Goal: Task Accomplishment & Management: Complete application form

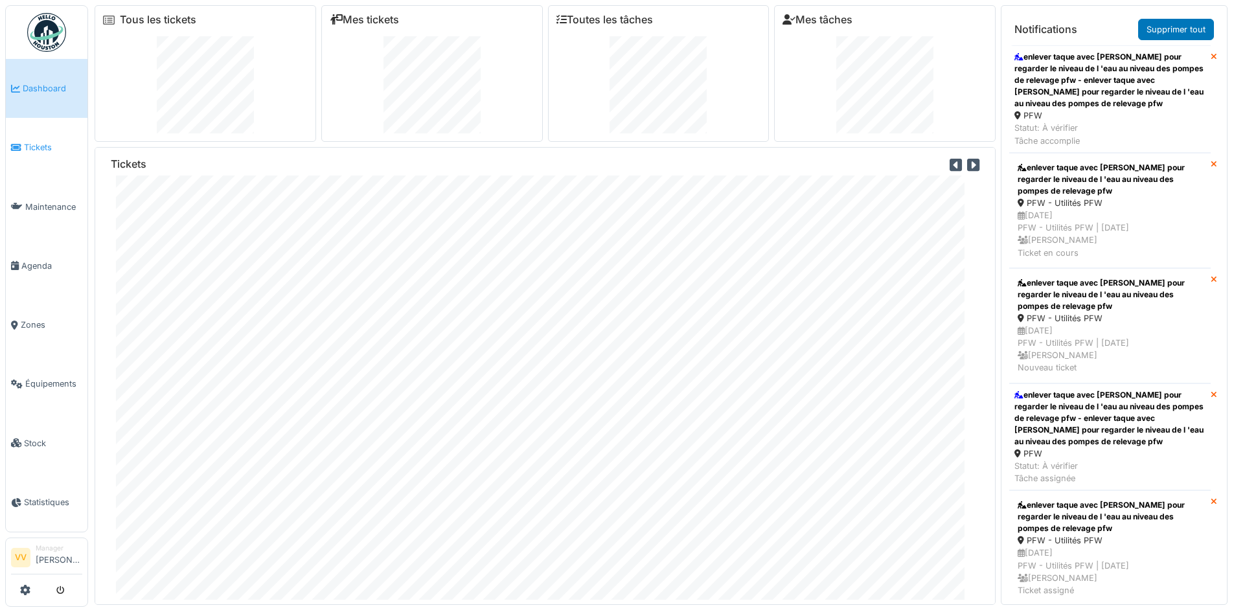
click at [22, 145] on li "Tickets" at bounding box center [46, 147] width 71 height 12
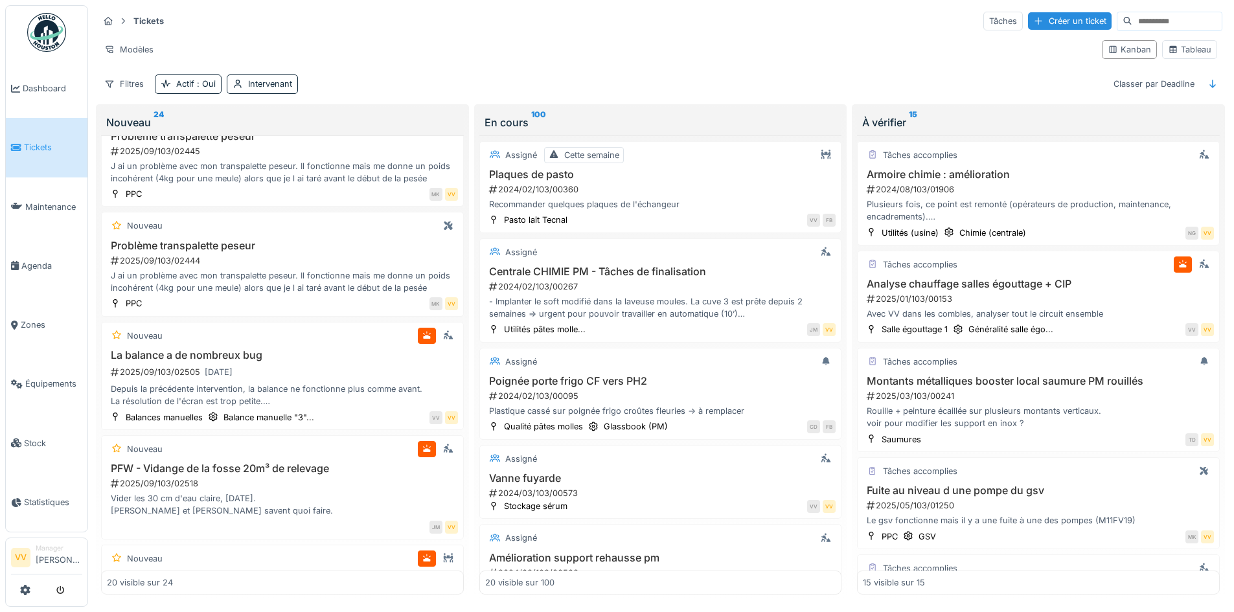
scroll to position [1722, 0]
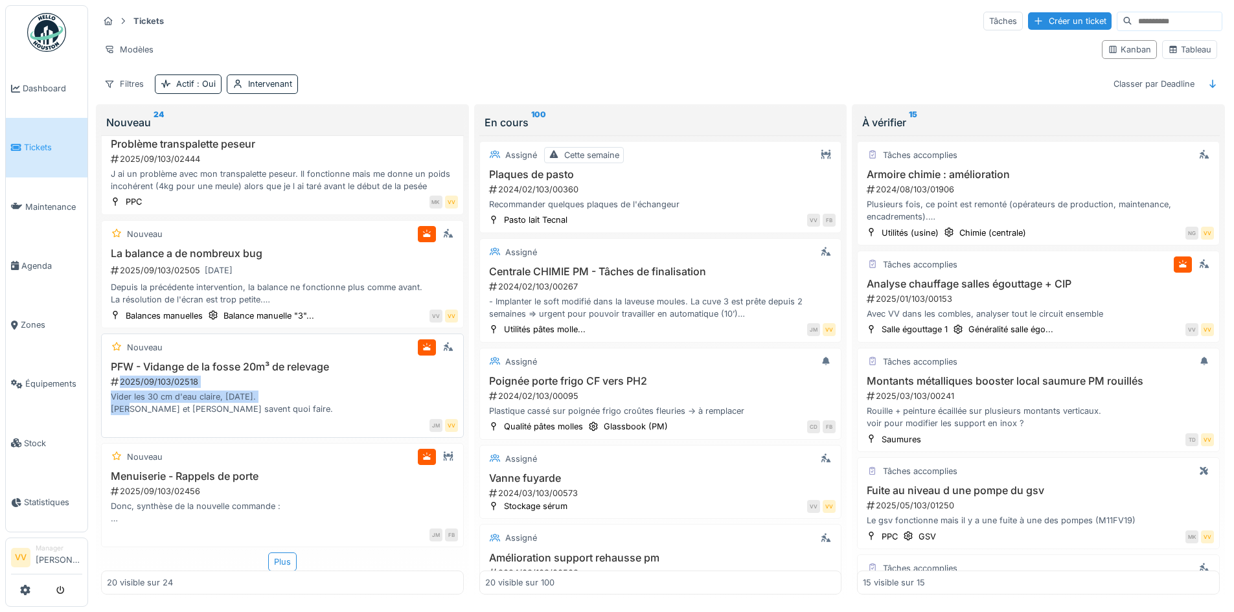
drag, startPoint x: 283, startPoint y: 380, endPoint x: 288, endPoint y: 399, distance: 20.1
click at [288, 399] on div "PFW - Vidange de la fosse 20m³ de relevage 2025/09/103/02518 Vider les 30 cm d'…" at bounding box center [282, 388] width 351 height 55
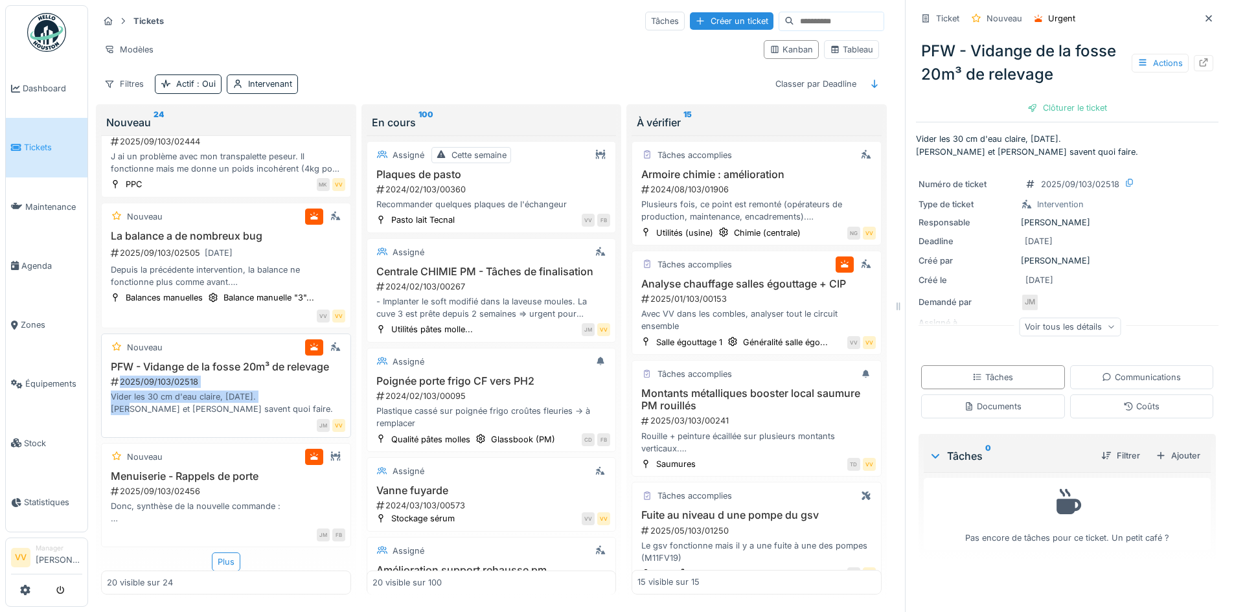
scroll to position [10, 0]
click at [1204, 14] on icon at bounding box center [1209, 18] width 10 height 8
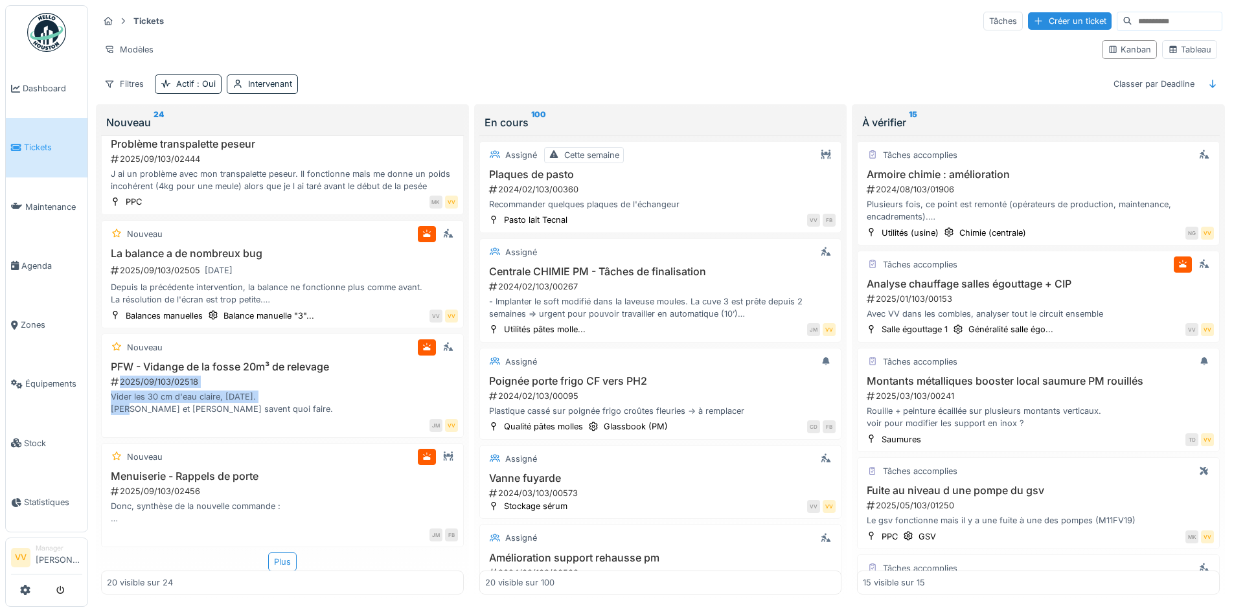
scroll to position [1722, 0]
click at [357, 230] on div "Nouveau" at bounding box center [282, 234] width 351 height 16
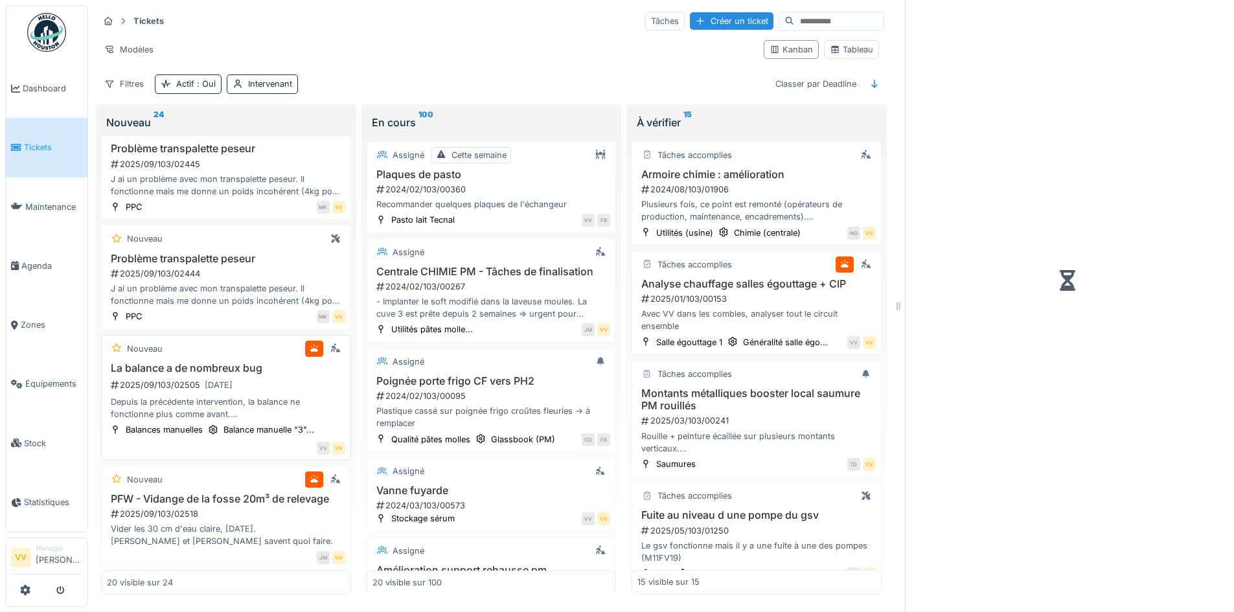
scroll to position [1926, 0]
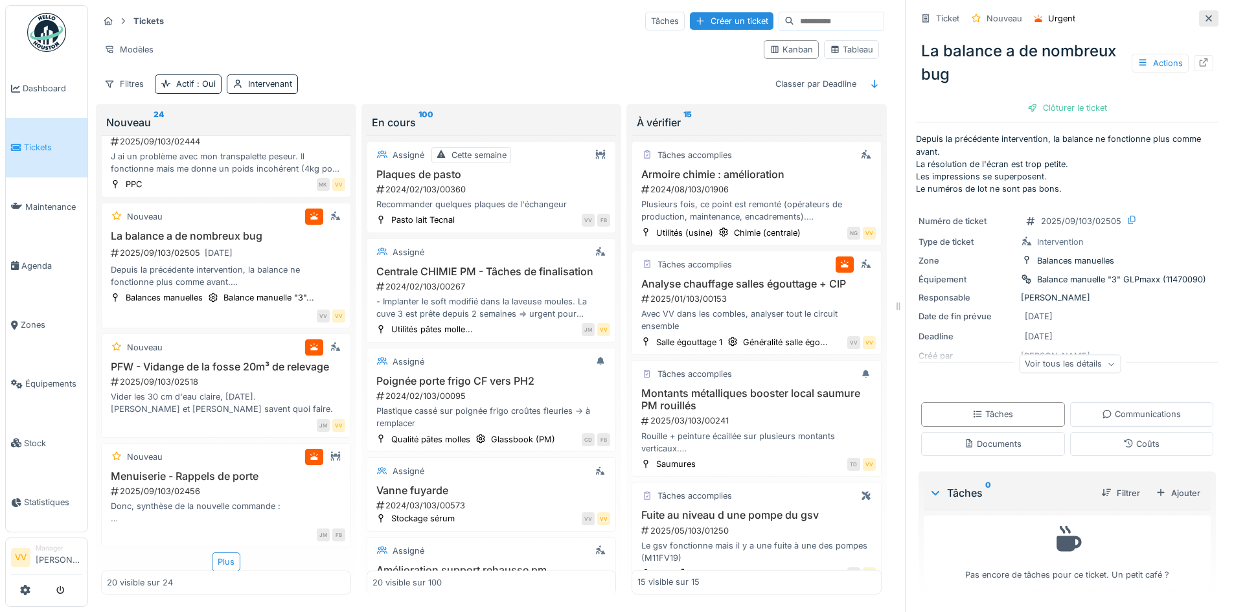
click at [1204, 14] on icon at bounding box center [1209, 18] width 10 height 8
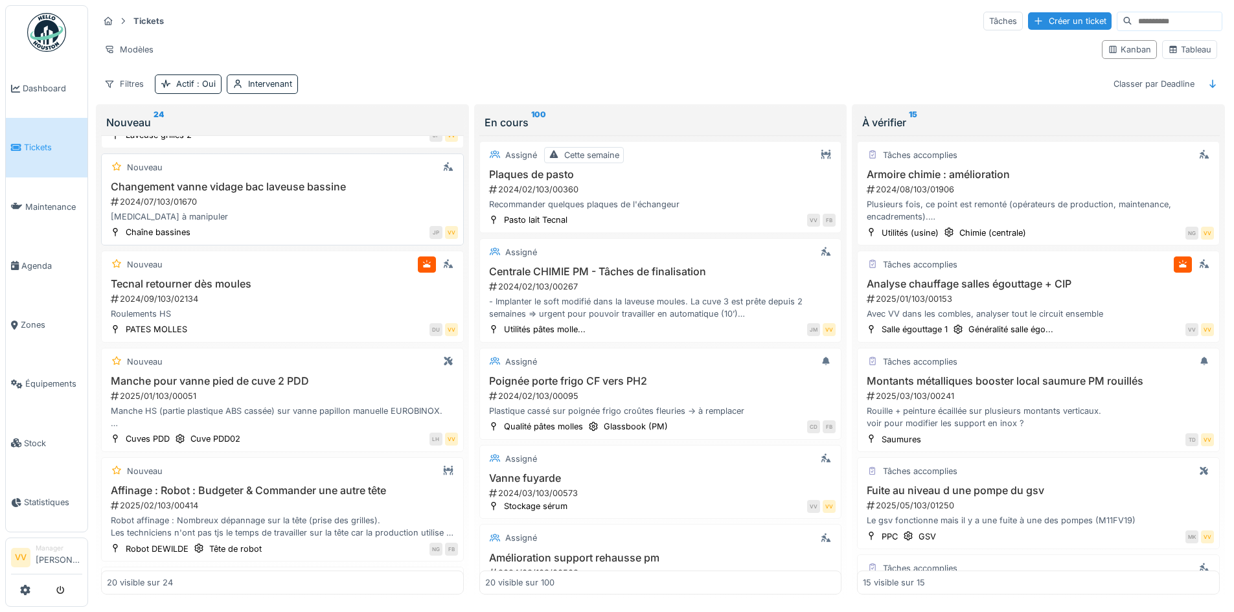
scroll to position [259, 0]
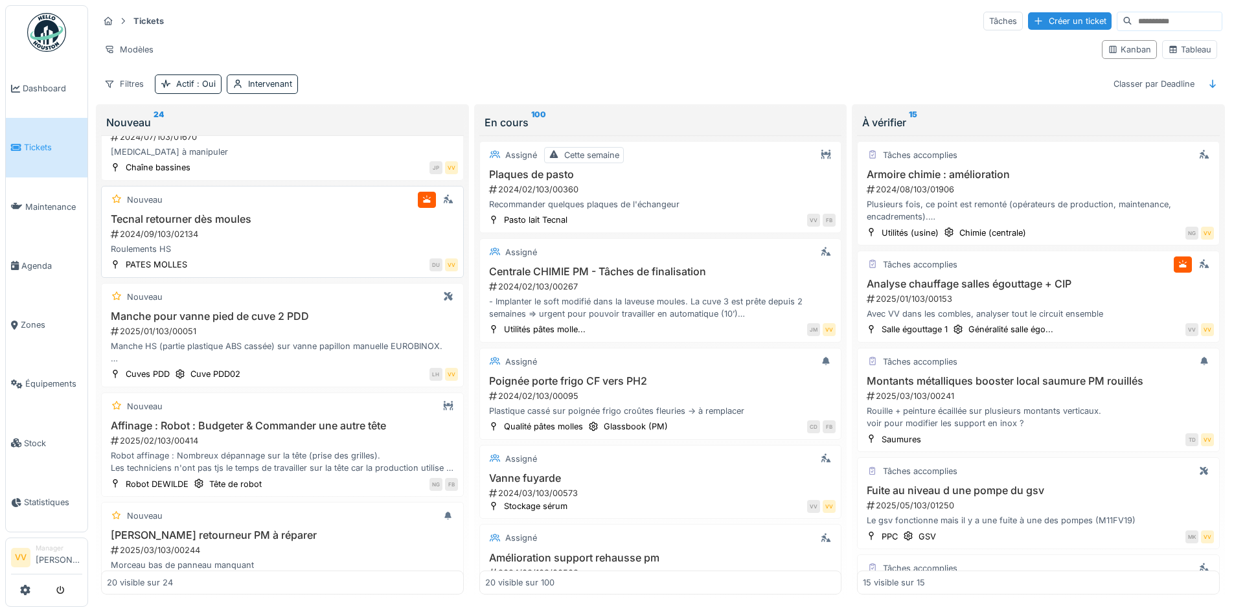
click at [272, 248] on div "Roulements HS" at bounding box center [282, 249] width 351 height 12
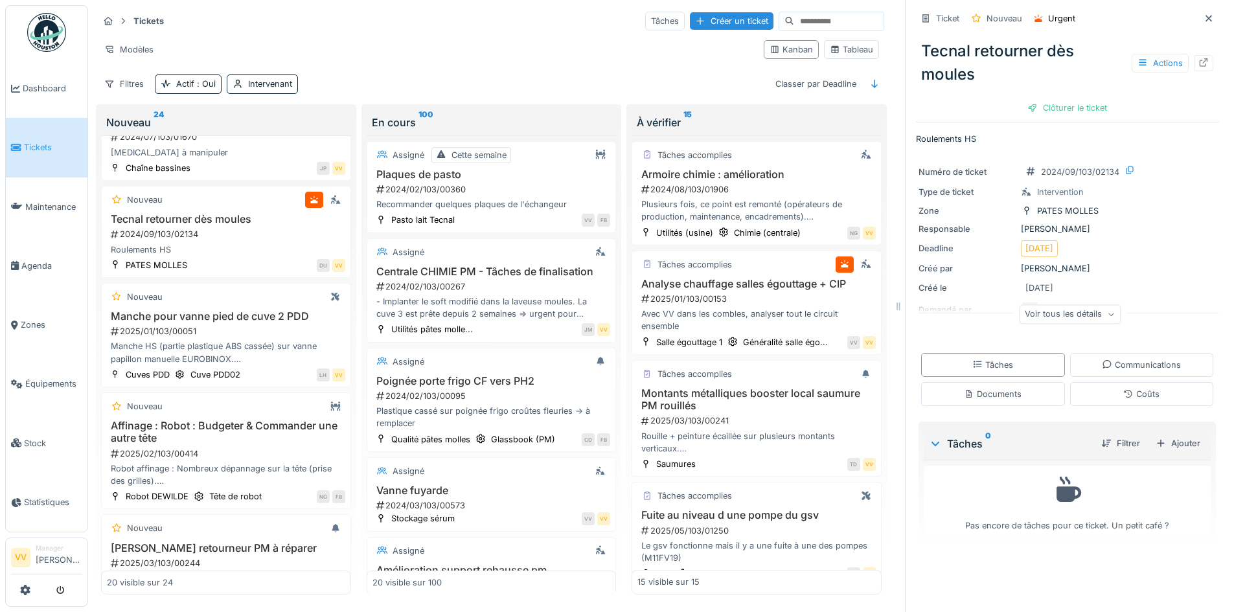
scroll to position [10, 0]
click at [1194, 55] on div at bounding box center [1203, 63] width 19 height 16
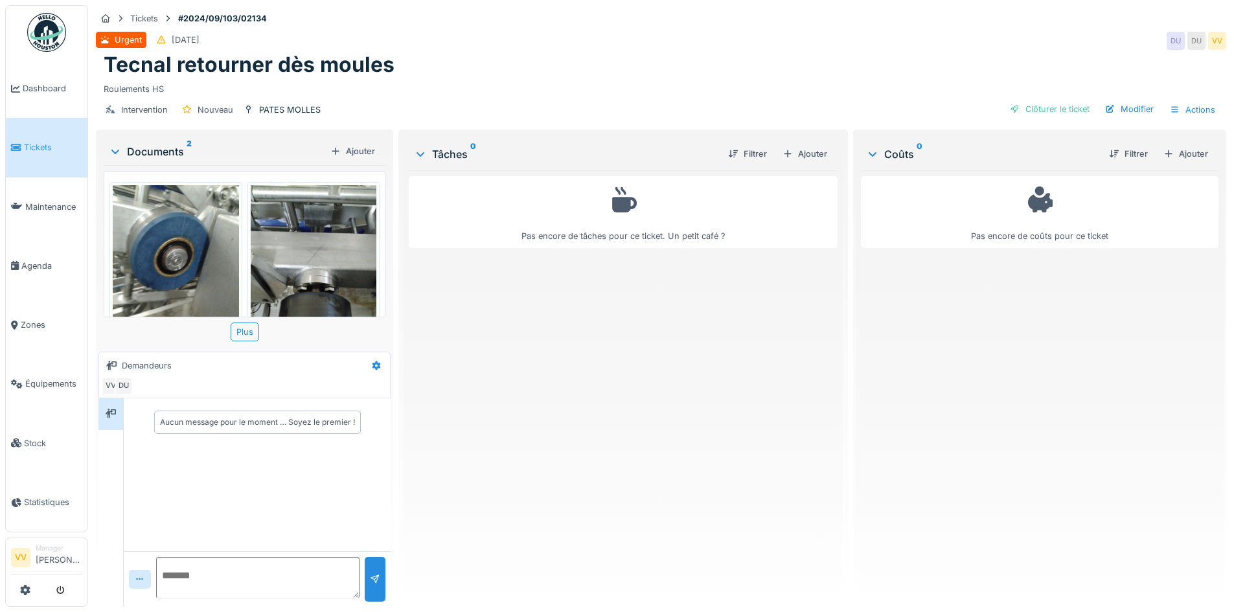
click at [157, 253] on img at bounding box center [176, 269] width 126 height 168
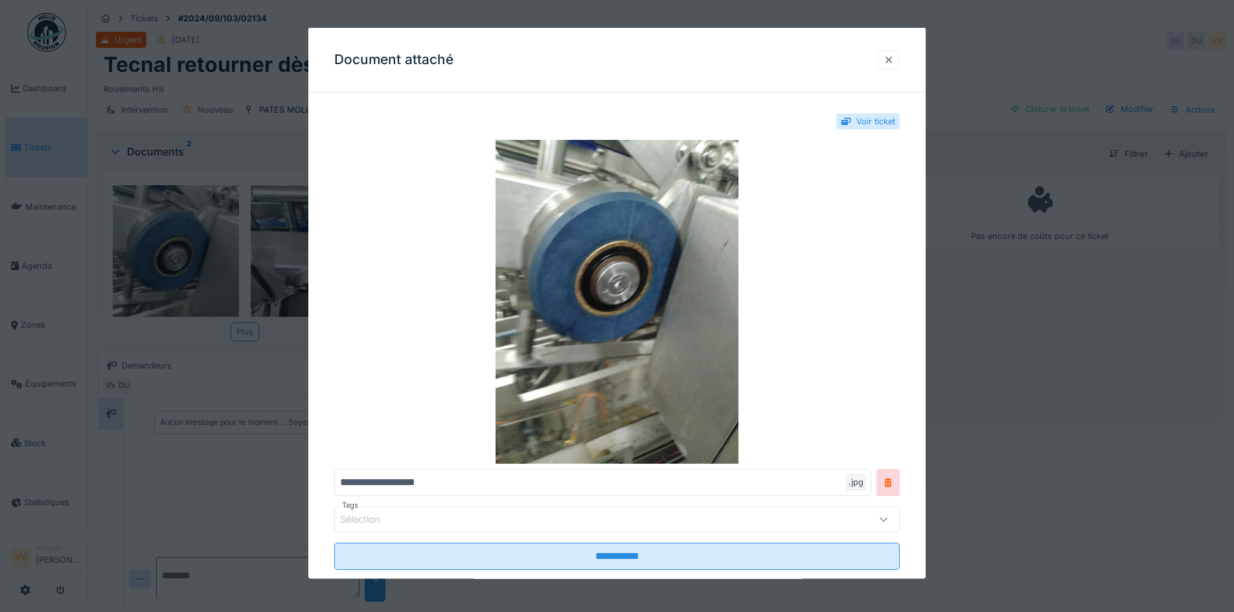
click at [894, 56] on div at bounding box center [889, 59] width 10 height 12
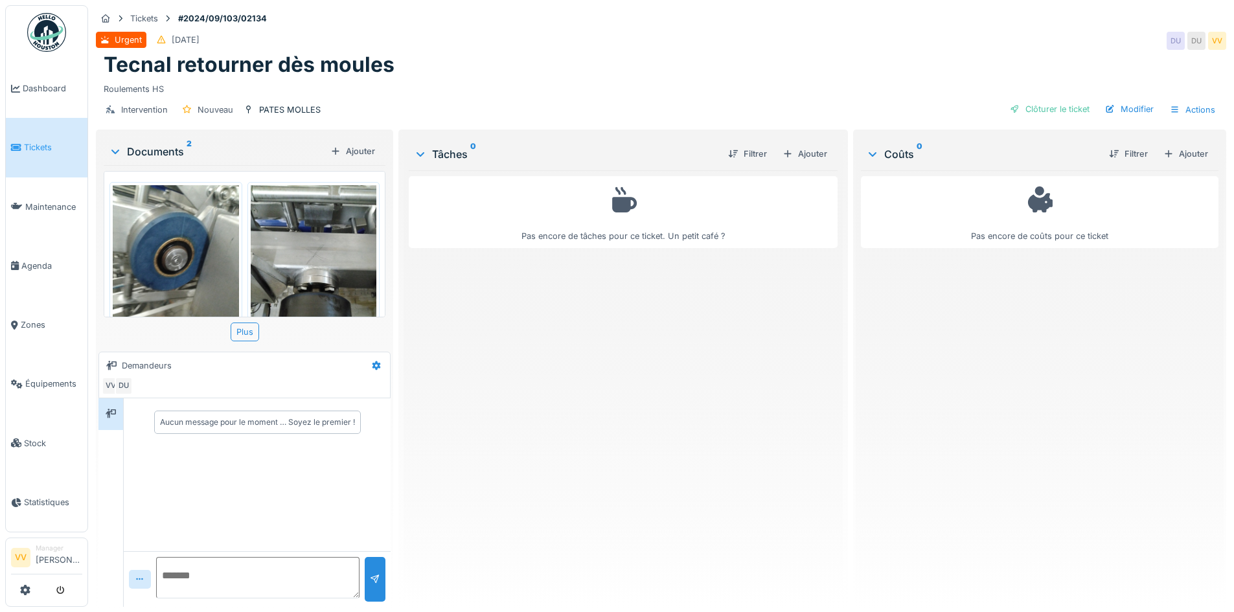
click at [329, 224] on img at bounding box center [314, 269] width 126 height 168
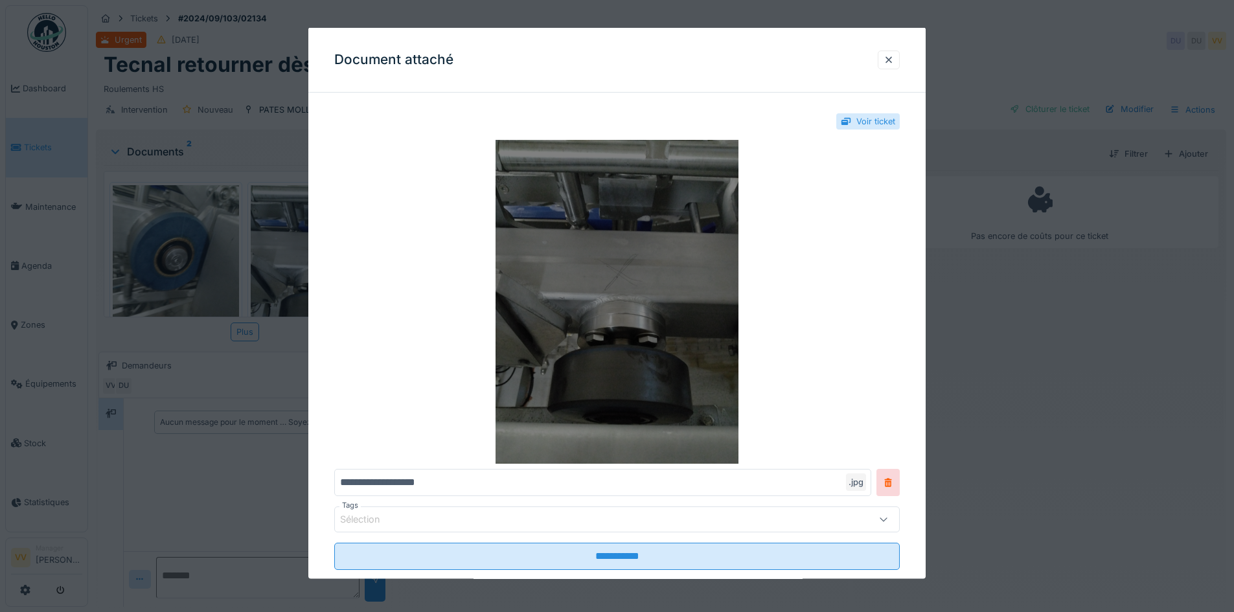
click at [619, 273] on img at bounding box center [617, 302] width 566 height 324
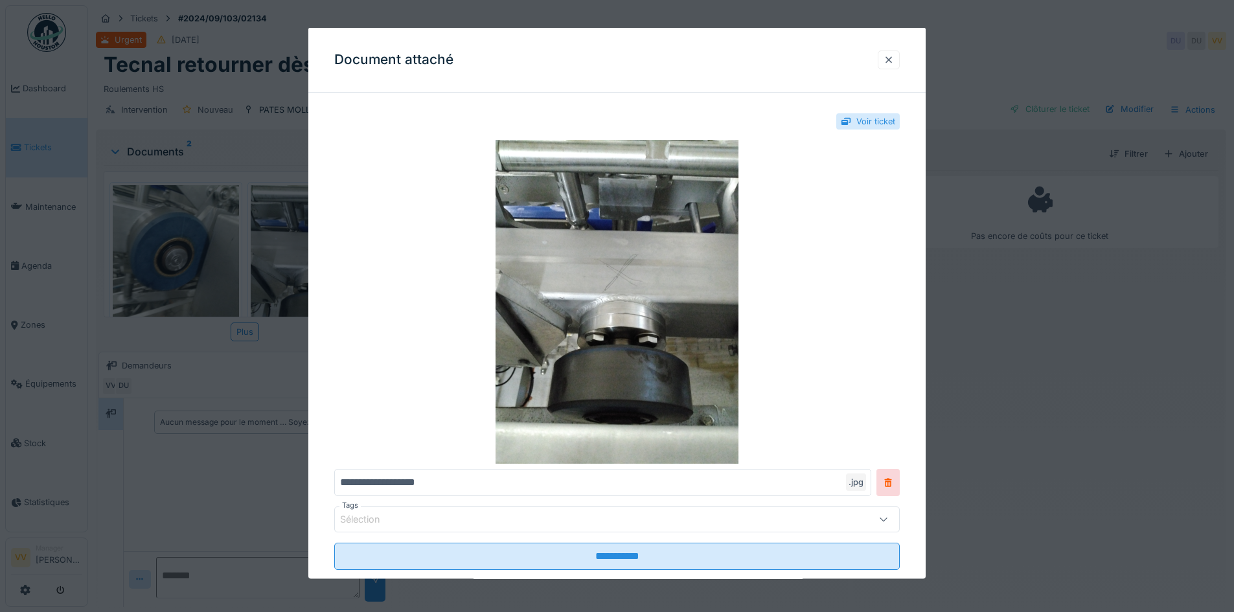
click at [900, 63] on div at bounding box center [889, 59] width 22 height 19
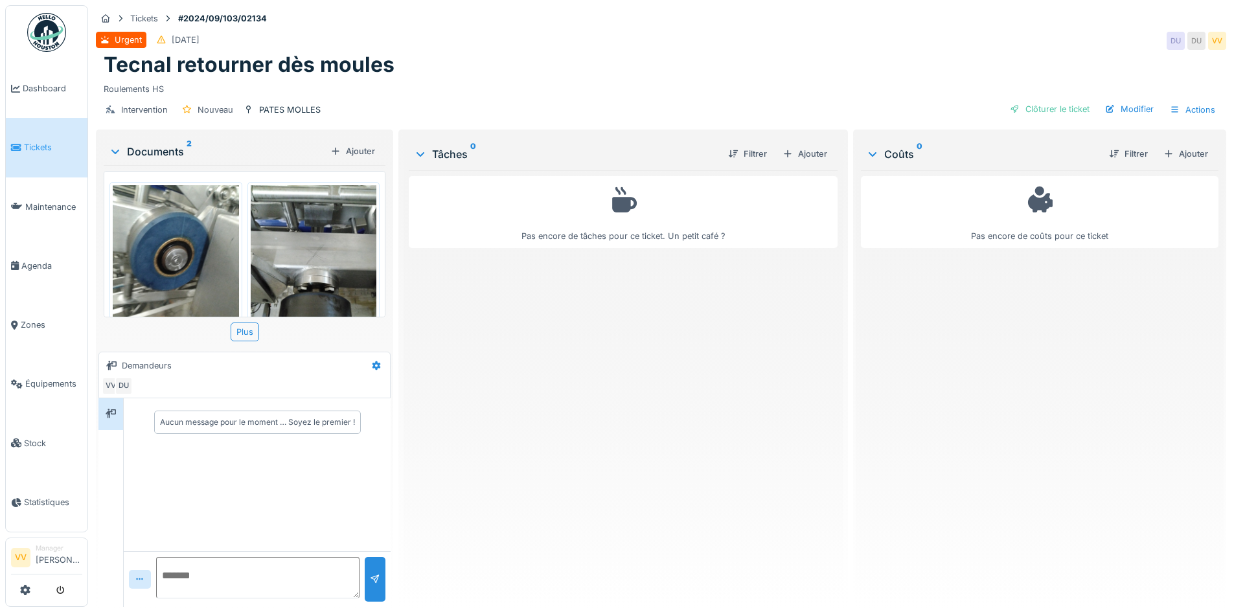
click at [20, 153] on link "Tickets" at bounding box center [47, 147] width 82 height 59
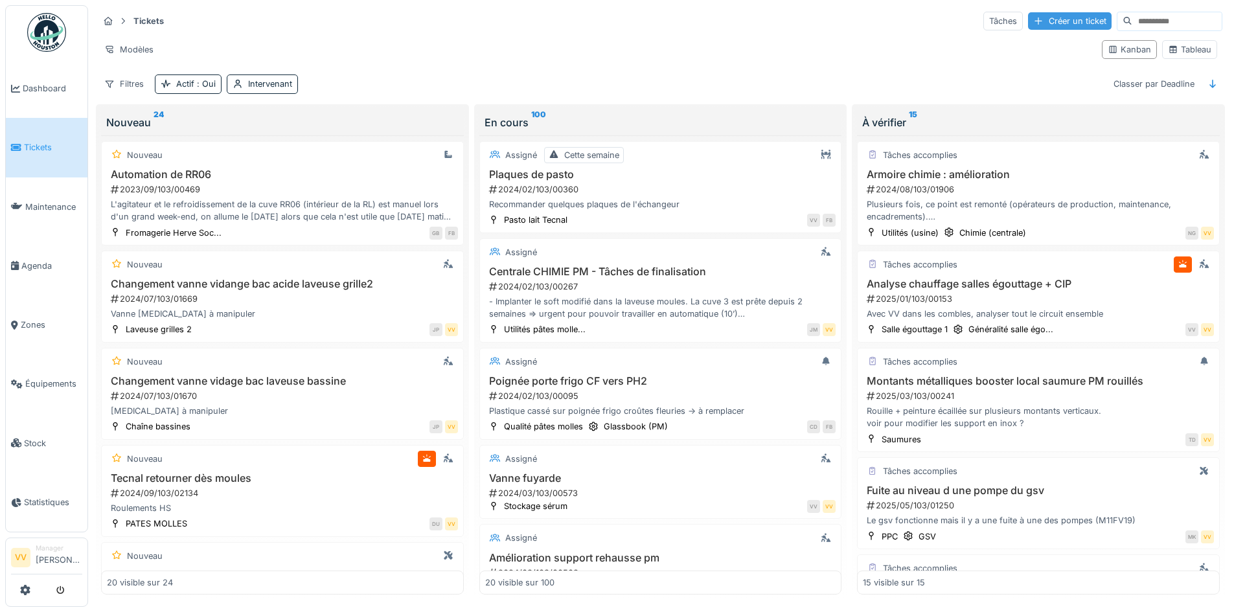
click at [1035, 23] on div "Créer un ticket" at bounding box center [1070, 20] width 84 height 17
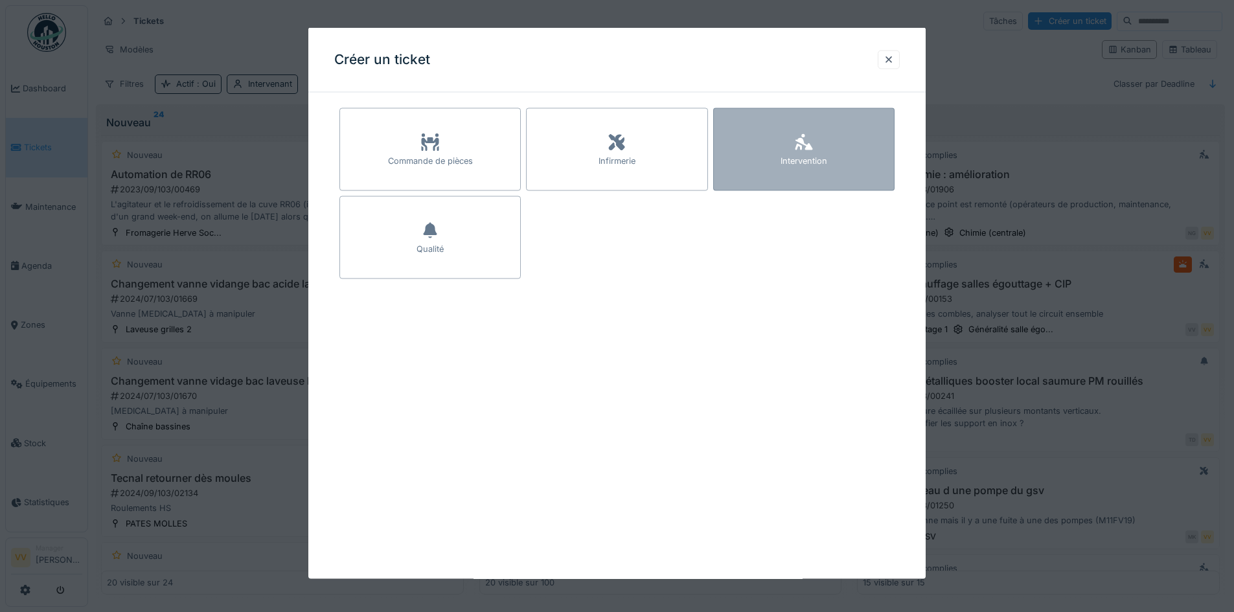
click at [838, 118] on div "Intervention" at bounding box center [803, 149] width 181 height 83
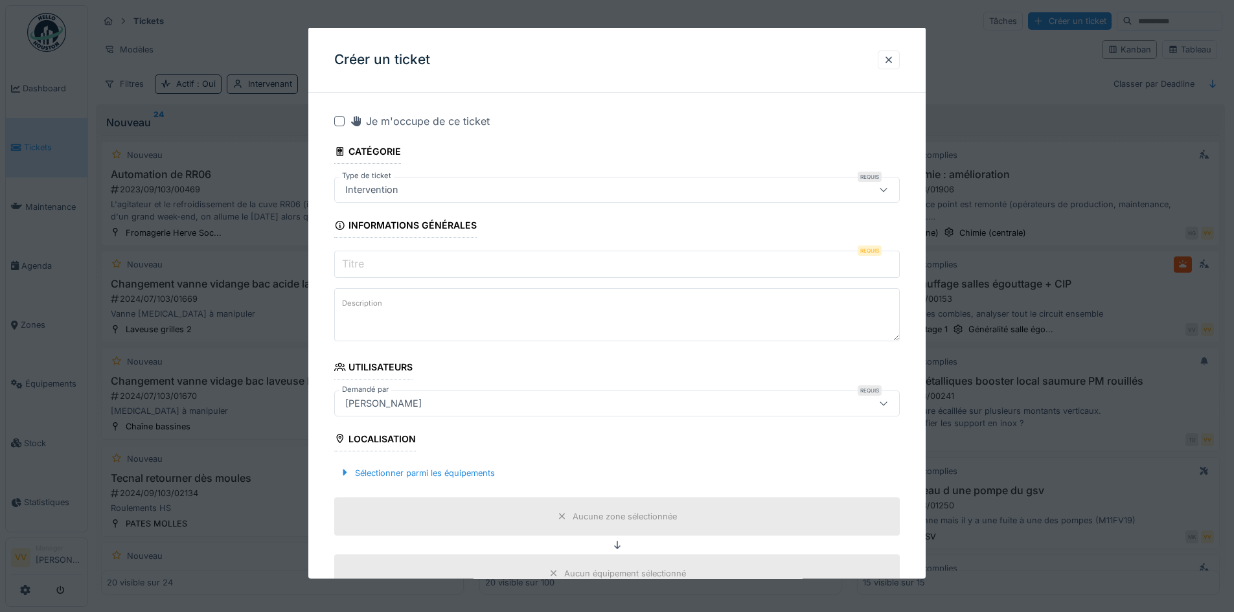
click at [429, 260] on input "Titre" at bounding box center [617, 264] width 566 height 27
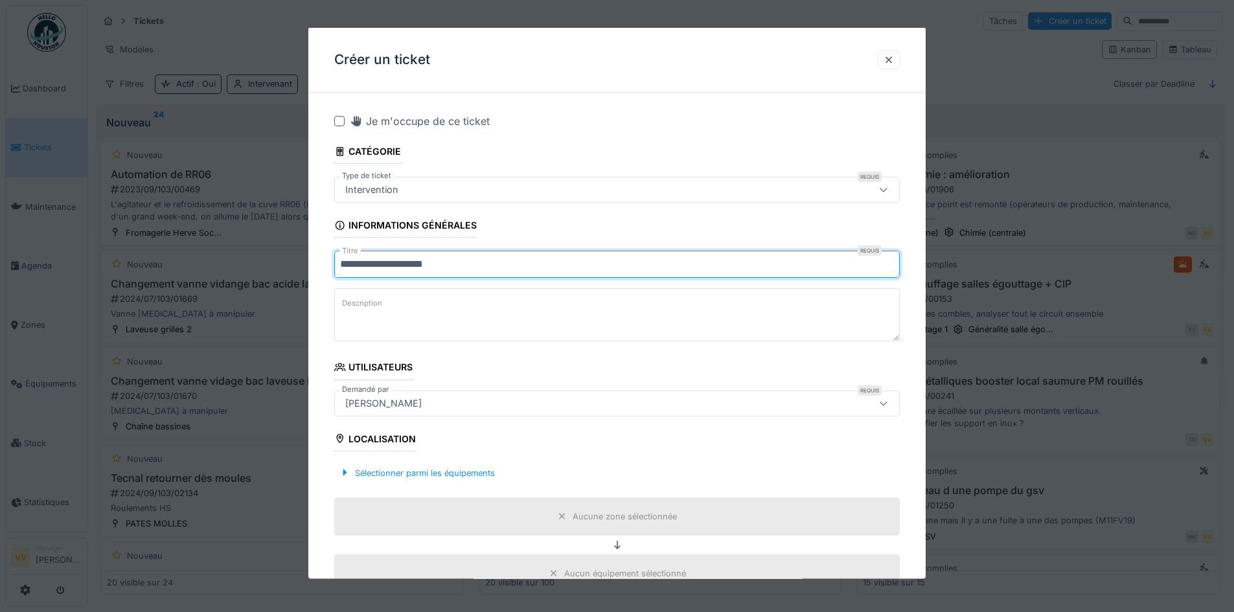
type input "**********"
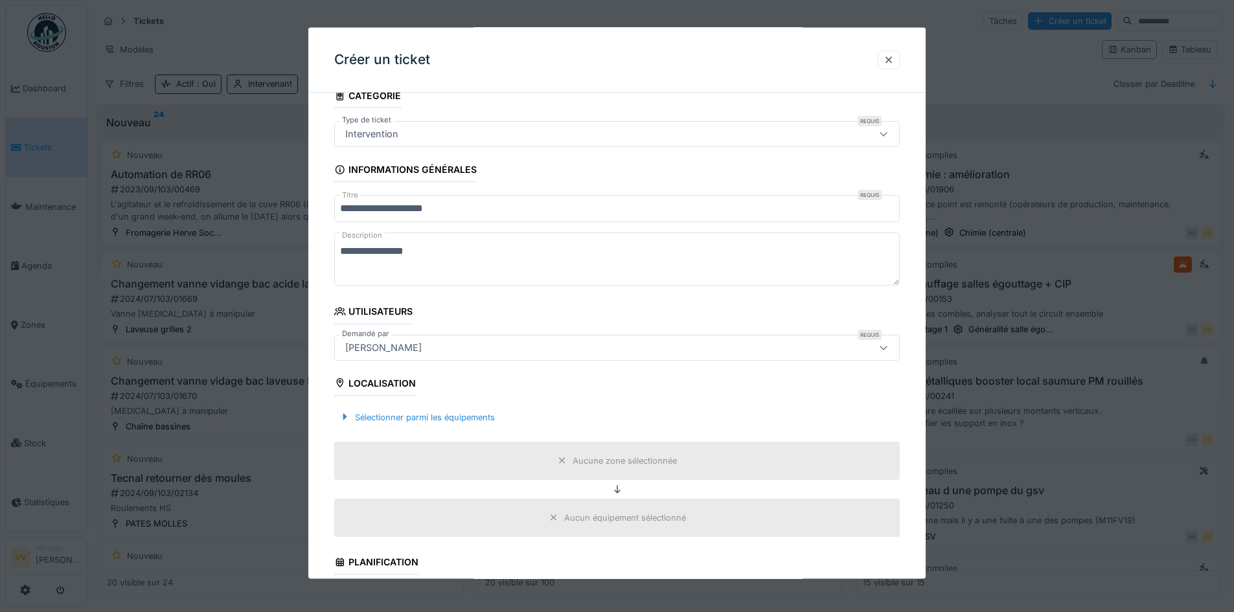
scroll to position [130, 0]
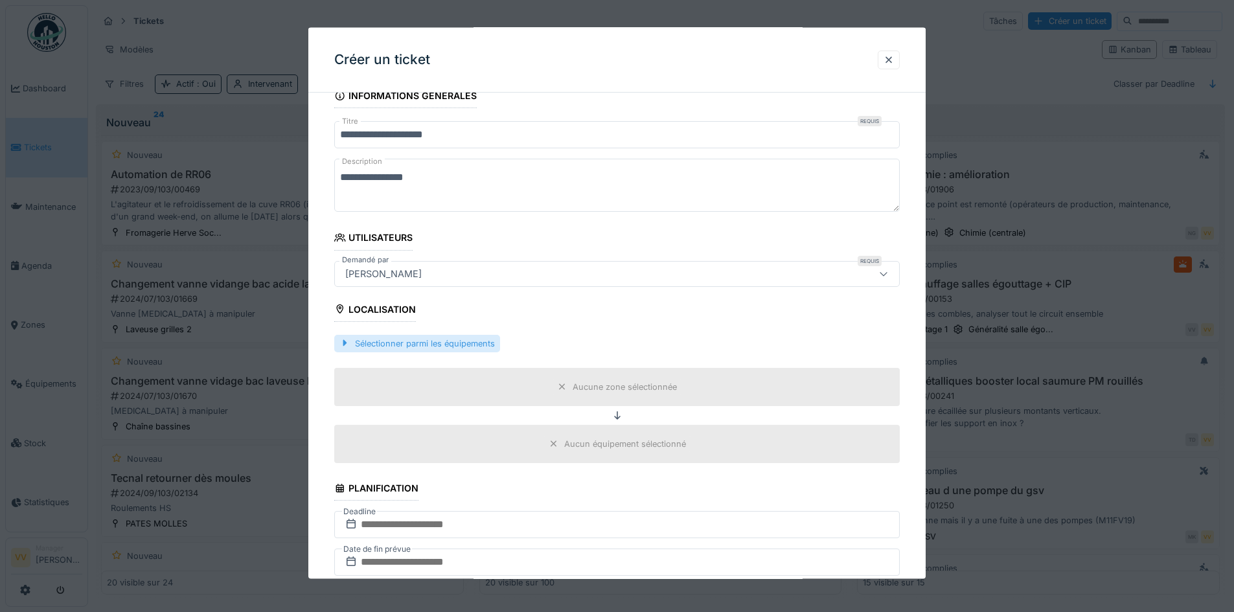
type textarea "**********"
click at [387, 351] on div "Sélectionner parmi les équipements" at bounding box center [417, 342] width 166 height 17
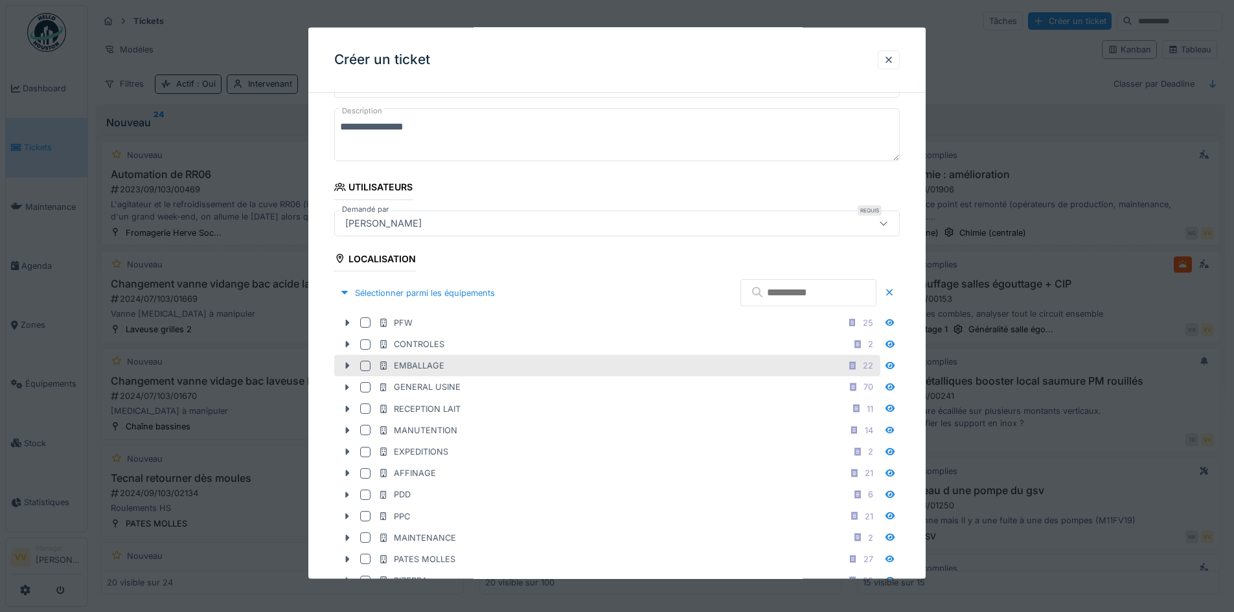
scroll to position [259, 0]
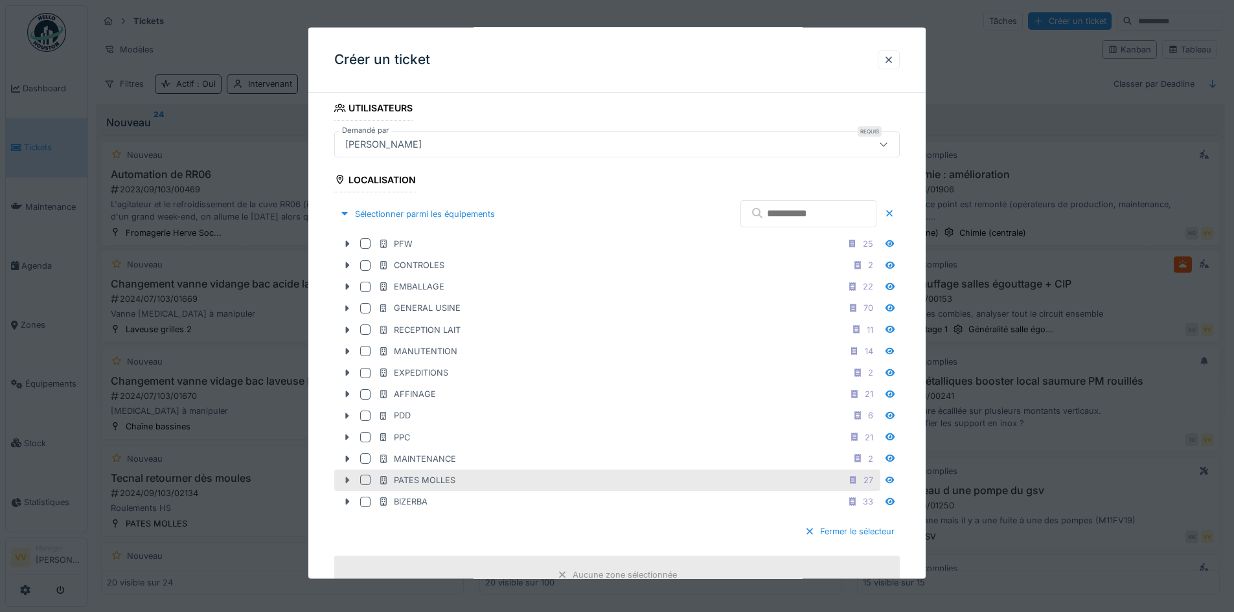
click at [347, 477] on icon at bounding box center [347, 480] width 10 height 8
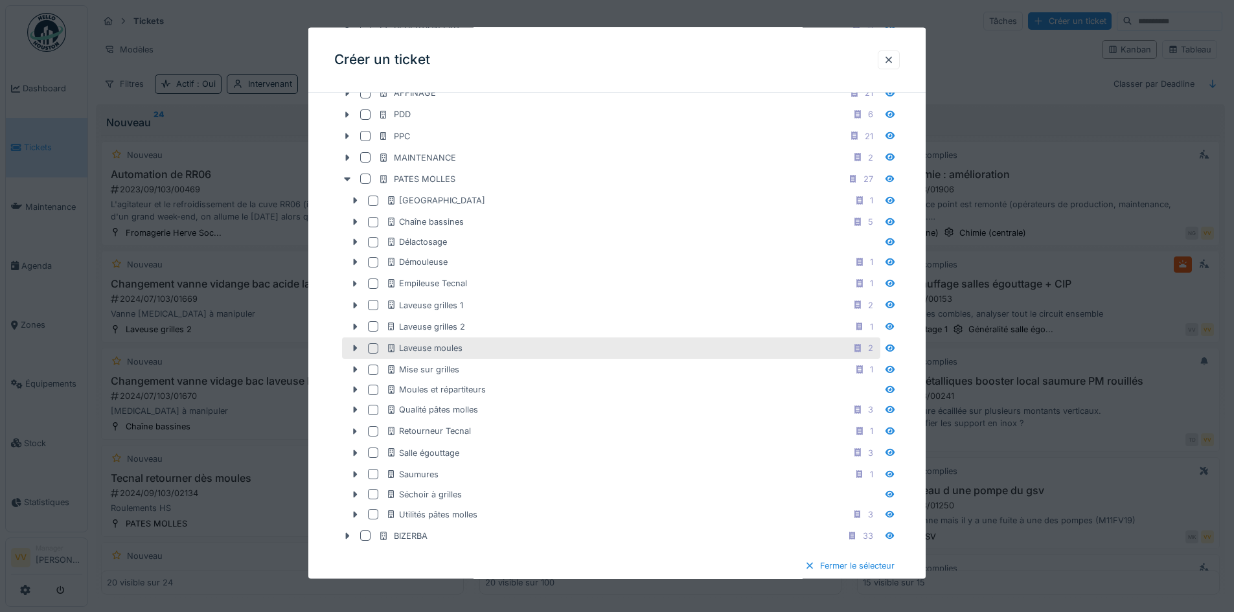
scroll to position [583, 0]
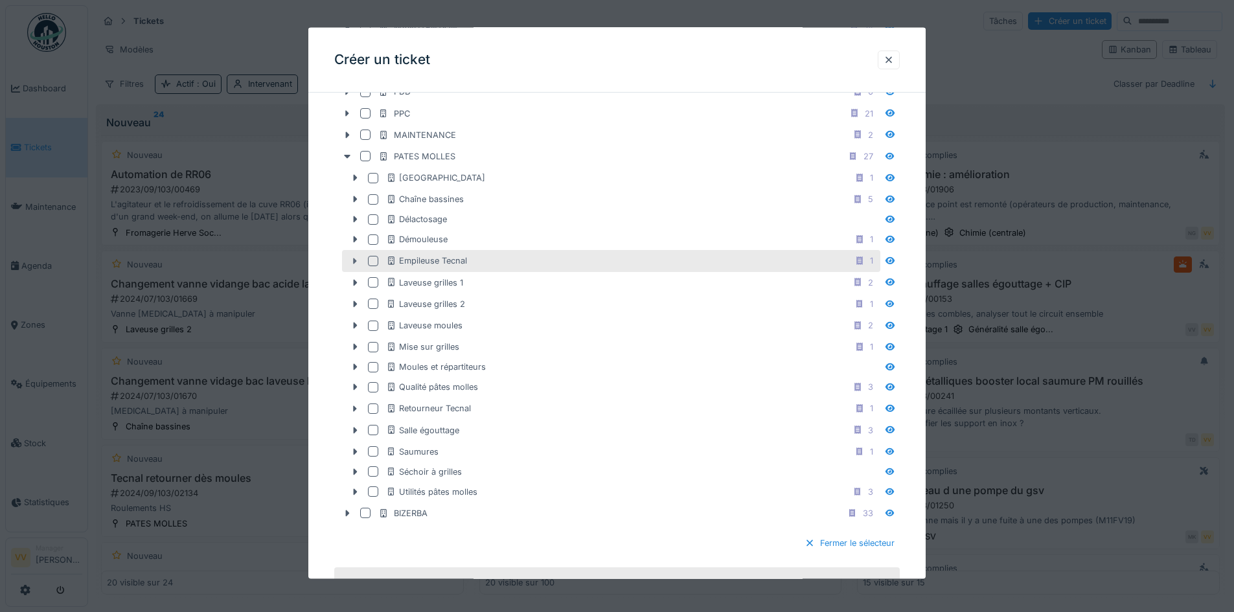
click at [355, 262] on icon at bounding box center [356, 261] width 4 height 6
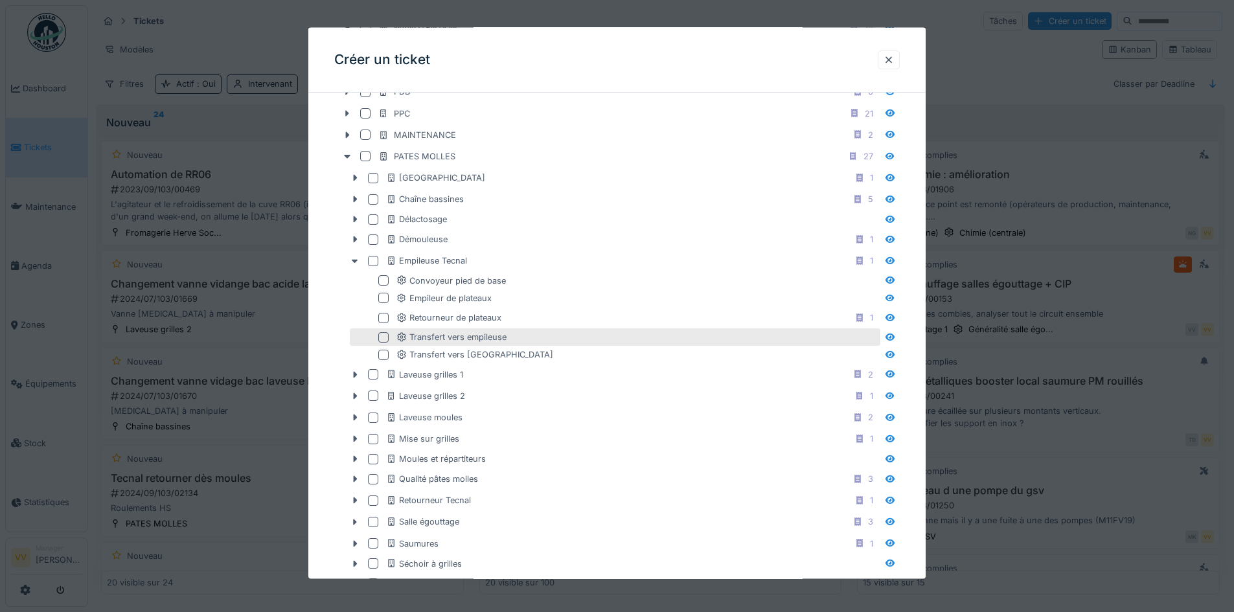
click at [383, 340] on div at bounding box center [383, 337] width 10 height 10
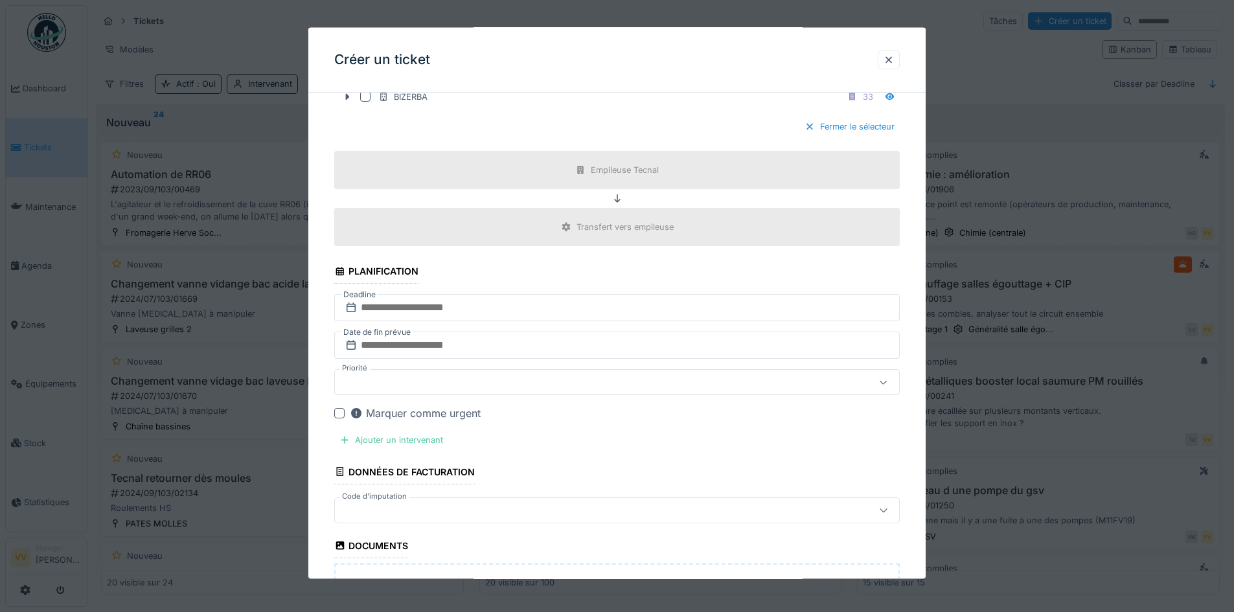
scroll to position [1102, 0]
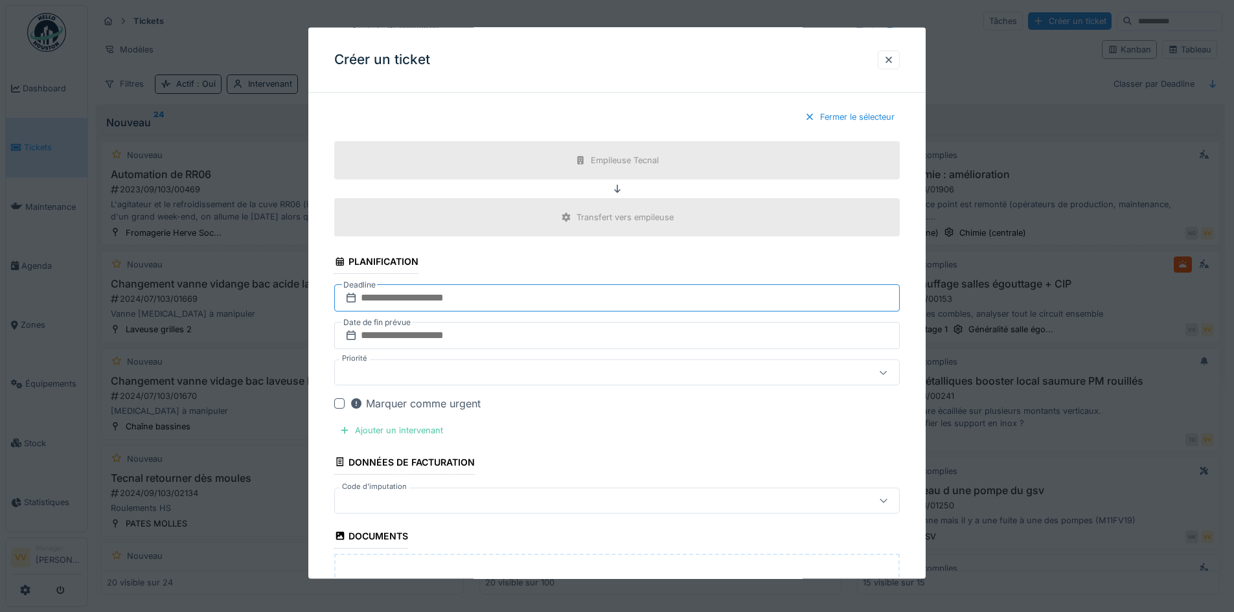
click at [605, 298] on input "text" at bounding box center [617, 297] width 566 height 27
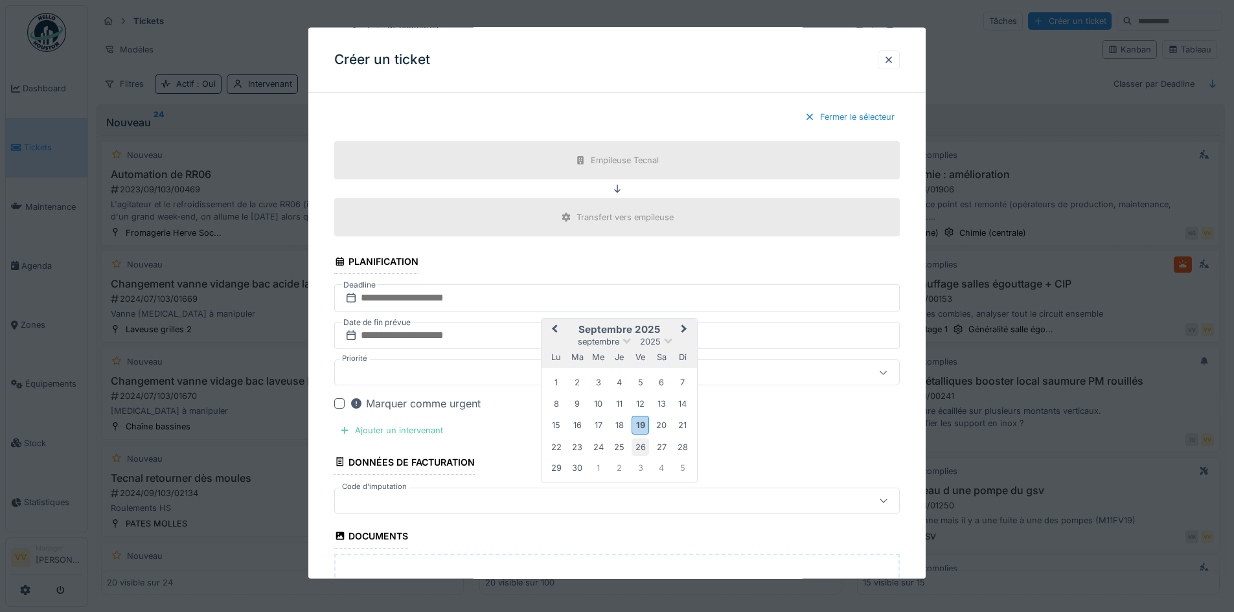
click at [639, 446] on div "26" at bounding box center [640, 446] width 17 height 17
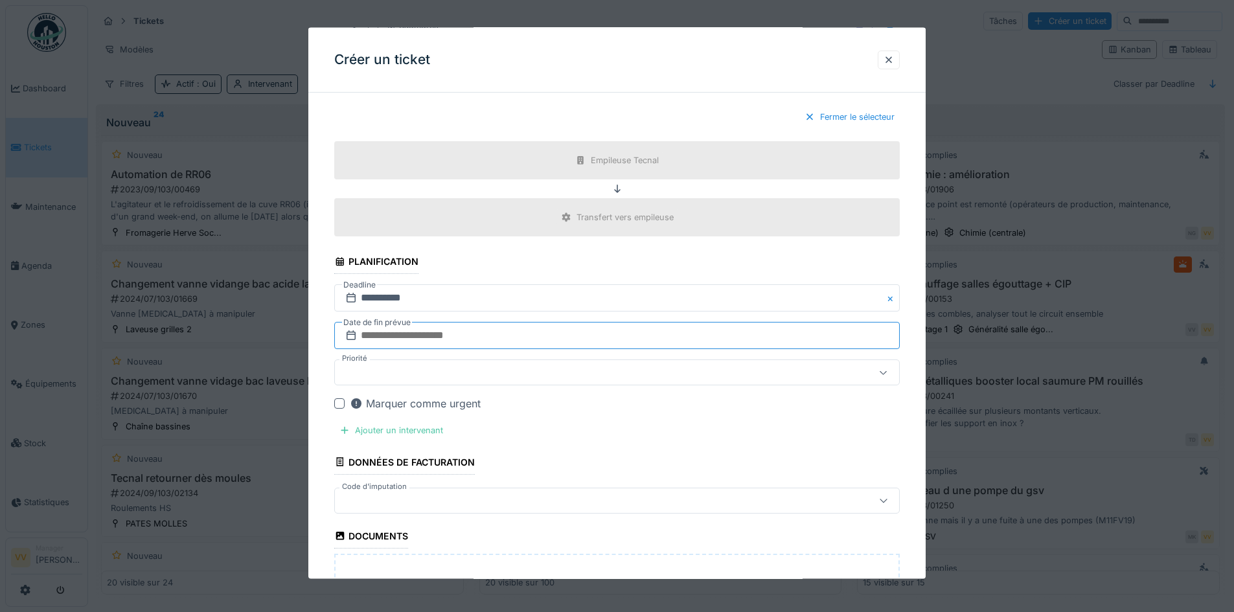
click at [563, 332] on input "text" at bounding box center [617, 335] width 566 height 27
click at [641, 506] on div "3" at bounding box center [640, 505] width 17 height 17
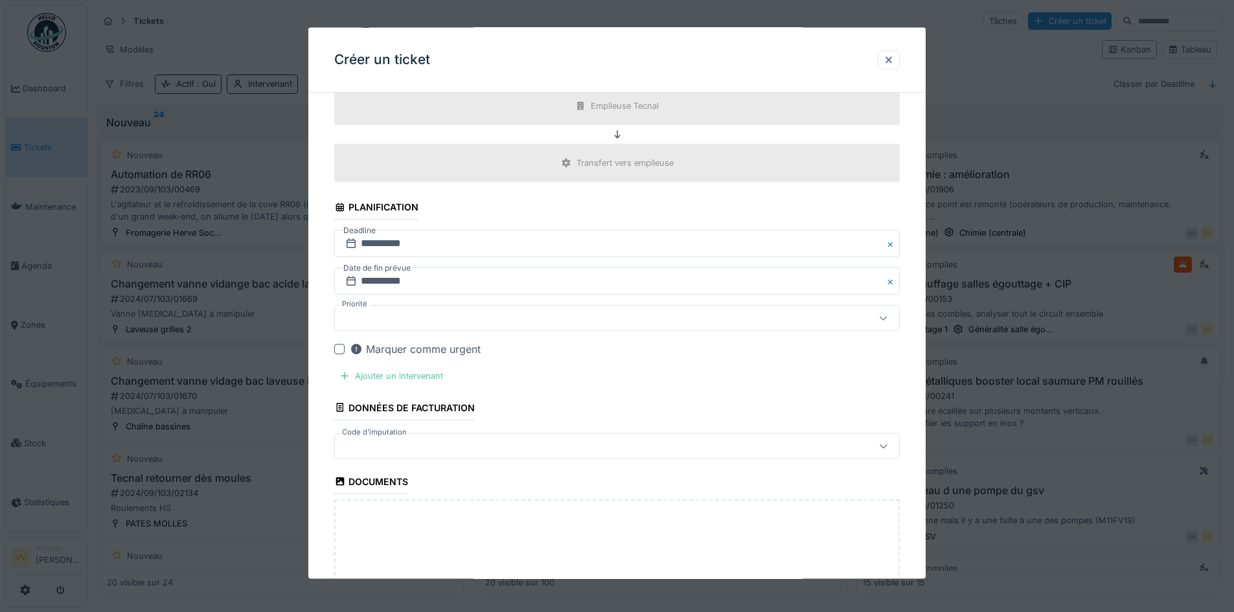
scroll to position [1231, 0]
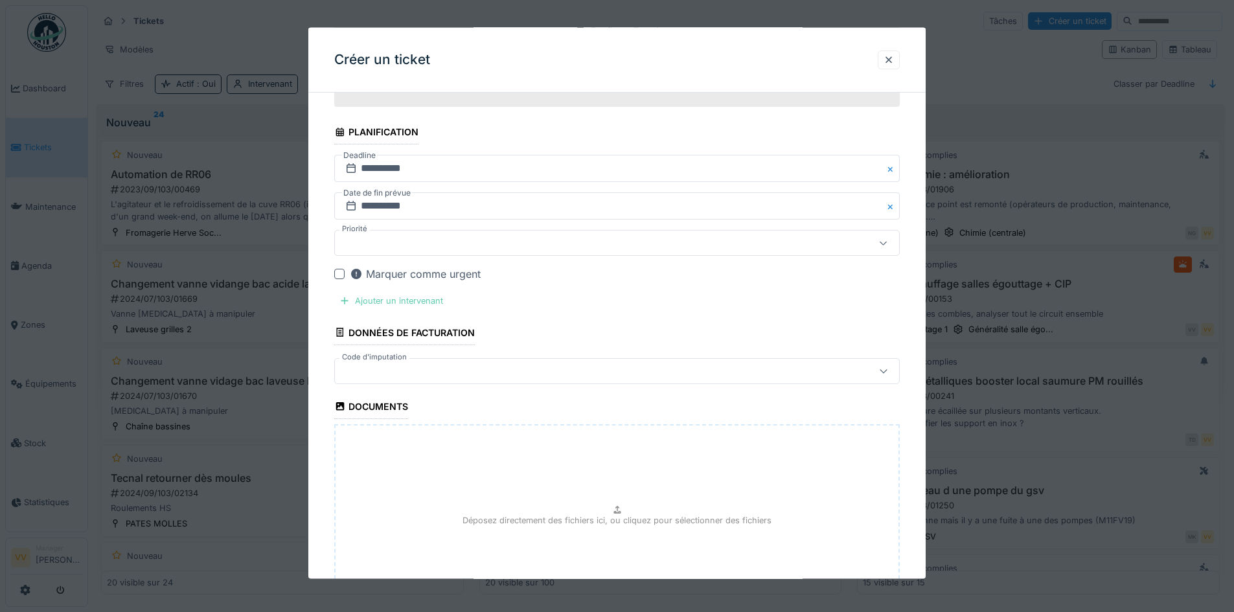
click at [399, 300] on div "Ajouter un intervenant" at bounding box center [391, 300] width 114 height 17
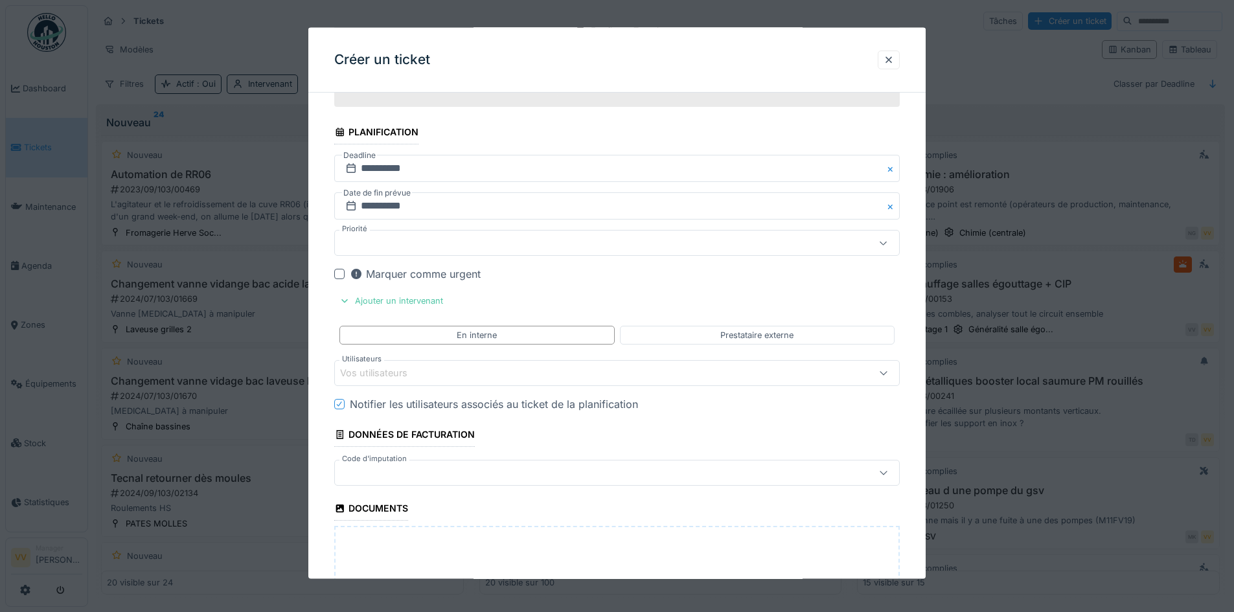
click at [463, 378] on div "Vos utilisateurs" at bounding box center [584, 372] width 488 height 14
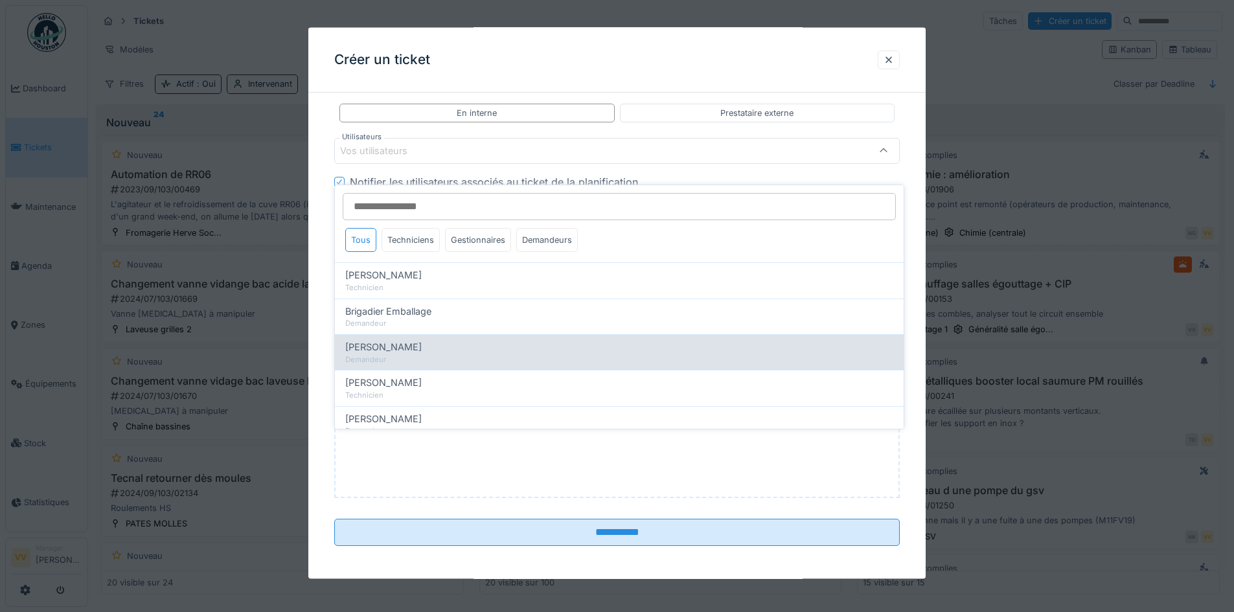
scroll to position [1457, 0]
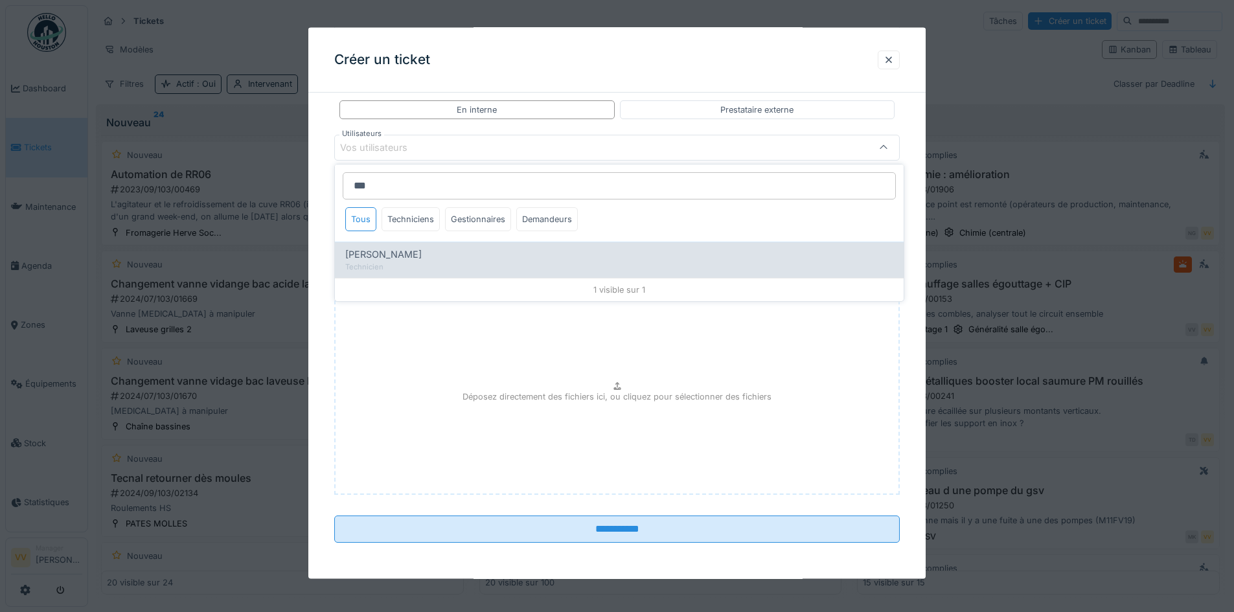
type input "***"
click at [391, 264] on div "Technicien" at bounding box center [619, 267] width 548 height 11
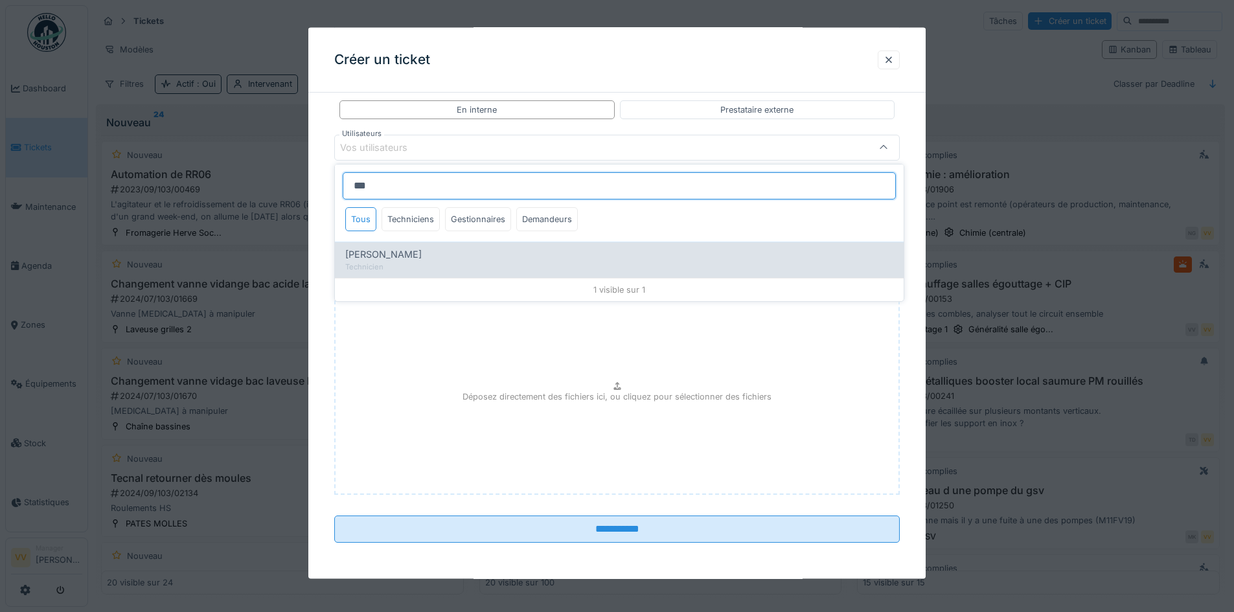
type input "****"
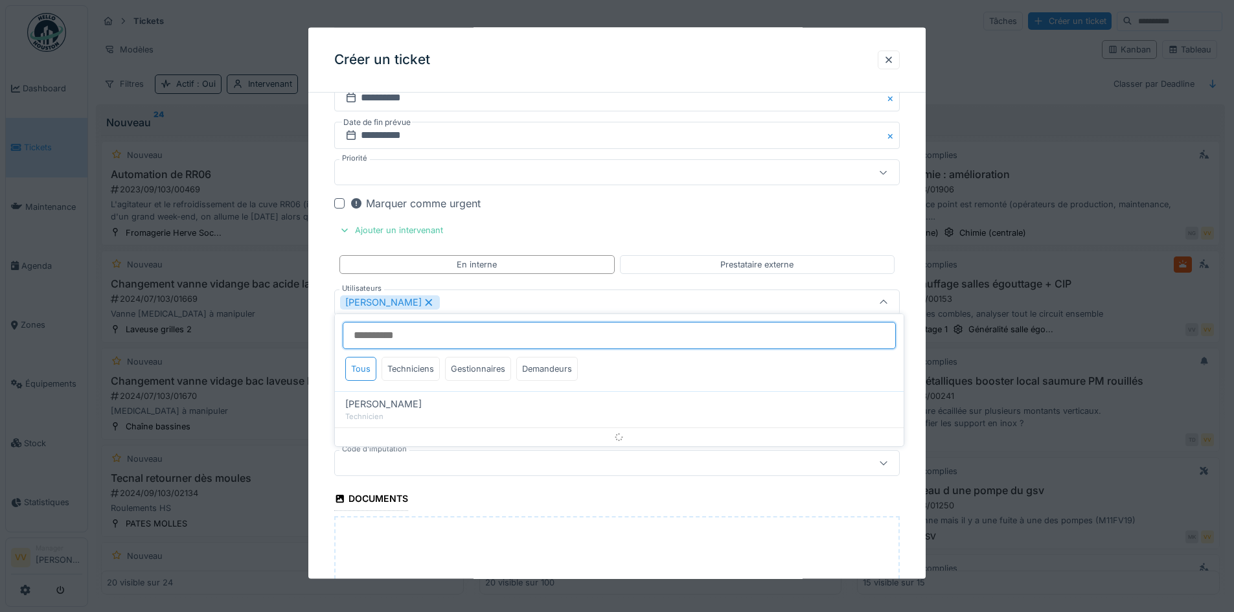
scroll to position [1301, 0]
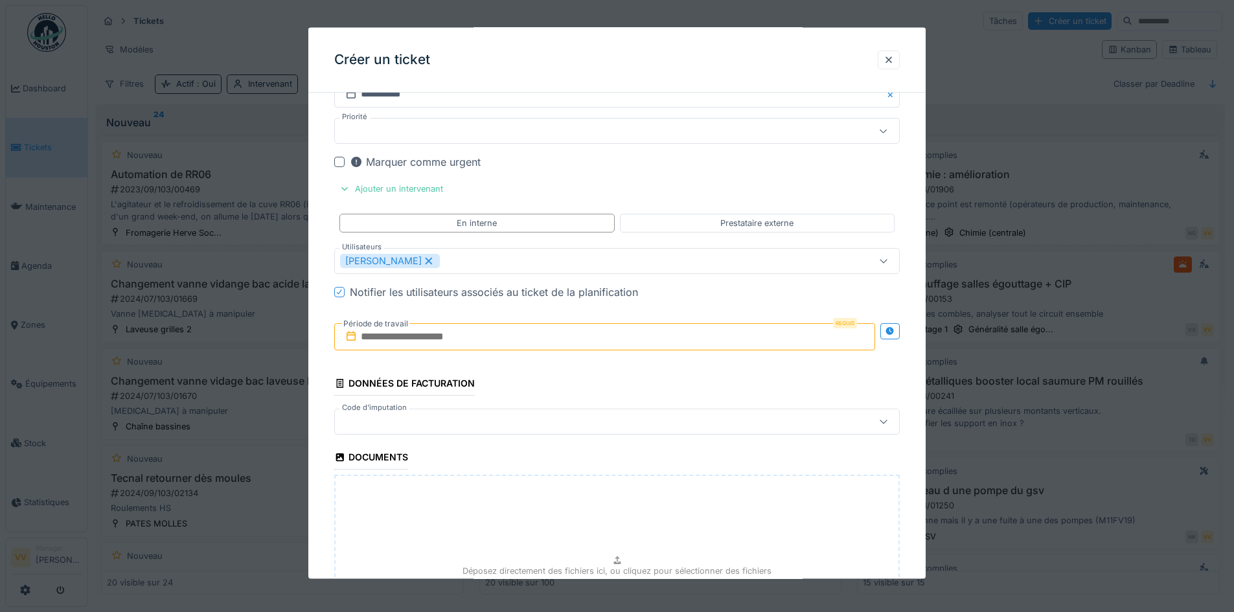
scroll to position [1366, 0]
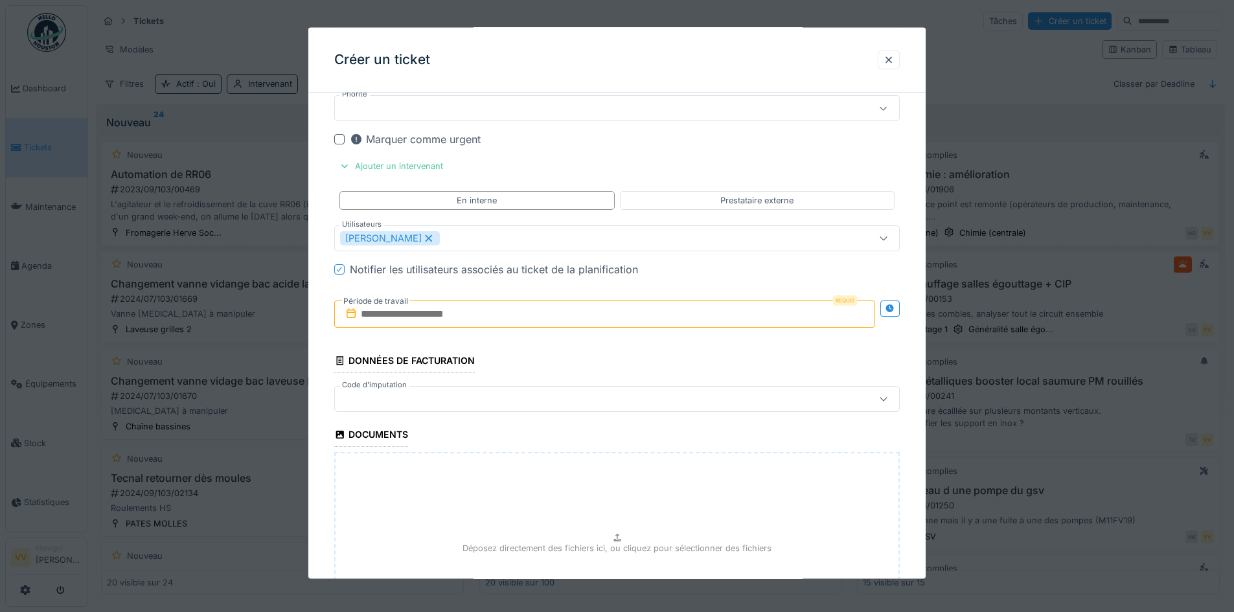
click at [596, 310] on input "text" at bounding box center [604, 313] width 541 height 27
click at [626, 466] on div "26" at bounding box center [627, 462] width 17 height 17
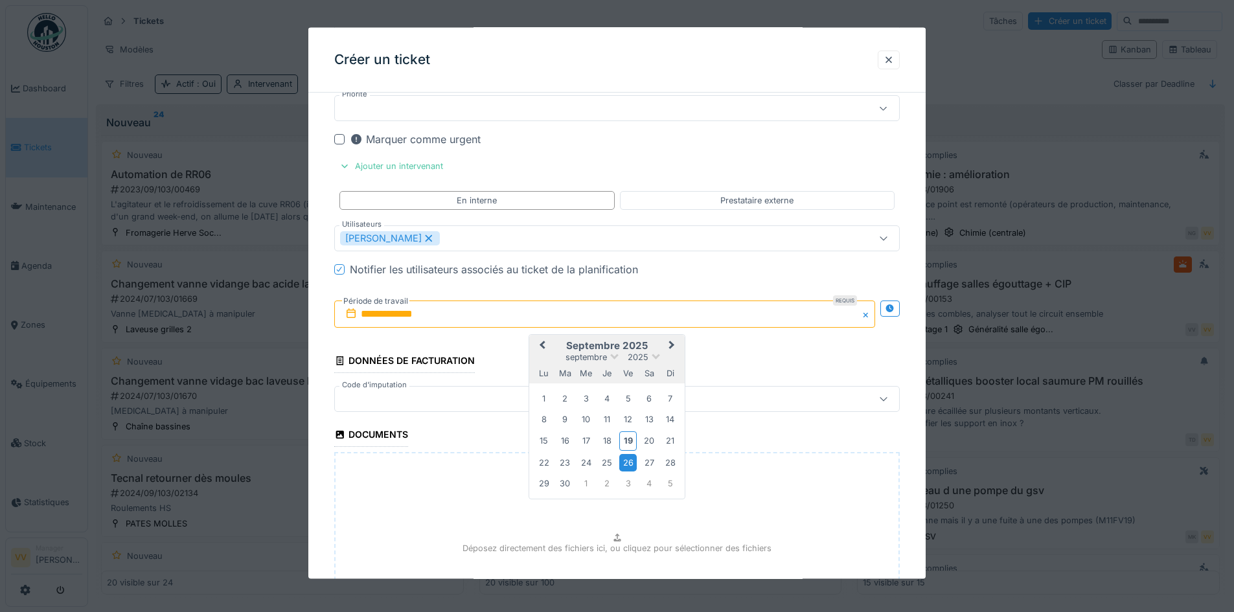
click at [626, 466] on div "26" at bounding box center [627, 462] width 17 height 17
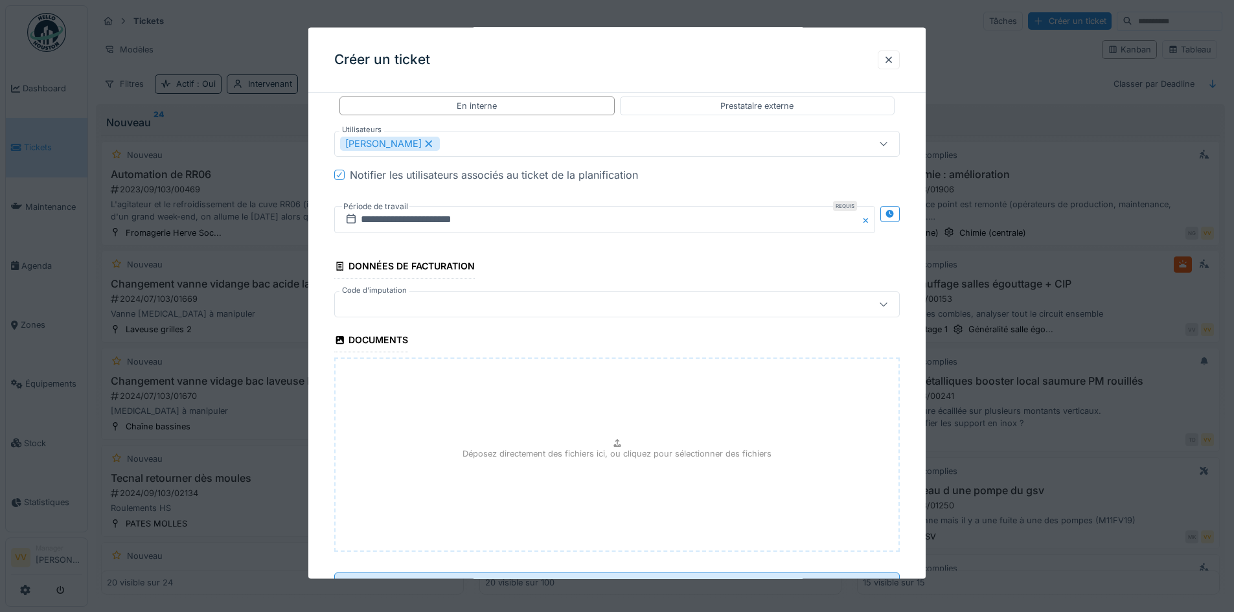
scroll to position [1518, 0]
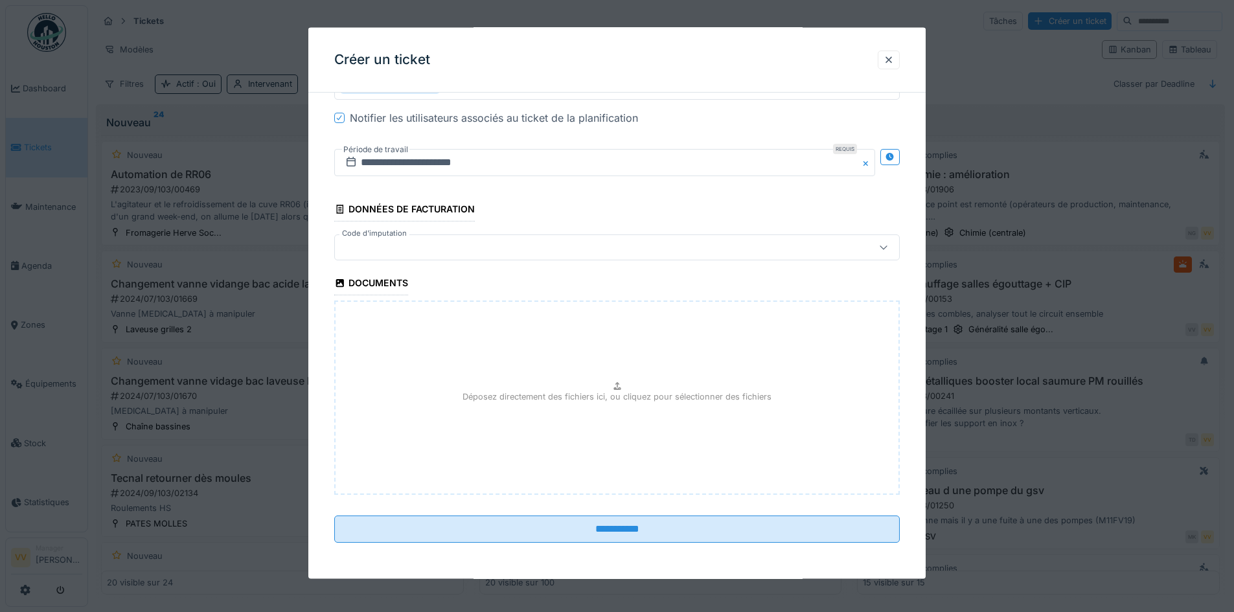
click at [553, 352] on div "Déposez directement des fichiers ici, ou cliquez pour sélectionner des fichiers" at bounding box center [617, 398] width 566 height 194
type input "**********"
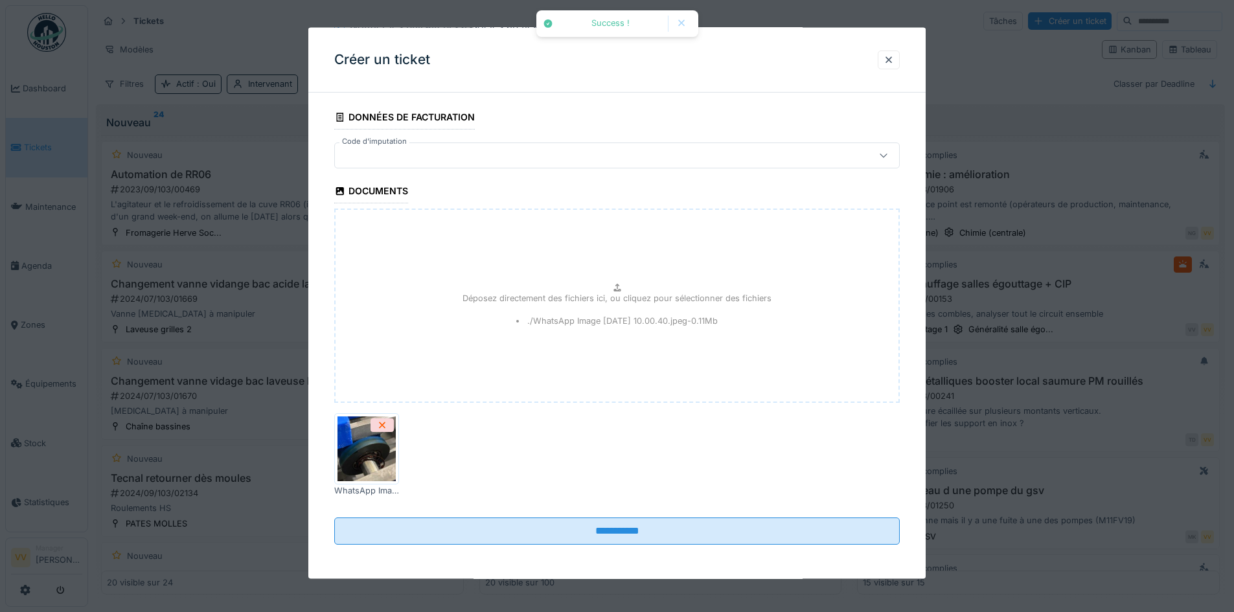
scroll to position [1612, 0]
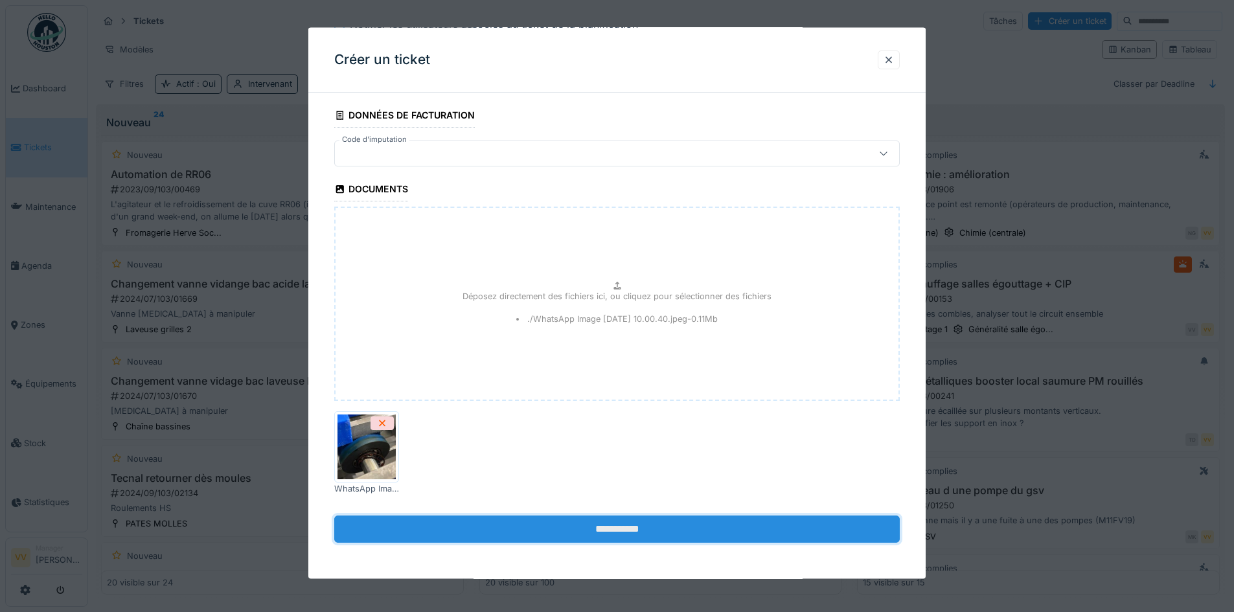
click at [653, 534] on input "**********" at bounding box center [617, 529] width 566 height 27
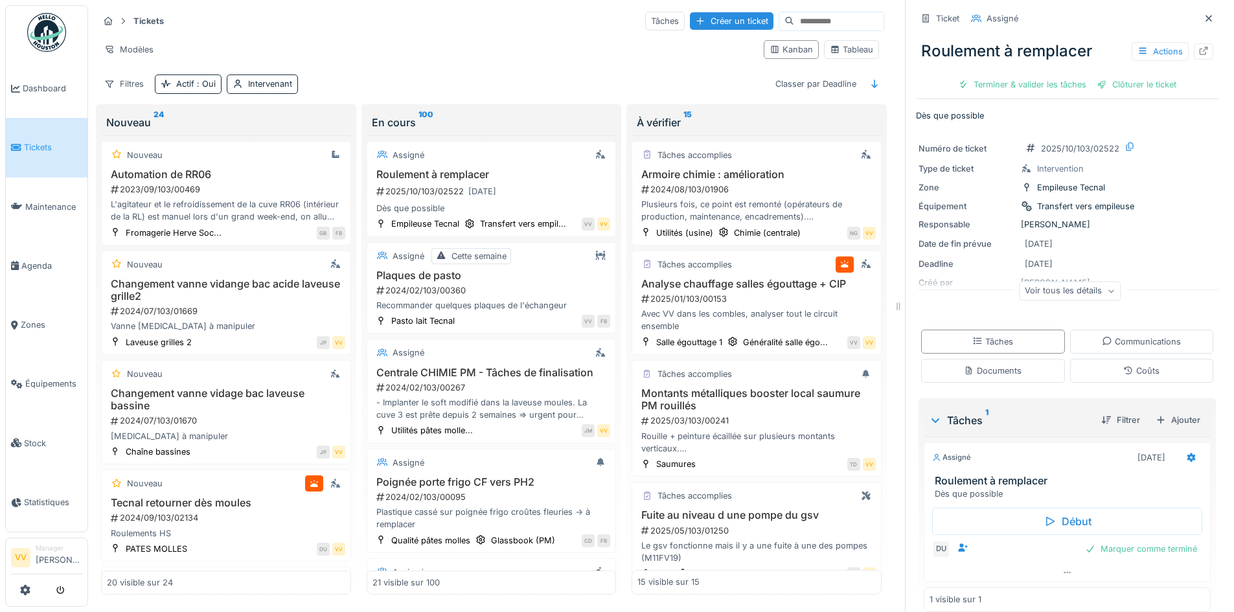
click at [33, 159] on link "Tickets" at bounding box center [47, 147] width 82 height 59
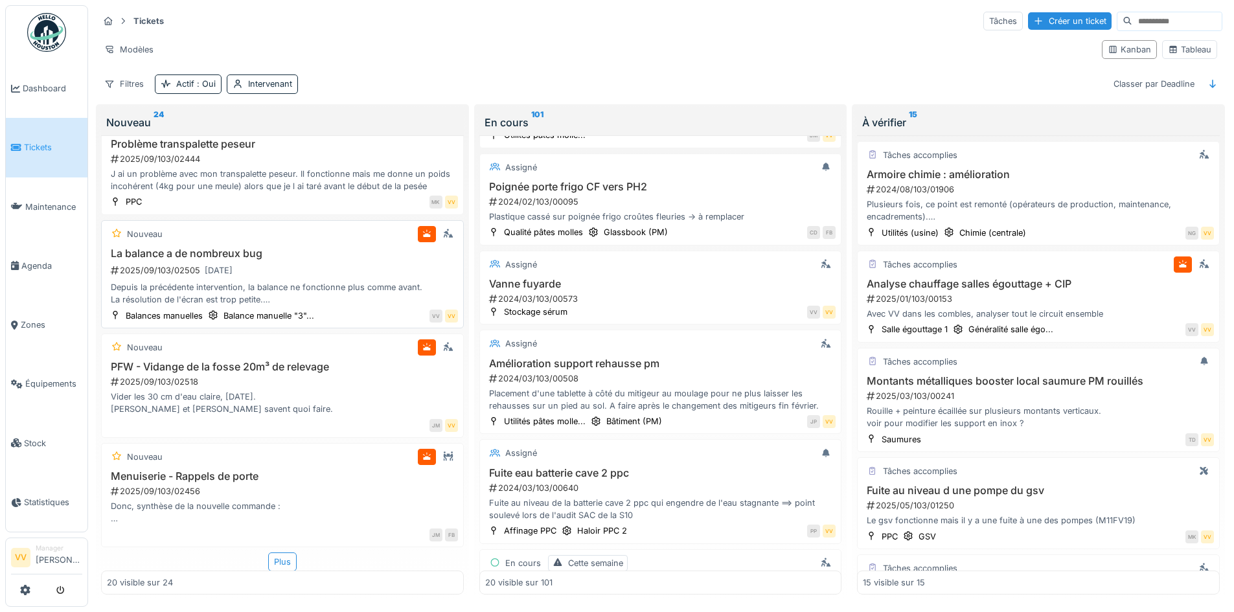
scroll to position [8, 0]
click at [303, 381] on div "PFW - Vidange de la fosse 20m³ de relevage 2025/09/103/02518 Vider les 30 cm d'…" at bounding box center [282, 388] width 351 height 55
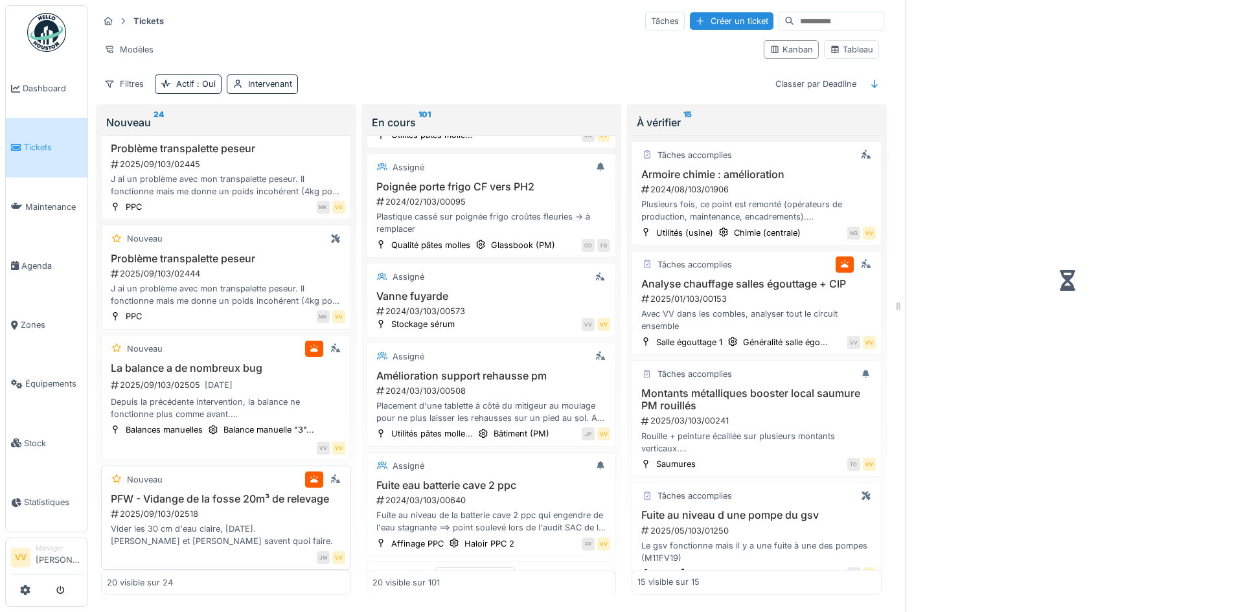
scroll to position [207, 0]
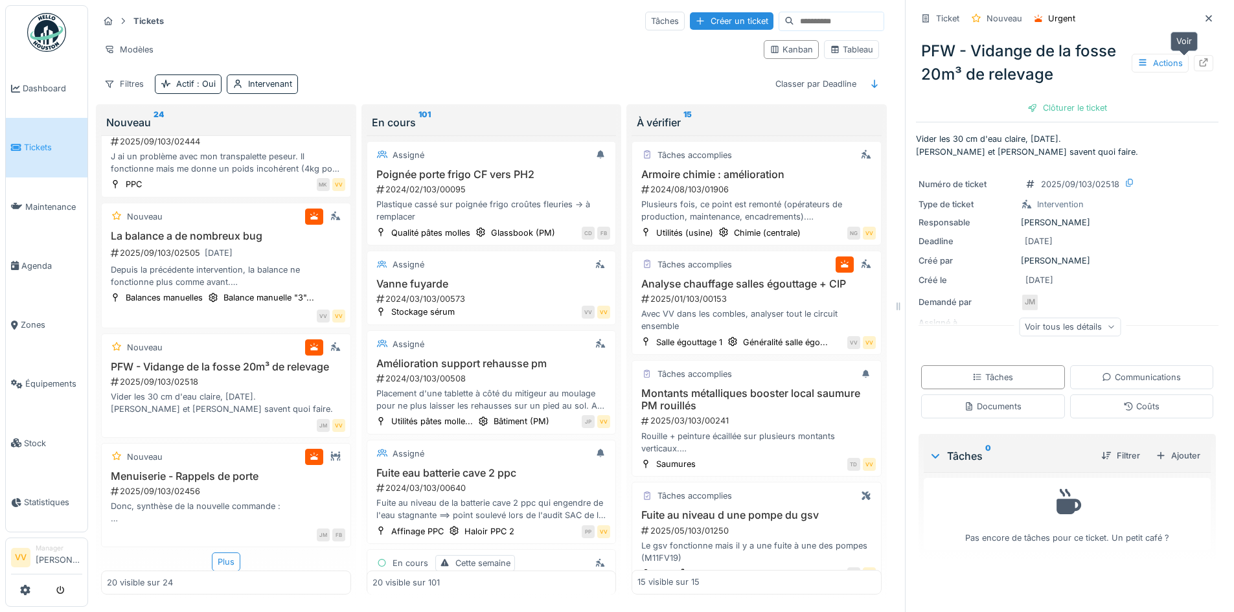
click at [1199, 58] on icon at bounding box center [1204, 62] width 10 height 8
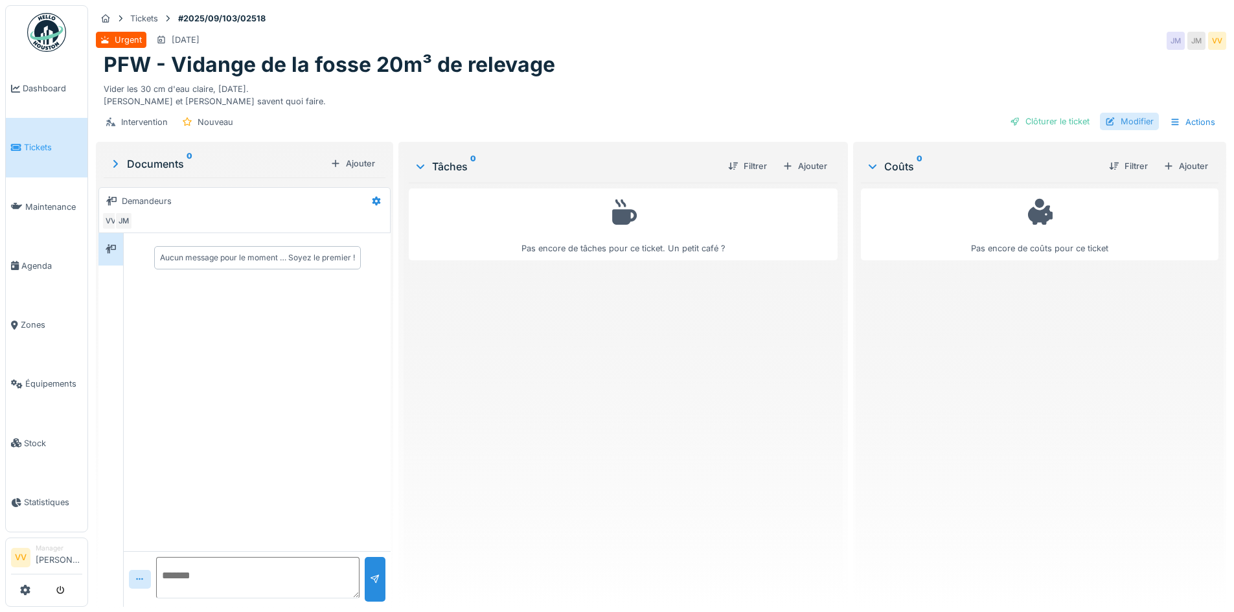
click at [1137, 124] on div "Modifier" at bounding box center [1129, 121] width 59 height 17
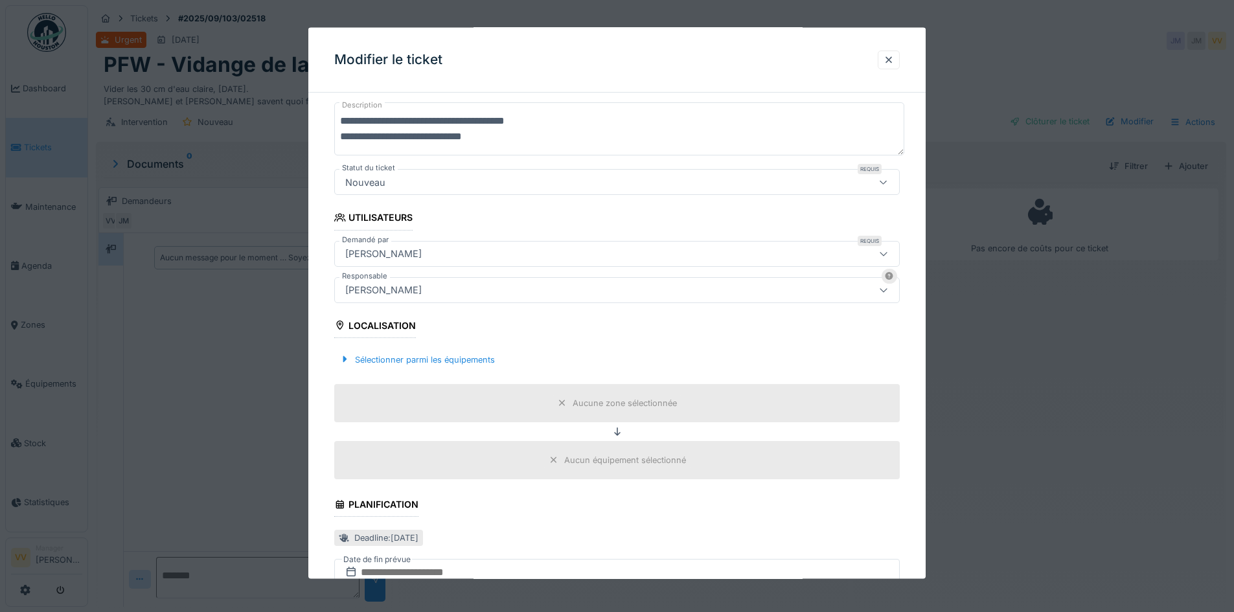
scroll to position [194, 0]
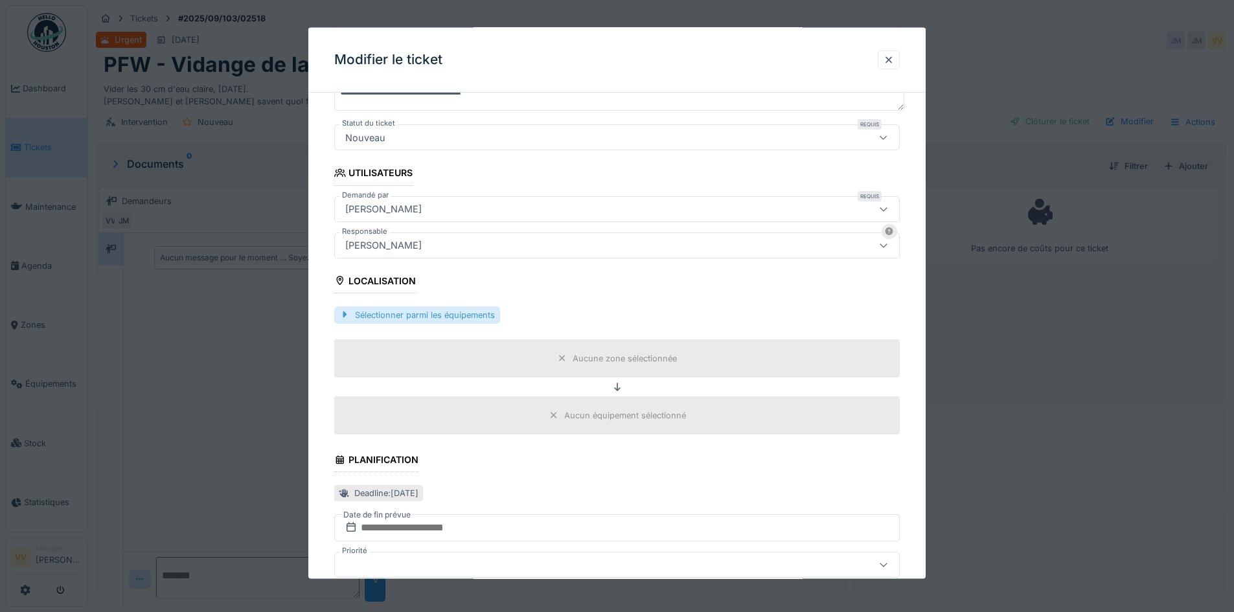
click at [456, 308] on div "Sélectionner parmi les équipements" at bounding box center [417, 314] width 166 height 17
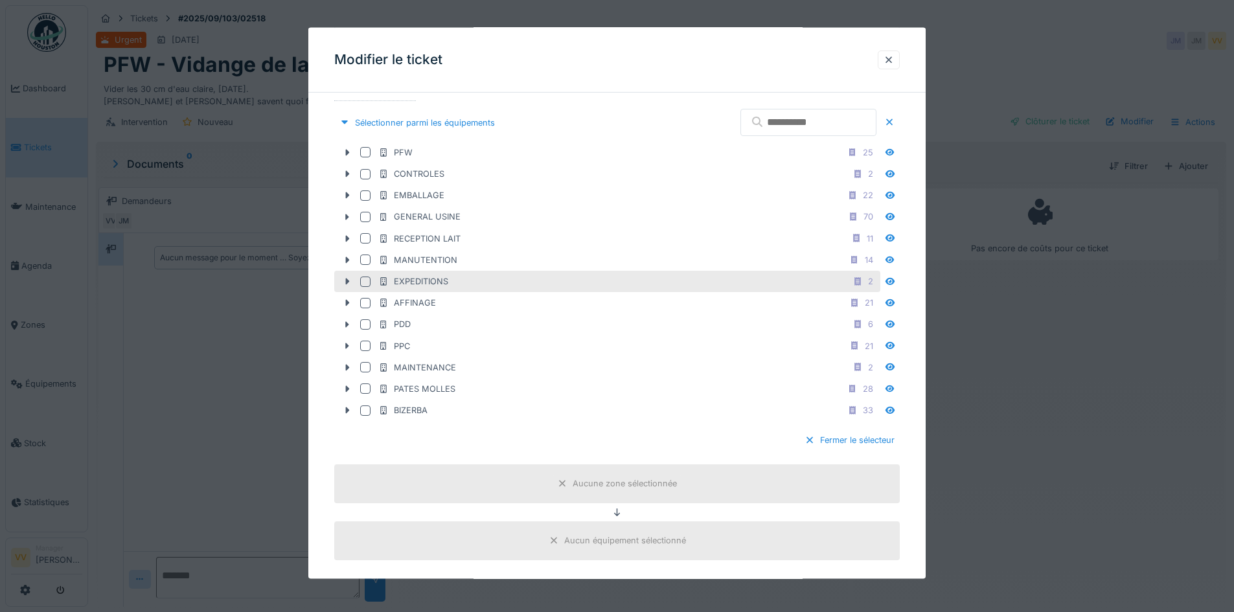
scroll to position [389, 0]
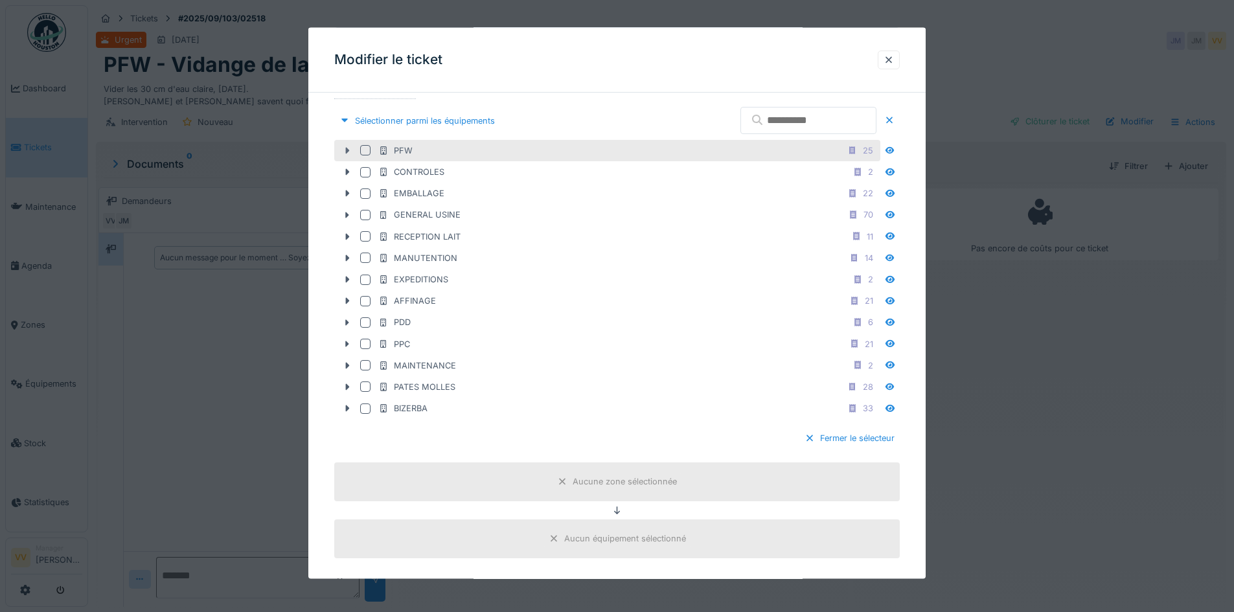
click at [345, 153] on icon at bounding box center [347, 150] width 10 height 8
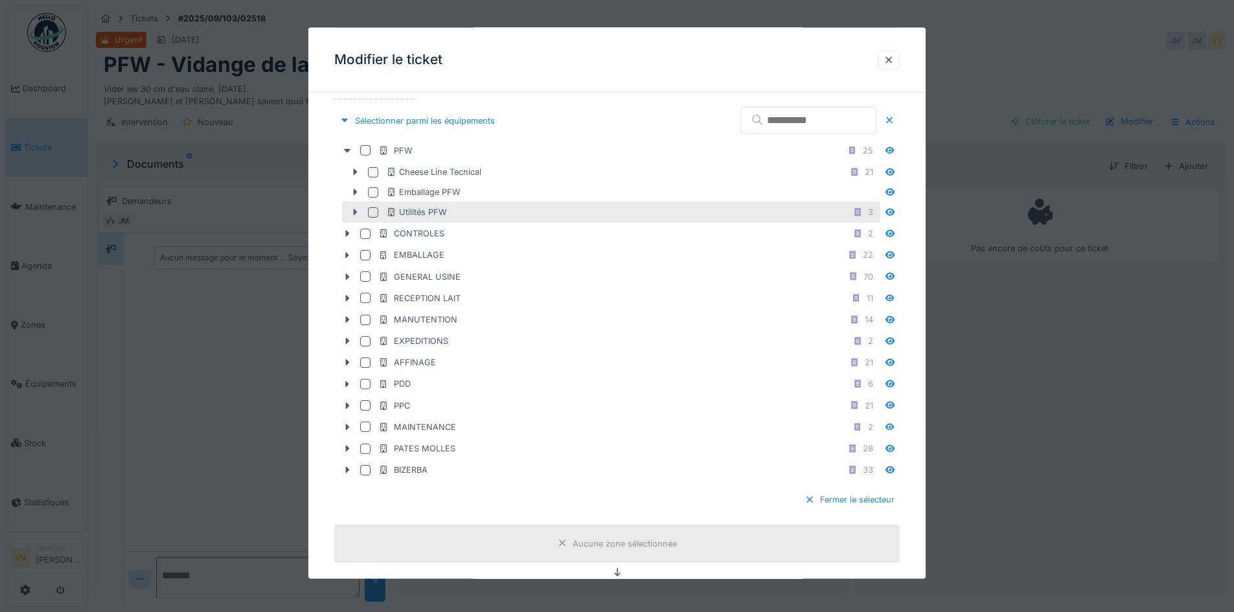
click at [356, 211] on icon at bounding box center [356, 212] width 4 height 6
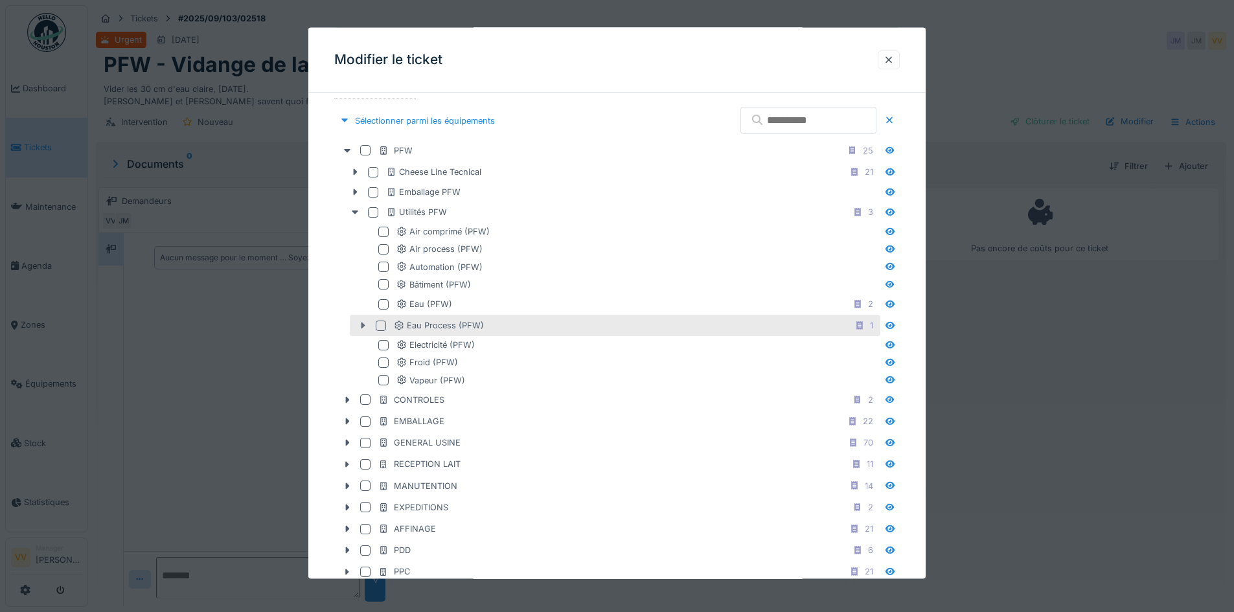
click at [364, 323] on icon at bounding box center [363, 325] width 10 height 8
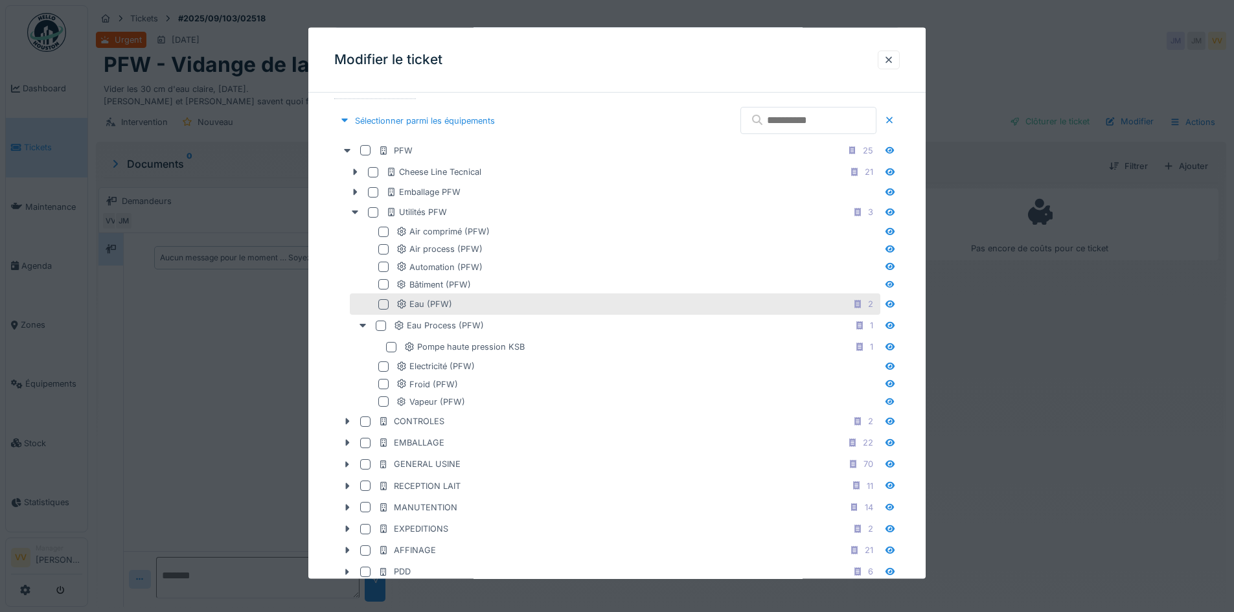
click at [386, 306] on div at bounding box center [383, 304] width 10 height 10
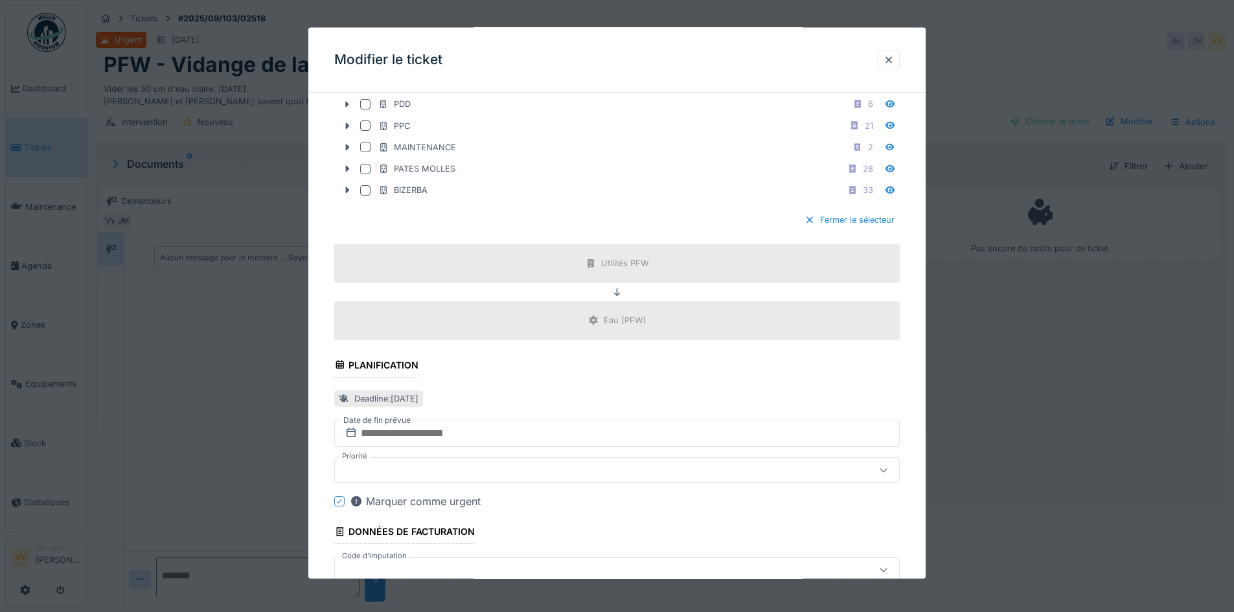
scroll to position [934, 0]
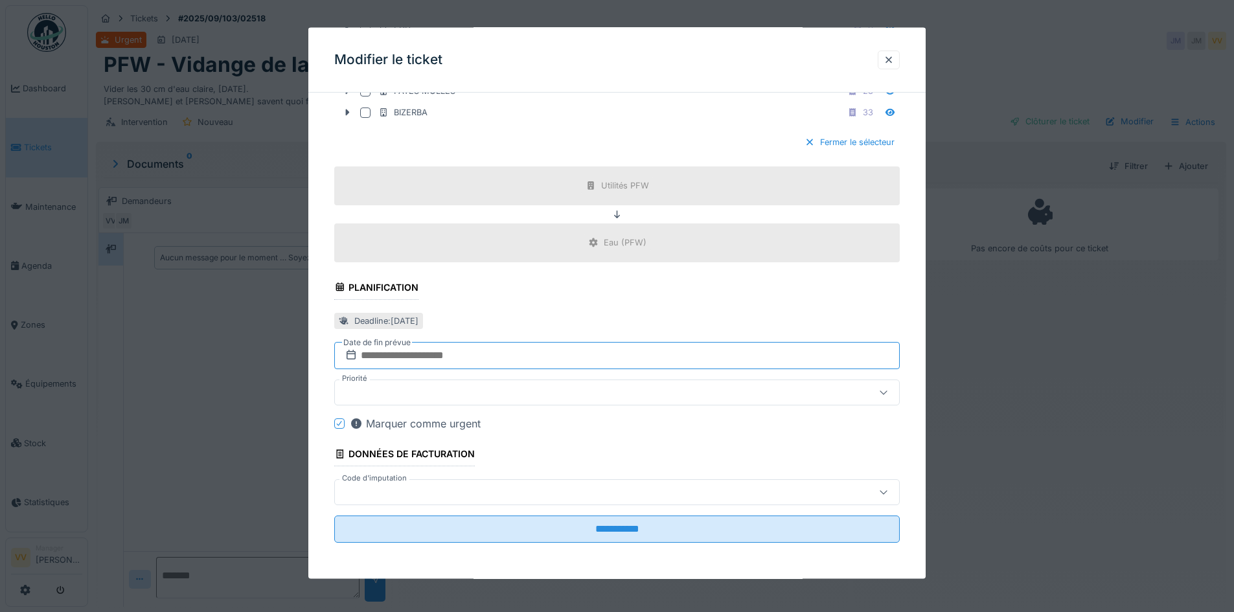
click at [588, 354] on input "text" at bounding box center [617, 354] width 566 height 27
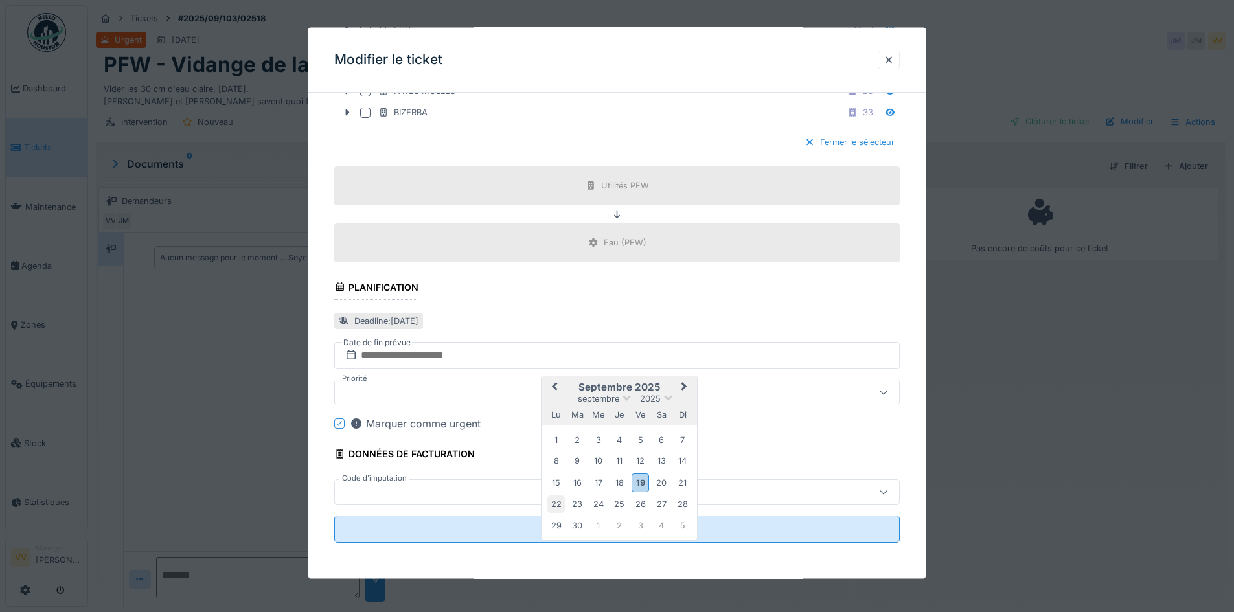
click at [557, 505] on div "22" at bounding box center [556, 504] width 17 height 17
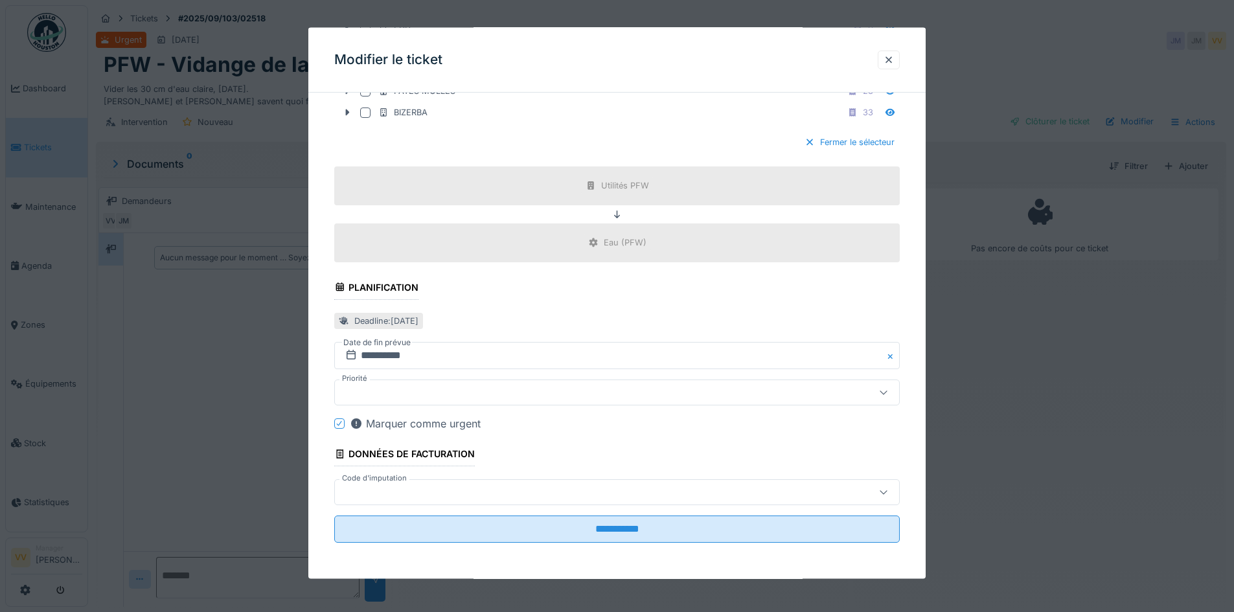
click at [497, 395] on div at bounding box center [584, 392] width 488 height 14
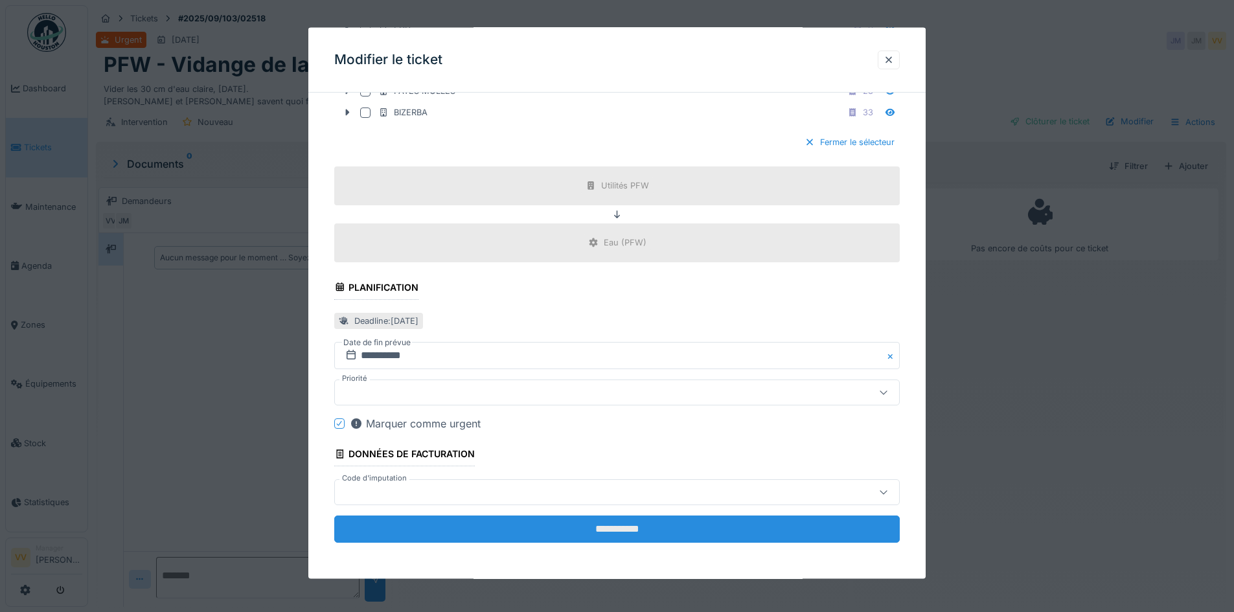
click at [634, 530] on input "**********" at bounding box center [617, 529] width 566 height 27
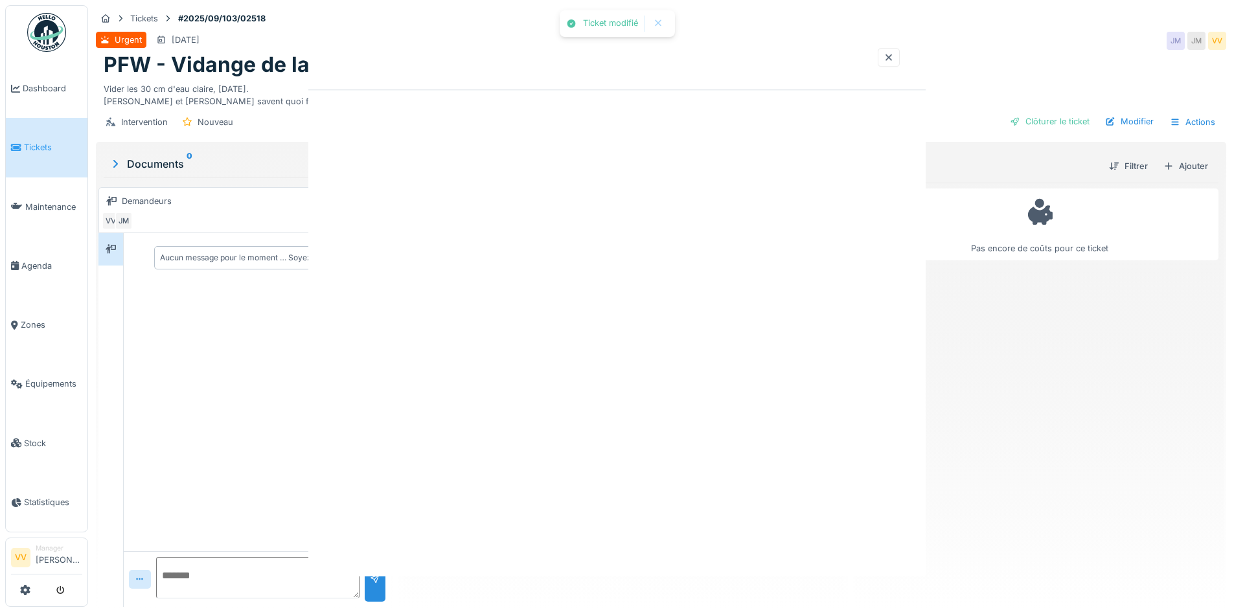
scroll to position [0, 0]
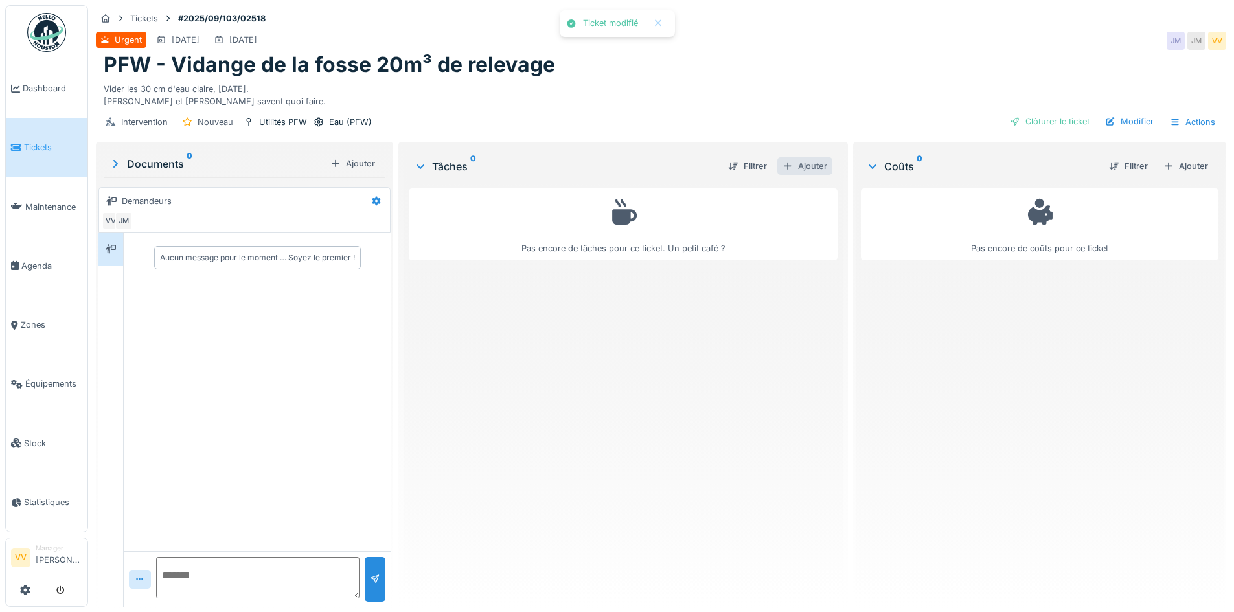
click at [807, 157] on div "Ajouter" at bounding box center [805, 165] width 55 height 17
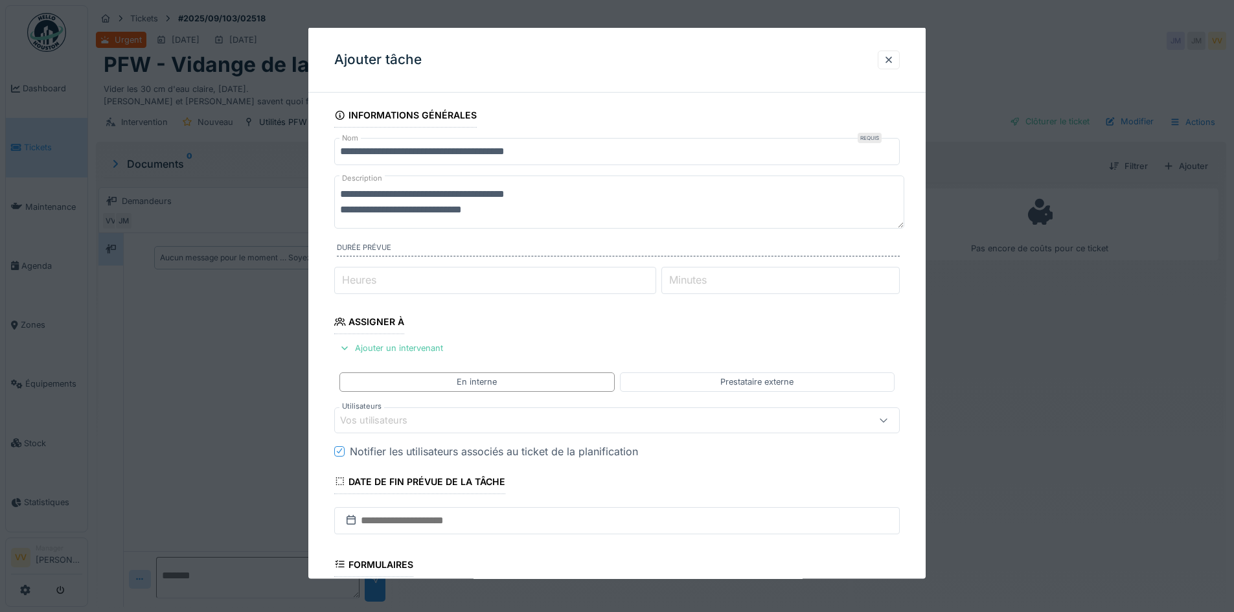
click at [424, 419] on div "Vos utilisateurs" at bounding box center [383, 420] width 86 height 14
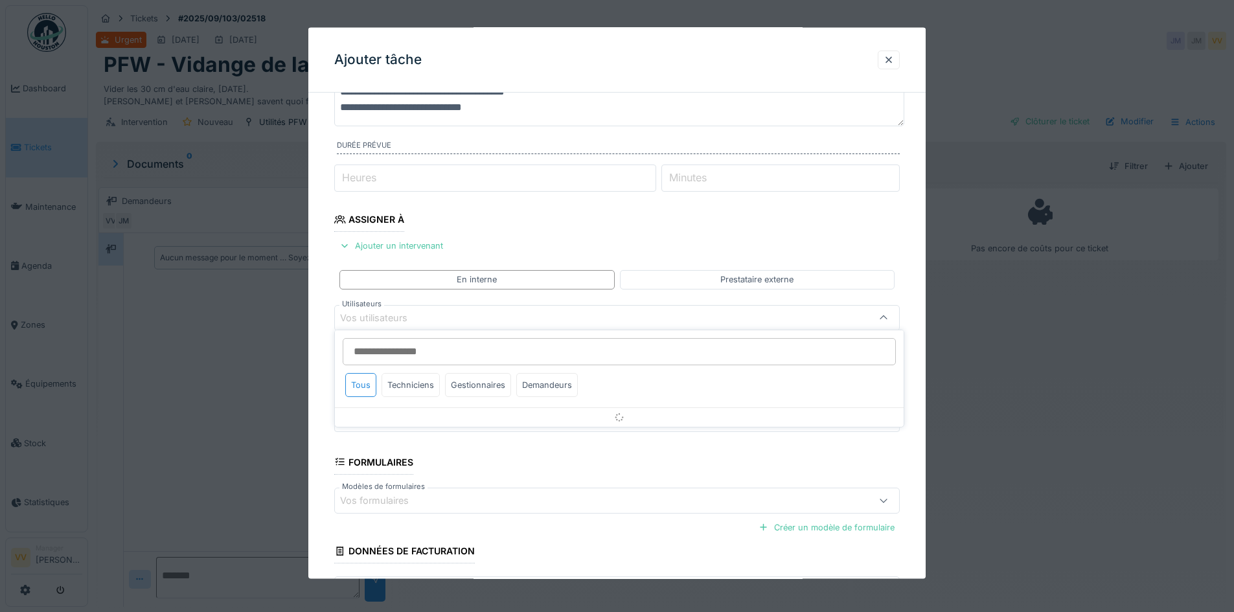
scroll to position [117, 0]
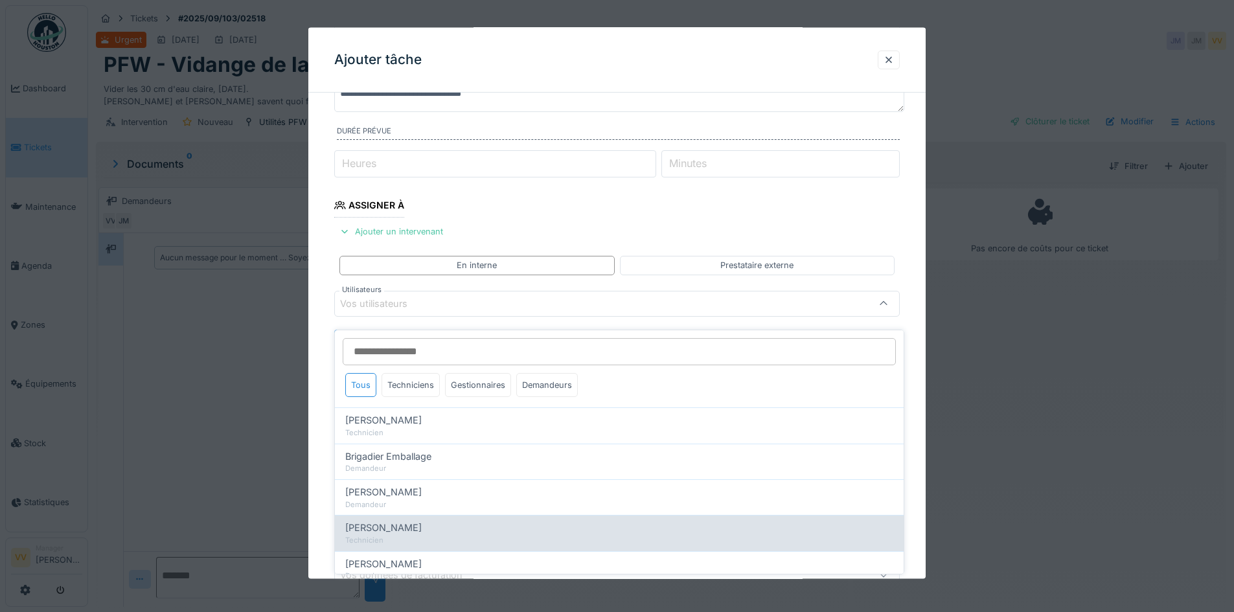
click at [398, 523] on span "[PERSON_NAME]" at bounding box center [383, 528] width 76 height 14
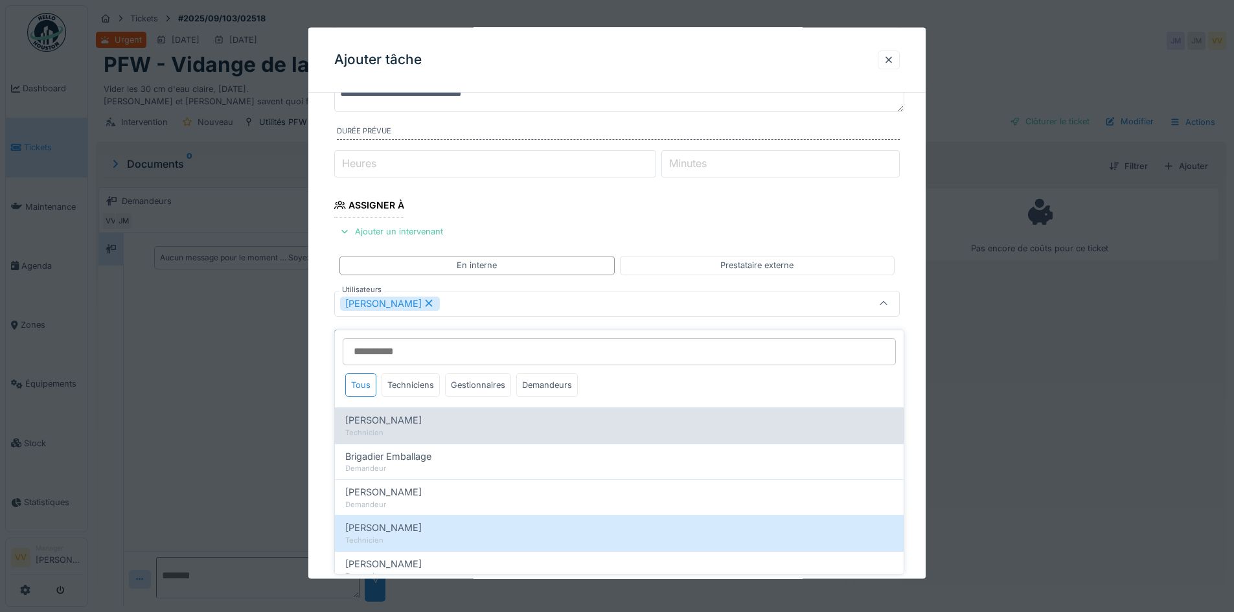
click at [415, 413] on span "[PERSON_NAME]" at bounding box center [383, 420] width 76 height 14
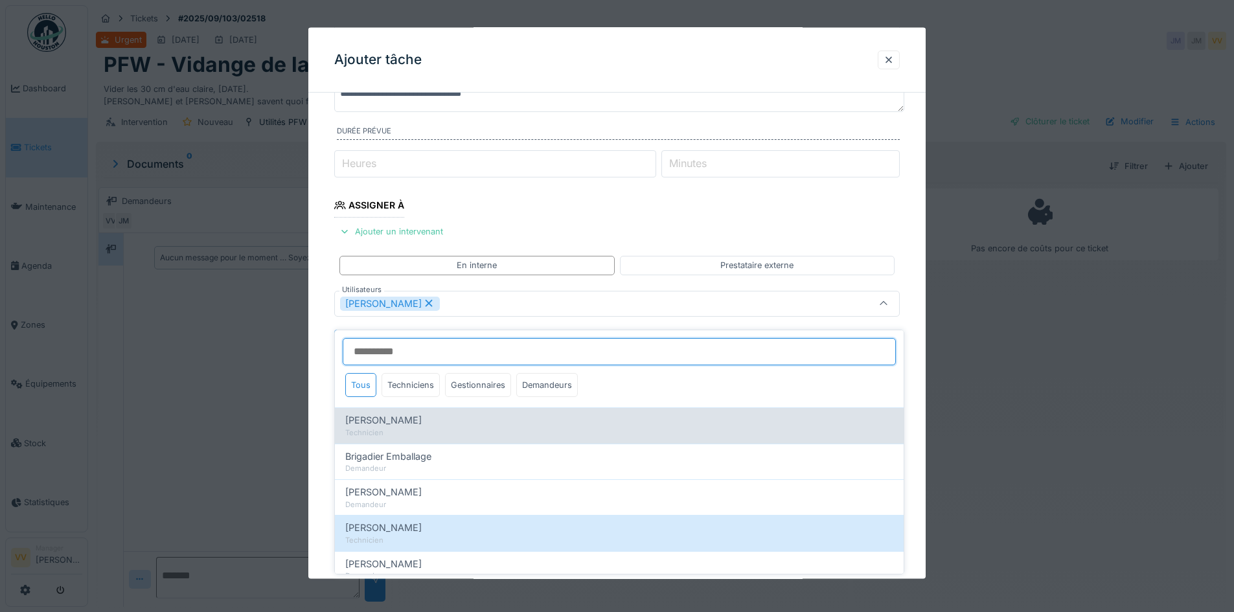
type input "**********"
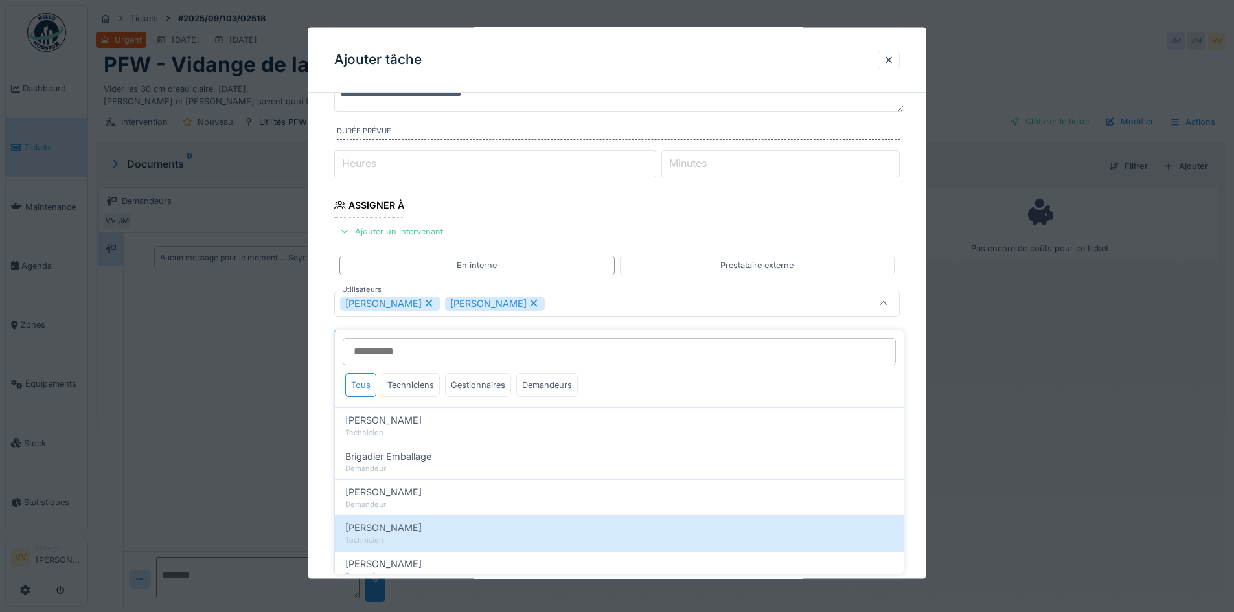
click at [764, 222] on fieldset "**********" at bounding box center [617, 336] width 566 height 700
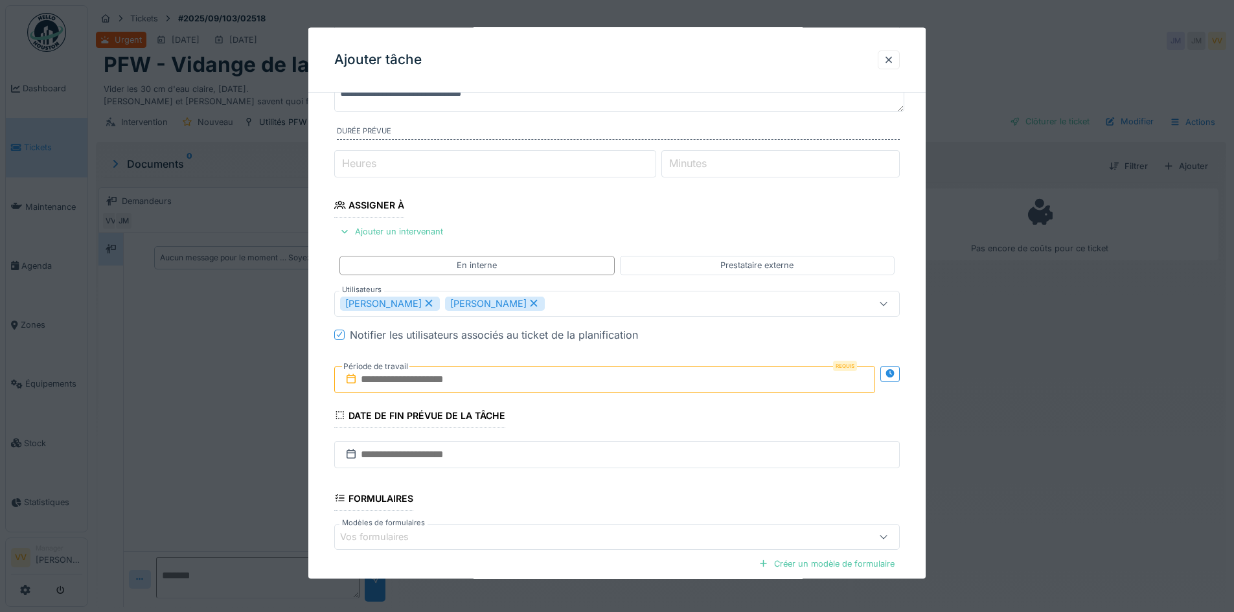
click at [487, 371] on input "text" at bounding box center [604, 378] width 541 height 27
click at [539, 529] on div "22" at bounding box center [543, 527] width 17 height 17
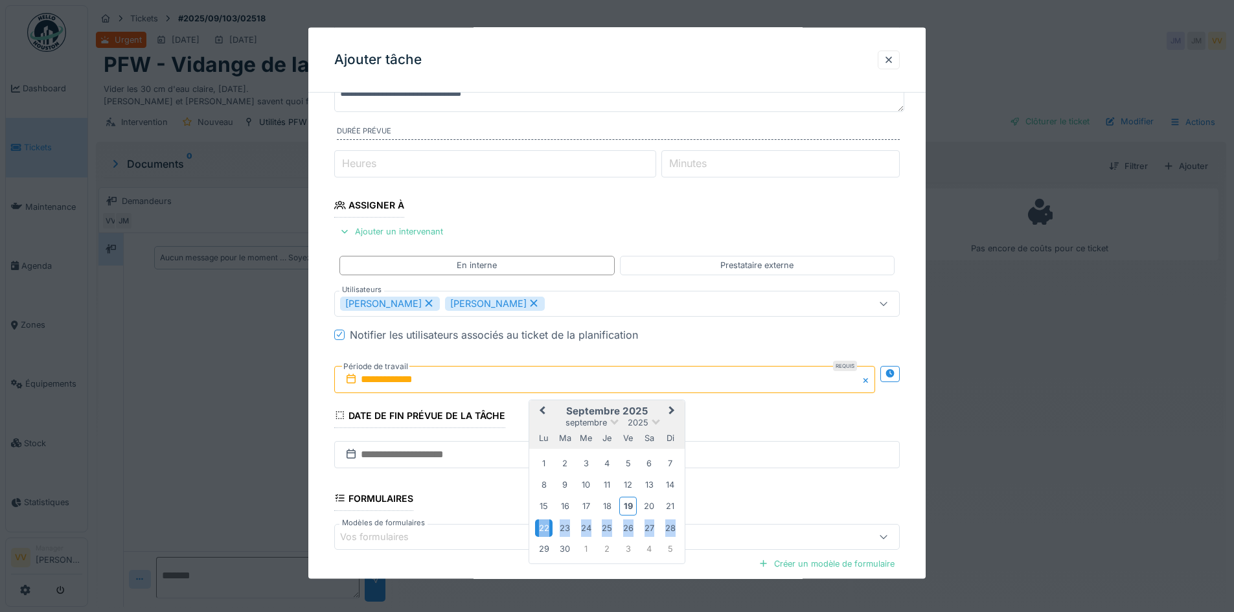
click at [539, 529] on div "22" at bounding box center [543, 527] width 17 height 17
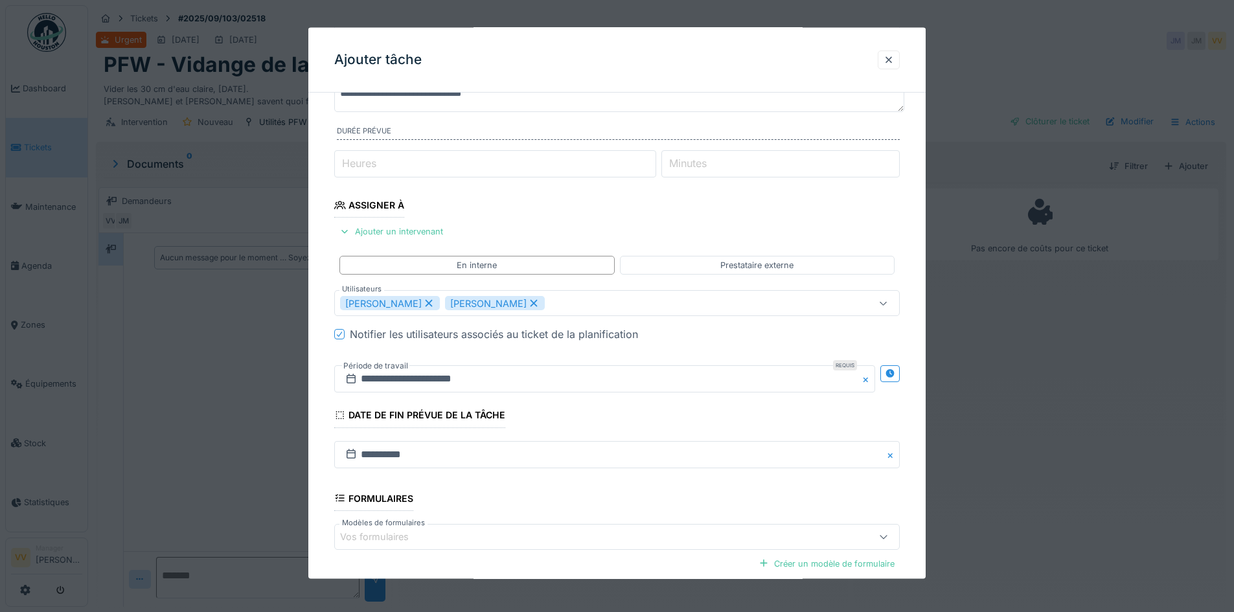
click at [553, 478] on fieldset "**********" at bounding box center [617, 336] width 566 height 700
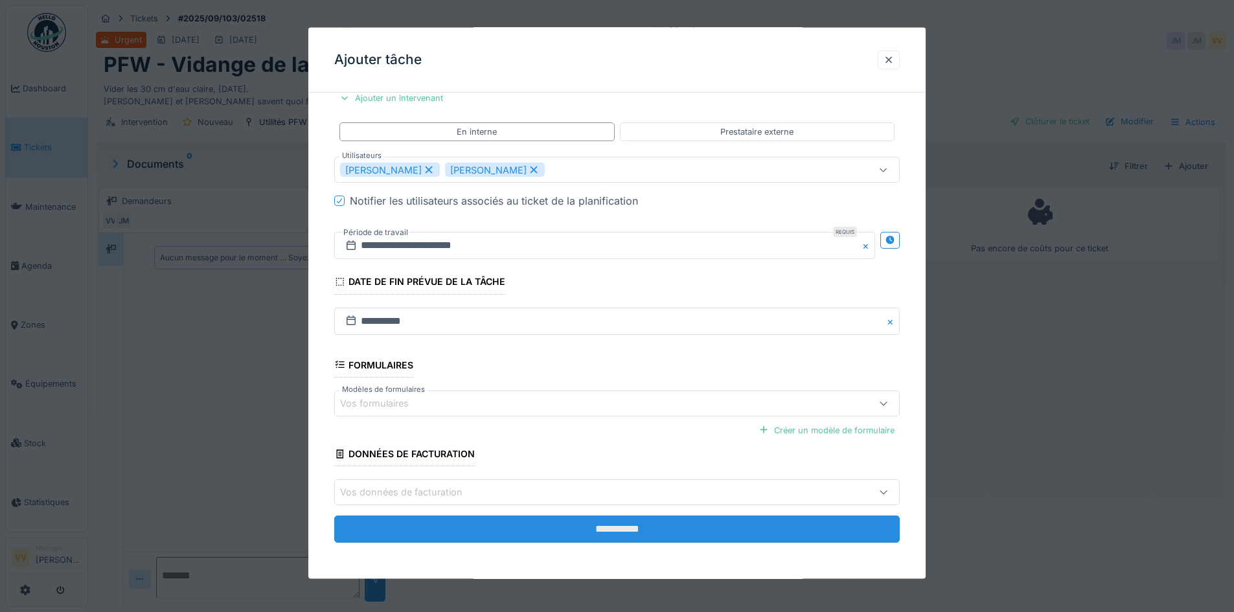
click at [575, 534] on input "**********" at bounding box center [617, 529] width 566 height 27
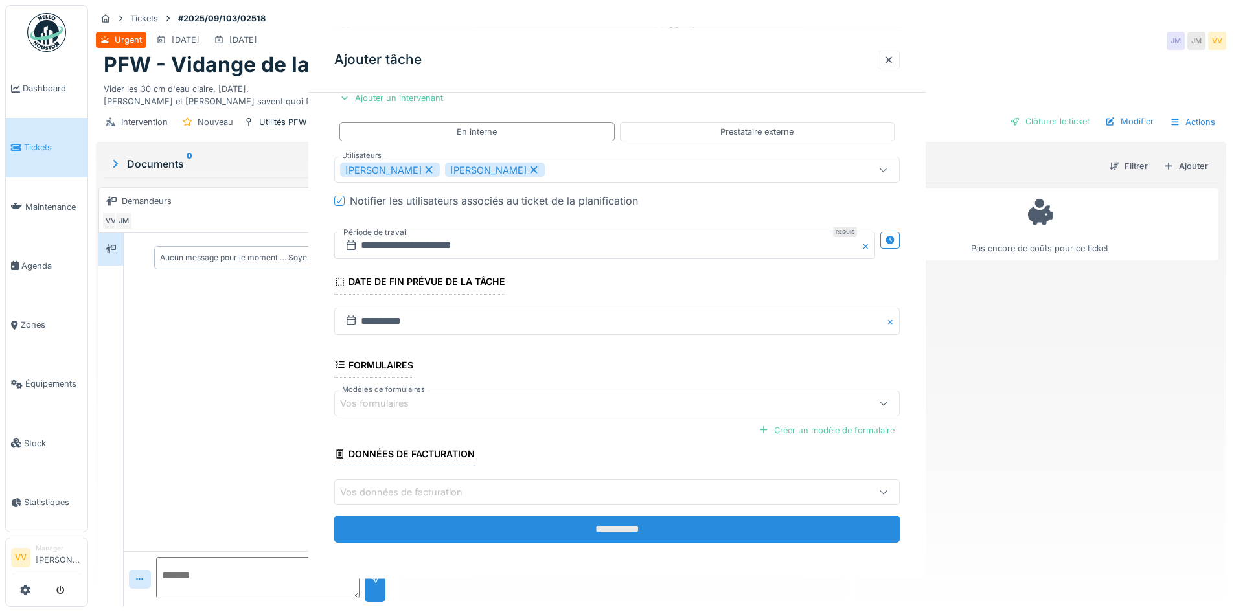
scroll to position [0, 0]
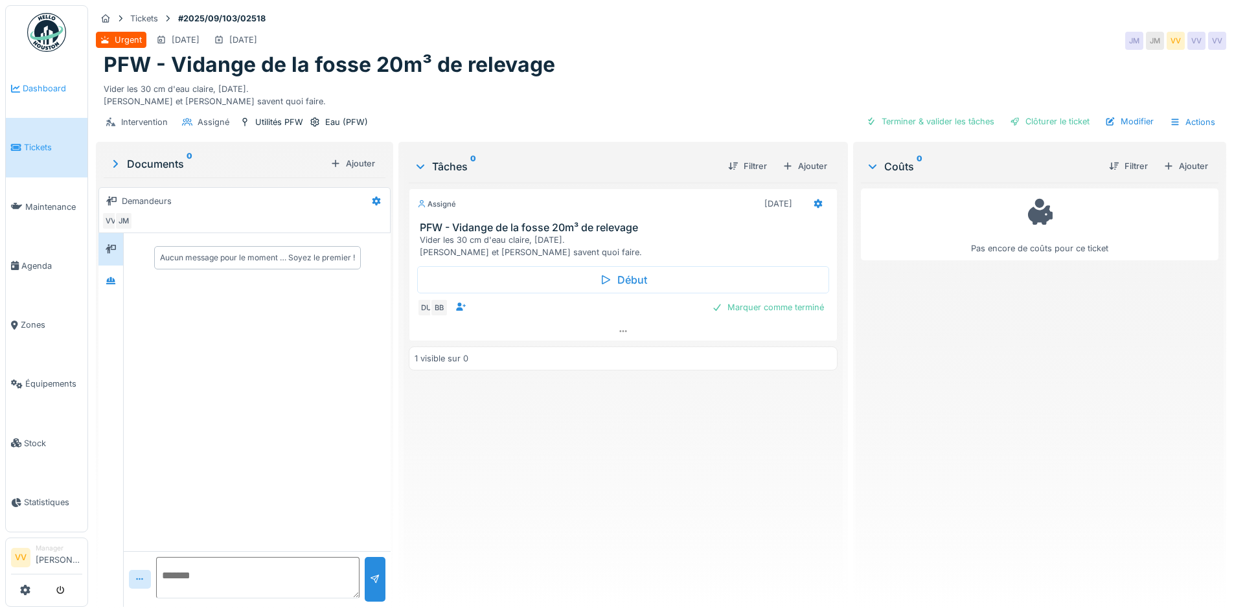
click at [21, 97] on link "Dashboard" at bounding box center [47, 88] width 82 height 59
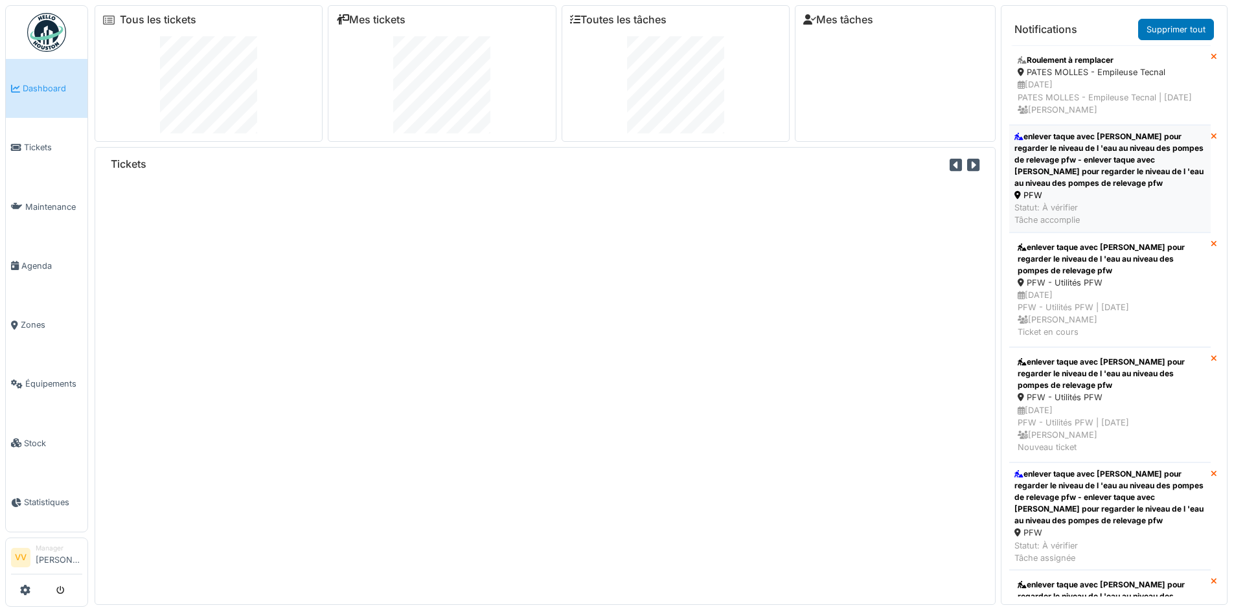
click at [1133, 178] on div "enlever taque avec [PERSON_NAME] pour regarder le niveau de l 'eau au niveau de…" at bounding box center [1110, 160] width 191 height 58
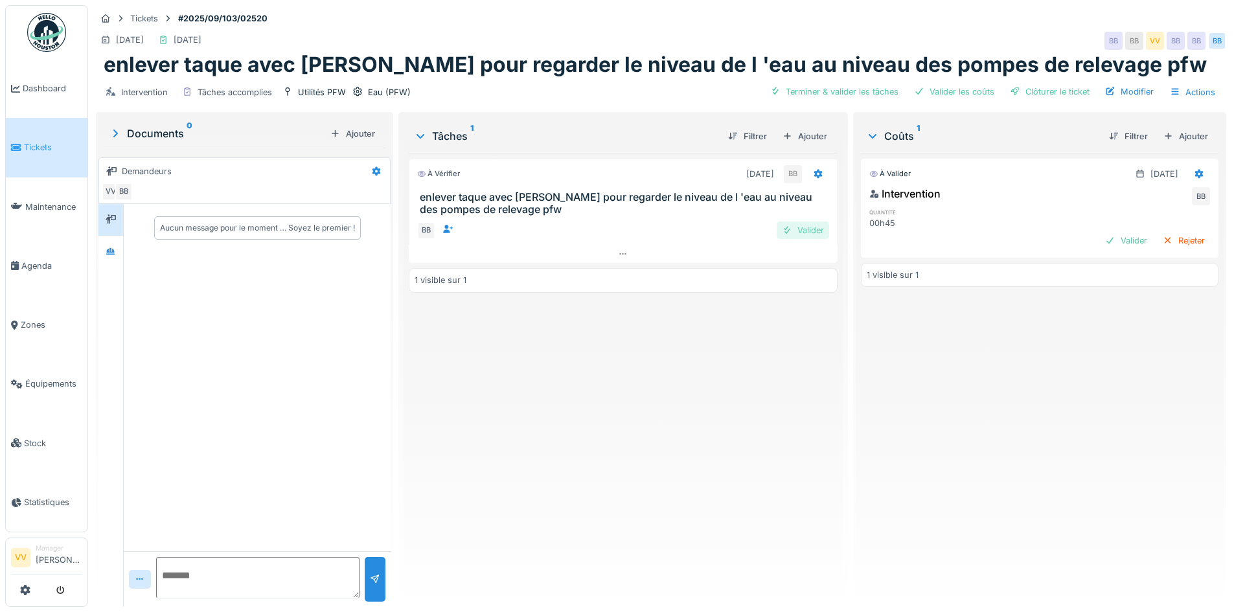
click at [794, 229] on div "Valider" at bounding box center [803, 230] width 52 height 17
click at [1100, 242] on div "Valider" at bounding box center [1126, 240] width 52 height 17
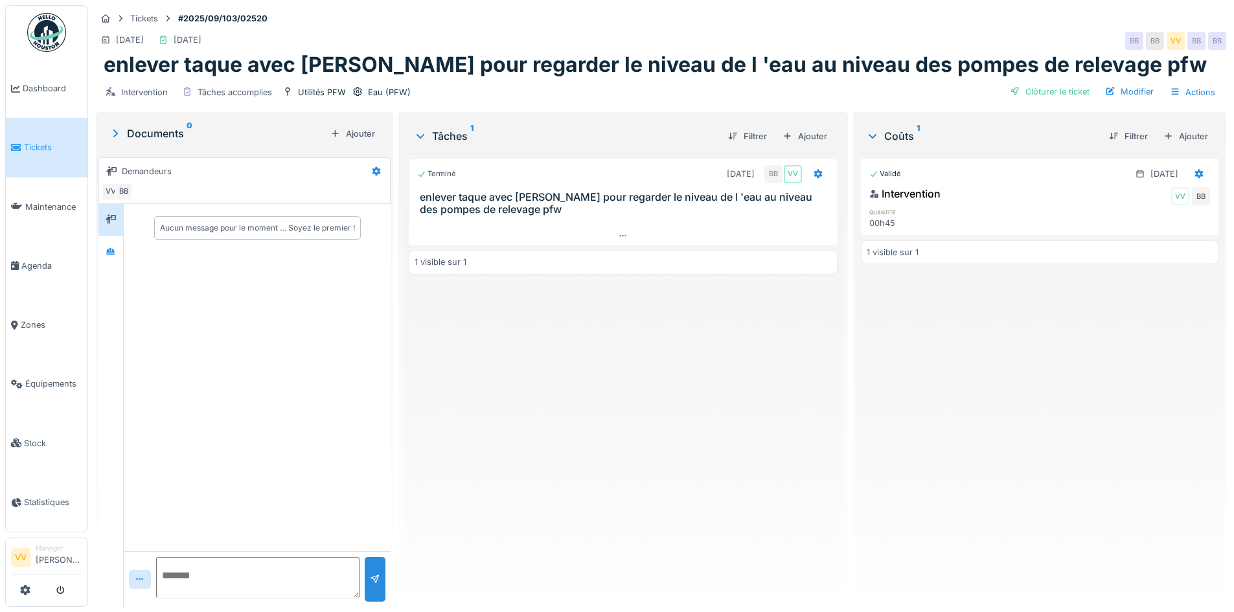
click at [19, 147] on icon at bounding box center [16, 147] width 10 height 9
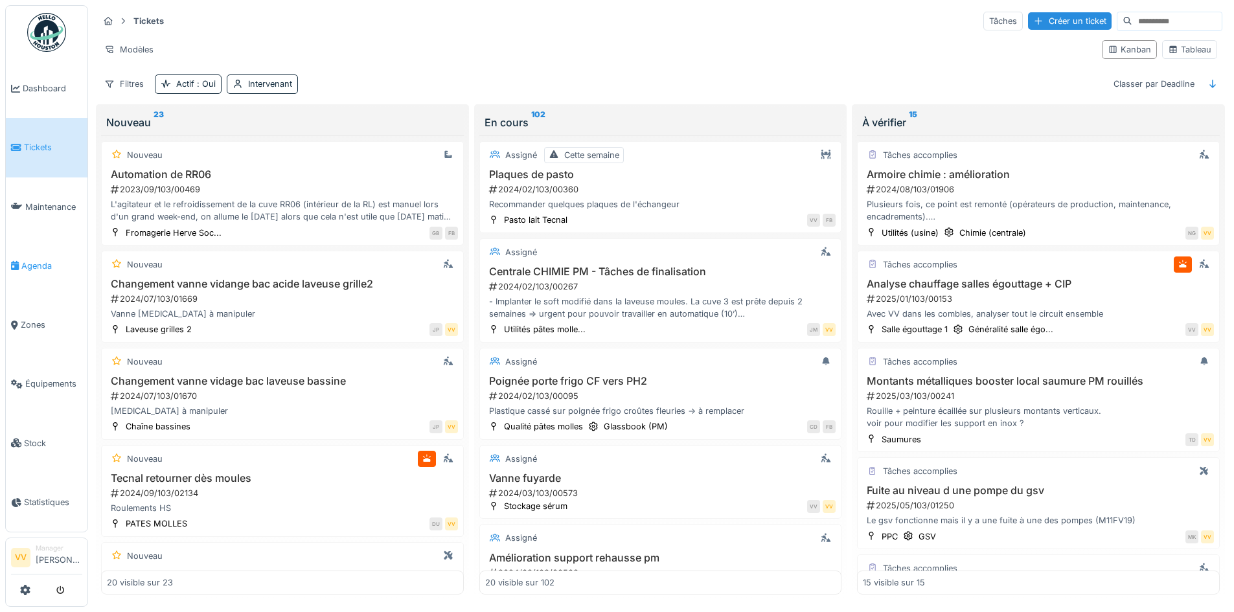
click at [40, 260] on span "Agenda" at bounding box center [51, 266] width 61 height 12
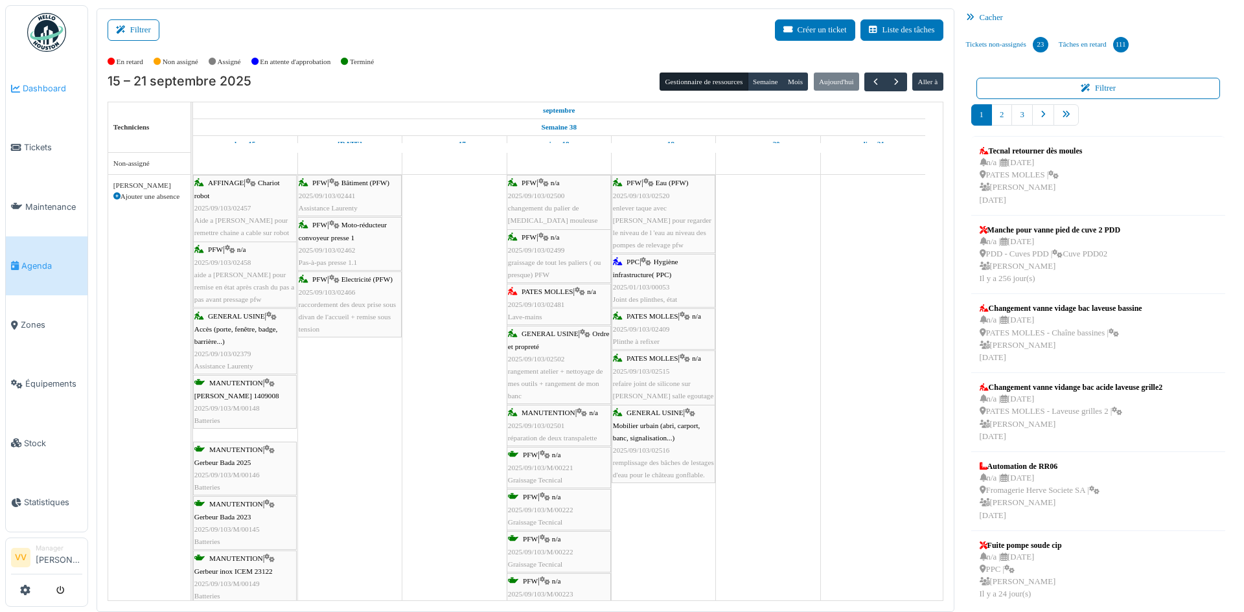
click at [26, 88] on span "Dashboard" at bounding box center [53, 88] width 60 height 12
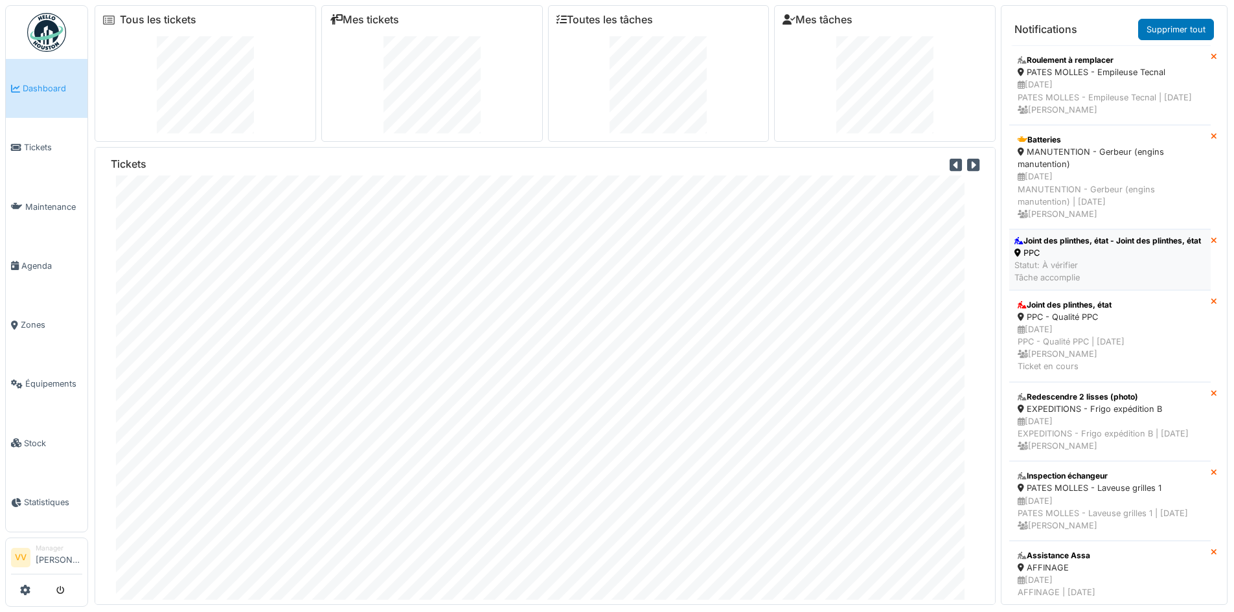
click at [1102, 259] on div "PPC" at bounding box center [1108, 253] width 187 height 12
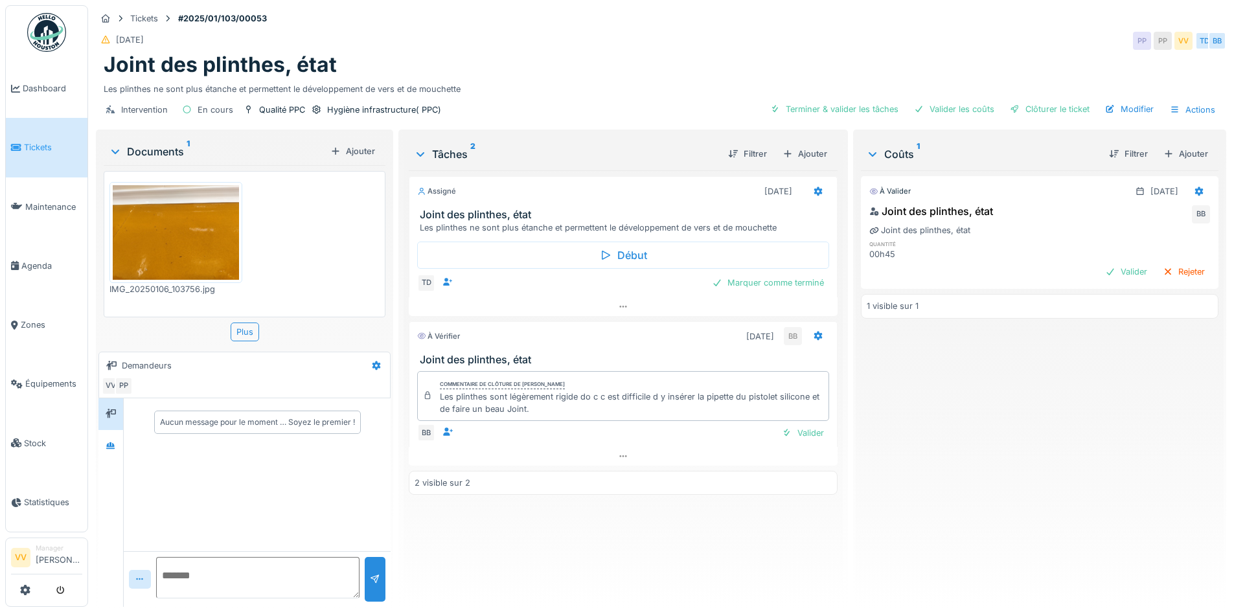
click at [177, 219] on img at bounding box center [176, 232] width 126 height 95
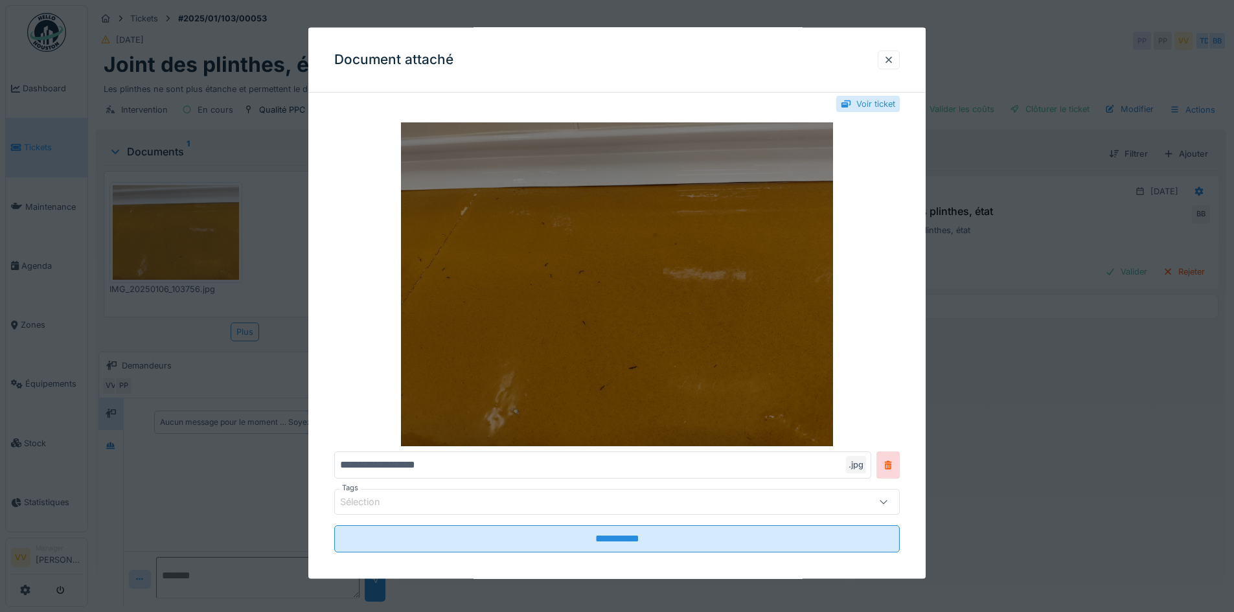
scroll to position [27, 0]
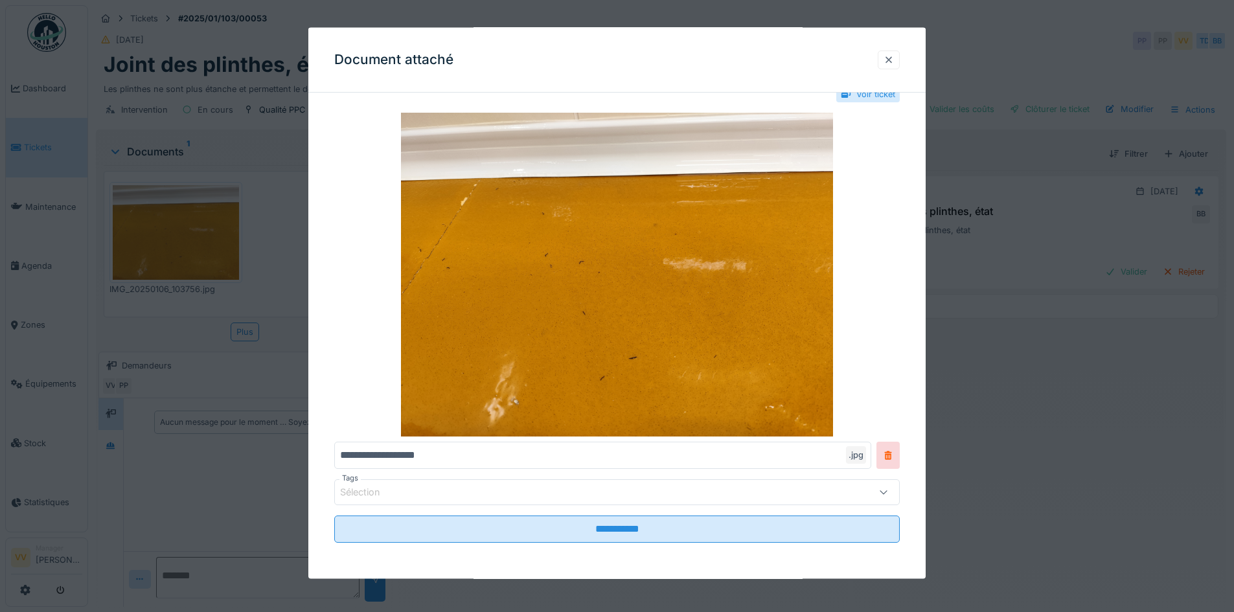
click at [892, 62] on div at bounding box center [889, 59] width 10 height 12
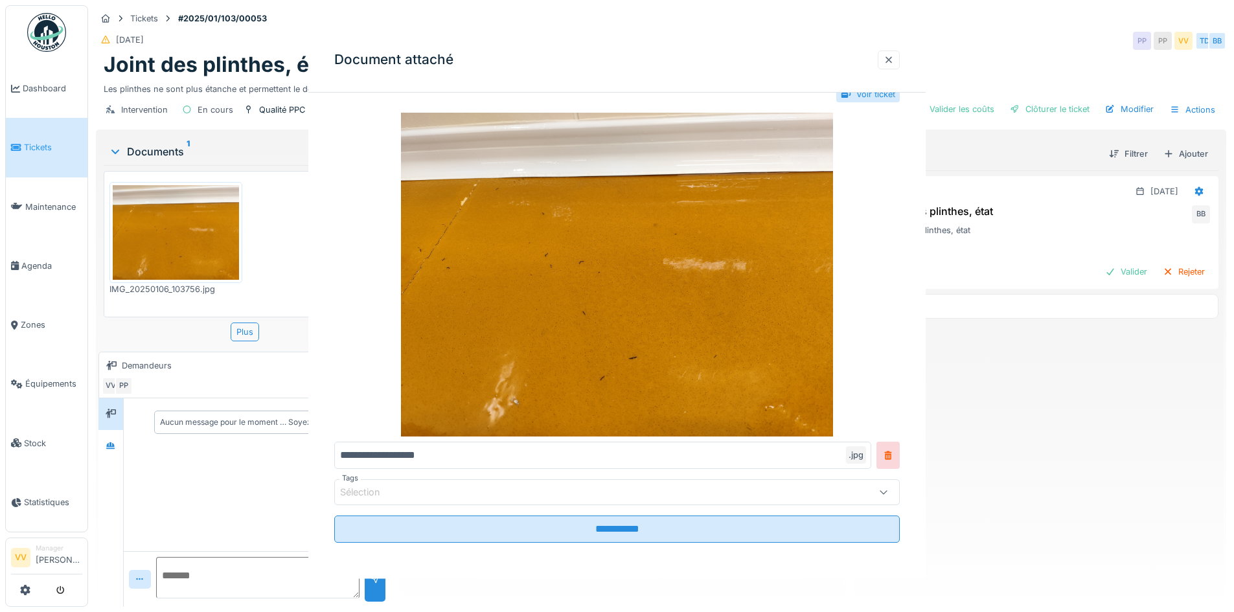
scroll to position [0, 0]
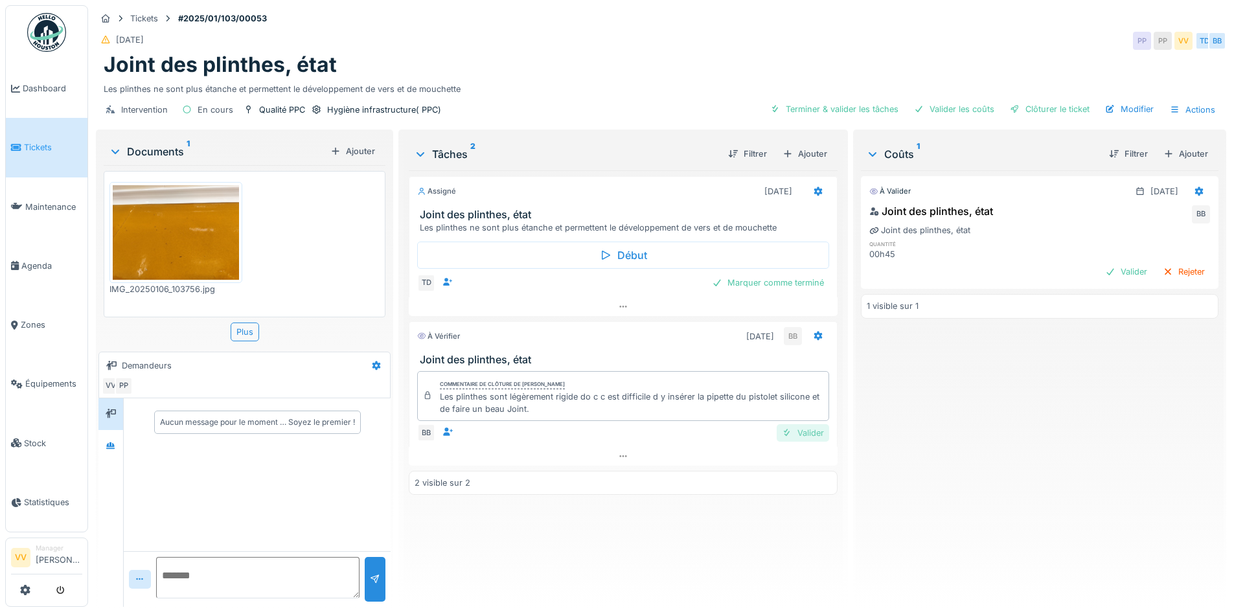
click at [808, 436] on div "Valider" at bounding box center [803, 432] width 52 height 17
click at [1100, 271] on div "Valider" at bounding box center [1126, 271] width 52 height 17
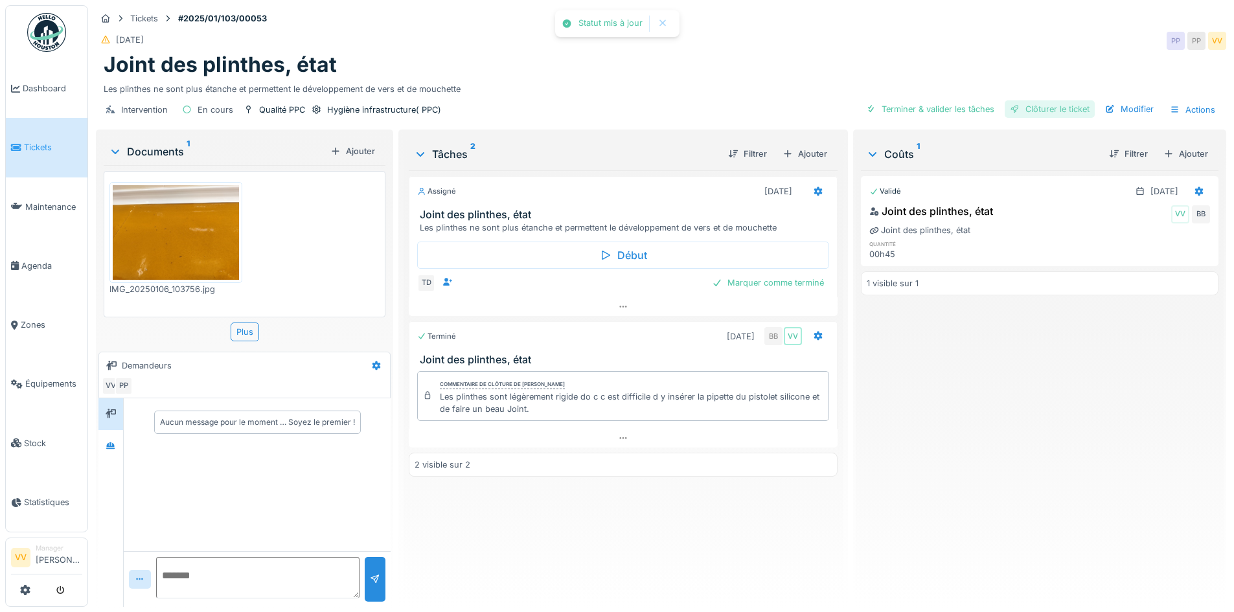
click at [1024, 105] on div "Clôturer le ticket" at bounding box center [1050, 108] width 90 height 17
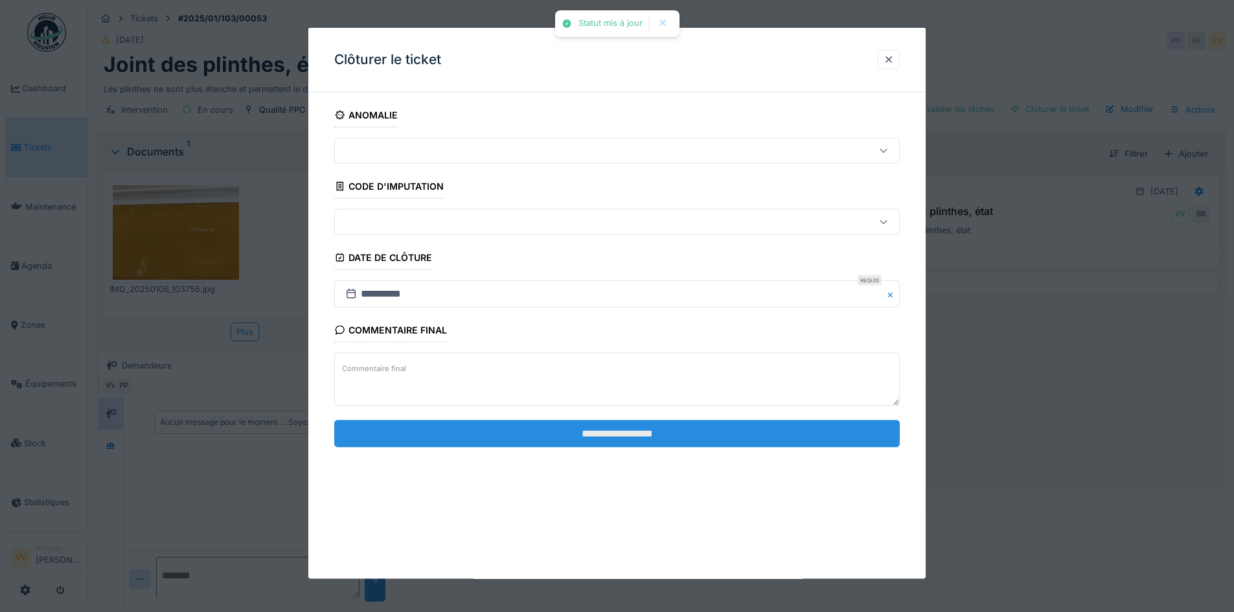
click at [736, 432] on input "**********" at bounding box center [617, 433] width 566 height 27
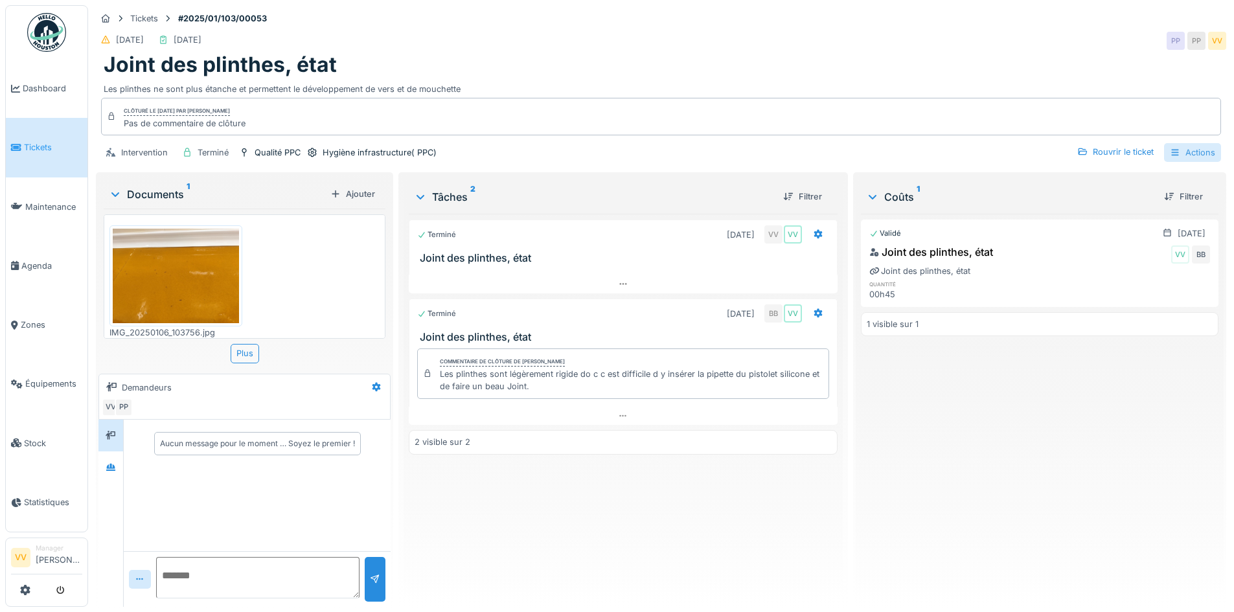
click at [1184, 151] on div "Actions" at bounding box center [1192, 152] width 57 height 19
click at [1138, 175] on div "Rapport d'intervention" at bounding box center [1118, 181] width 159 height 19
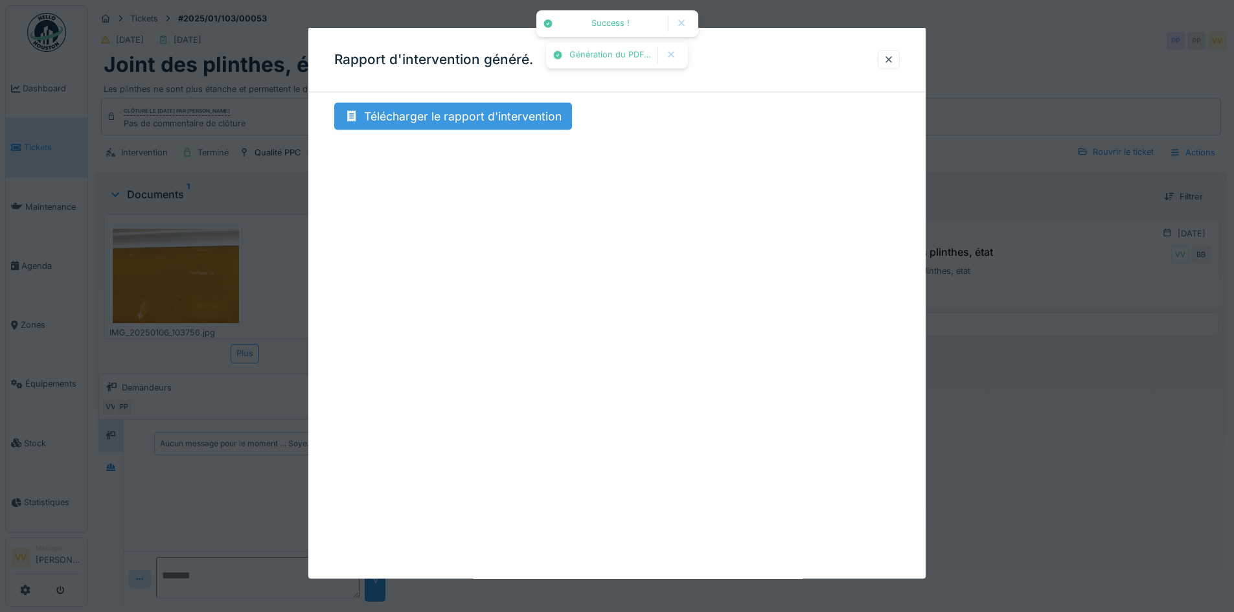
click at [466, 115] on div "Télécharger le rapport d'intervention" at bounding box center [453, 116] width 238 height 27
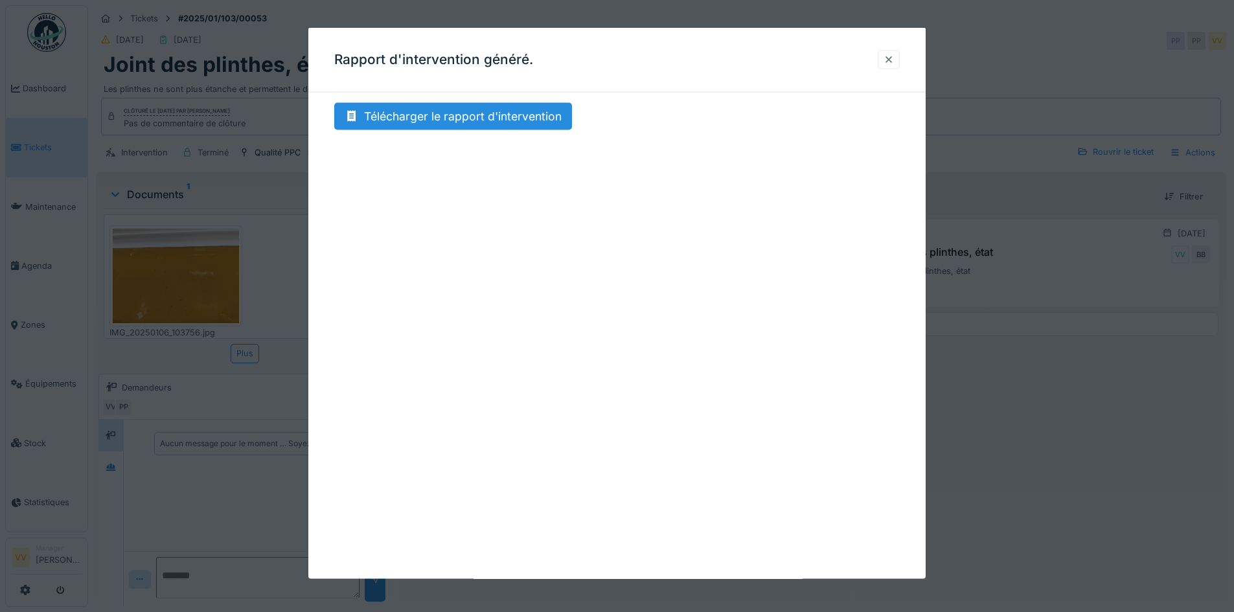
click at [894, 64] on div at bounding box center [889, 59] width 10 height 12
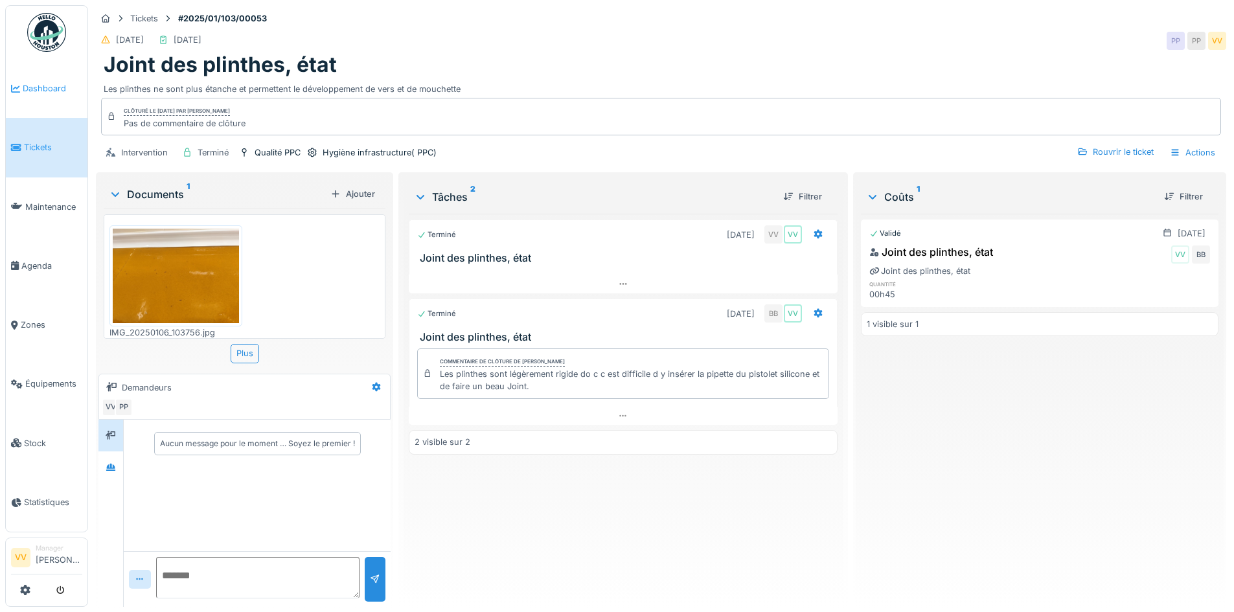
click at [43, 89] on span "Dashboard" at bounding box center [53, 88] width 60 height 12
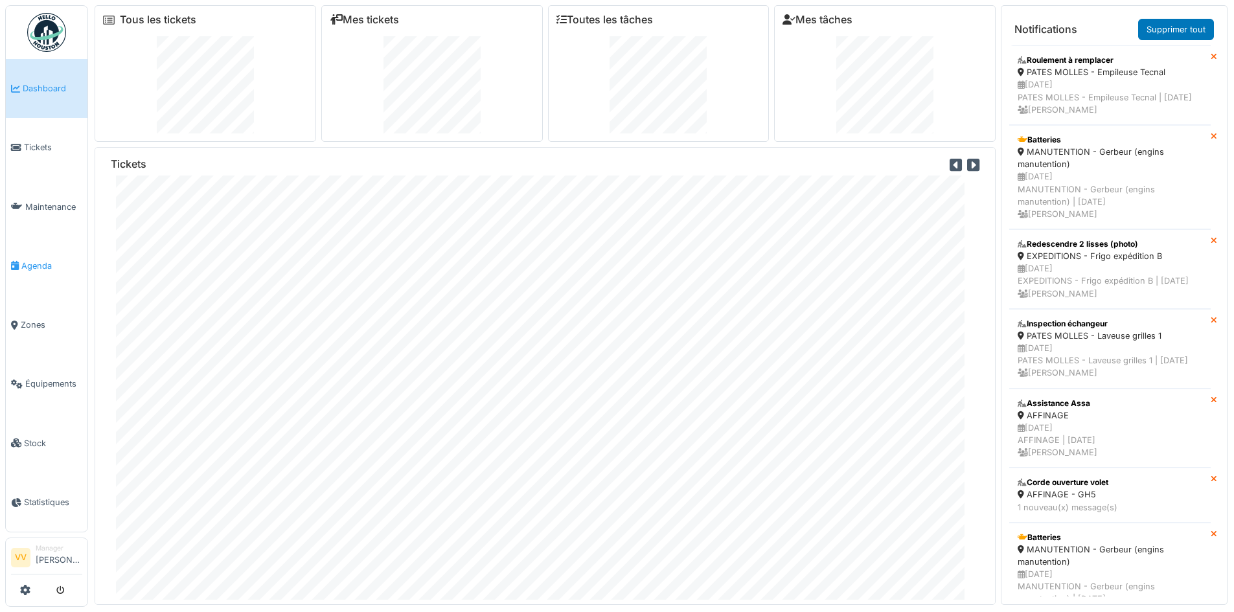
click at [43, 261] on span "Agenda" at bounding box center [51, 266] width 61 height 12
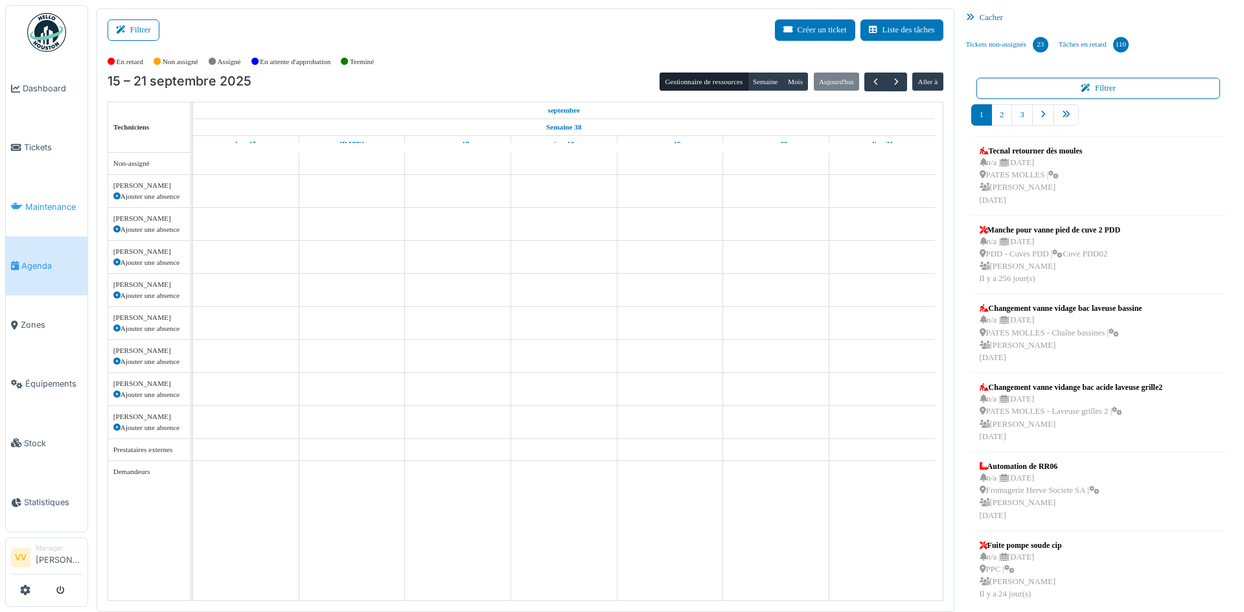
click at [41, 201] on span "Maintenance" at bounding box center [53, 207] width 57 height 12
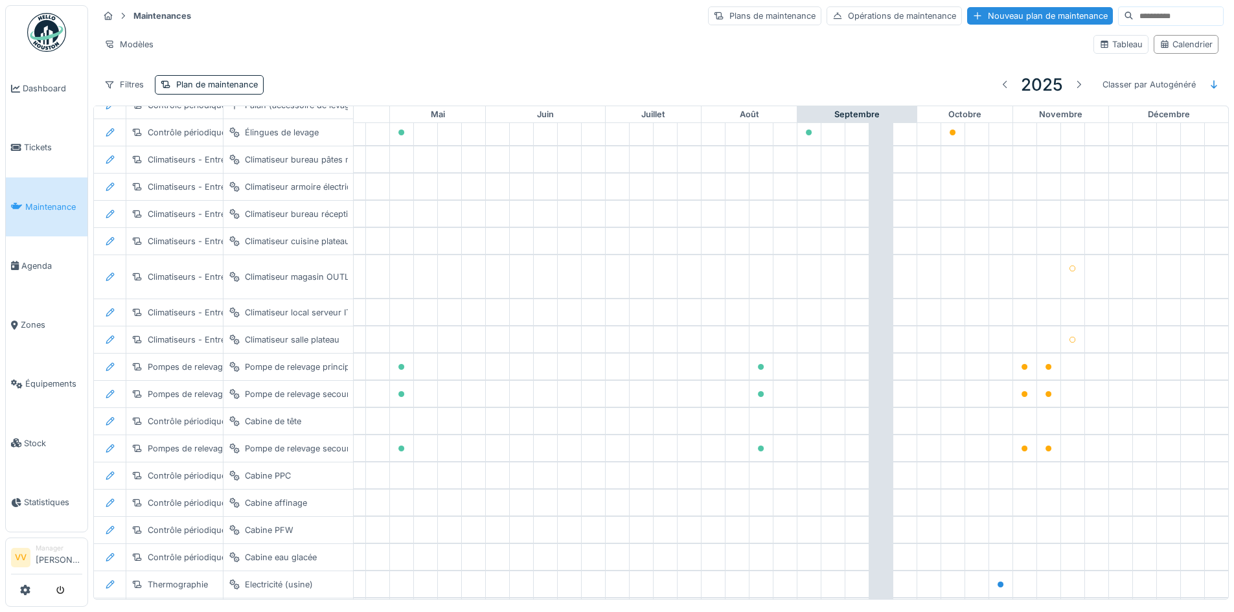
scroll to position [369, 424]
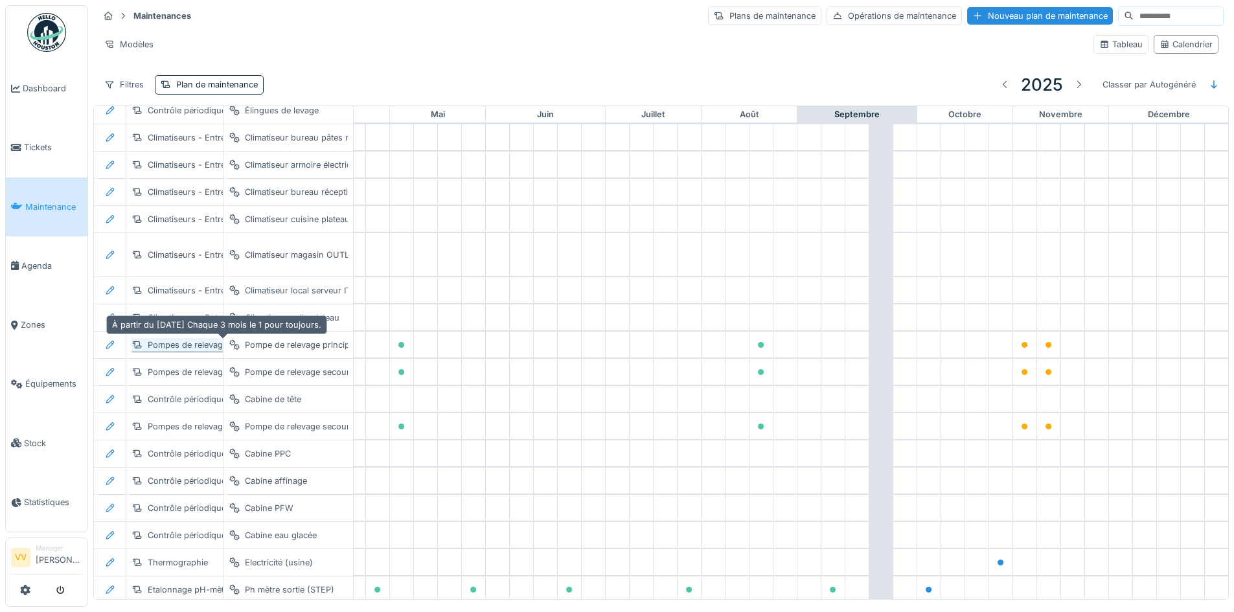
click at [191, 347] on div "Pompes de relevage - Contrôle périodique" at bounding box center [231, 345] width 167 height 12
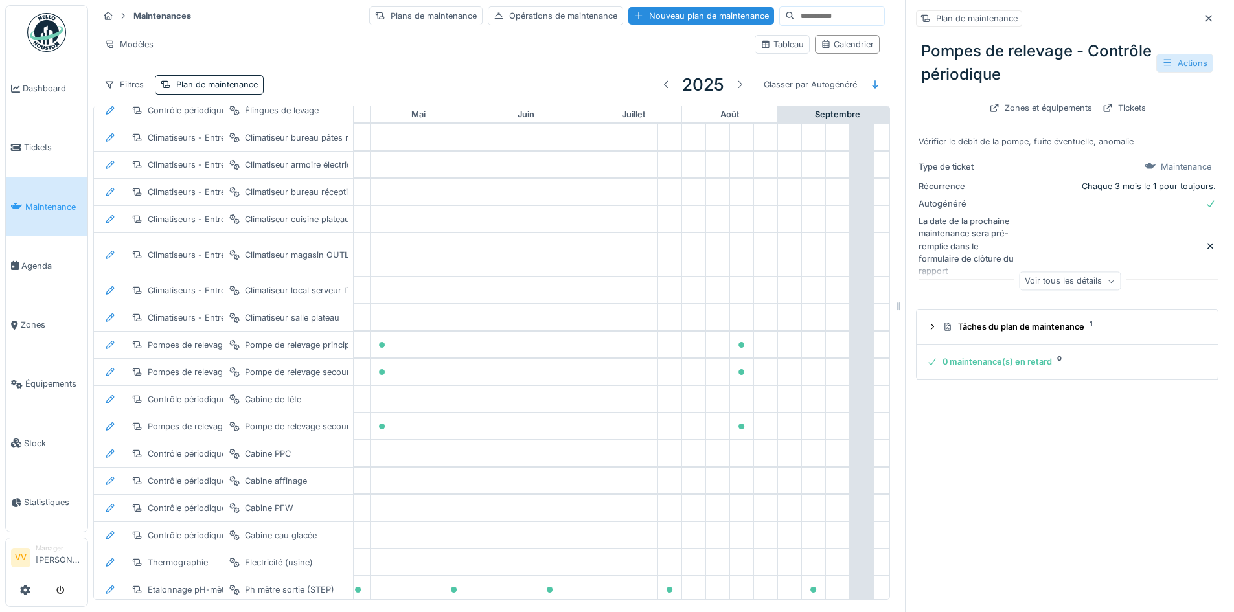
click at [1175, 65] on div "Actions" at bounding box center [1185, 63] width 57 height 19
click at [1131, 113] on div "Gérer les équipements" at bounding box center [1122, 110] width 117 height 19
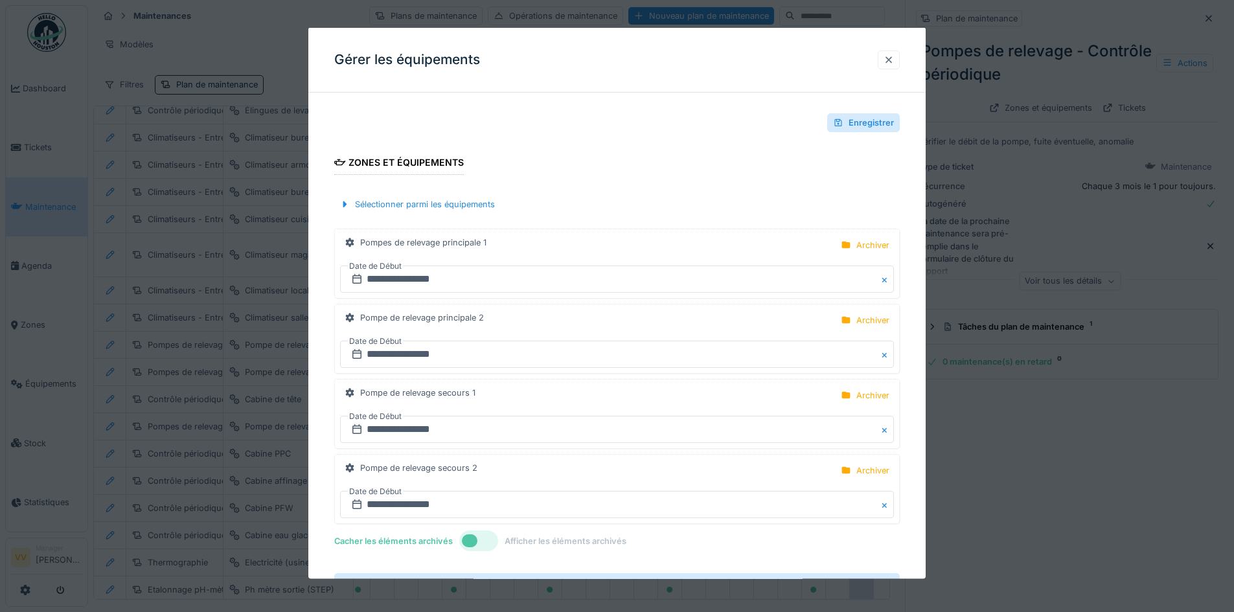
click at [890, 64] on div at bounding box center [889, 59] width 10 height 12
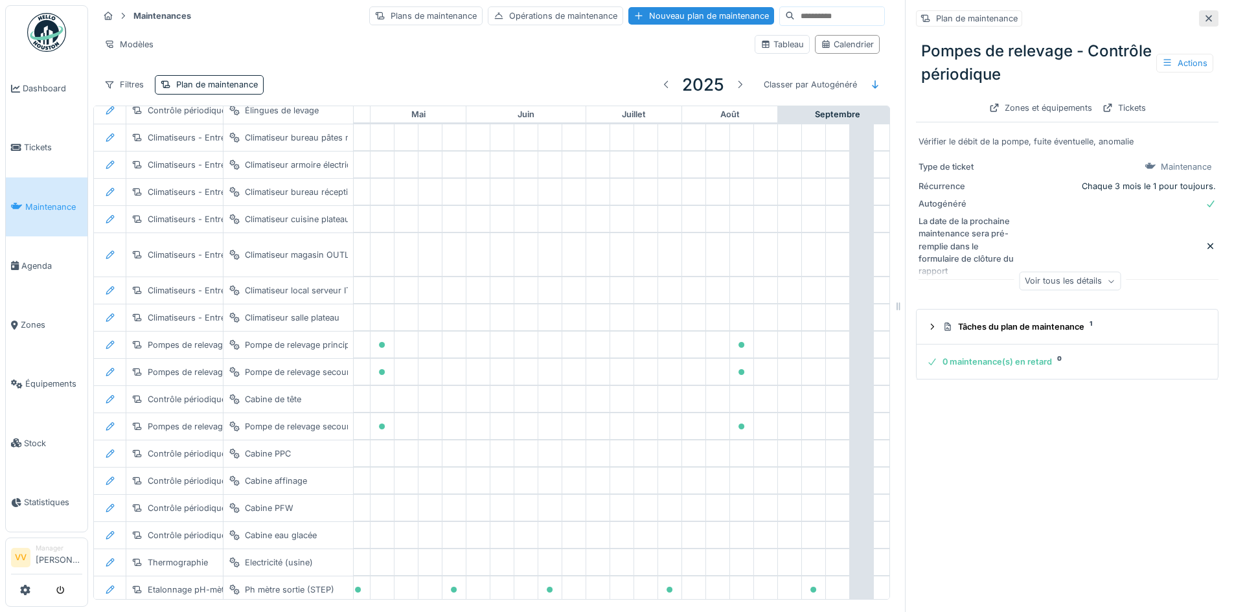
click at [1206, 20] on icon at bounding box center [1209, 18] width 6 height 6
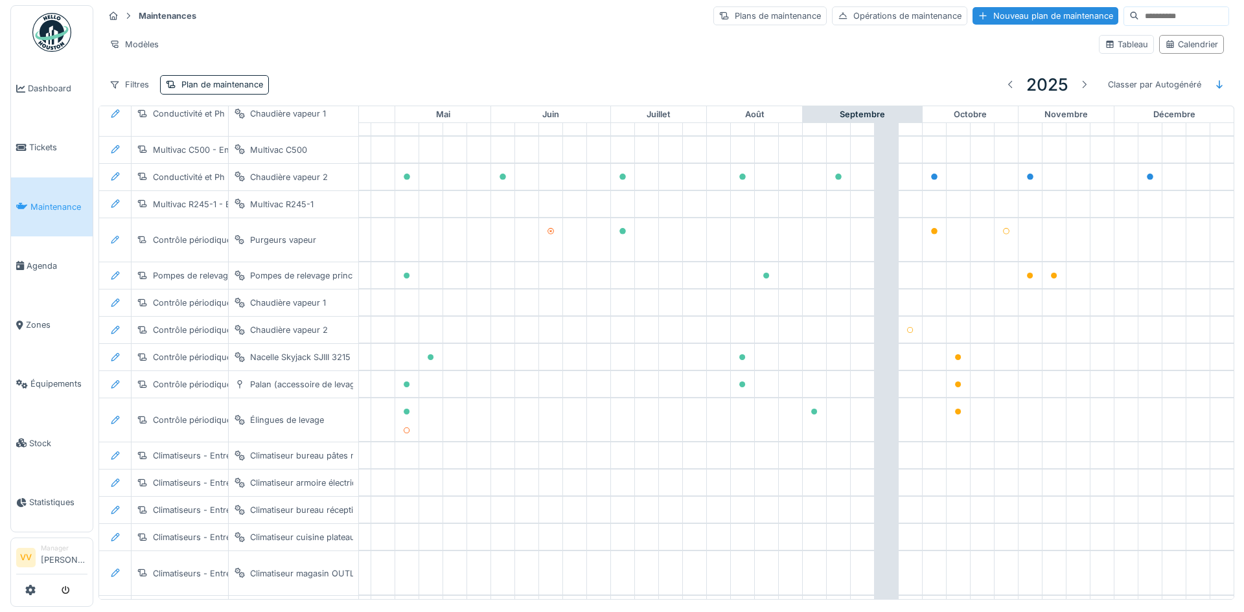
scroll to position [175, 424]
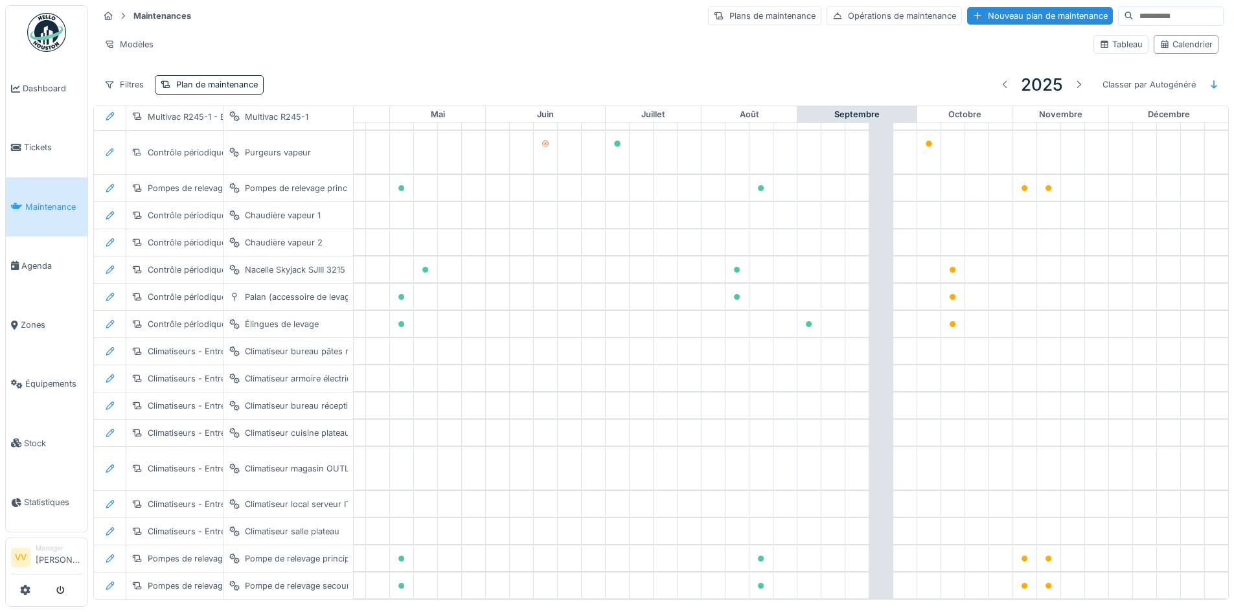
click at [209, 74] on div "Filtres Plan de maintenance 2025 Classer par Autogénéré" at bounding box center [661, 84] width 1126 height 30
click at [212, 79] on div "Plan de maintenance" at bounding box center [217, 84] width 82 height 12
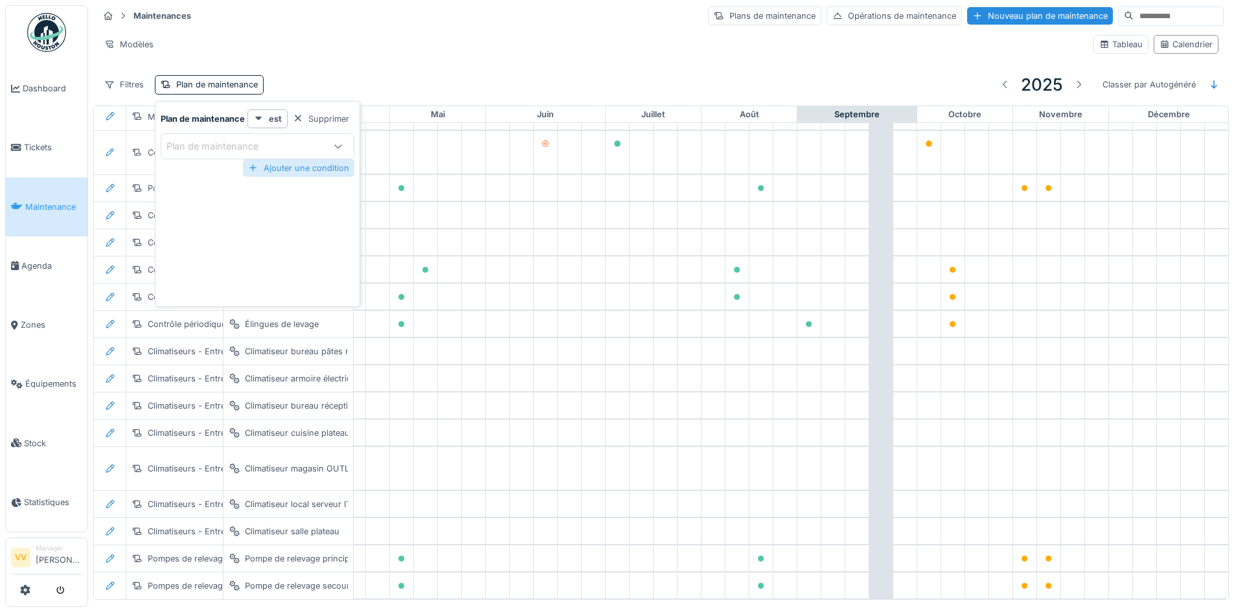
click at [257, 160] on div "Ajouter une condition" at bounding box center [298, 167] width 111 height 17
click at [325, 149] on div at bounding box center [338, 146] width 31 height 25
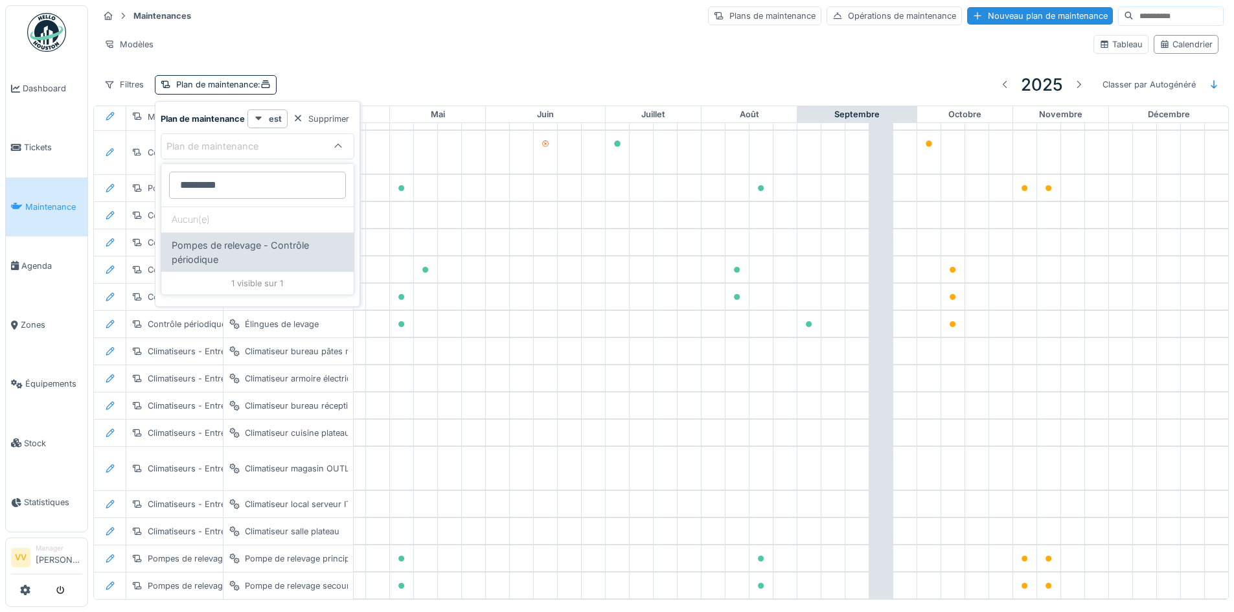
type maintenance_AyMDA "*********"
click at [305, 251] on span "Pompes de relevage - Contrôle périodique" at bounding box center [258, 252] width 172 height 28
type input "*****"
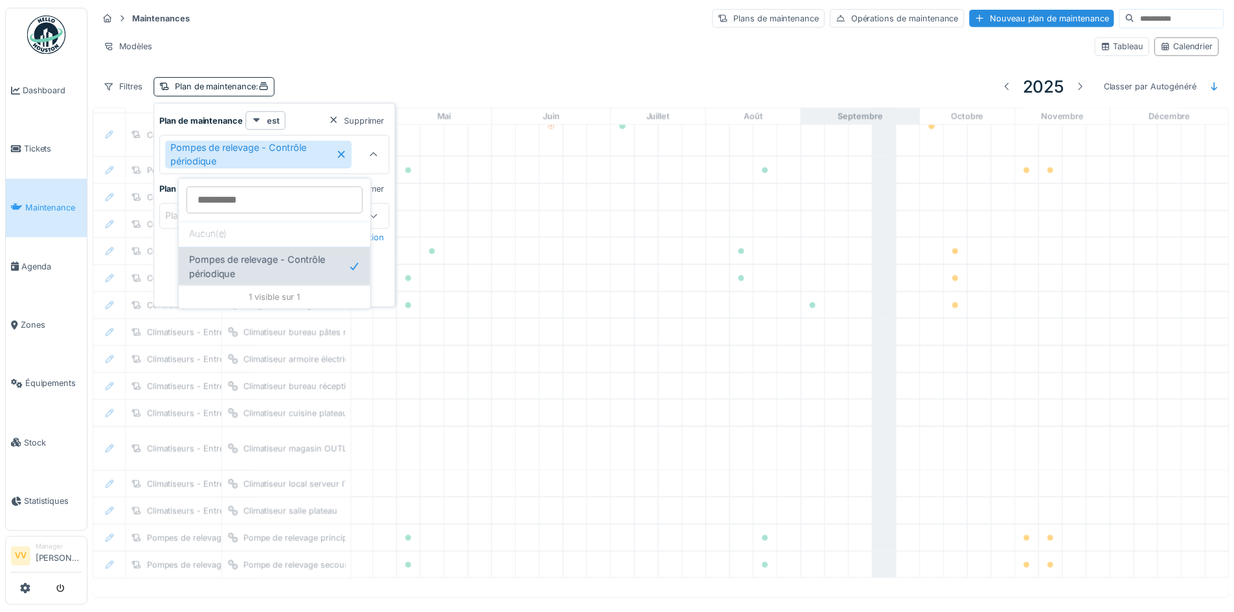
scroll to position [0, 424]
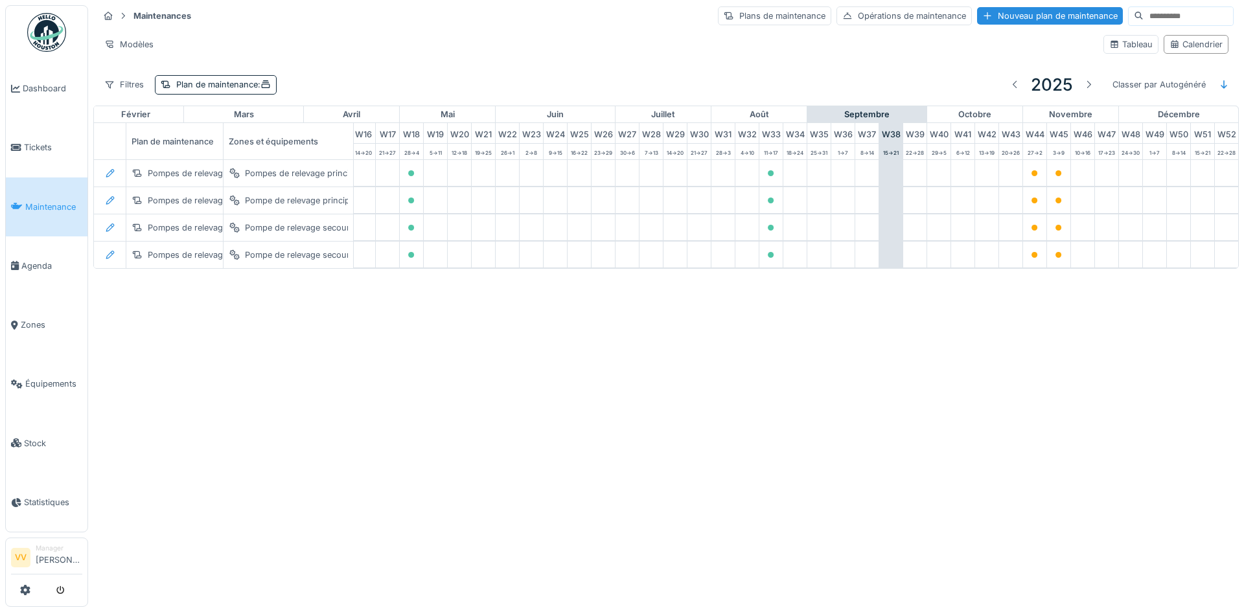
click at [841, 463] on div "Annuler Maintenances Plans de maintenance Opérations de maintenance Nouveau pla…" at bounding box center [622, 306] width 1244 height 612
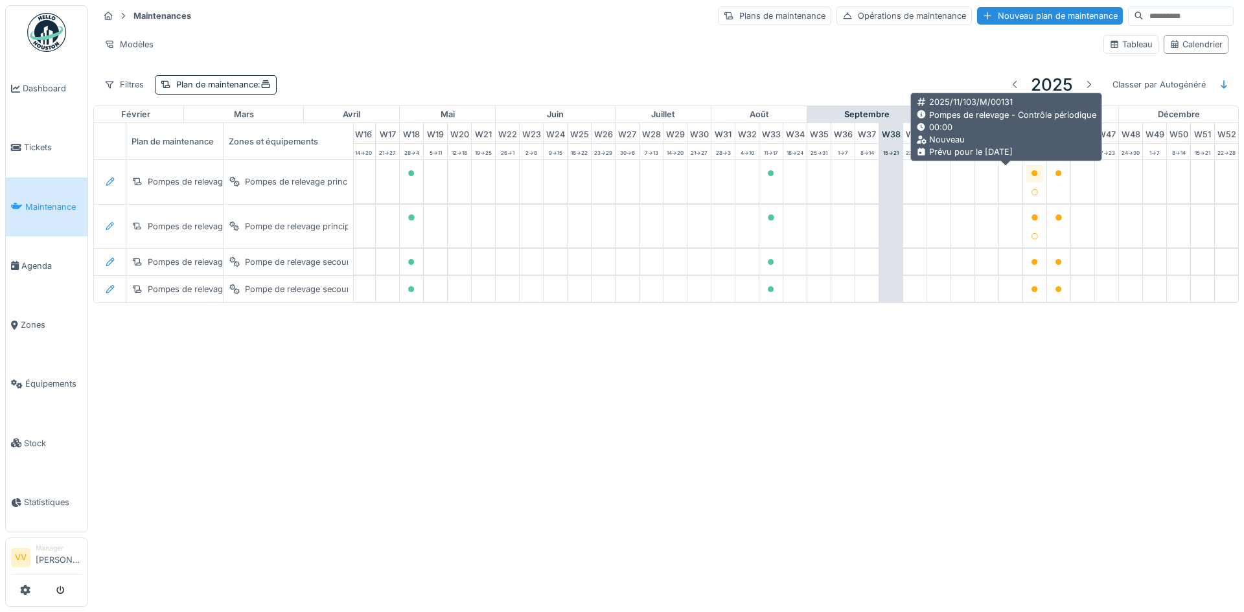
click at [1032, 172] on icon at bounding box center [1035, 173] width 6 height 6
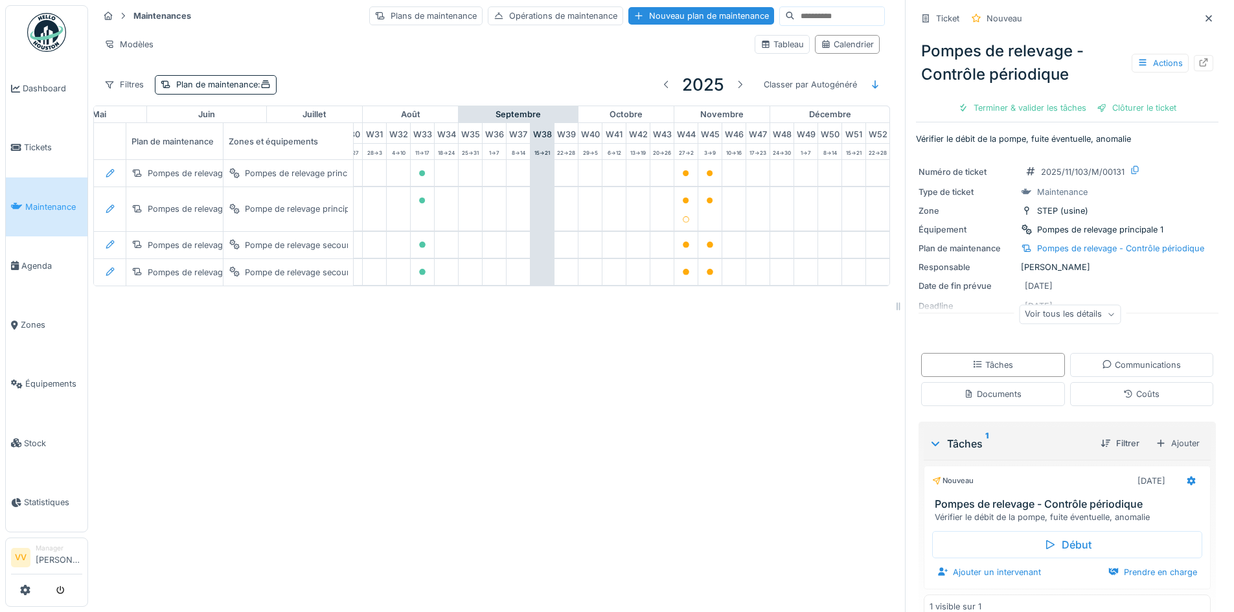
scroll to position [0, 725]
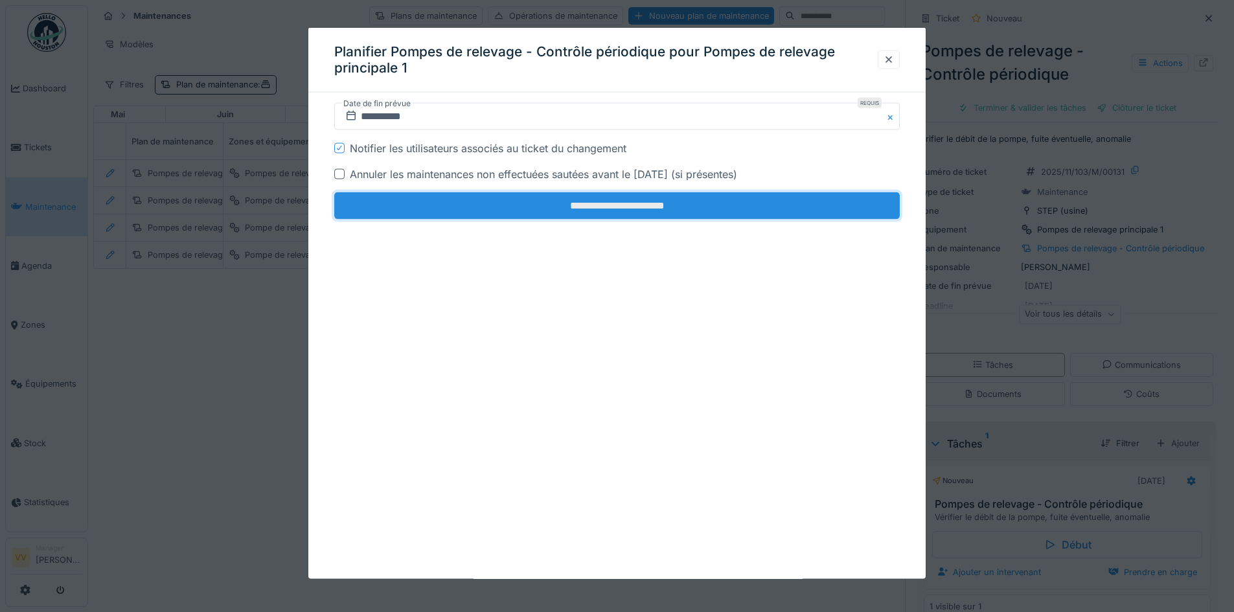
click at [478, 205] on input "**********" at bounding box center [617, 205] width 566 height 27
click at [638, 202] on input "**********" at bounding box center [617, 205] width 566 height 27
click at [630, 204] on input "**********" at bounding box center [617, 205] width 566 height 27
click at [667, 208] on input "**********" at bounding box center [617, 205] width 566 height 27
click at [640, 207] on input "**********" at bounding box center [617, 205] width 566 height 27
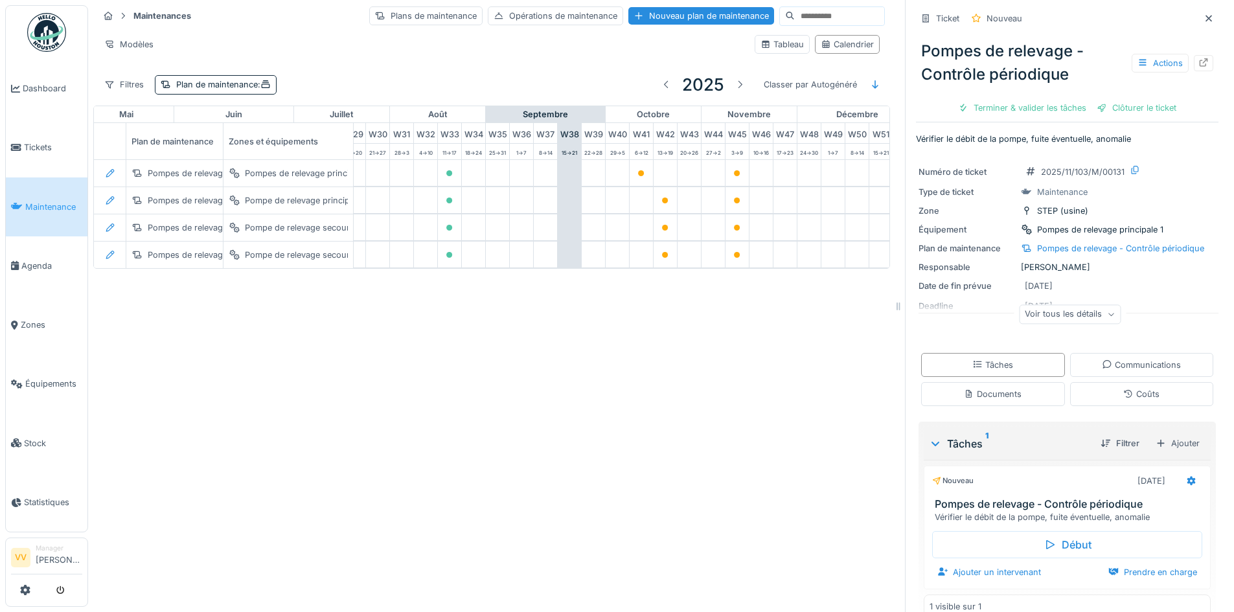
scroll to position [0, 691]
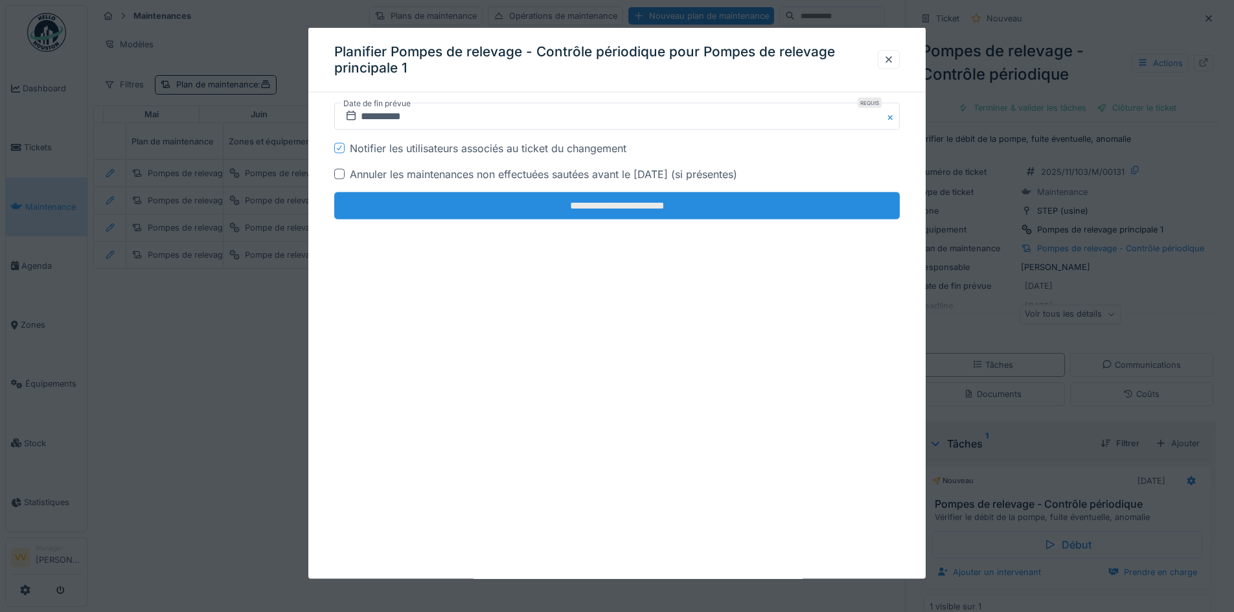
click at [761, 198] on input "**********" at bounding box center [617, 205] width 566 height 27
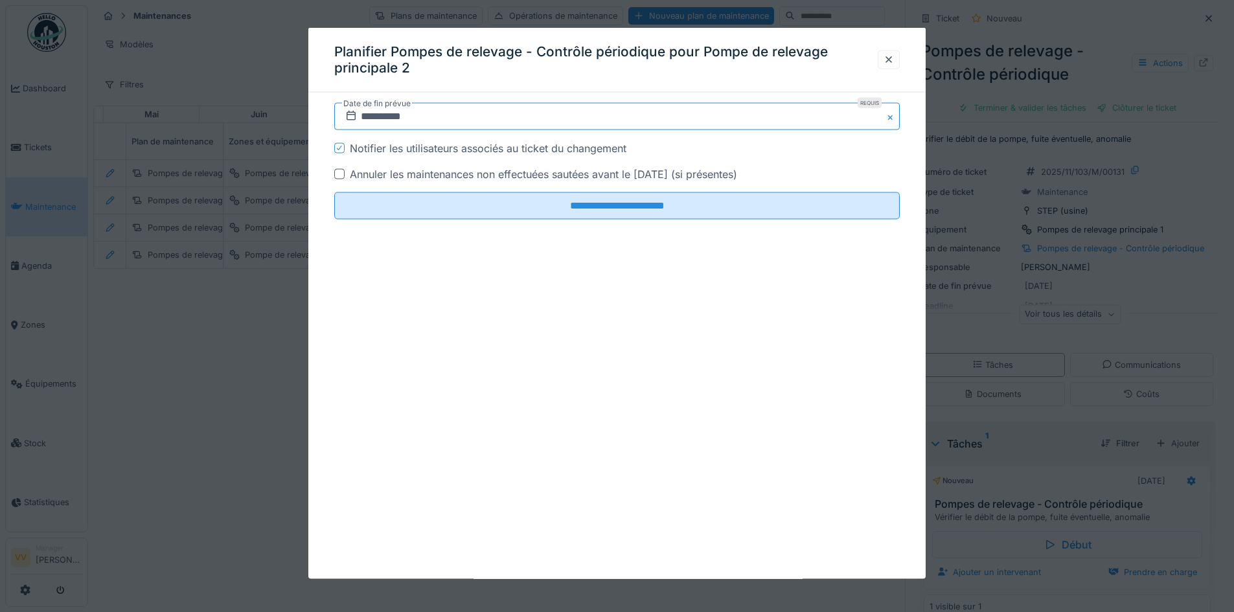
click at [365, 115] on input "**********" at bounding box center [617, 116] width 566 height 27
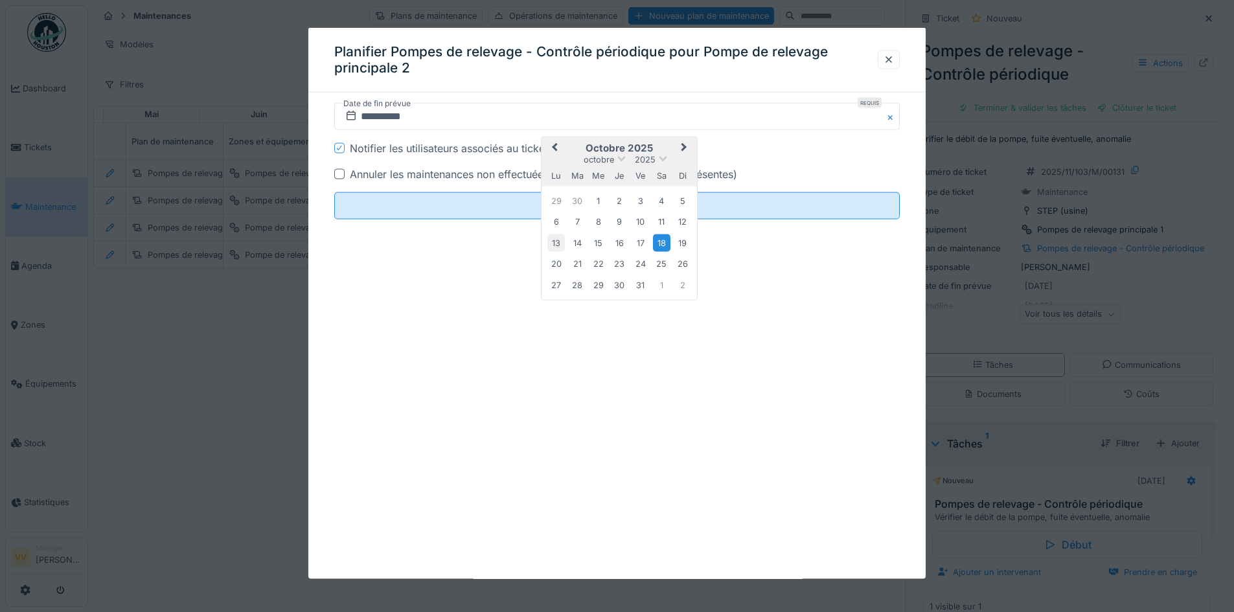
click at [557, 240] on div "13" at bounding box center [556, 242] width 17 height 17
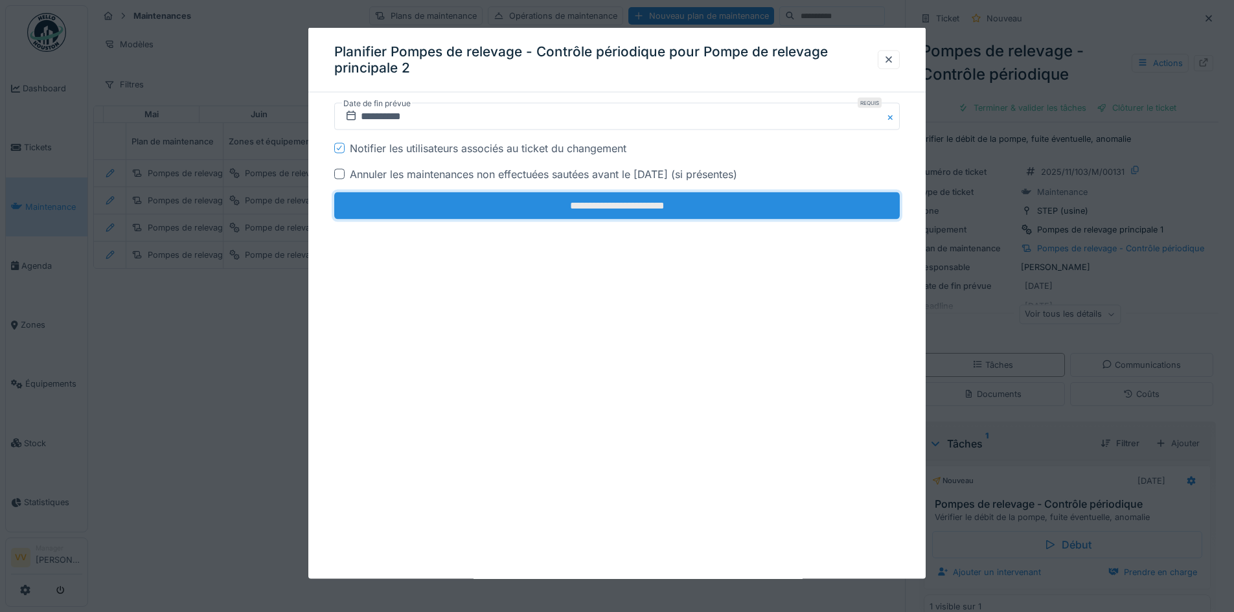
click at [567, 203] on input "**********" at bounding box center [617, 205] width 566 height 27
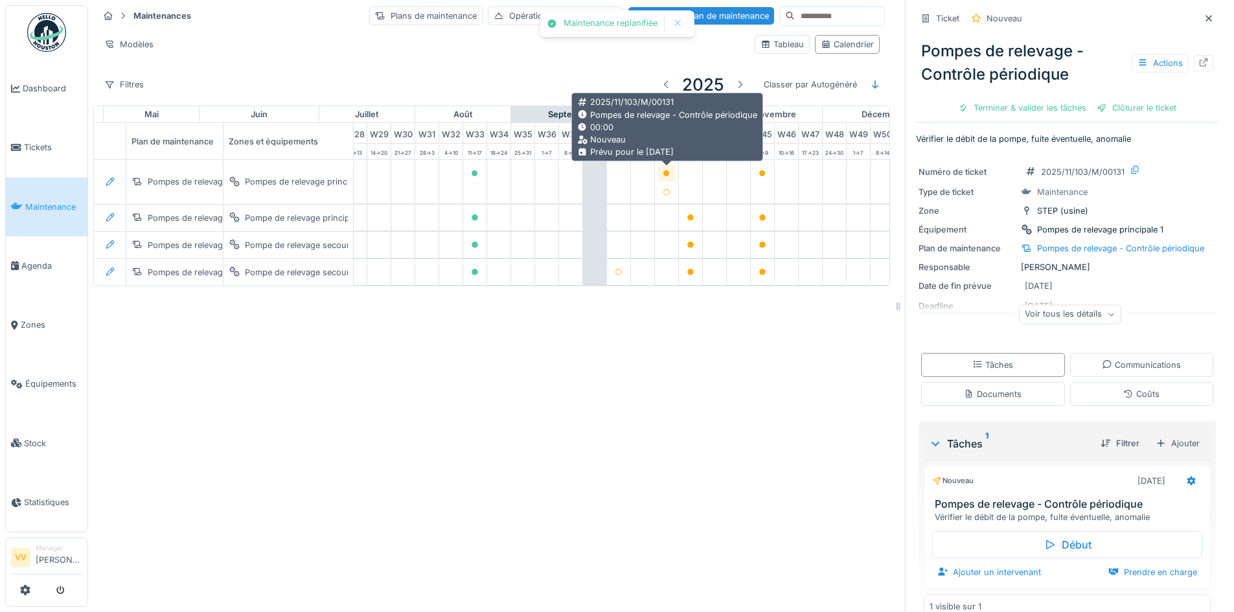
click at [664, 172] on icon at bounding box center [667, 173] width 6 height 6
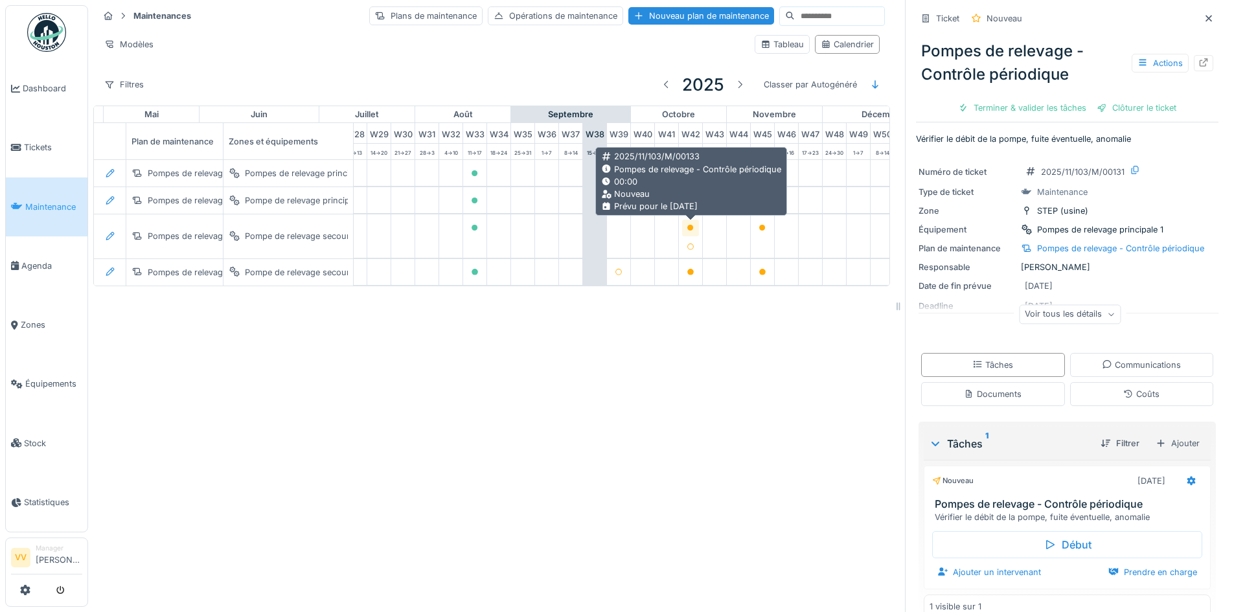
click at [689, 228] on icon at bounding box center [691, 228] width 6 height 6
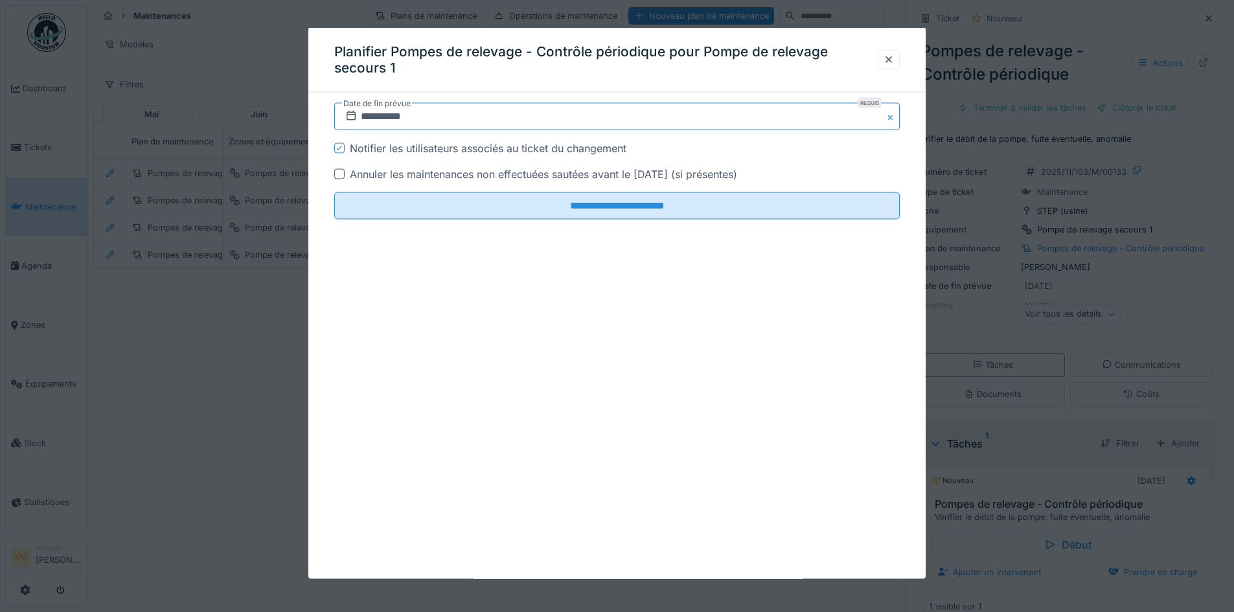
click at [369, 114] on input "**********" at bounding box center [617, 116] width 566 height 27
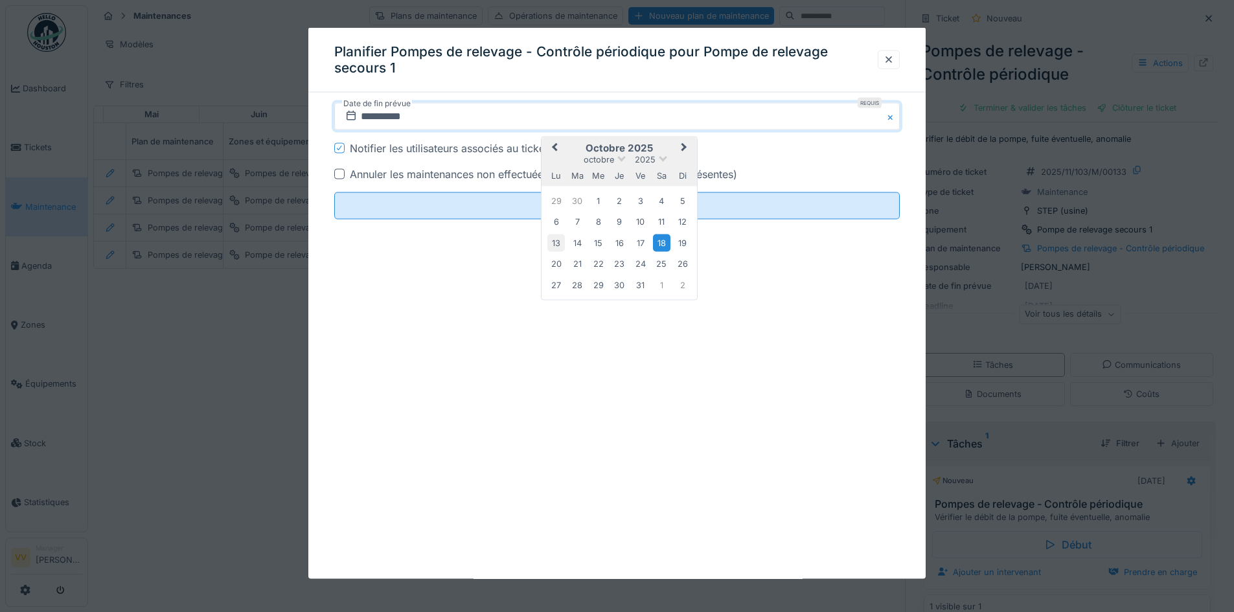
click at [558, 240] on div "13" at bounding box center [556, 242] width 17 height 17
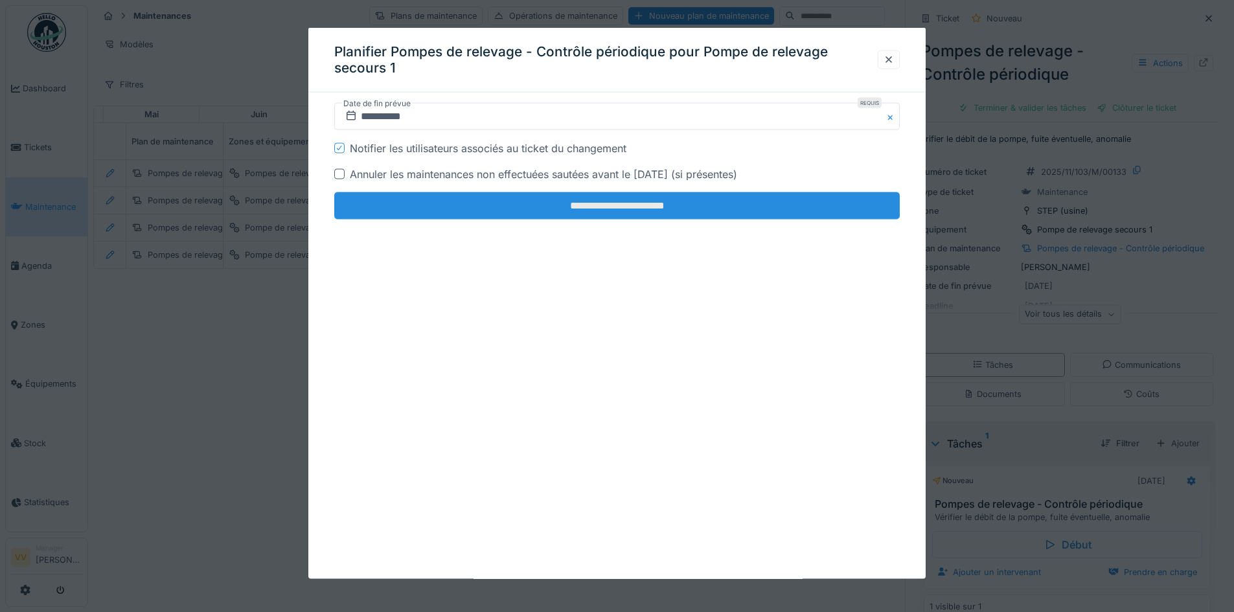
click at [574, 202] on input "**********" at bounding box center [617, 205] width 566 height 27
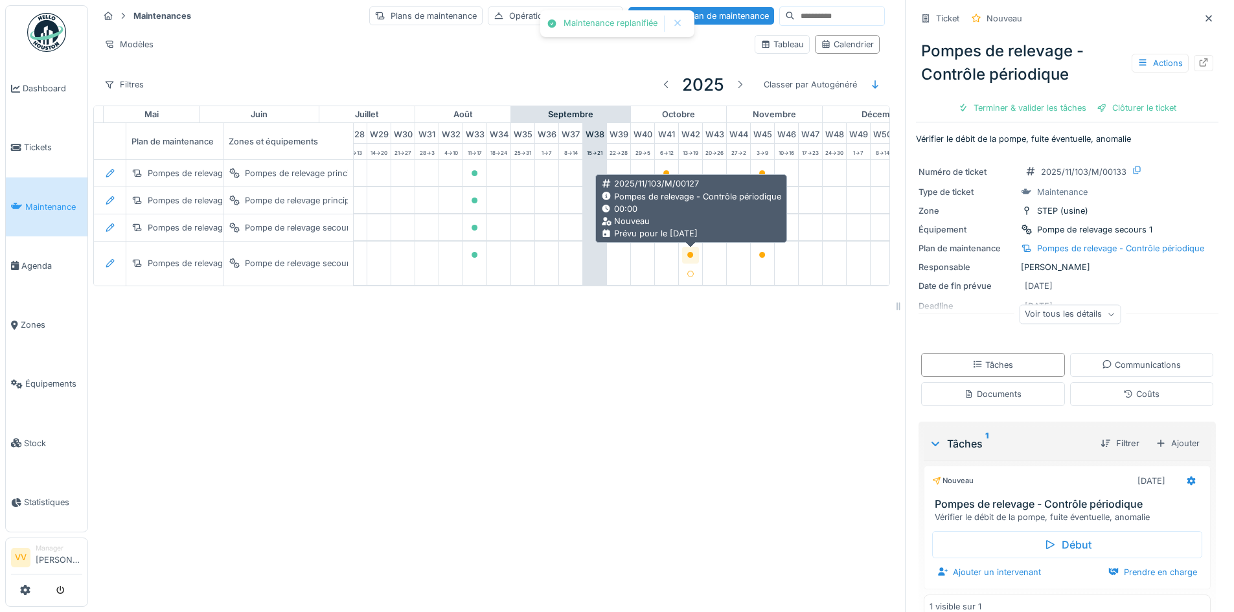
click at [690, 253] on icon at bounding box center [691, 255] width 6 height 6
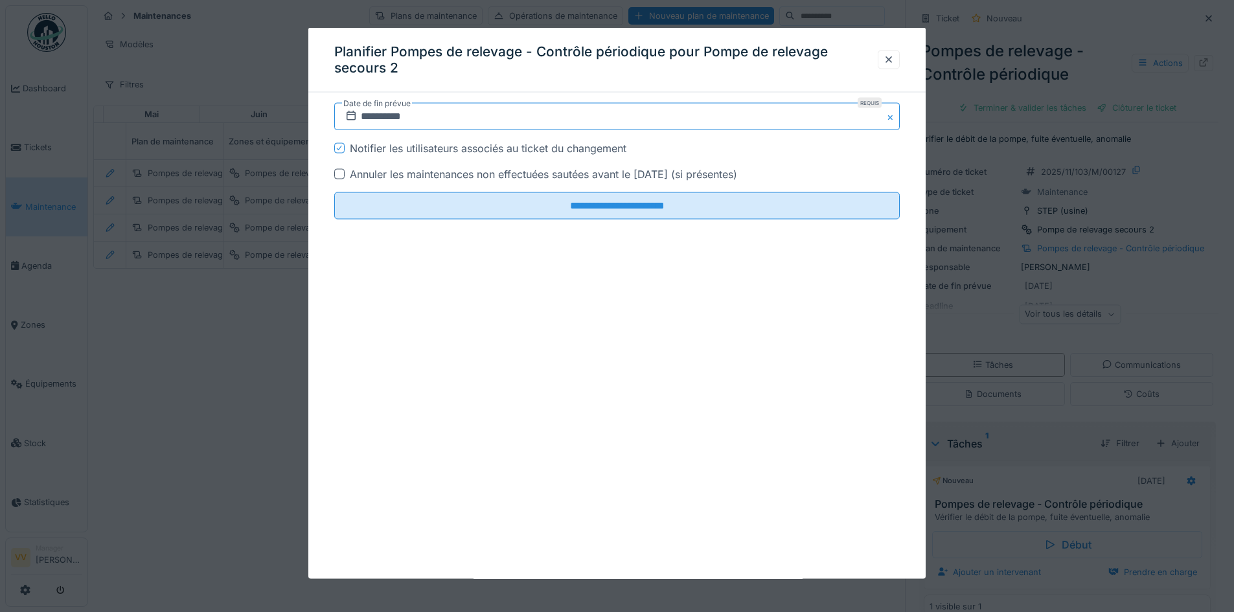
click at [367, 113] on input "**********" at bounding box center [617, 116] width 566 height 27
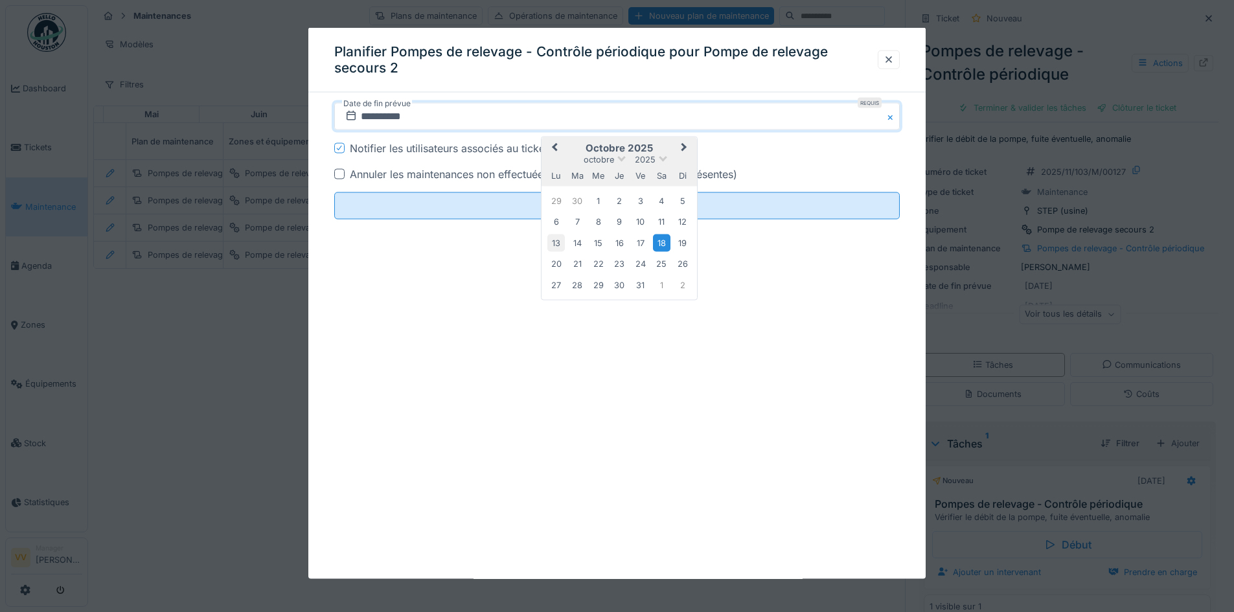
click at [556, 240] on div "13" at bounding box center [556, 242] width 17 height 17
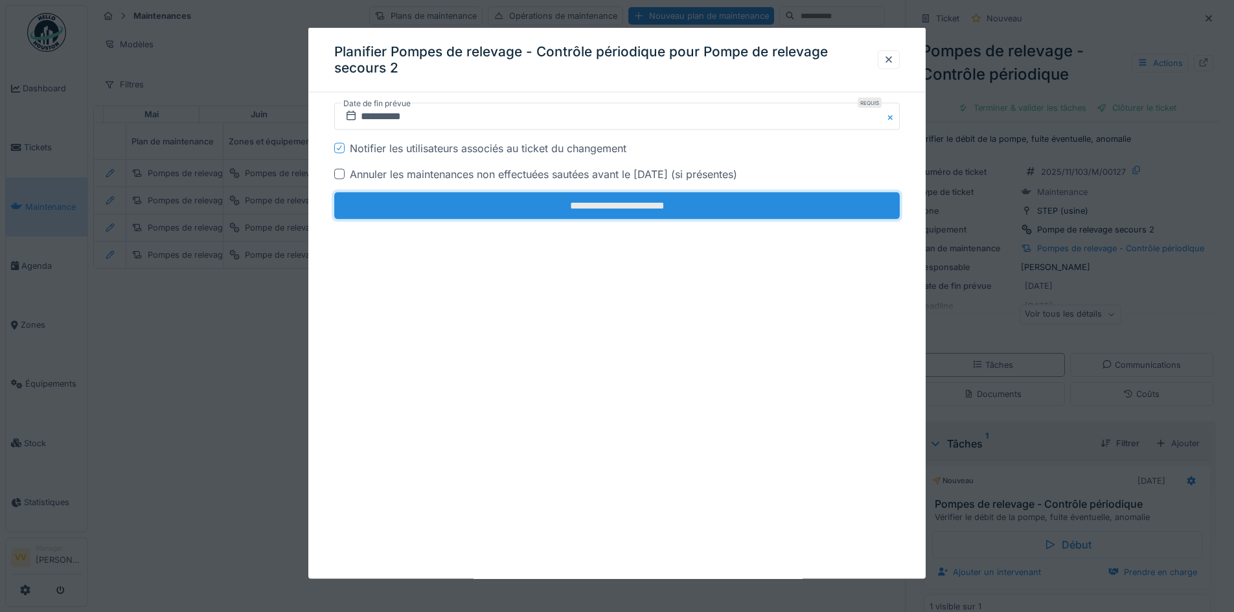
click at [581, 205] on input "**********" at bounding box center [617, 205] width 566 height 27
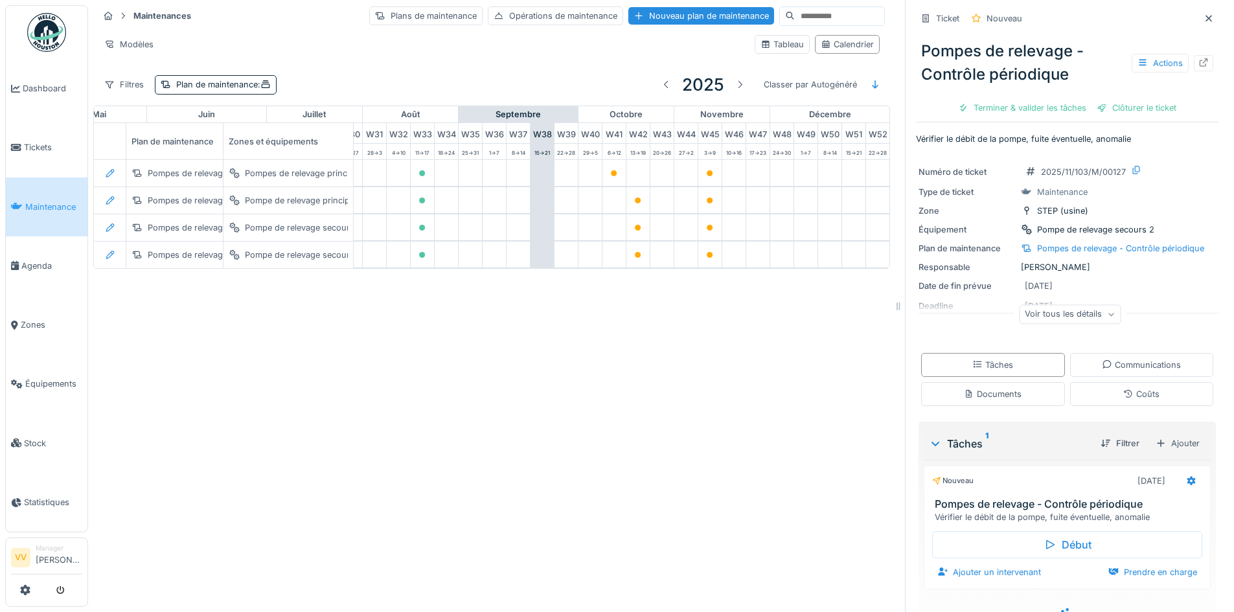
scroll to position [0, 773]
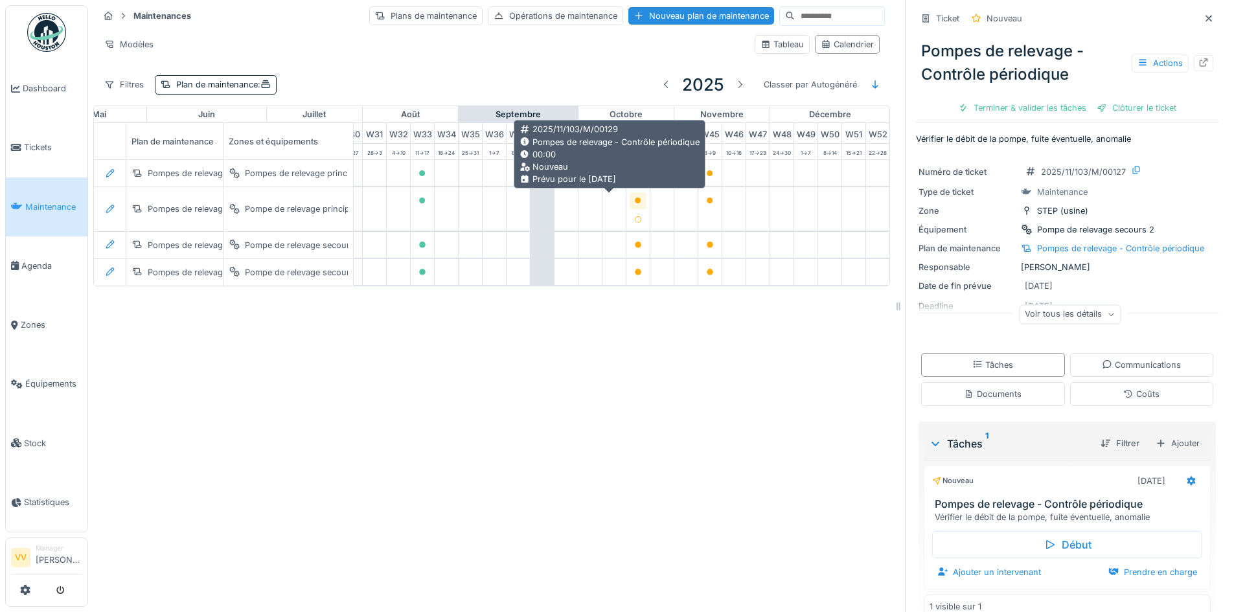
click at [634, 205] on div at bounding box center [638, 200] width 8 height 12
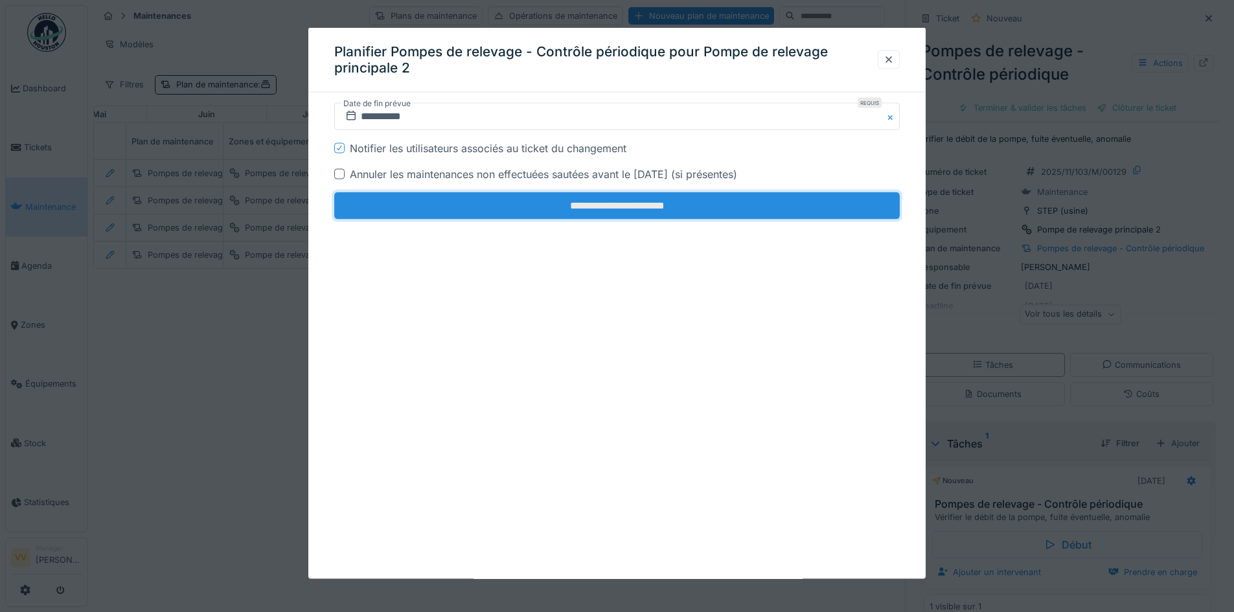
click at [431, 200] on input "**********" at bounding box center [617, 205] width 566 height 27
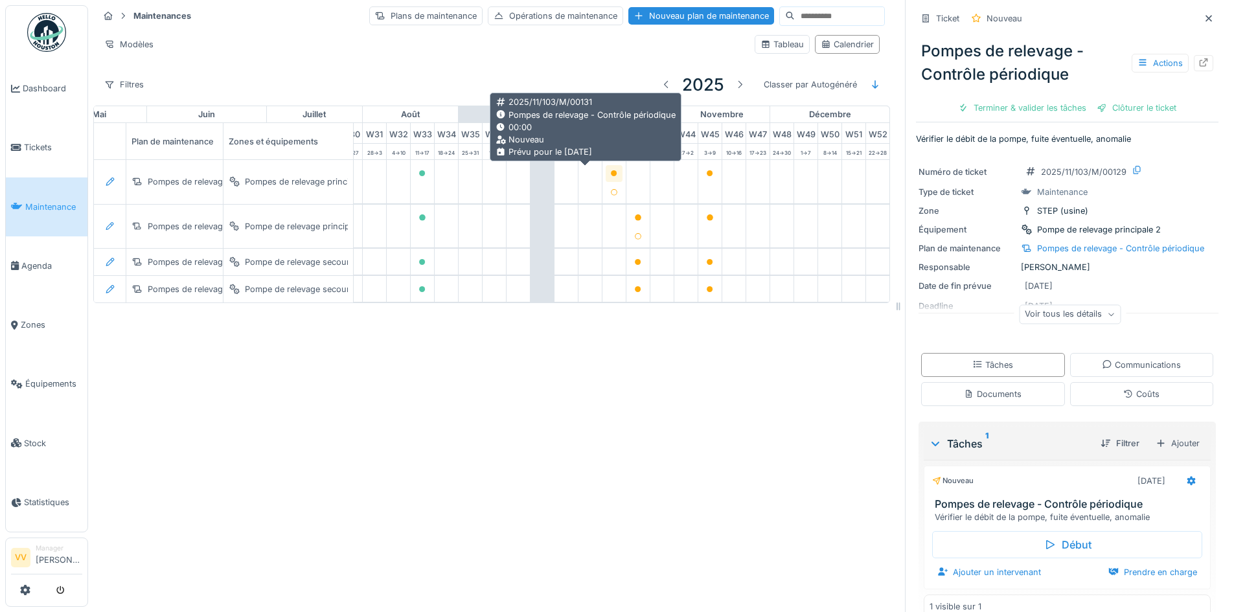
click at [611, 171] on icon at bounding box center [614, 173] width 6 height 6
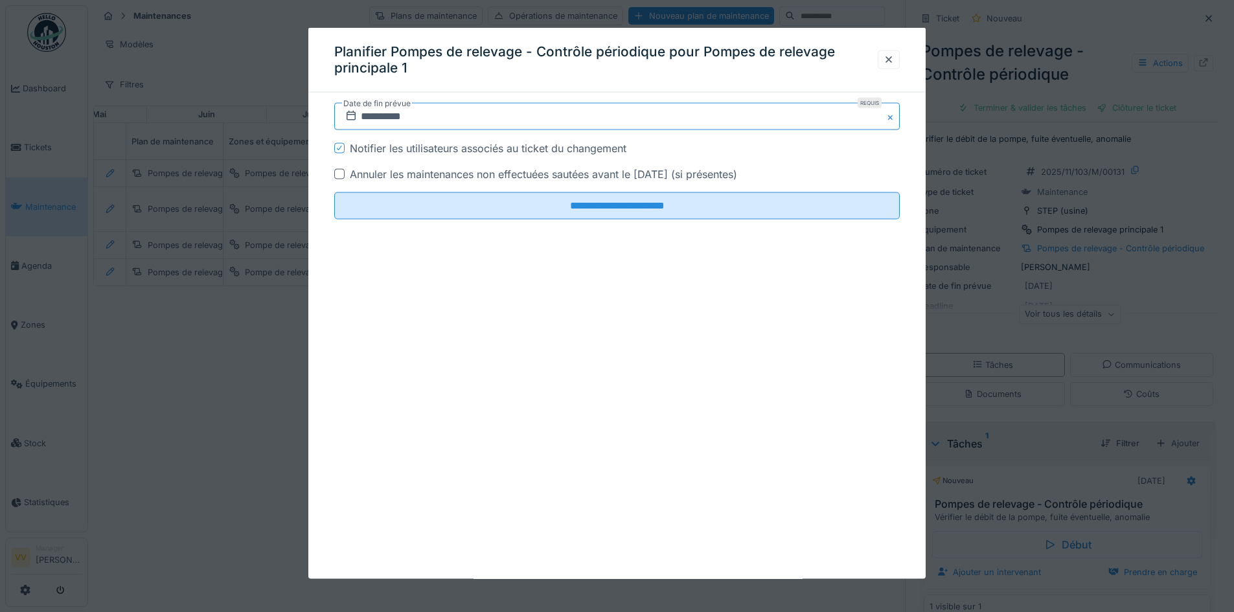
click at [373, 113] on input "**********" at bounding box center [617, 116] width 566 height 27
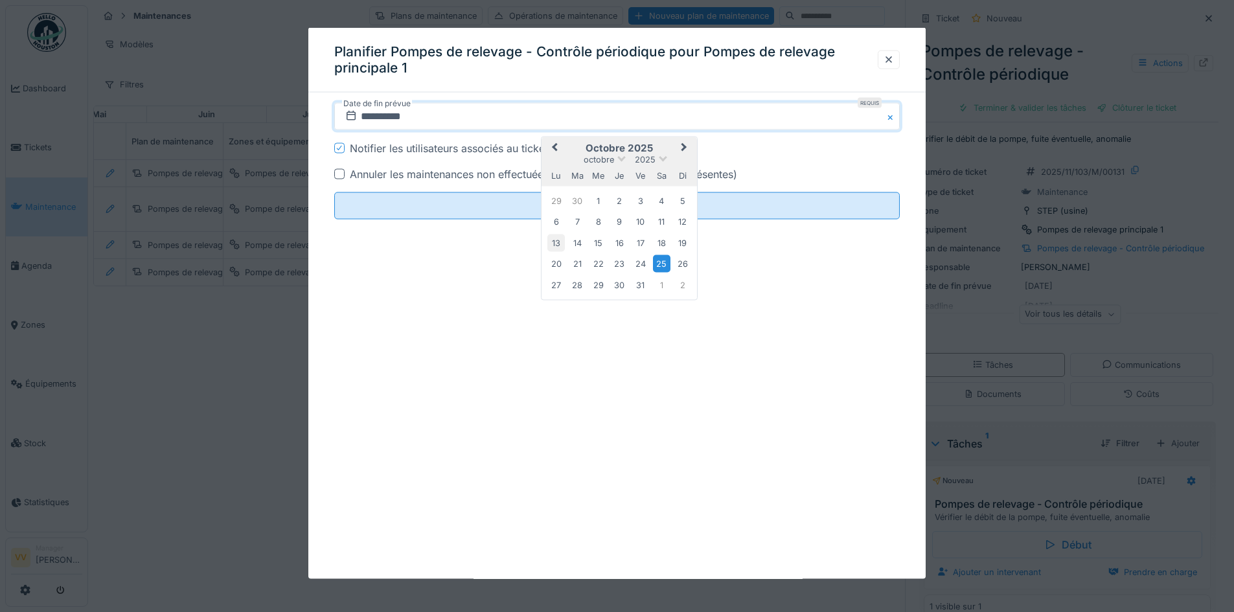
click at [556, 245] on div "13" at bounding box center [556, 242] width 17 height 17
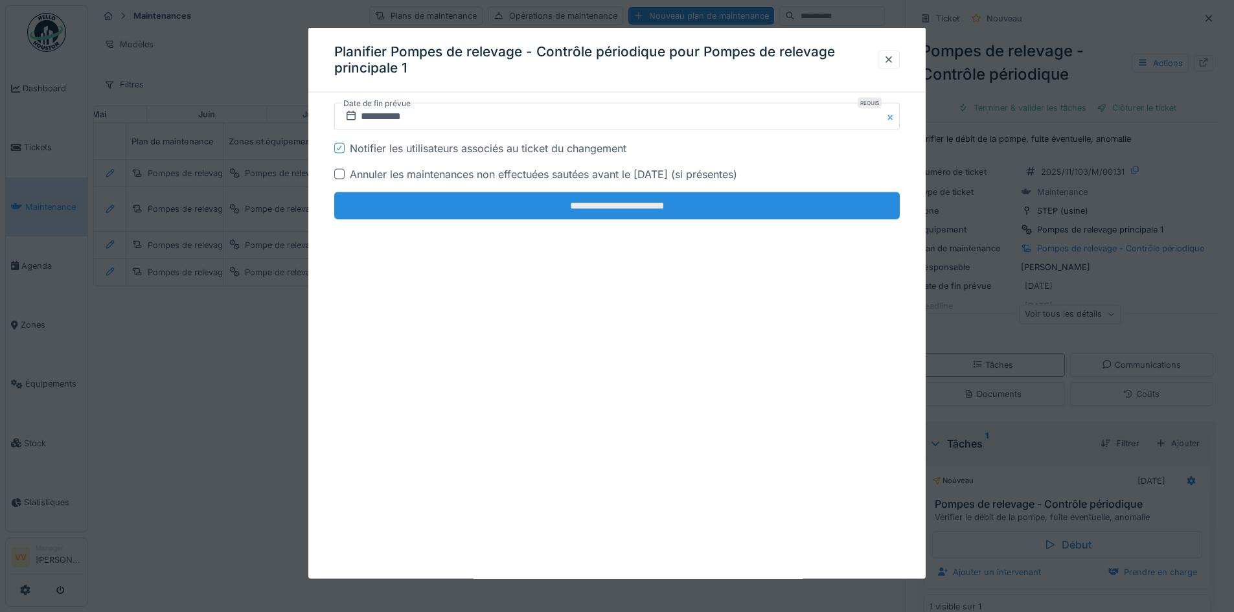
click at [580, 209] on input "**********" at bounding box center [617, 205] width 566 height 27
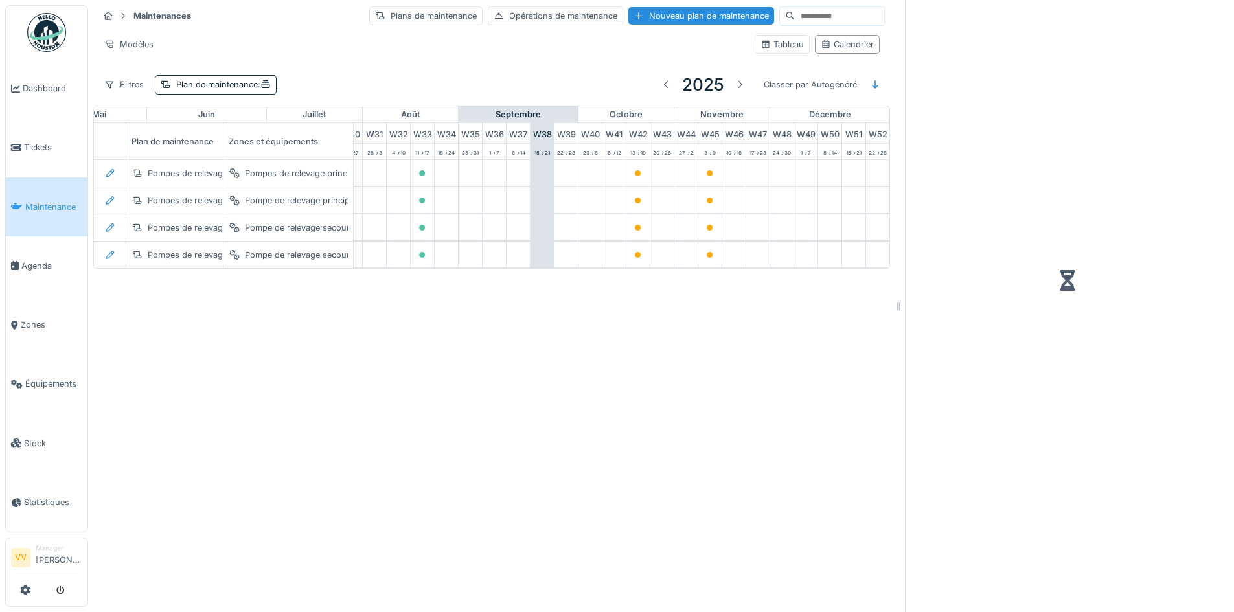
scroll to position [0, 773]
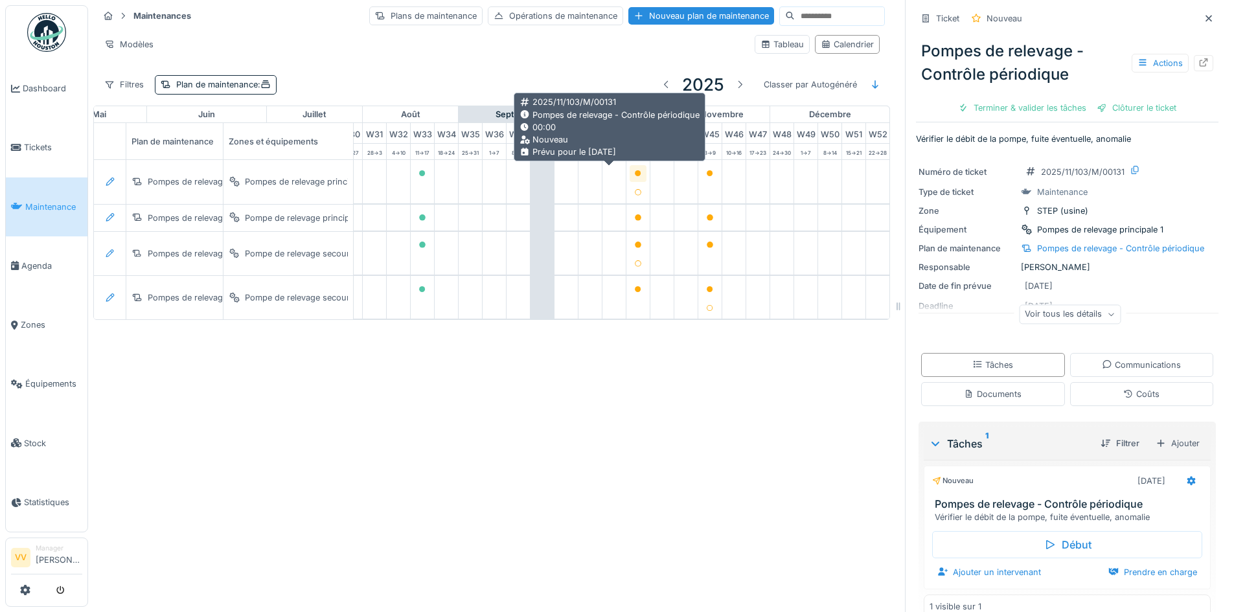
click at [634, 168] on div at bounding box center [638, 173] width 8 height 12
click at [635, 172] on icon at bounding box center [638, 173] width 6 height 6
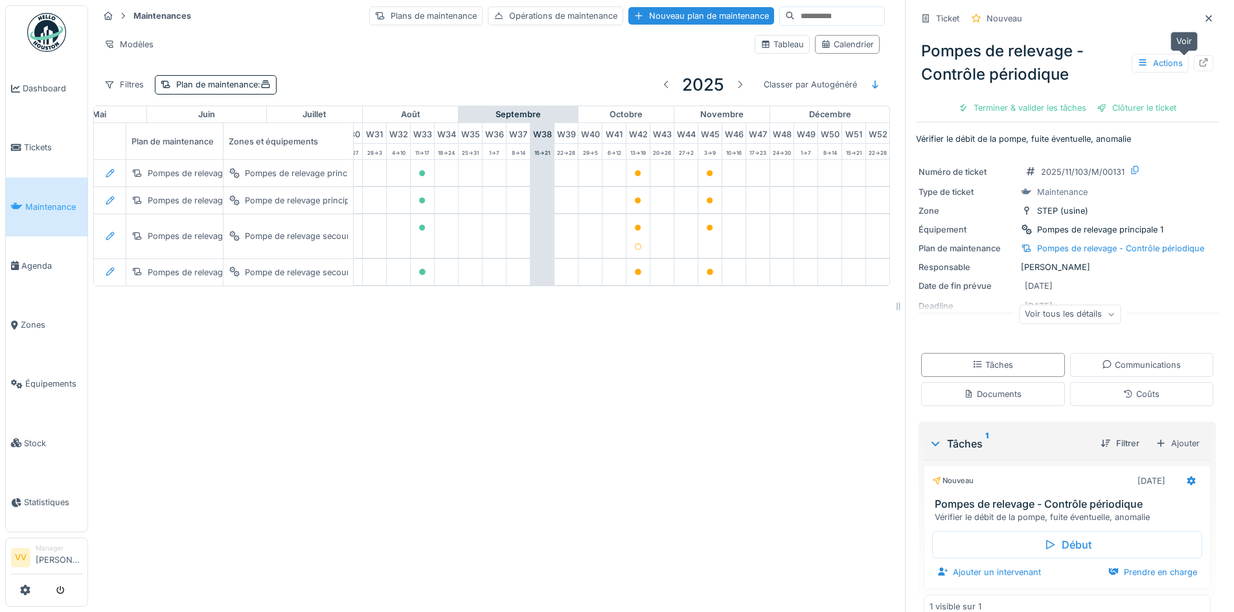
click at [1199, 59] on icon at bounding box center [1204, 62] width 10 height 8
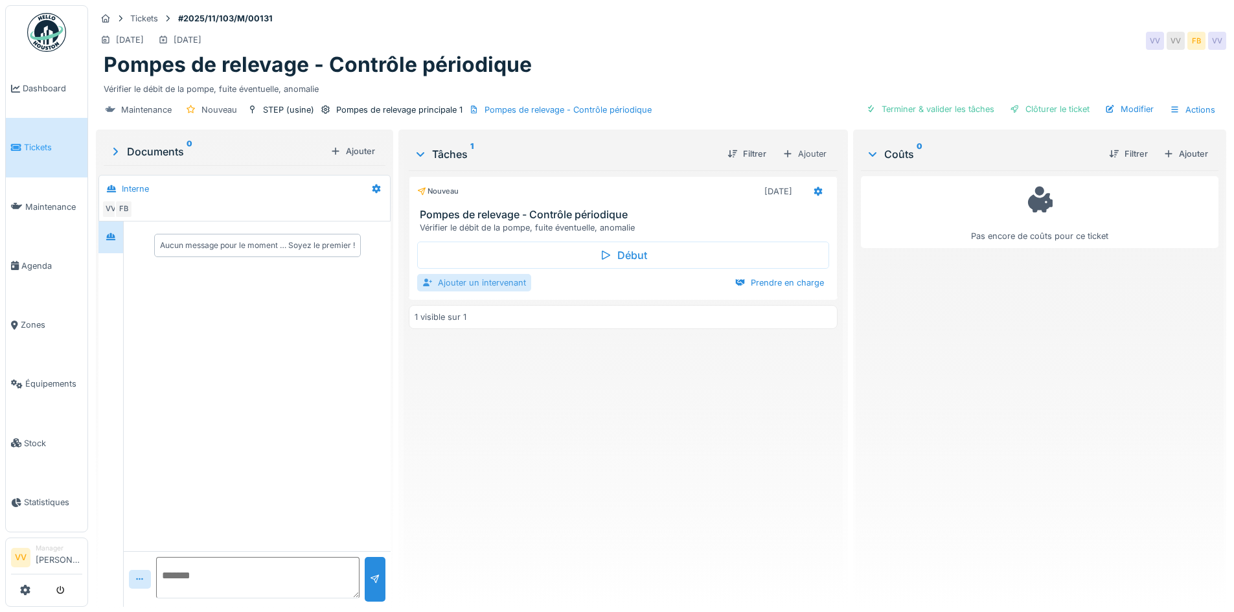
click at [478, 284] on div "Ajouter un intervenant" at bounding box center [474, 282] width 114 height 17
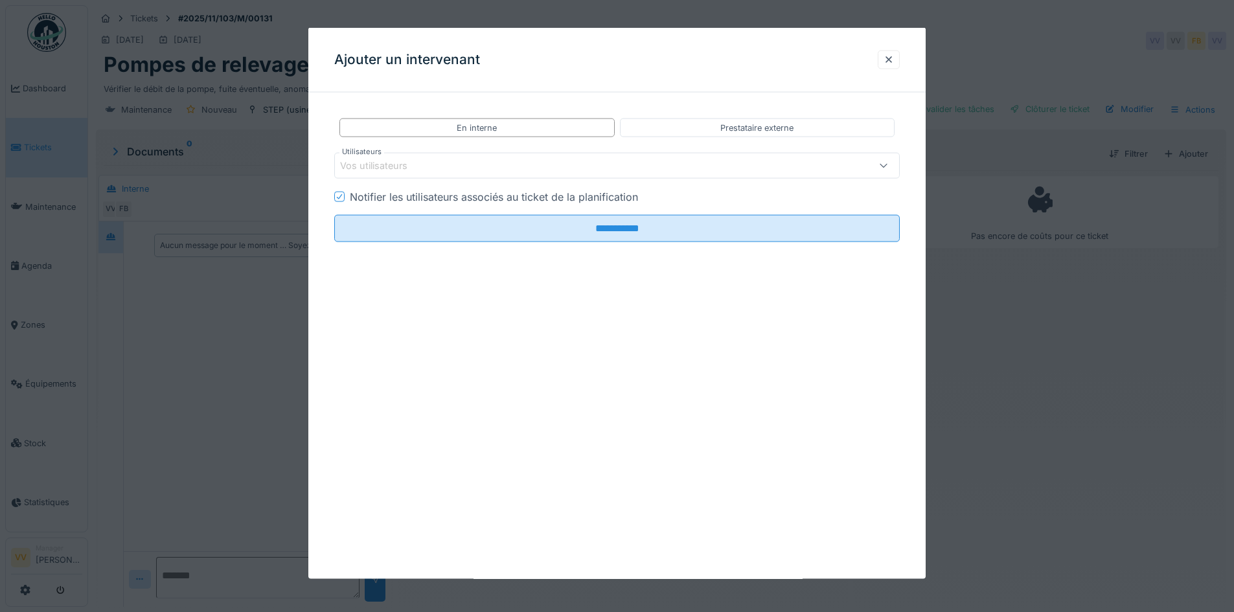
click at [468, 164] on div "Vos utilisateurs" at bounding box center [584, 166] width 488 height 14
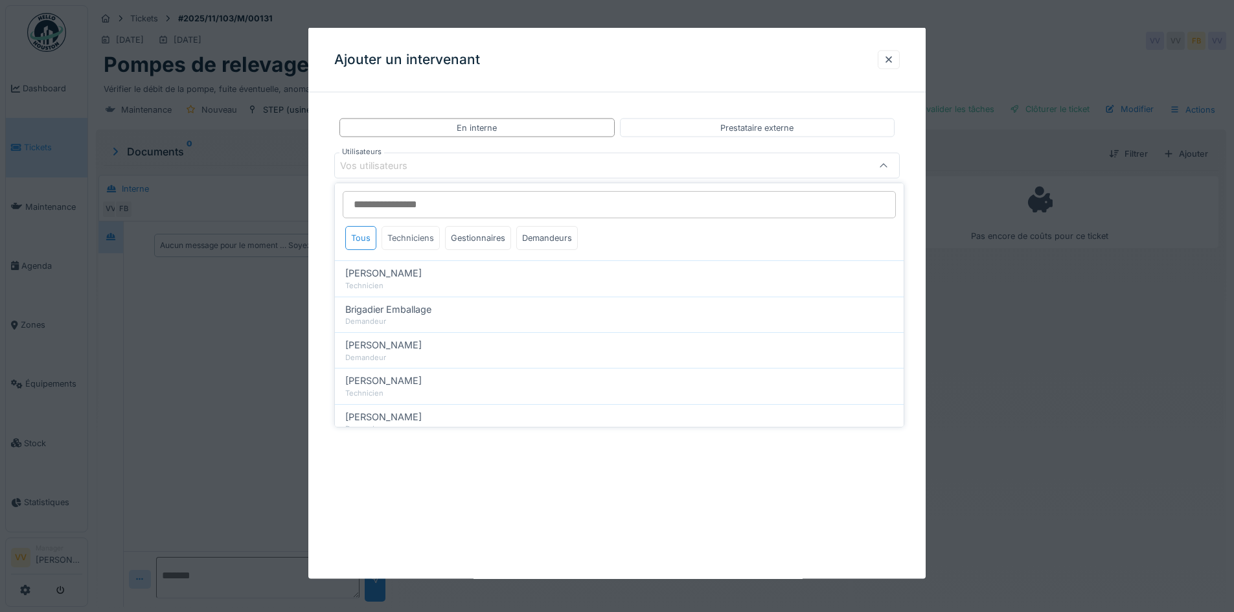
click at [422, 232] on div "Techniciens" at bounding box center [411, 238] width 58 height 24
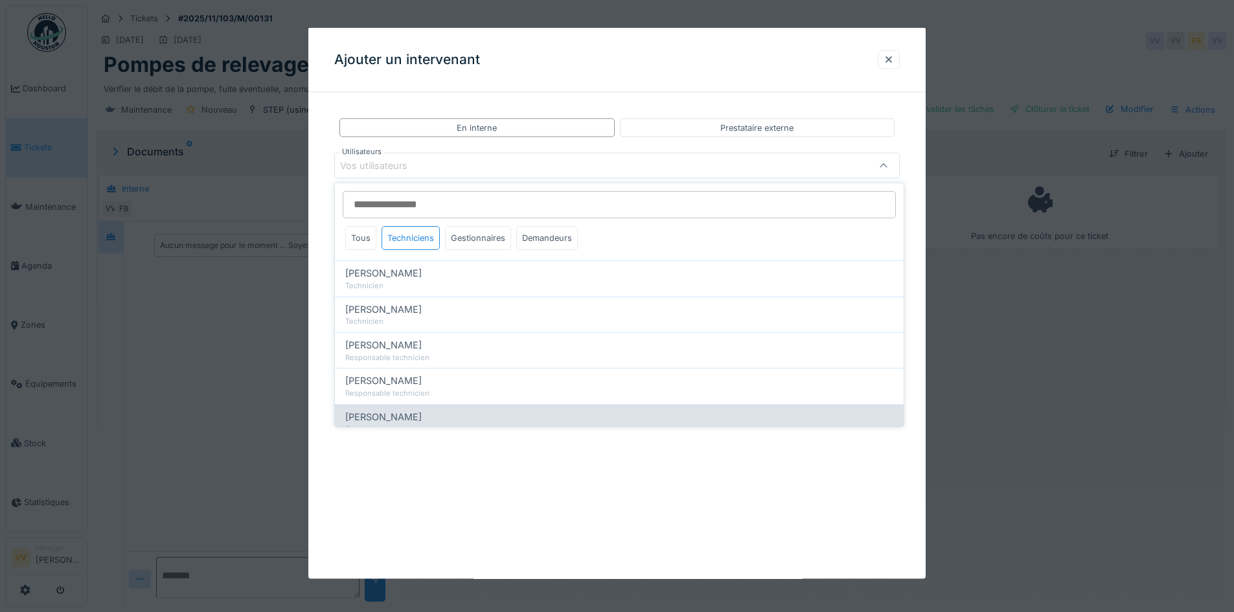
click at [407, 411] on div "Valmir Zhuti" at bounding box center [619, 417] width 548 height 14
type input "****"
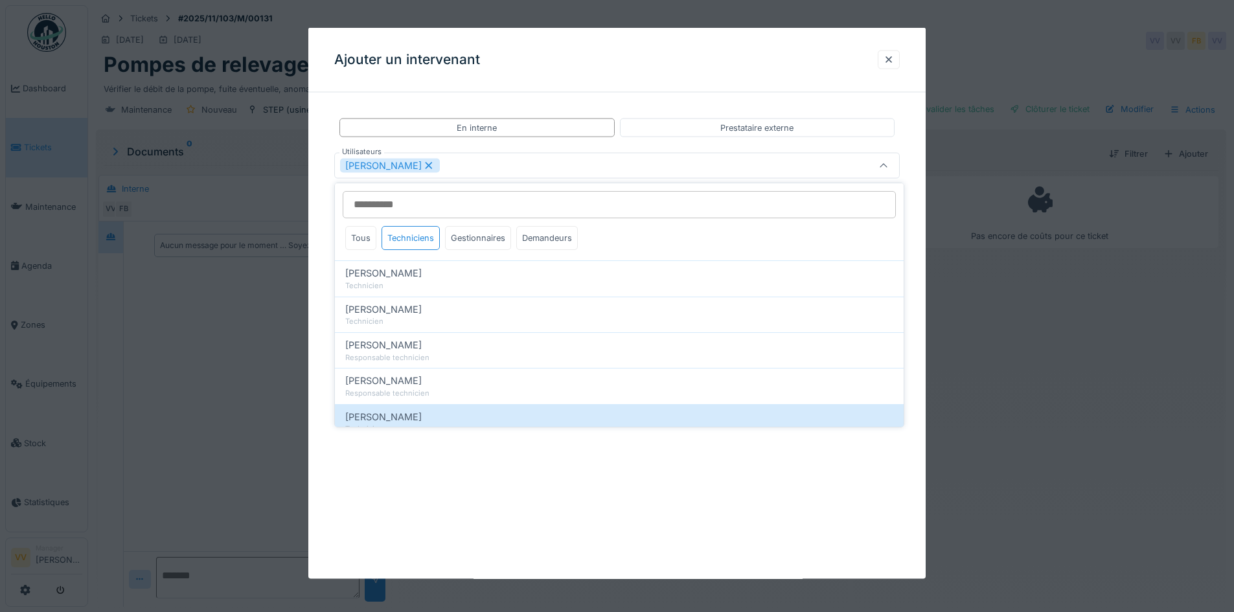
click at [485, 513] on div "**********" at bounding box center [617, 303] width 618 height 551
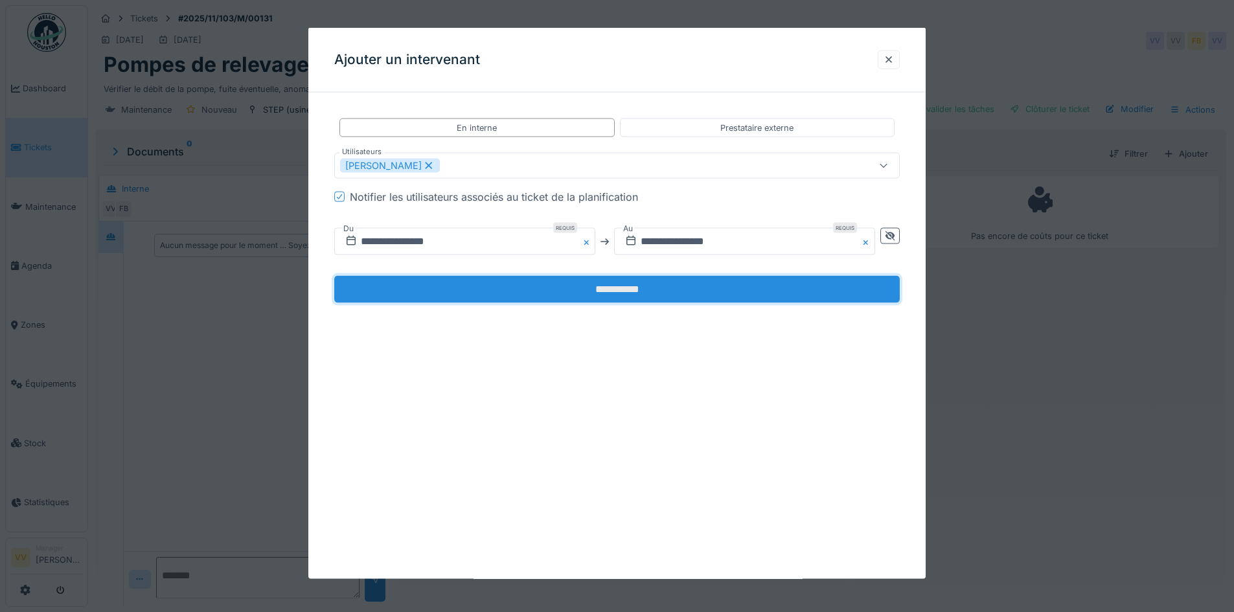
click at [411, 279] on input "**********" at bounding box center [617, 289] width 566 height 27
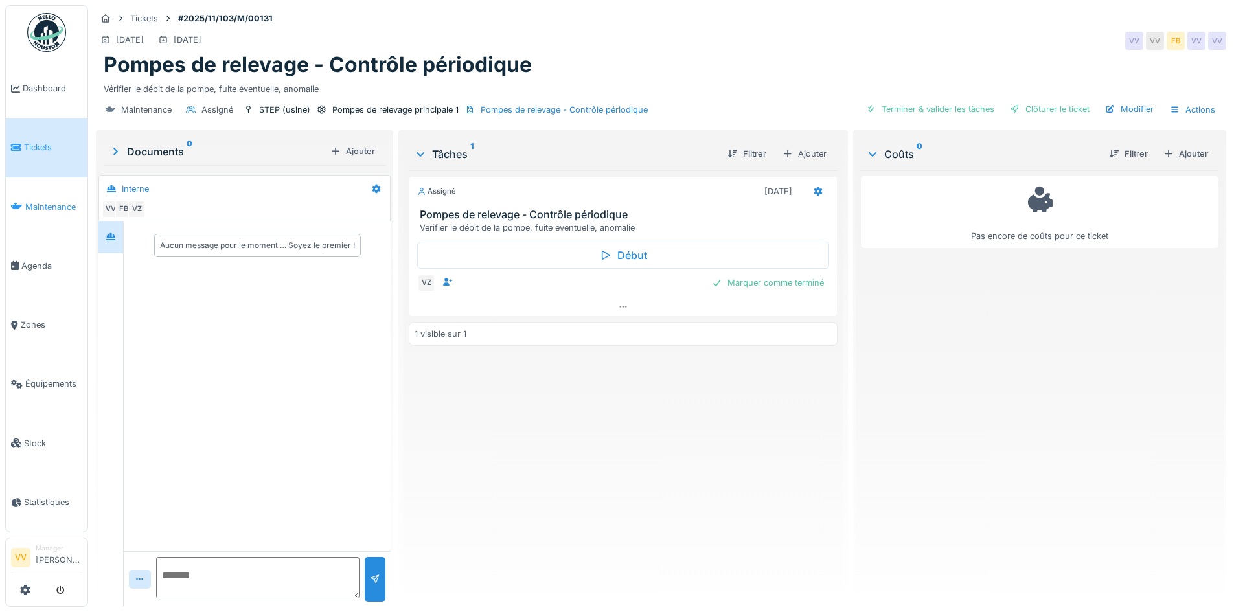
click at [28, 201] on span "Maintenance" at bounding box center [53, 207] width 57 height 12
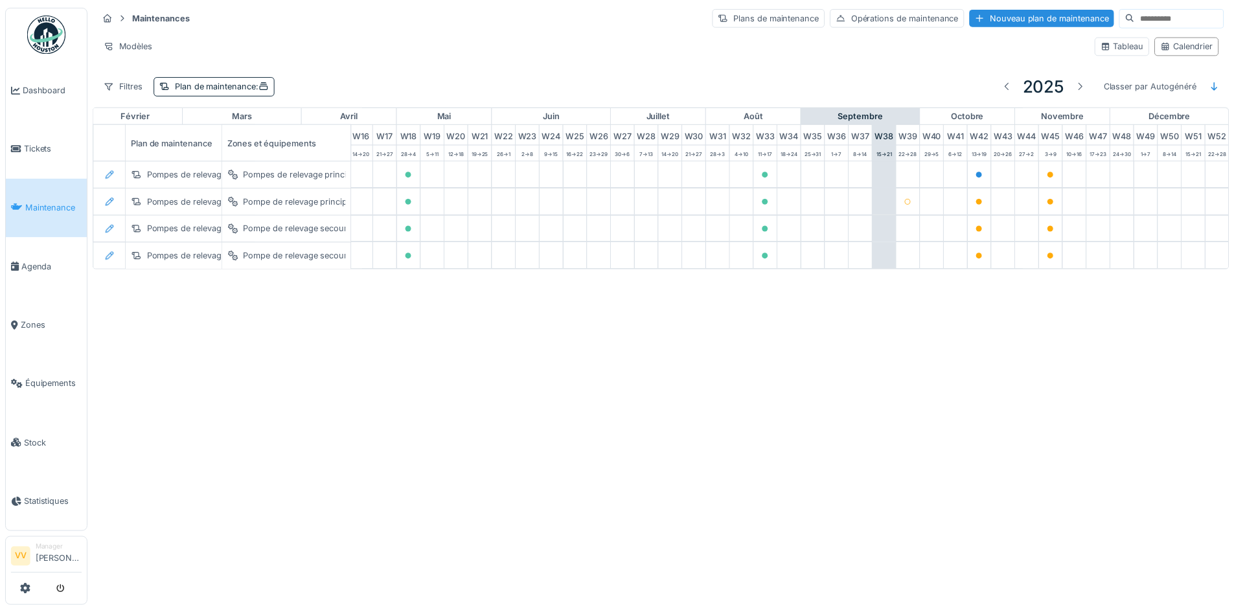
scroll to position [0, 424]
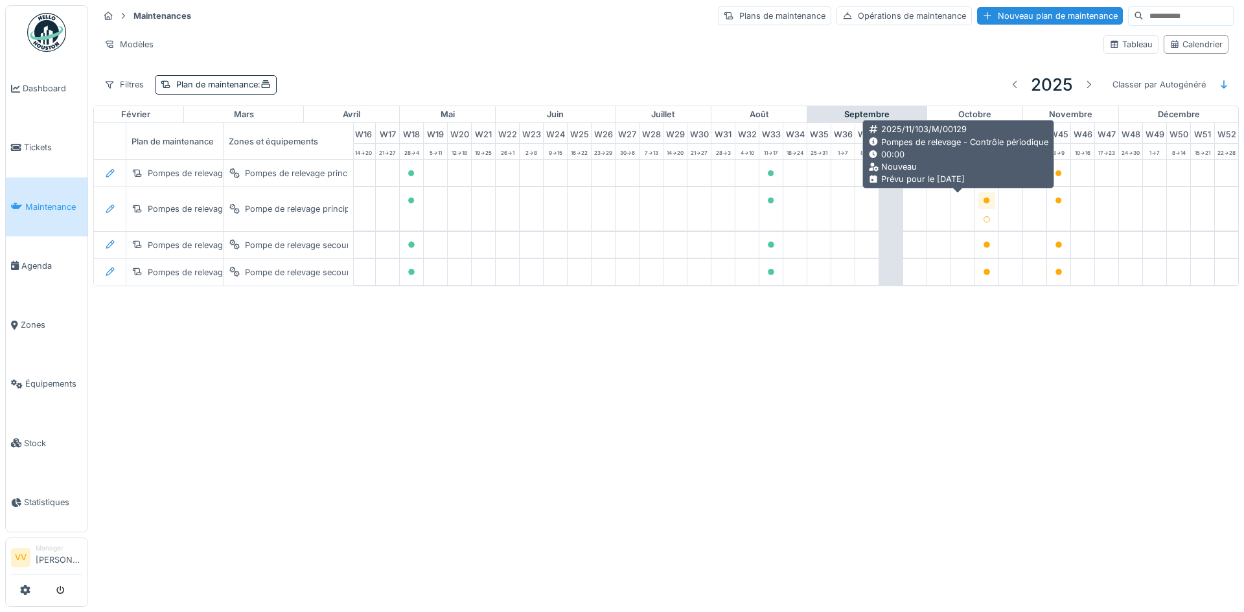
click at [984, 198] on icon at bounding box center [987, 201] width 6 height 6
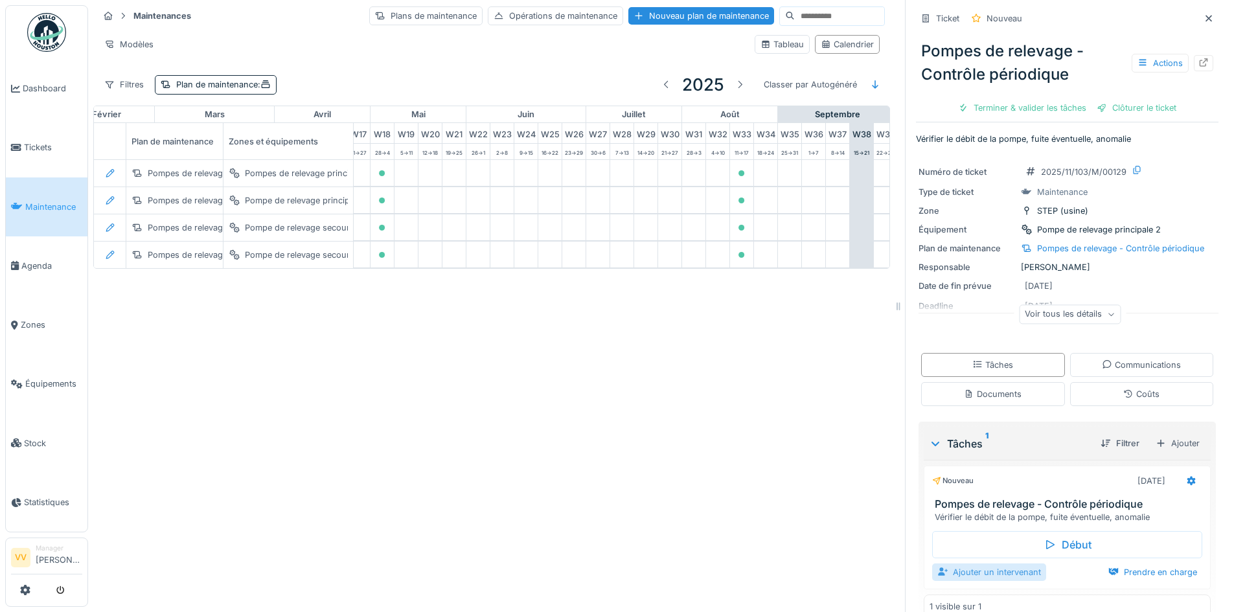
click at [971, 568] on div "Ajouter un intervenant" at bounding box center [989, 572] width 114 height 17
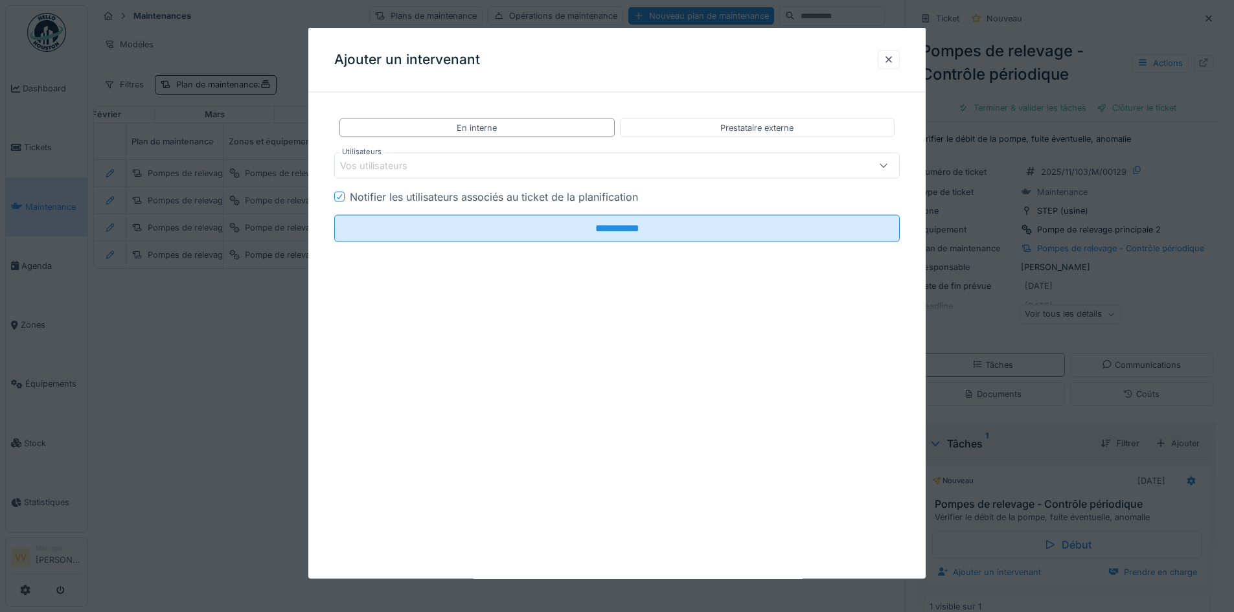
click at [465, 167] on div "Vos utilisateurs" at bounding box center [584, 166] width 488 height 14
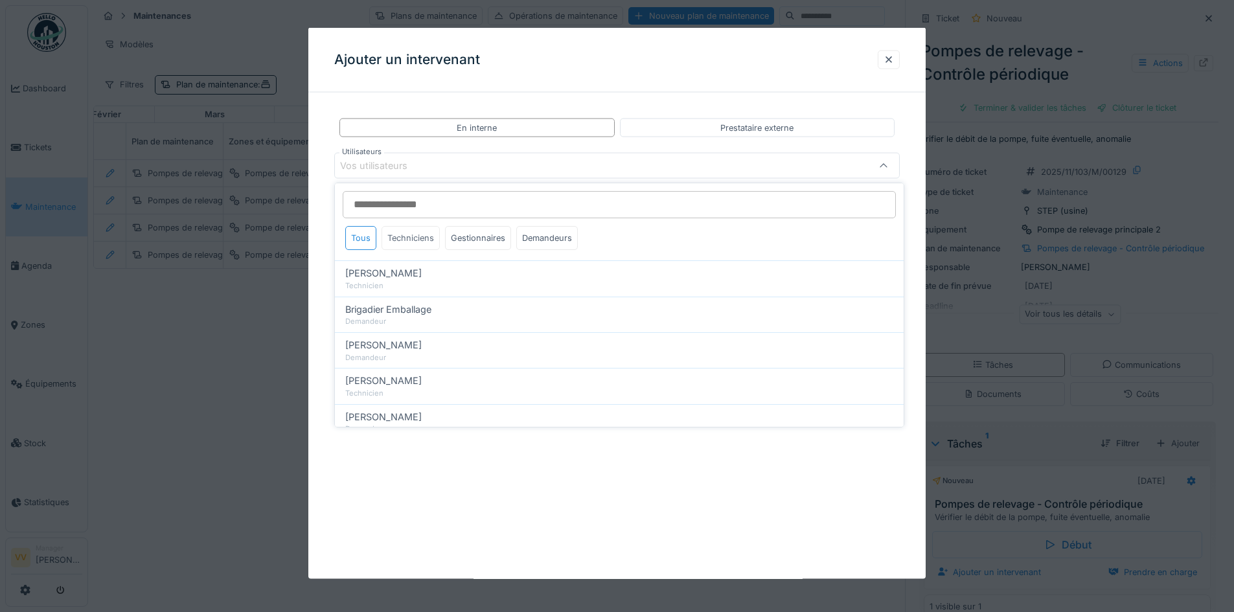
click at [411, 243] on div "Techniciens" at bounding box center [411, 238] width 58 height 24
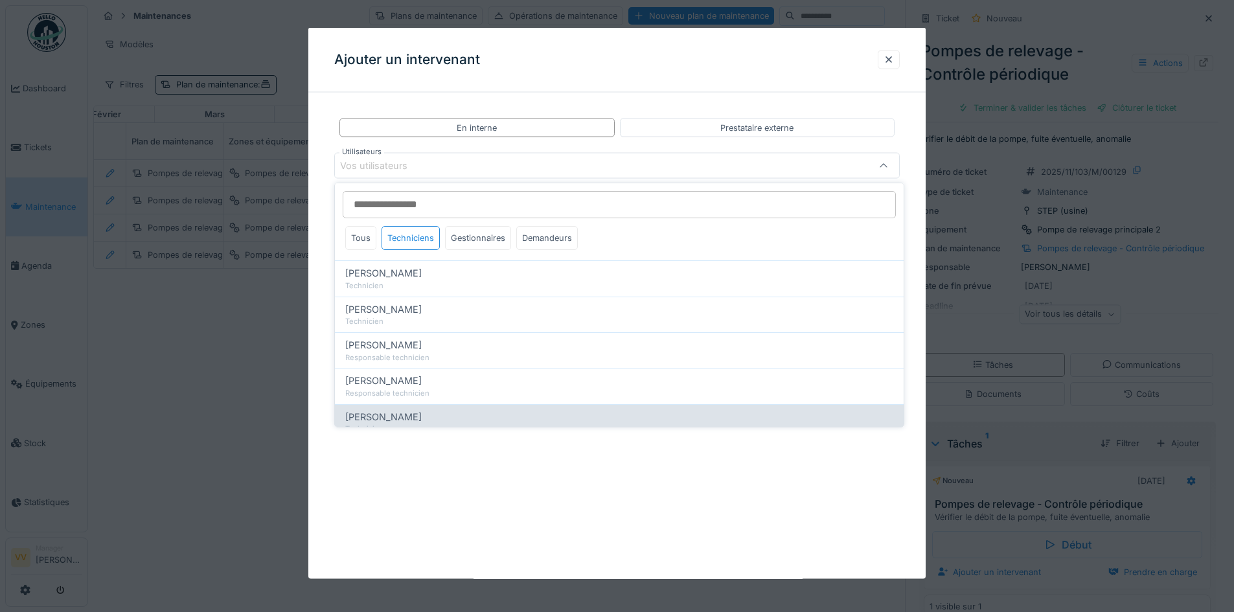
click at [428, 417] on div "[PERSON_NAME]" at bounding box center [619, 417] width 548 height 14
type input "****"
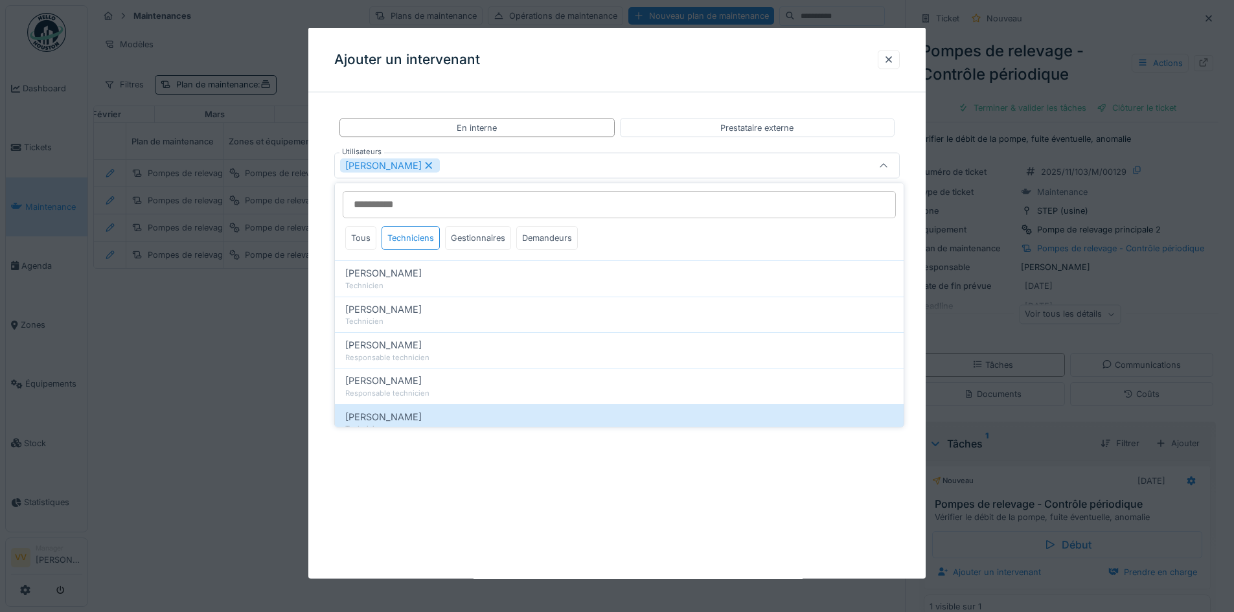
click at [527, 515] on div "**********" at bounding box center [617, 303] width 618 height 551
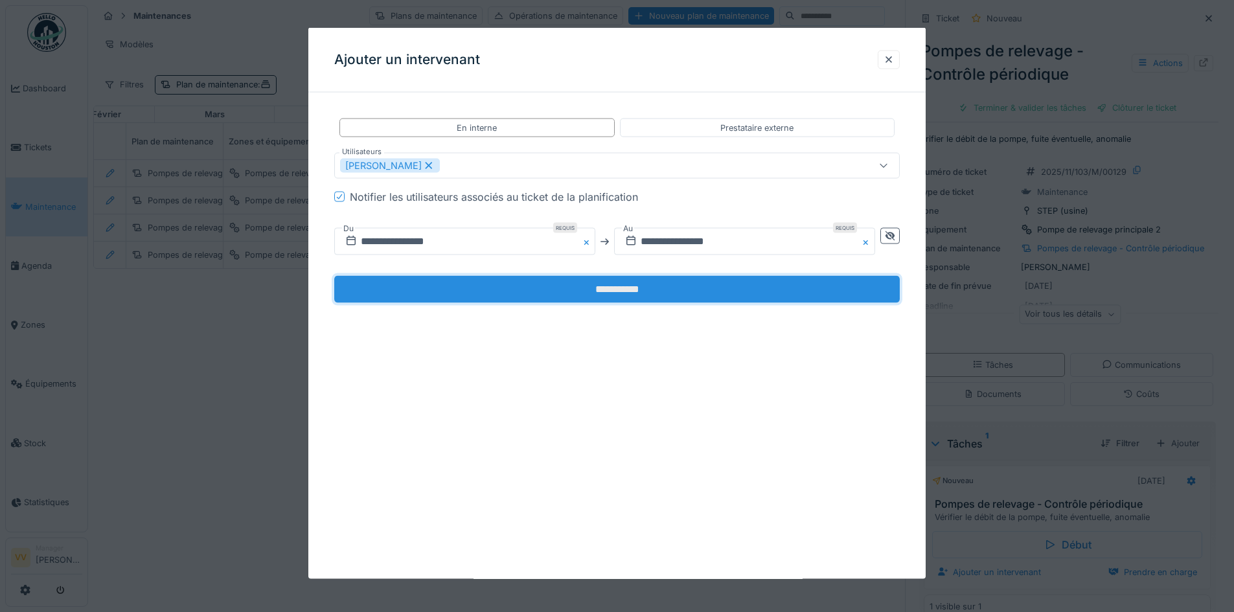
click at [502, 294] on input "**********" at bounding box center [617, 289] width 566 height 27
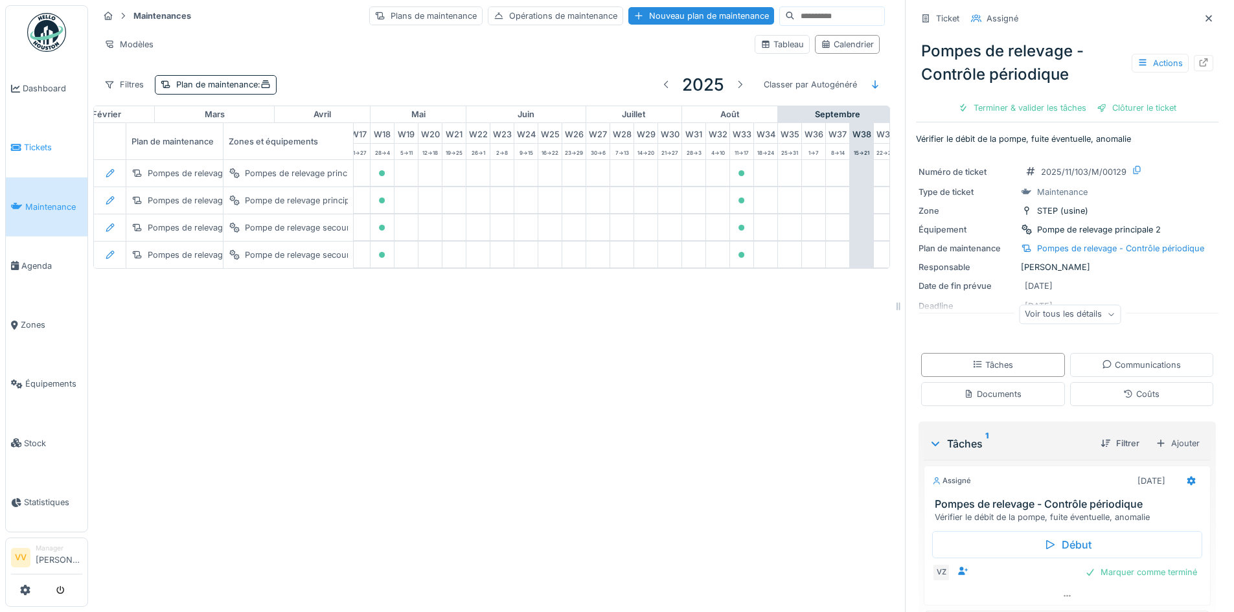
click at [56, 145] on span "Tickets" at bounding box center [53, 147] width 58 height 12
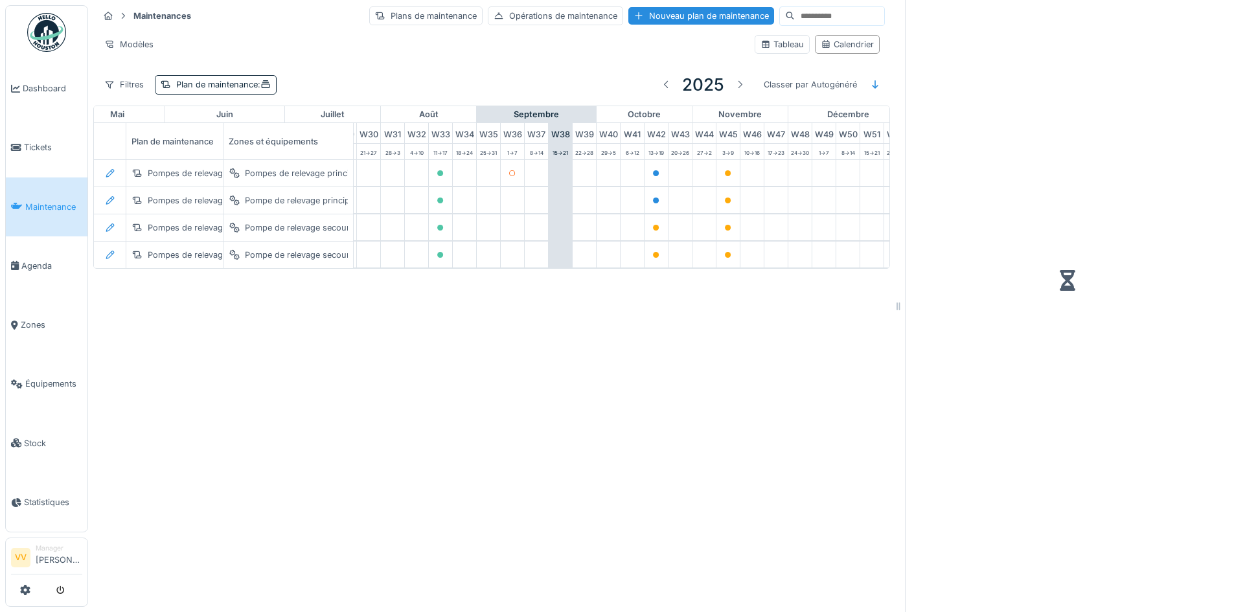
scroll to position [0, 773]
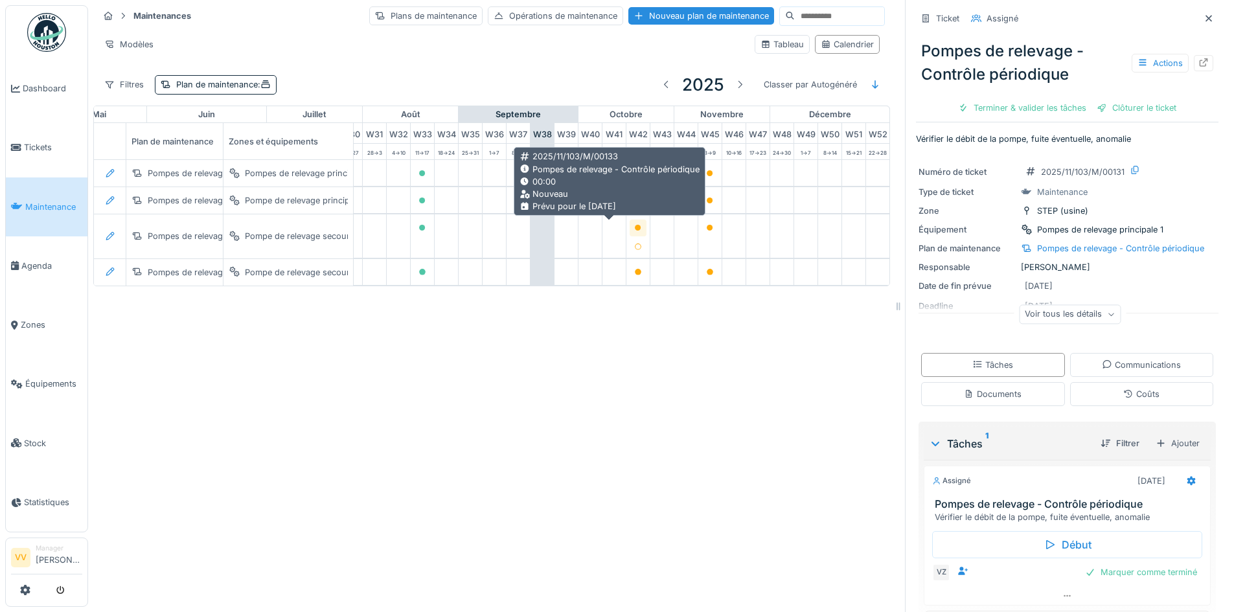
click at [635, 229] on icon at bounding box center [638, 228] width 6 height 6
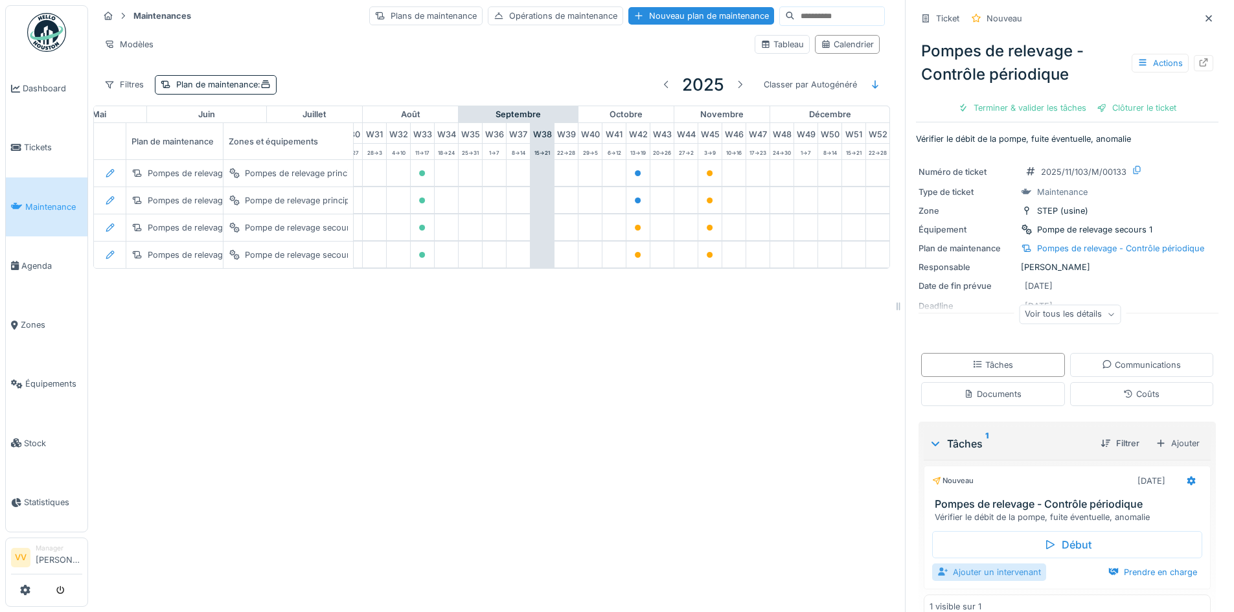
click at [979, 572] on div "Ajouter un intervenant" at bounding box center [989, 572] width 114 height 17
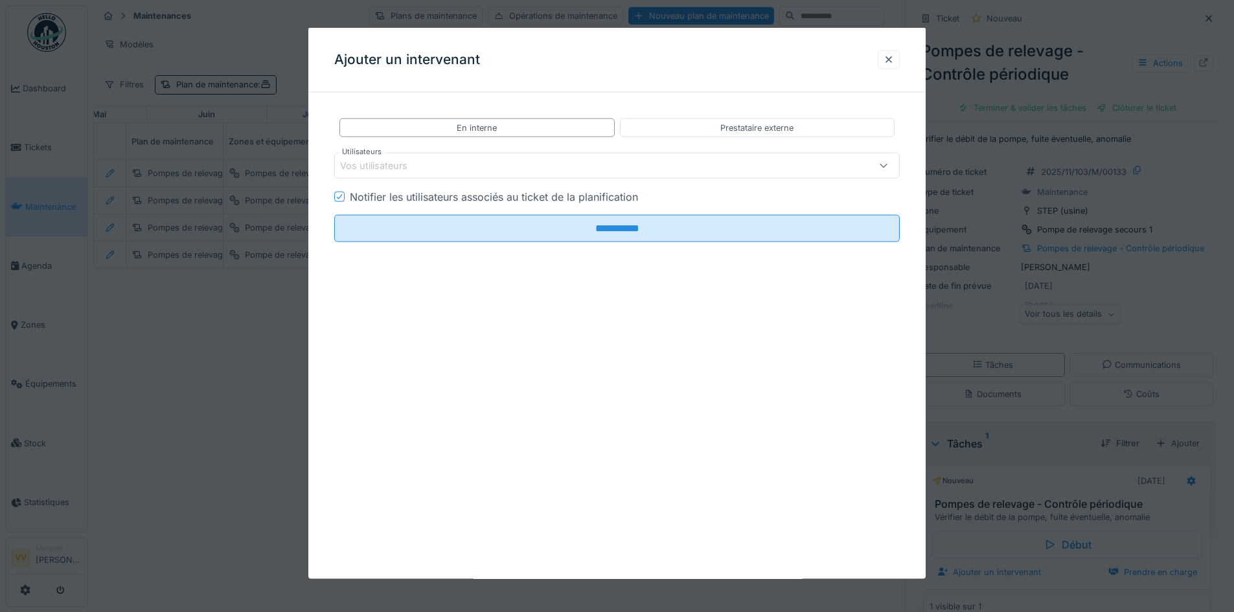
click at [470, 157] on div "Vos utilisateurs" at bounding box center [617, 166] width 566 height 26
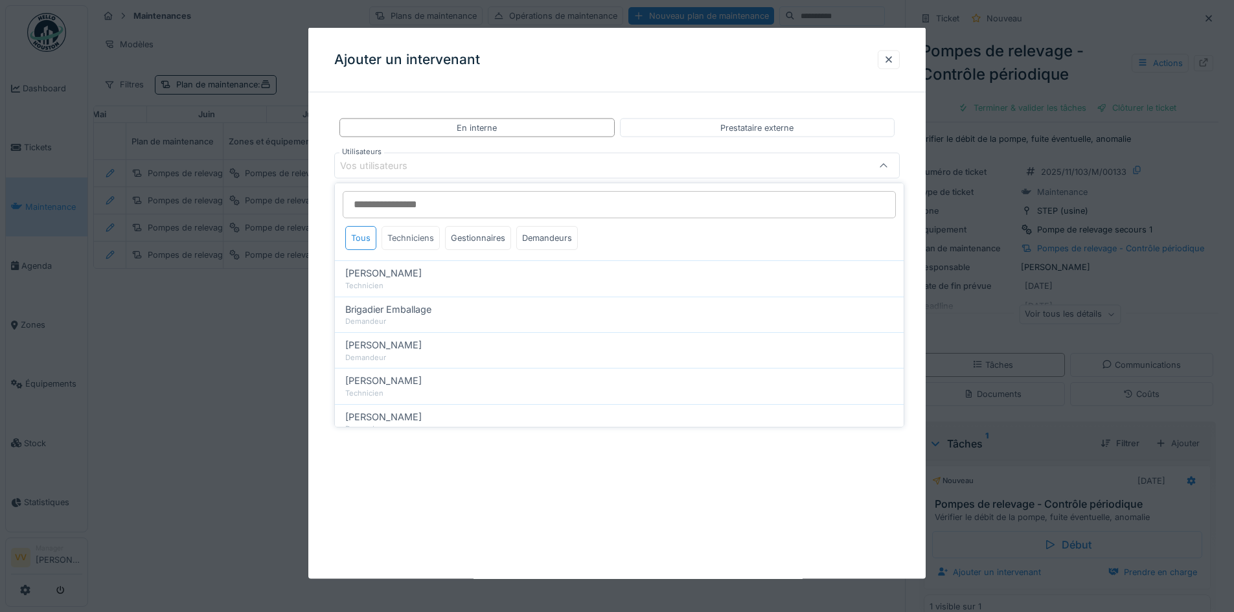
click at [410, 238] on div "Techniciens" at bounding box center [411, 238] width 58 height 24
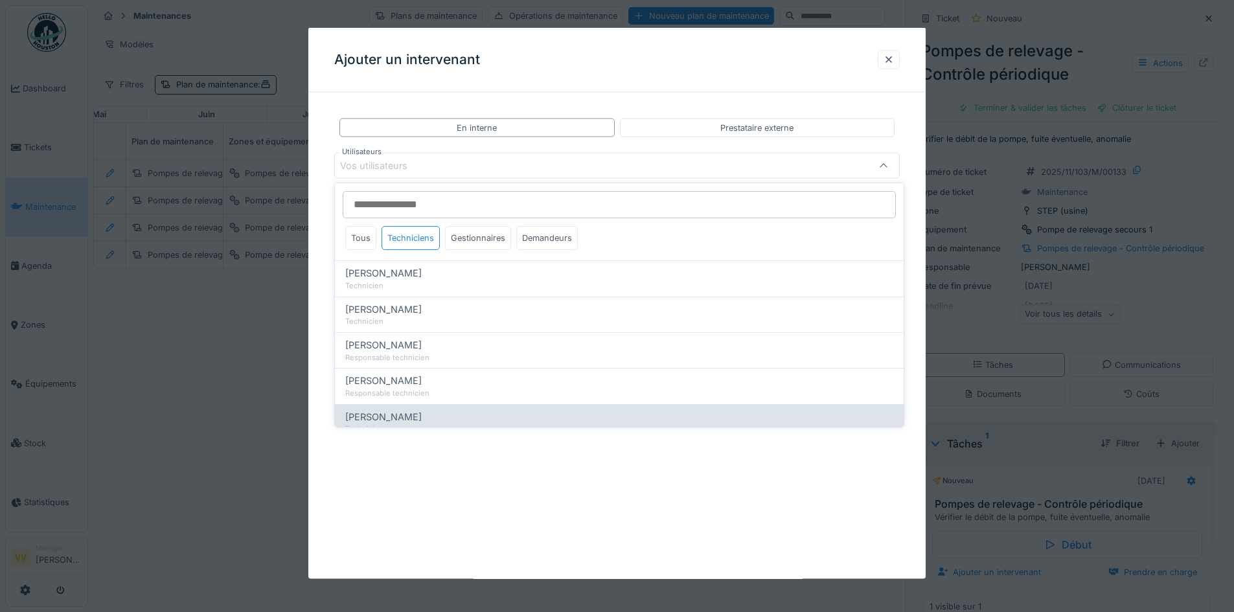
click at [383, 418] on span "[PERSON_NAME]" at bounding box center [383, 417] width 76 height 14
type input "****"
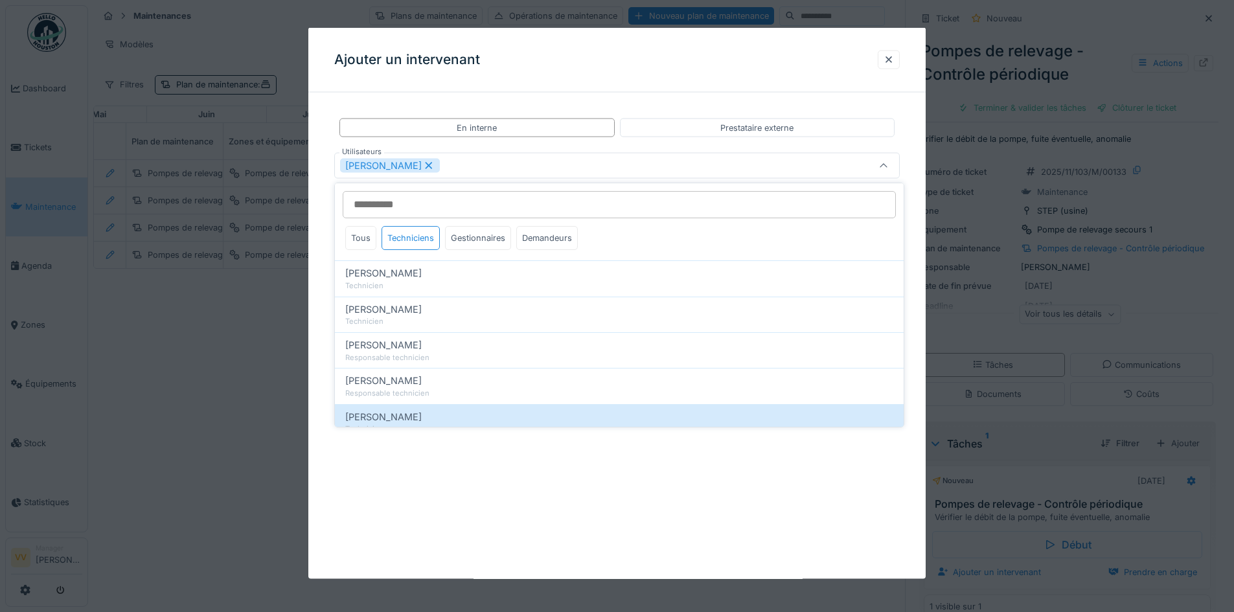
click at [488, 516] on div "**********" at bounding box center [617, 303] width 618 height 551
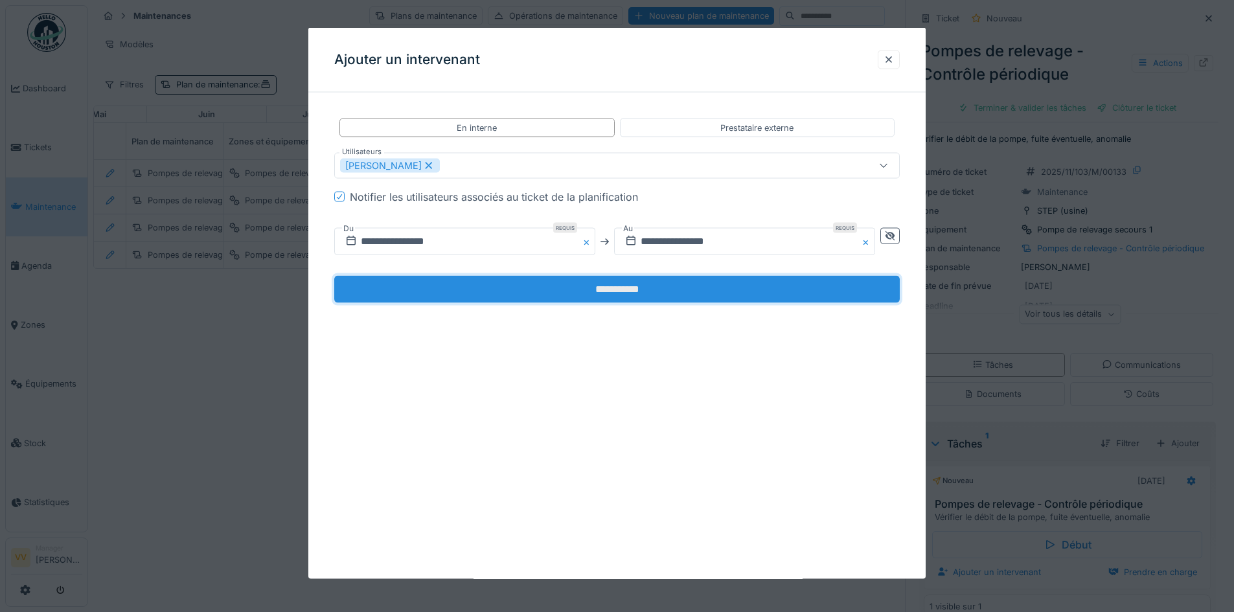
click at [634, 292] on input "**********" at bounding box center [617, 289] width 566 height 27
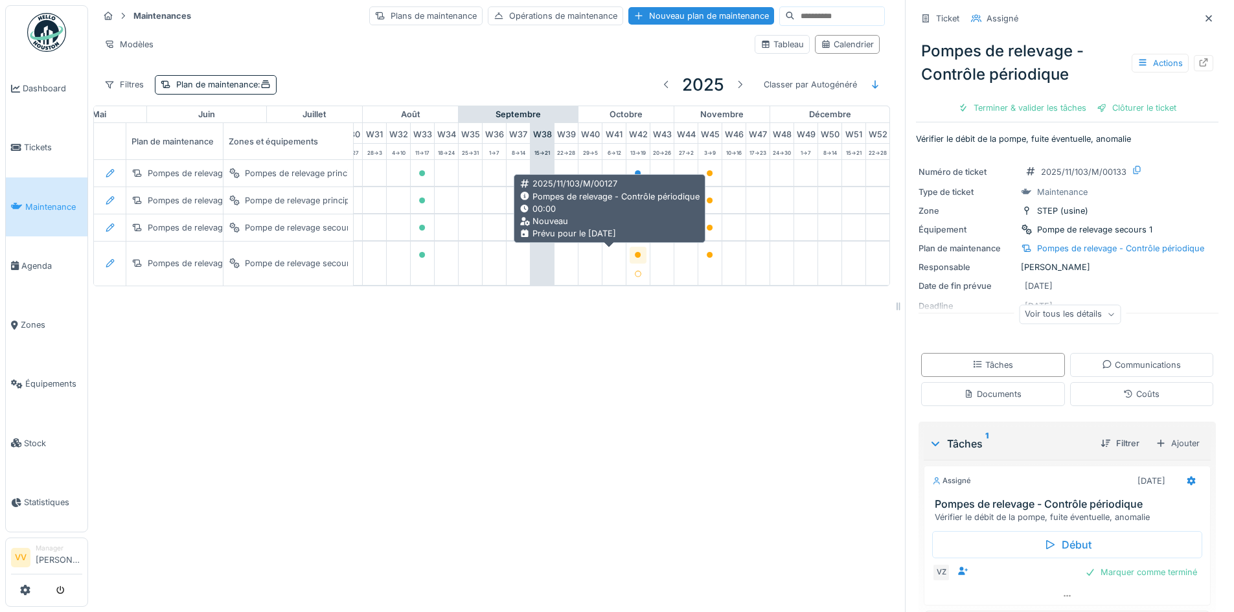
click at [635, 255] on icon at bounding box center [638, 255] width 6 height 6
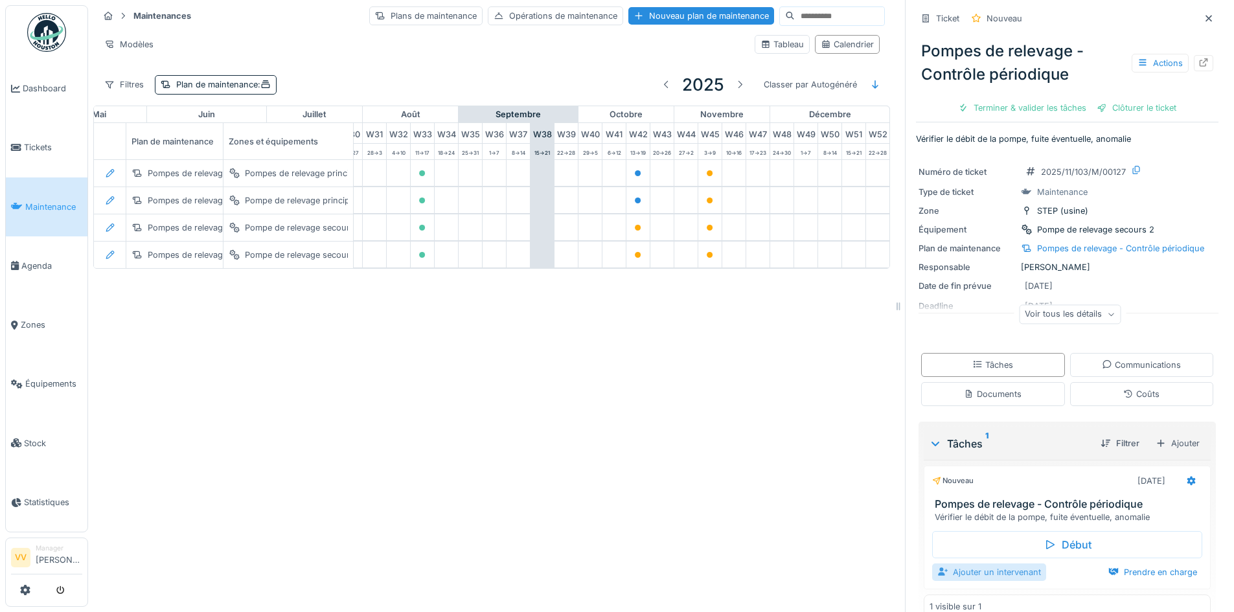
click at [986, 575] on div "Ajouter un intervenant" at bounding box center [989, 572] width 114 height 17
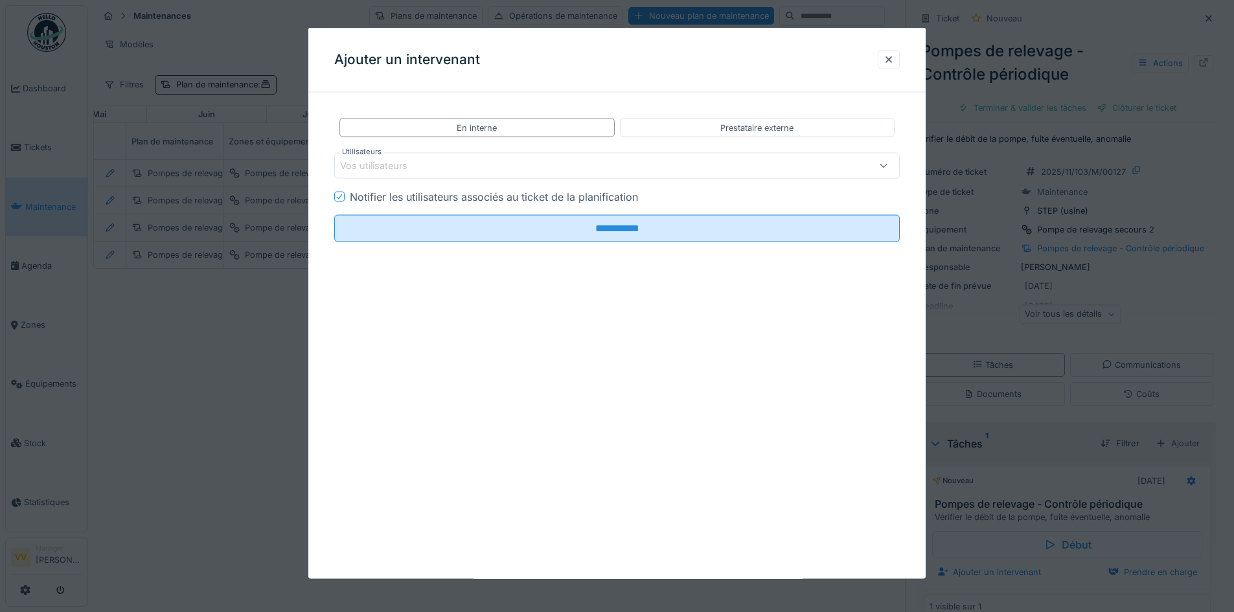
click at [481, 172] on div "Vos utilisateurs" at bounding box center [584, 166] width 488 height 14
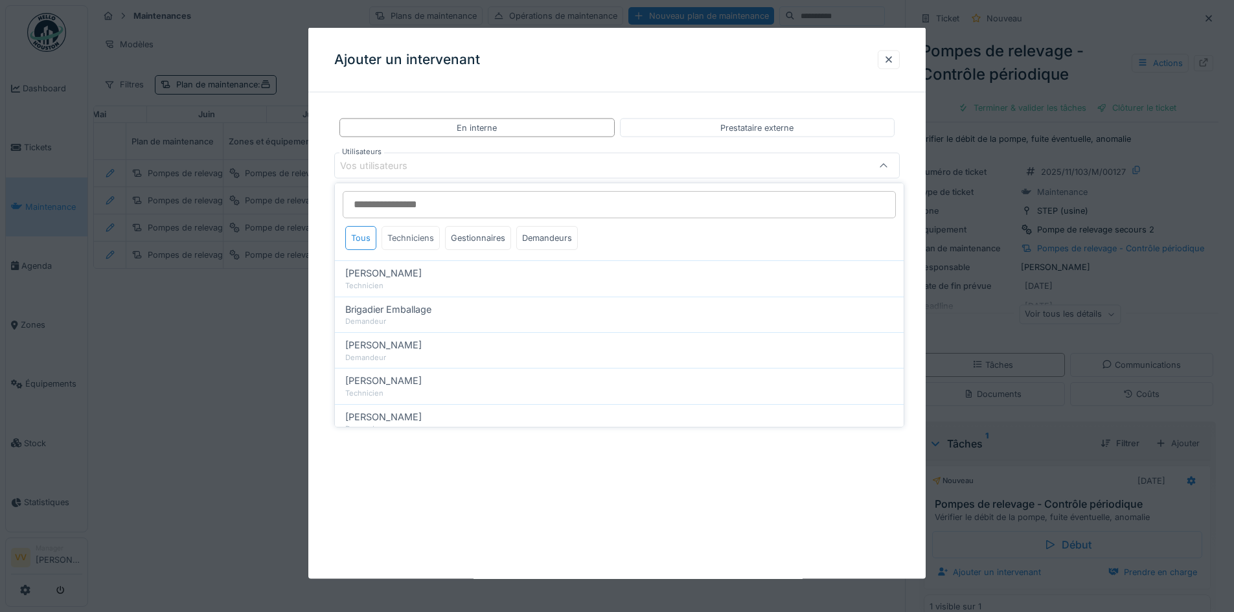
click at [401, 243] on div "Techniciens" at bounding box center [411, 238] width 58 height 24
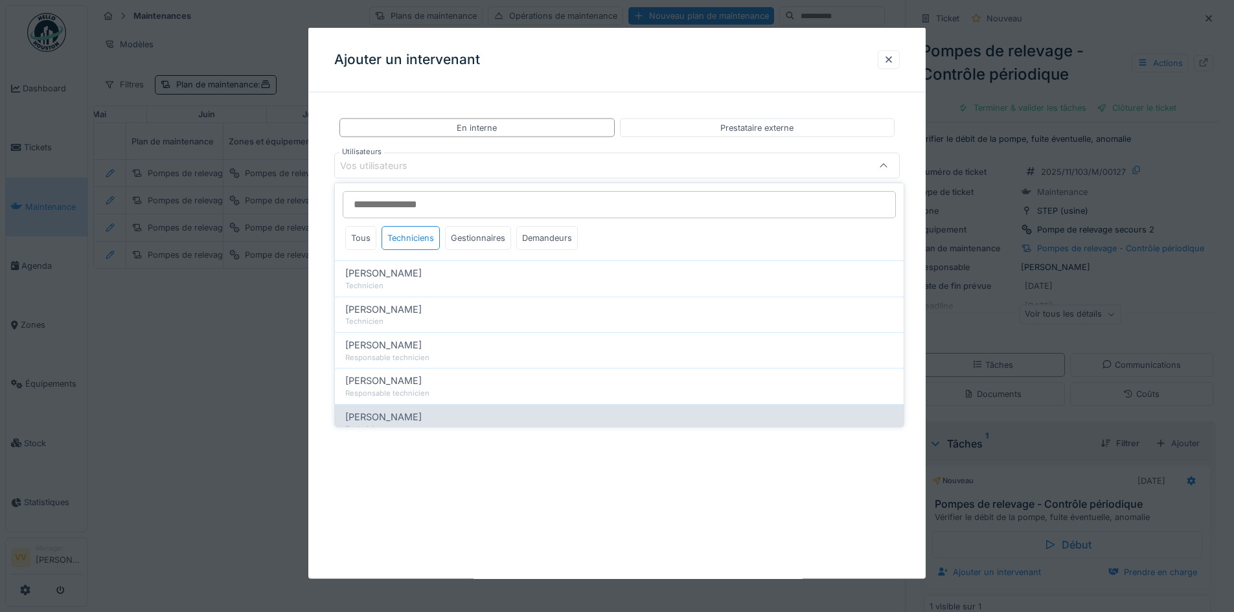
click at [413, 411] on div "[PERSON_NAME]" at bounding box center [619, 417] width 548 height 14
type input "****"
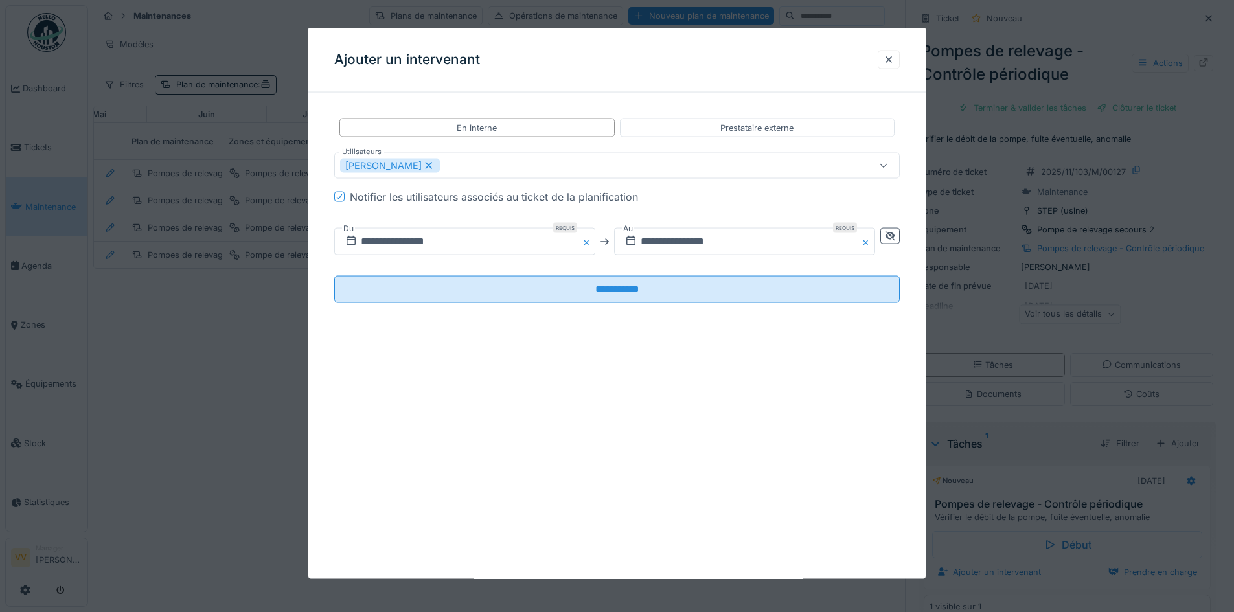
click at [531, 498] on div "**********" at bounding box center [617, 303] width 618 height 551
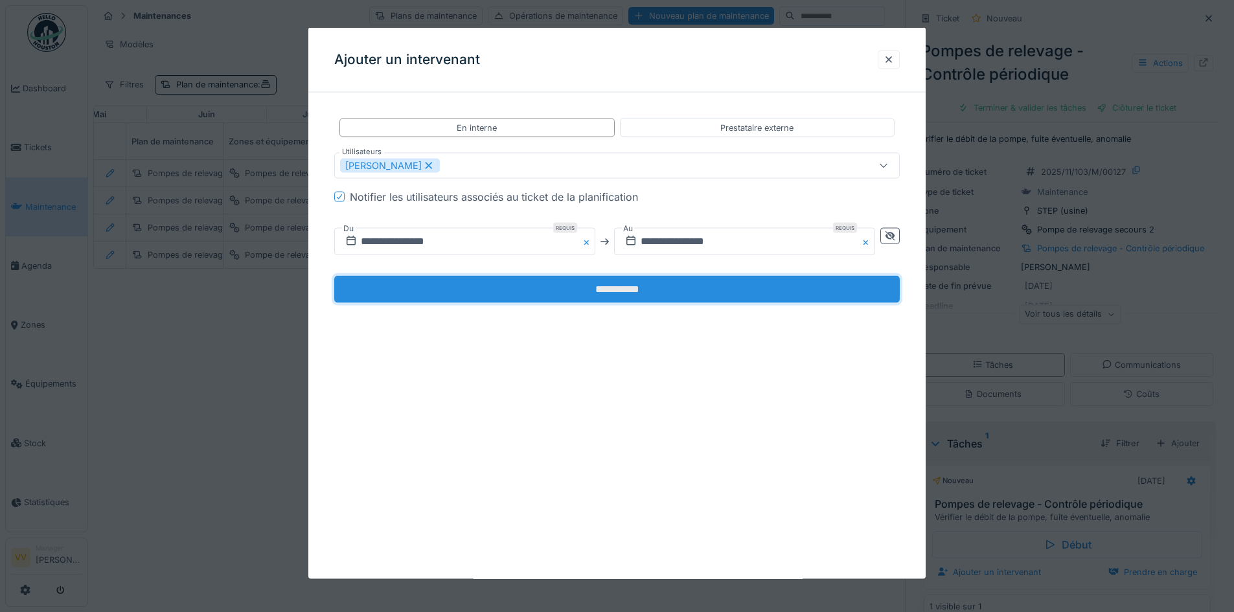
click at [522, 294] on input "**********" at bounding box center [617, 289] width 566 height 27
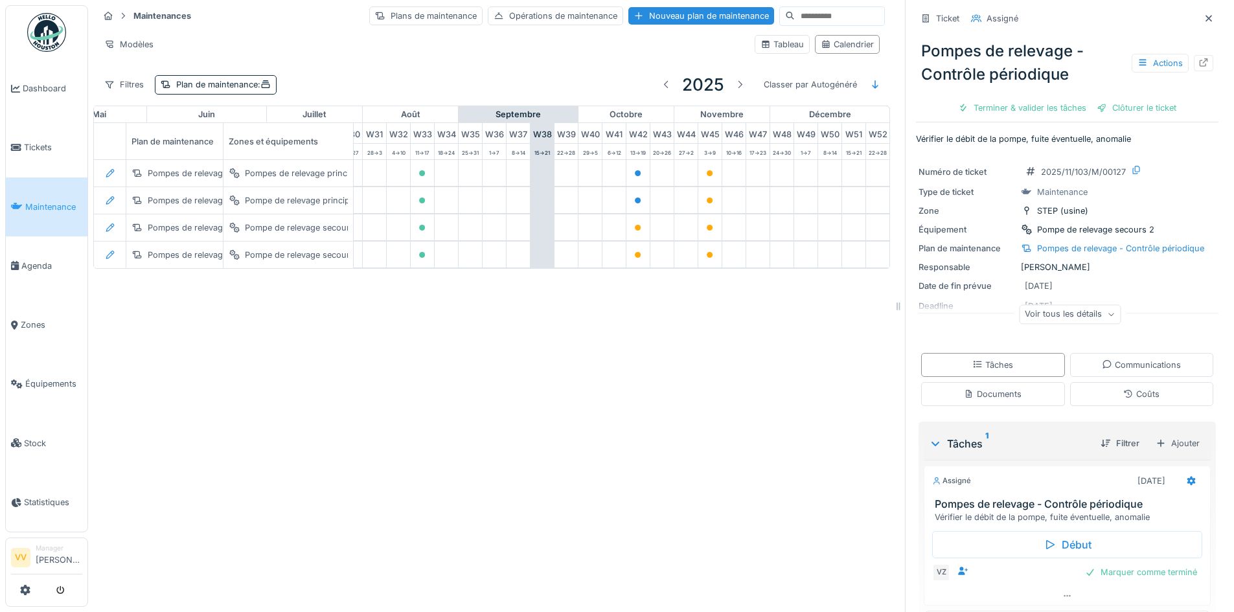
click at [575, 460] on div "Maintenances Plans de maintenance Opérations de maintenance Nouveau plan de mai…" at bounding box center [661, 306] width 1146 height 612
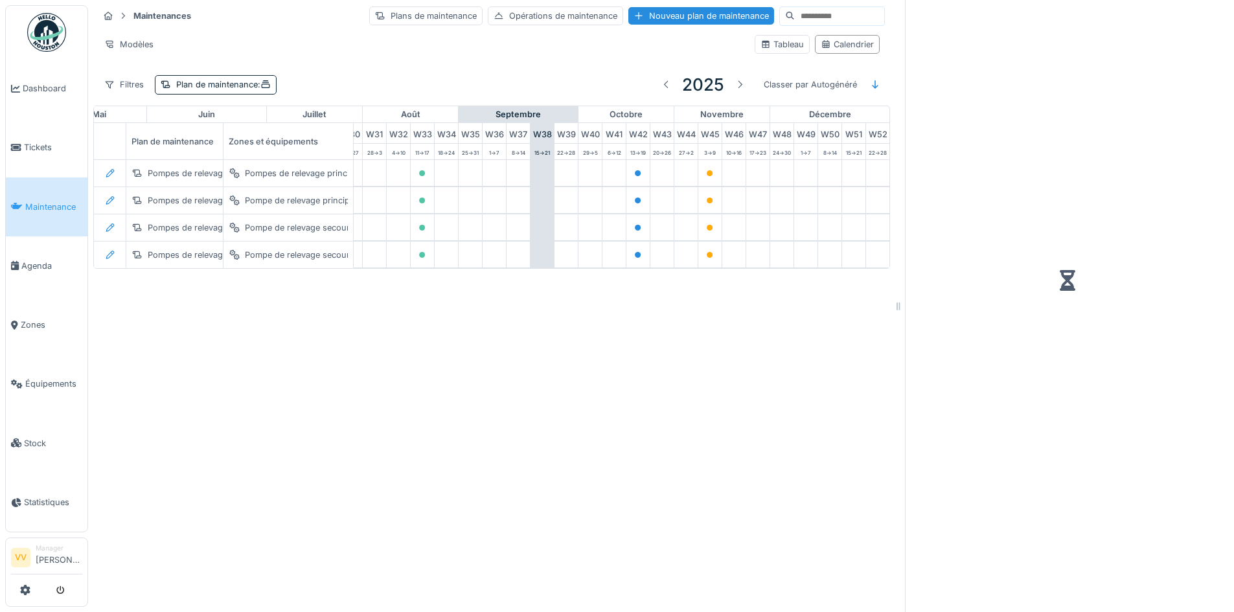
scroll to position [0, 773]
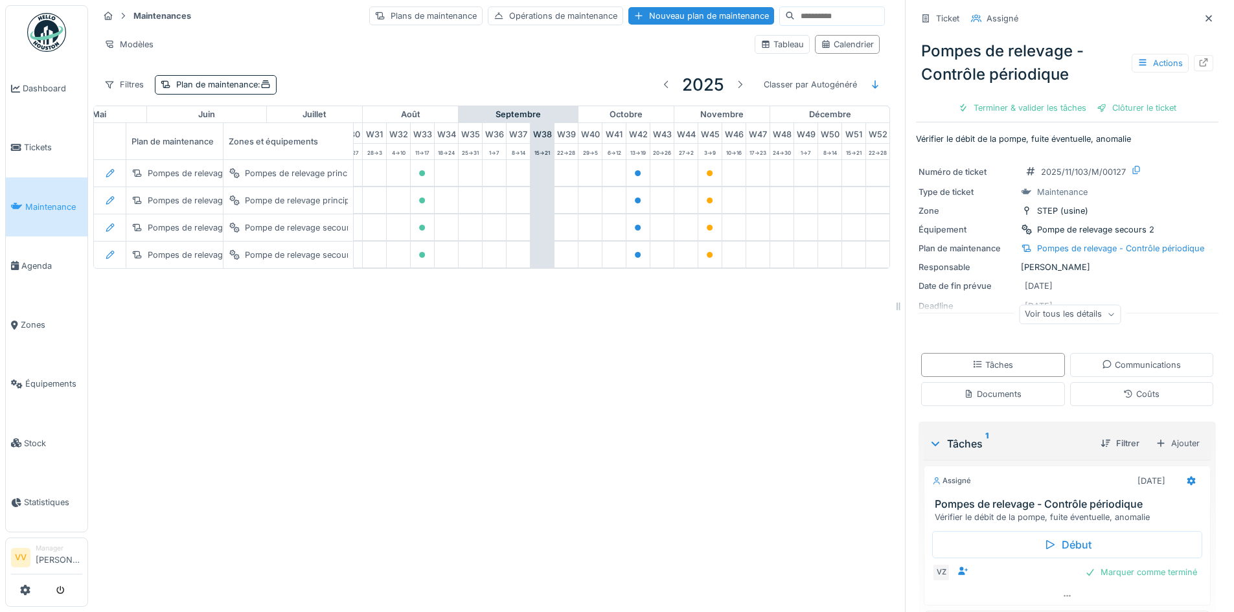
click at [595, 426] on div "Maintenances Plans de maintenance Opérations de maintenance Nouveau plan de mai…" at bounding box center [661, 306] width 1146 height 612
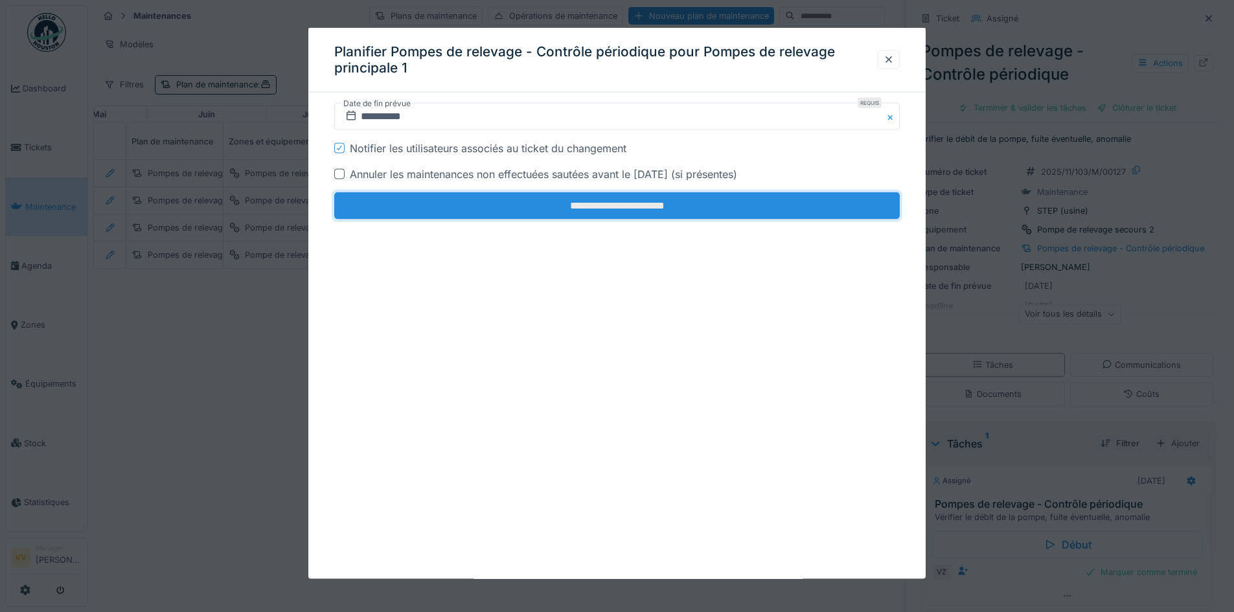
click at [721, 202] on input "**********" at bounding box center [617, 205] width 566 height 27
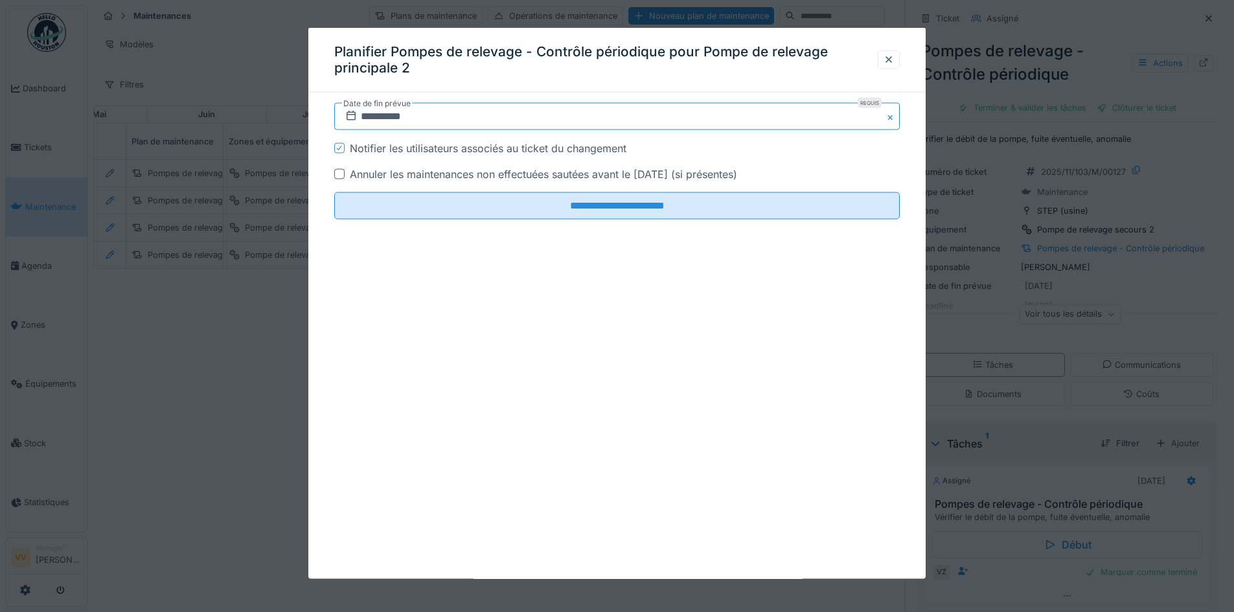
click at [364, 115] on input "**********" at bounding box center [617, 116] width 566 height 27
click at [555, 146] on span "Previous Month" at bounding box center [555, 149] width 0 height 16
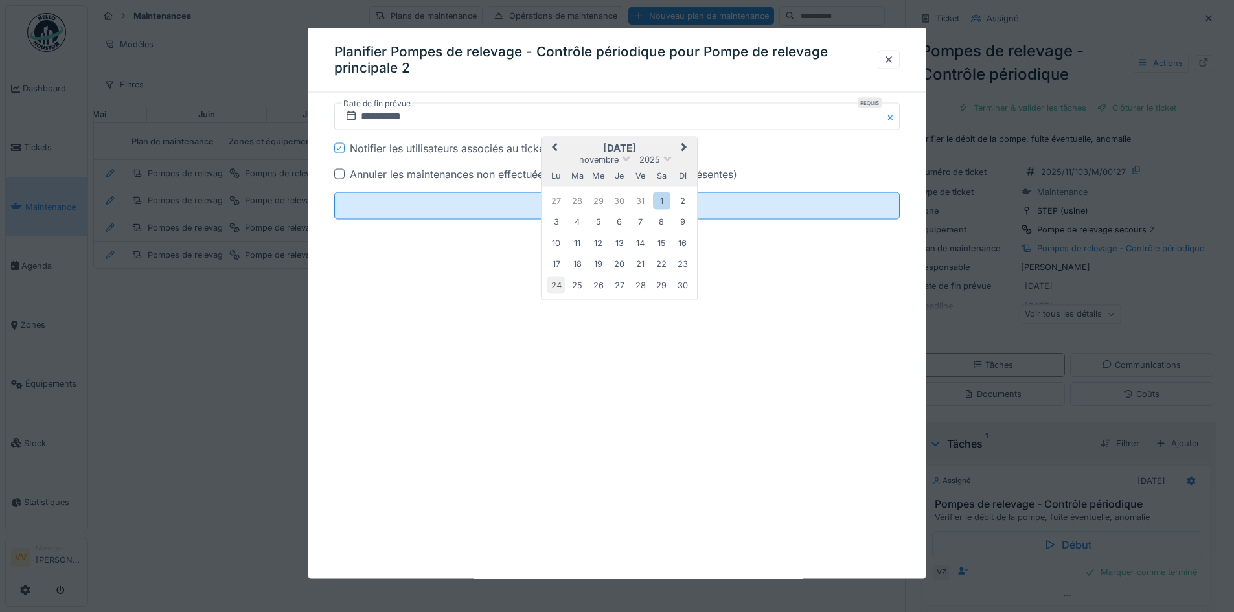
click at [555, 279] on div "24" at bounding box center [556, 284] width 17 height 17
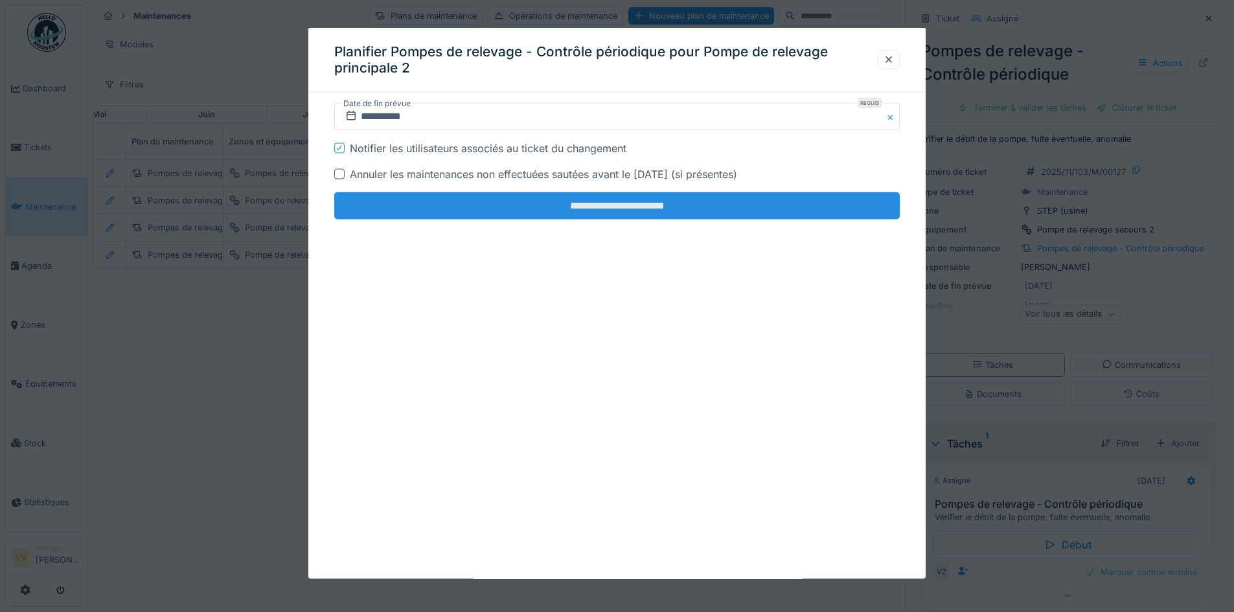
click at [518, 202] on input "**********" at bounding box center [617, 205] width 566 height 27
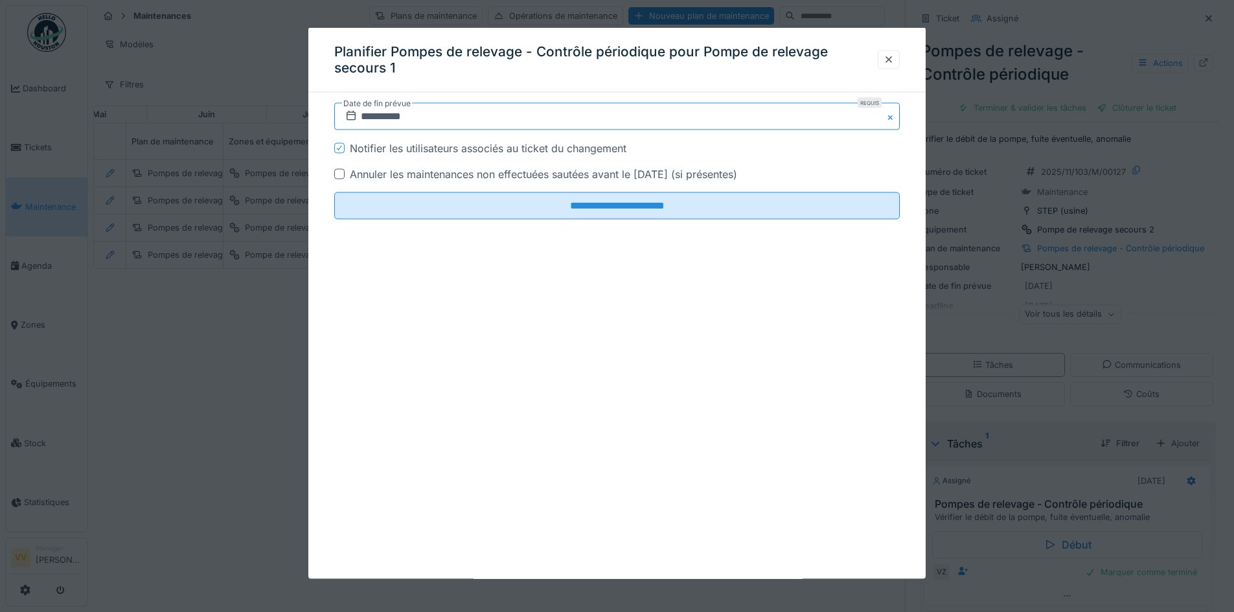
click at [364, 118] on input "**********" at bounding box center [617, 116] width 566 height 27
click at [555, 149] on span "Previous Month" at bounding box center [555, 149] width 0 height 16
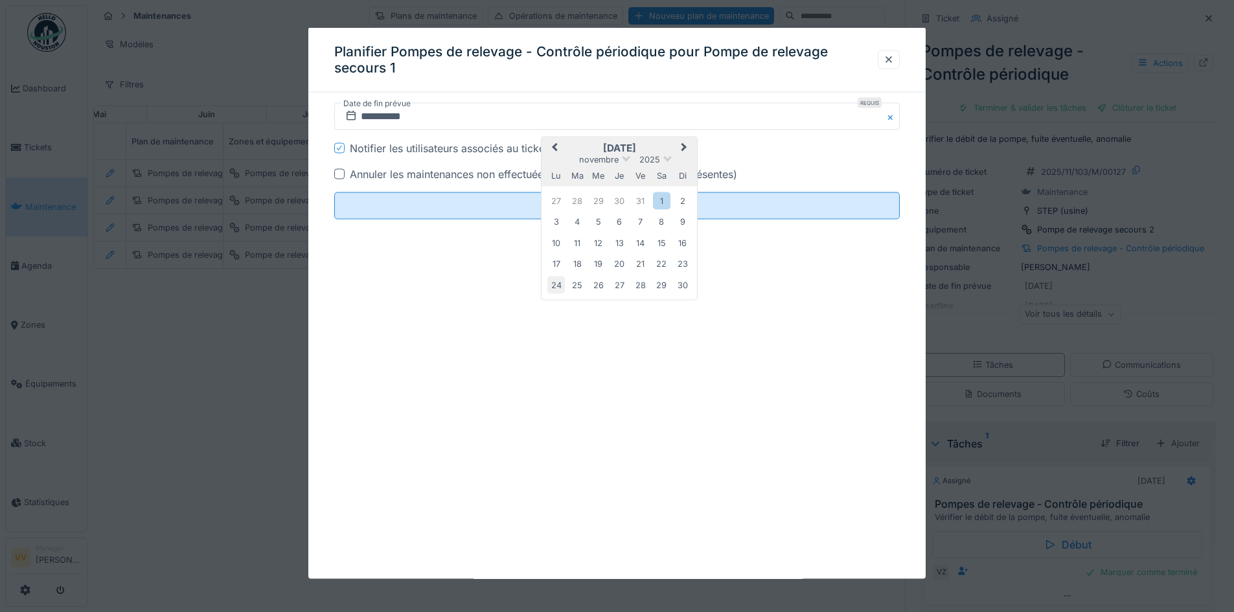
click at [559, 288] on div "24" at bounding box center [556, 284] width 17 height 17
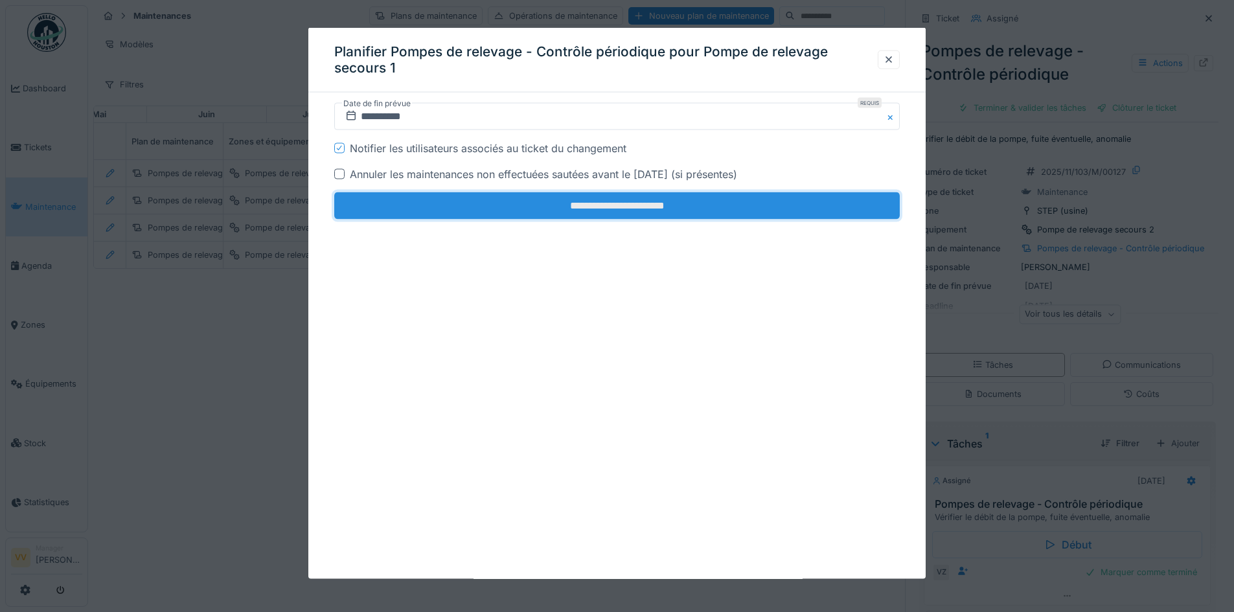
click at [432, 207] on input "**********" at bounding box center [617, 205] width 566 height 27
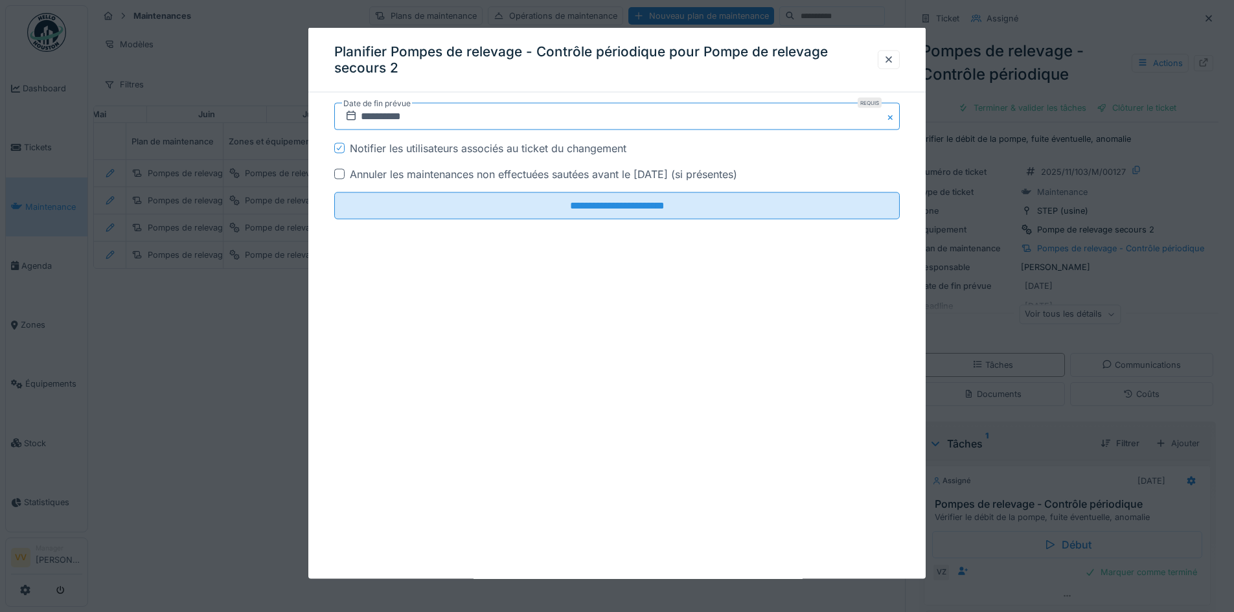
click at [368, 118] on input "**********" at bounding box center [617, 116] width 566 height 27
click at [555, 146] on span "Previous Month" at bounding box center [555, 149] width 0 height 16
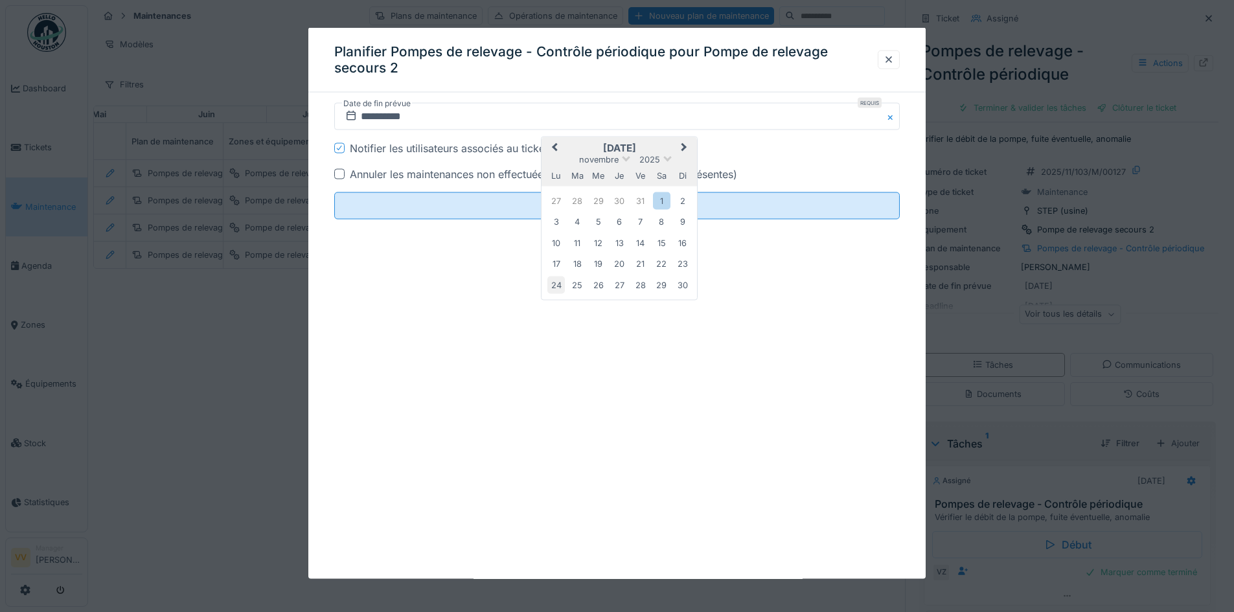
click at [559, 283] on div "24" at bounding box center [556, 284] width 17 height 17
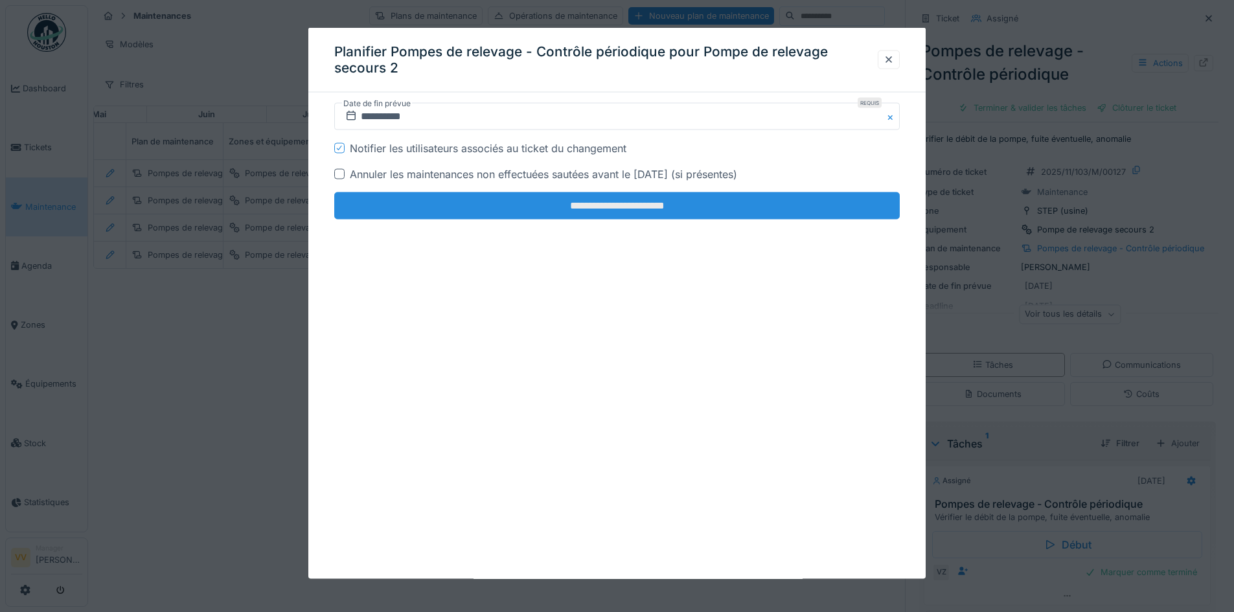
click at [550, 205] on input "**********" at bounding box center [617, 205] width 566 height 27
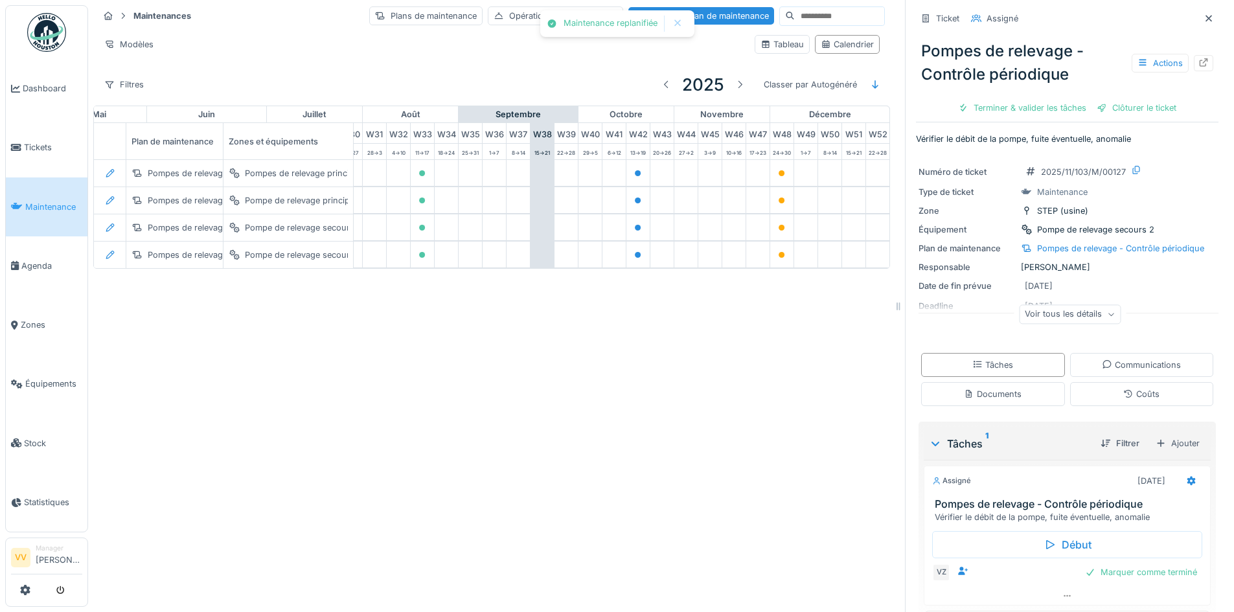
click at [636, 398] on div "Maintenances Plans de maintenance Opérations de maintenance Nouveau plan de mai…" at bounding box center [661, 306] width 1146 height 612
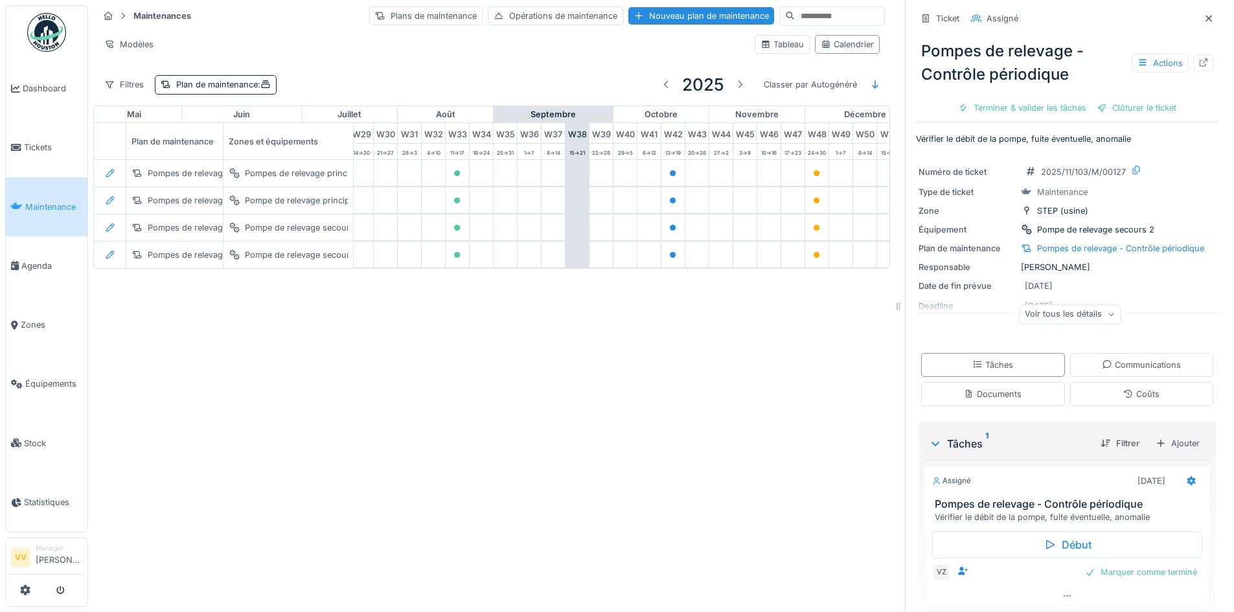
scroll to position [0, 773]
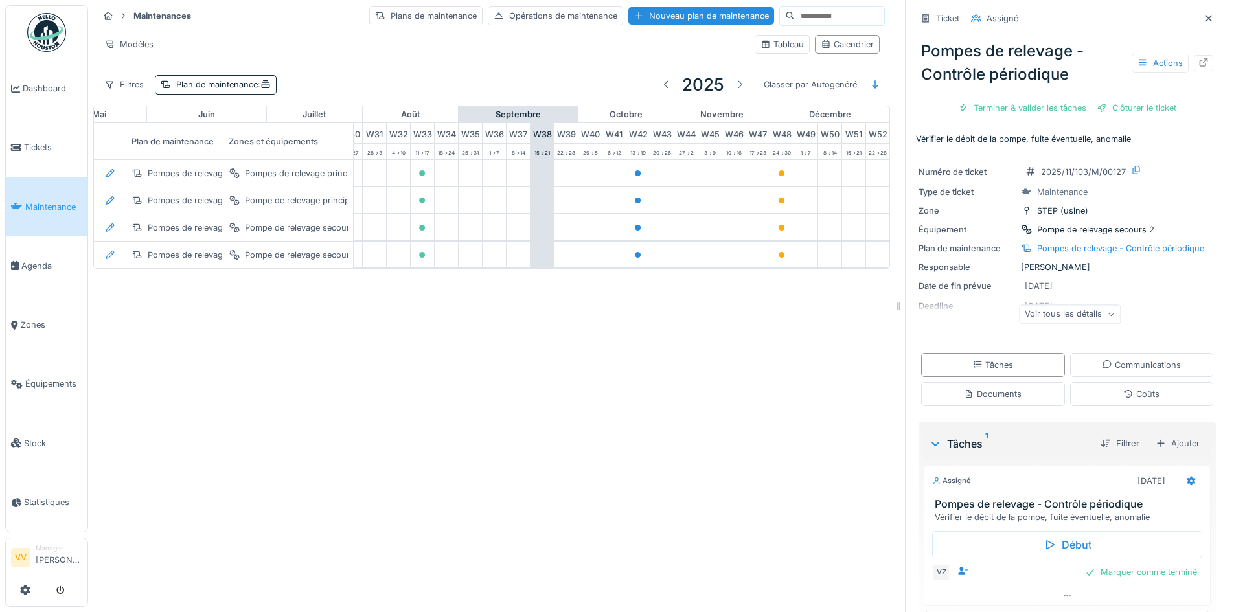
click at [655, 524] on div "Maintenances Plans de maintenance Opérations de maintenance Nouveau plan de mai…" at bounding box center [661, 306] width 1146 height 612
click at [511, 383] on div "Maintenances Plans de maintenance Opérations de maintenance Nouveau plan de mai…" at bounding box center [661, 306] width 1146 height 612
click at [618, 474] on div "Maintenances Plans de maintenance Opérations de maintenance Nouveau plan de mai…" at bounding box center [661, 306] width 1146 height 612
click at [233, 80] on div "Plan de maintenance :" at bounding box center [223, 84] width 95 height 12
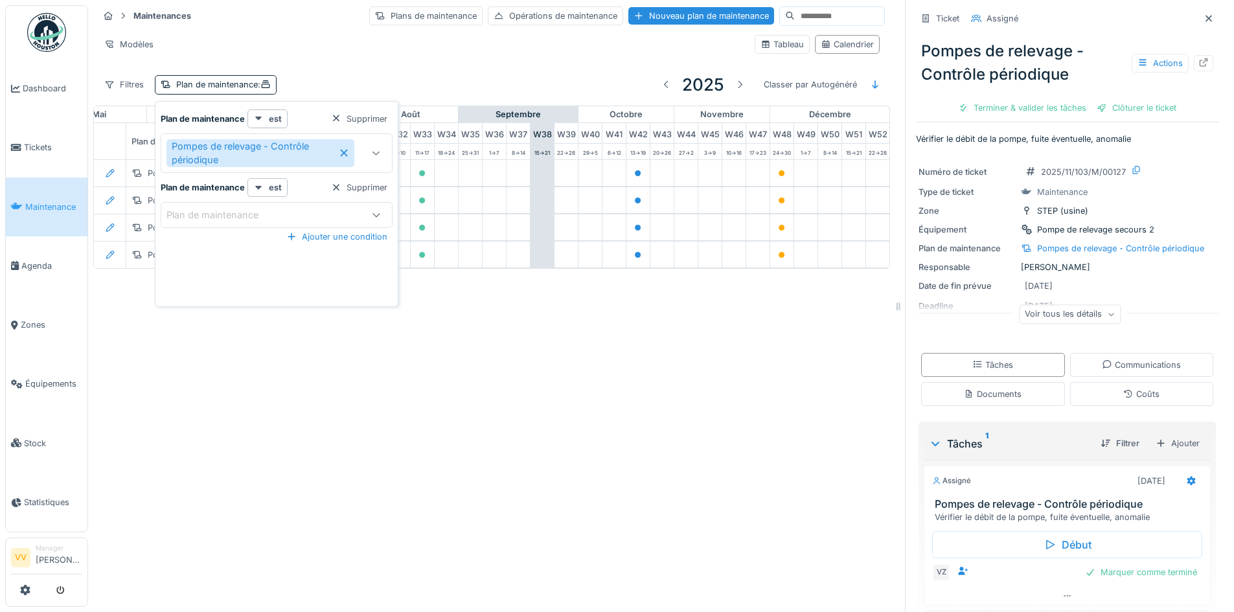
click at [345, 153] on icon at bounding box center [344, 153] width 7 height 7
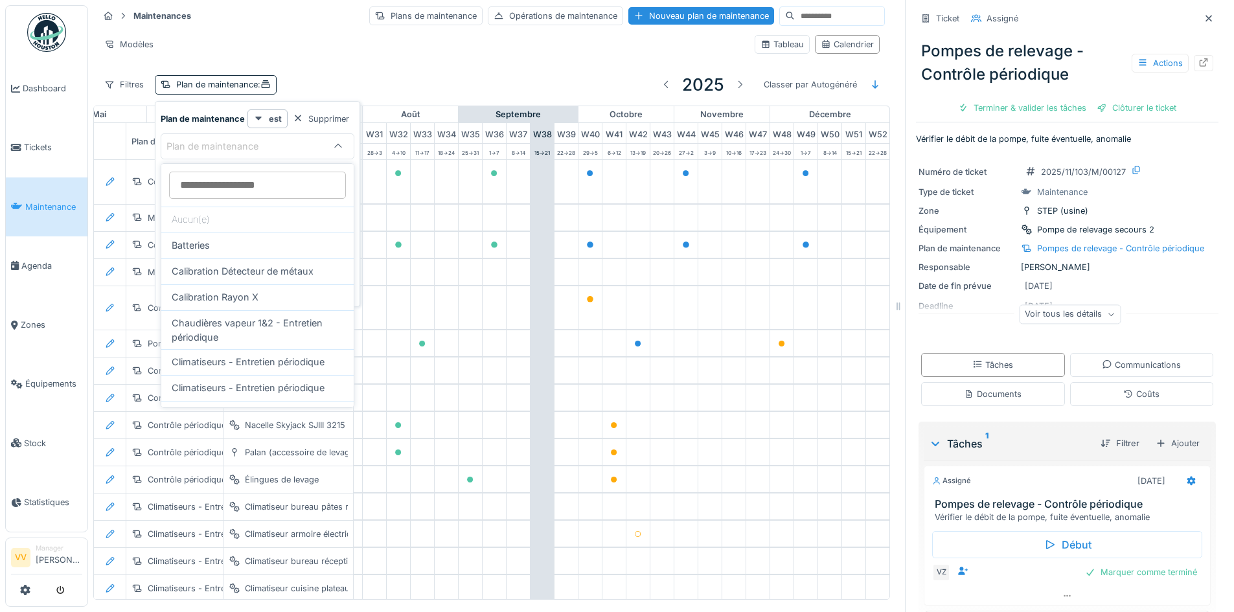
click at [627, 516] on div at bounding box center [638, 507] width 23 height 26
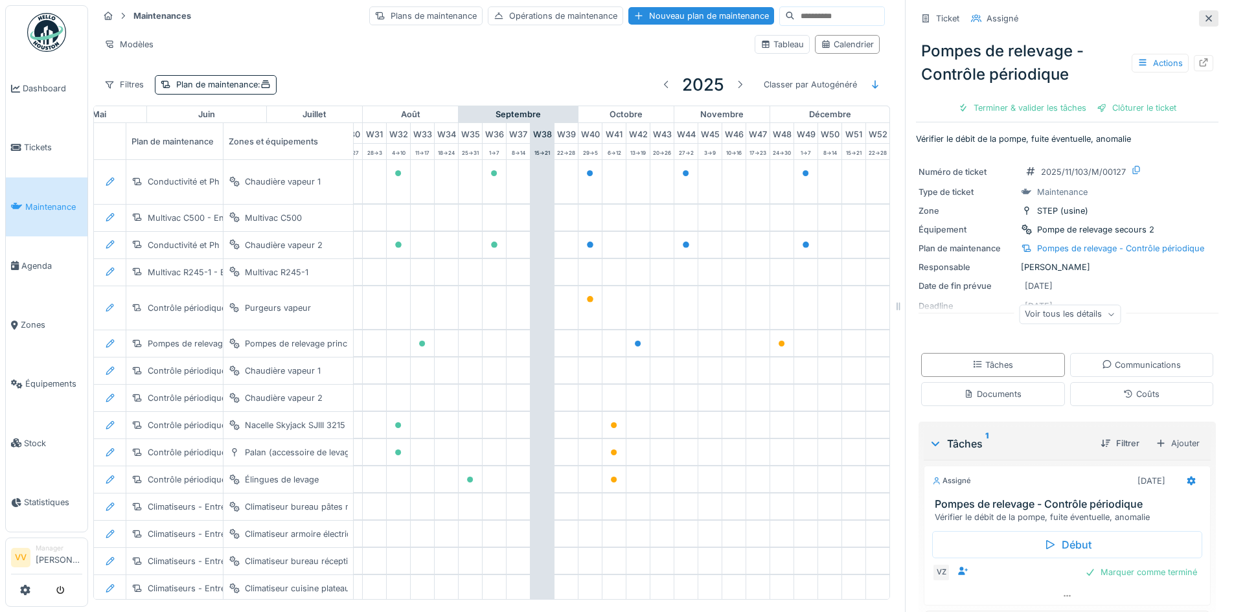
click at [1199, 14] on div at bounding box center [1208, 18] width 19 height 16
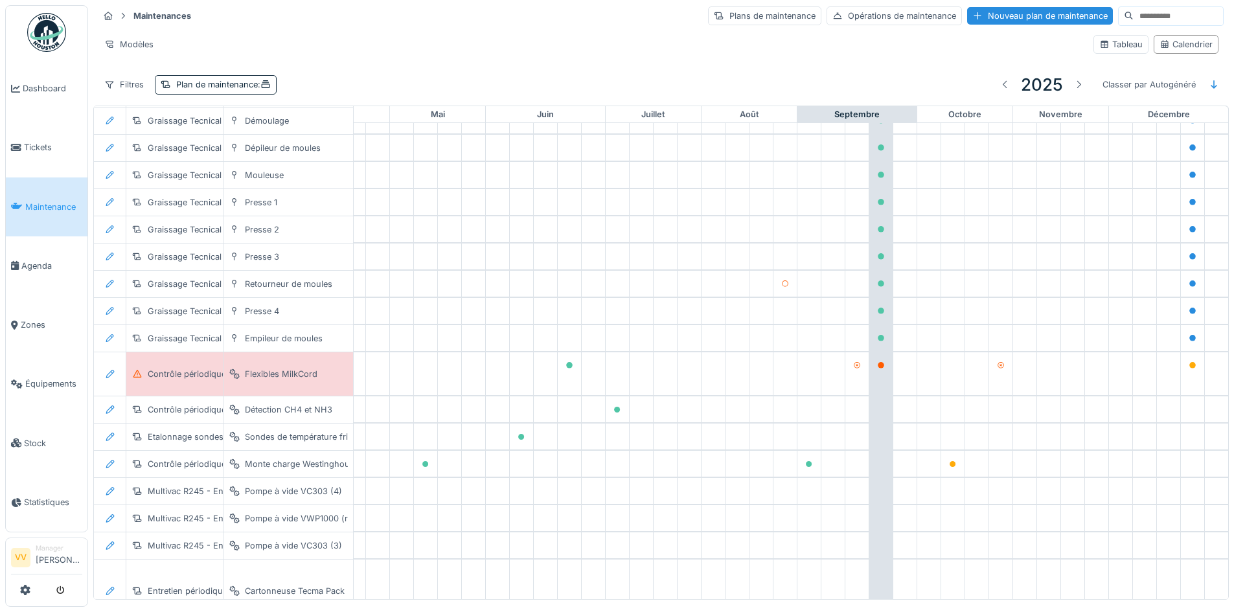
scroll to position [970, 434]
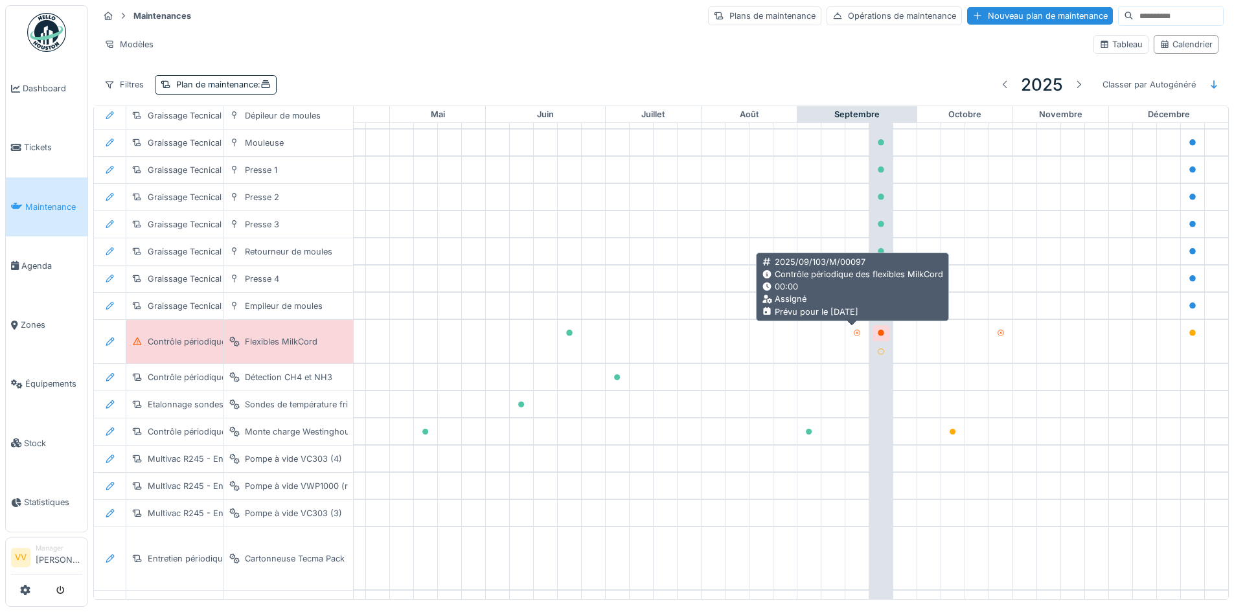
click at [878, 332] on icon at bounding box center [881, 333] width 6 height 6
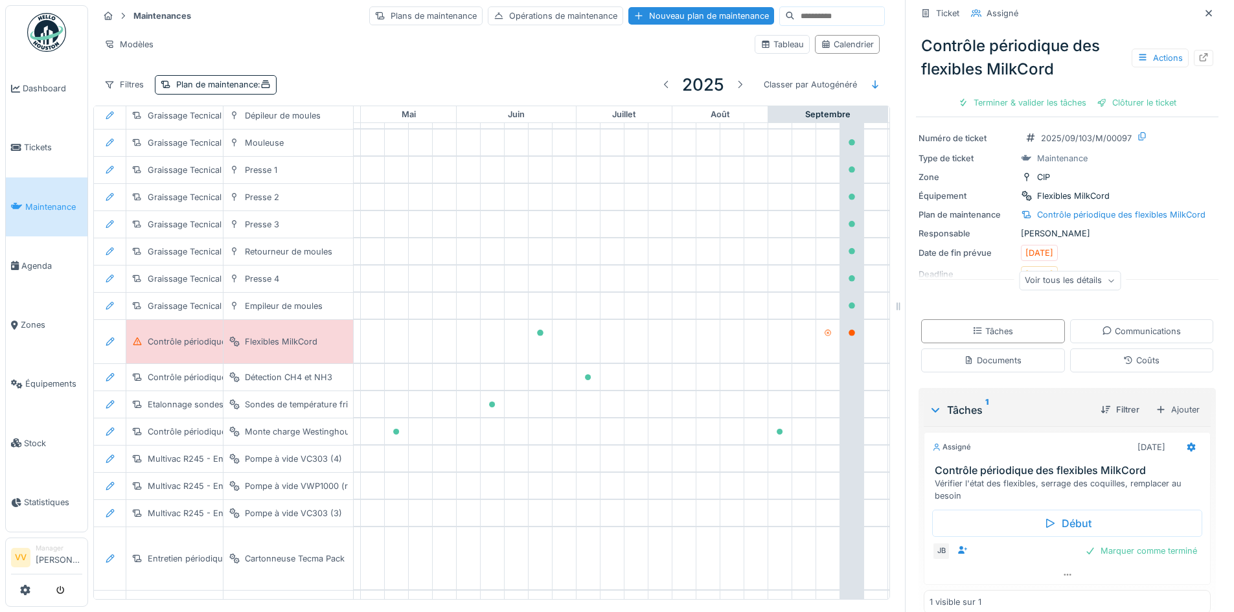
scroll to position [52, 0]
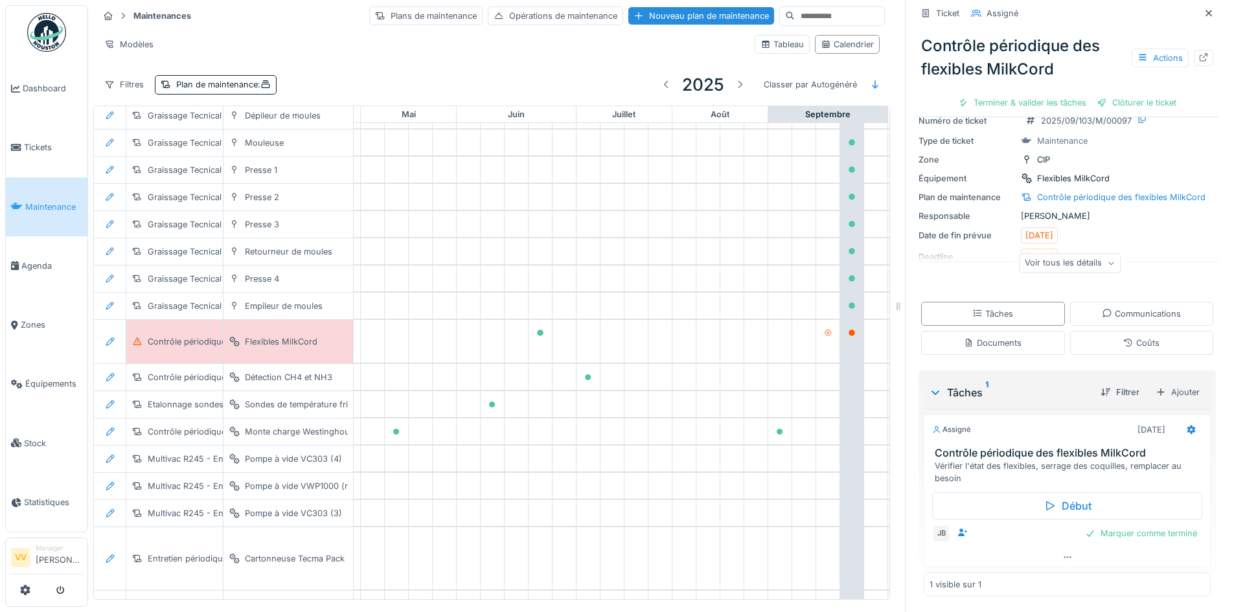
click at [1098, 259] on div "Voir tous les détails" at bounding box center [1070, 263] width 102 height 19
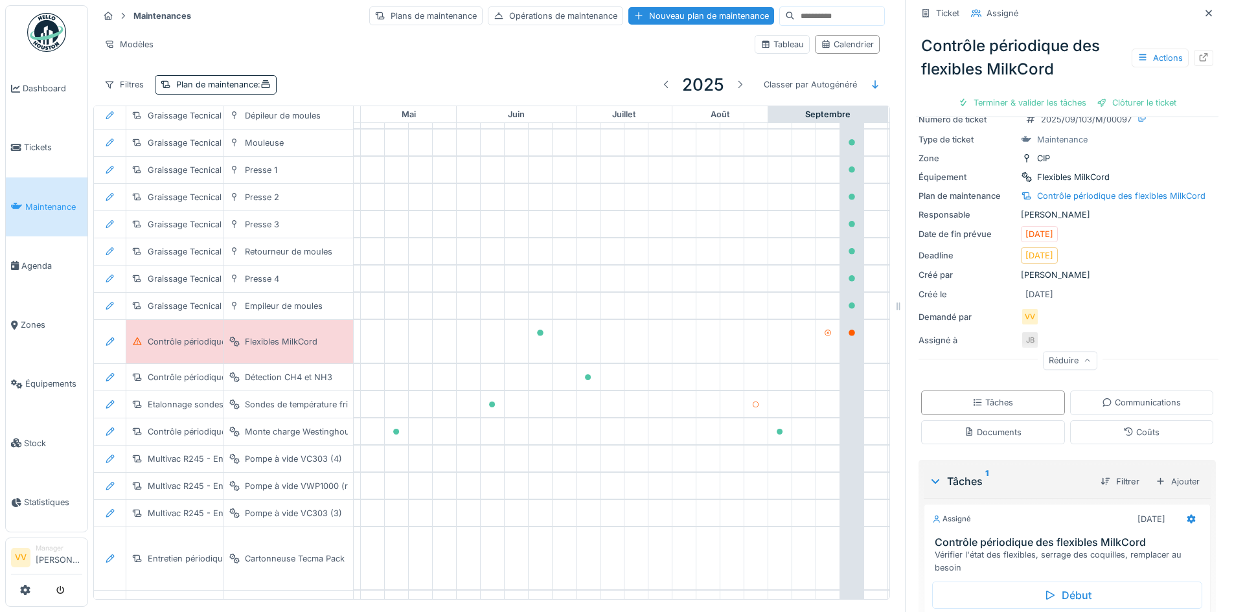
click at [1204, 16] on icon at bounding box center [1209, 13] width 10 height 8
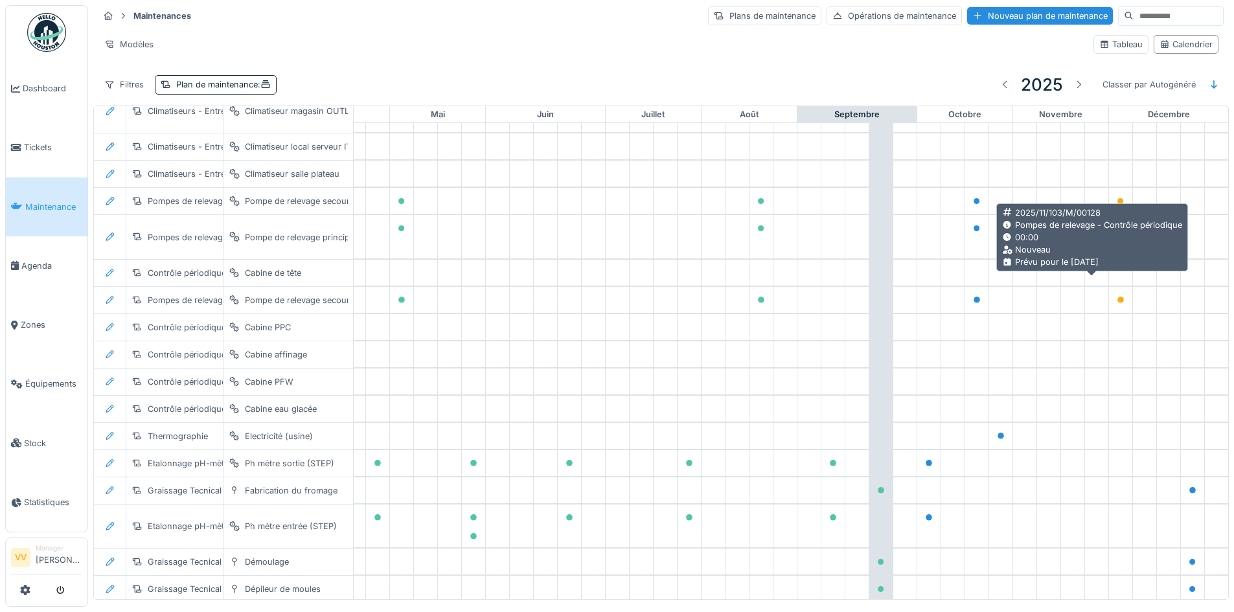
scroll to position [518, 434]
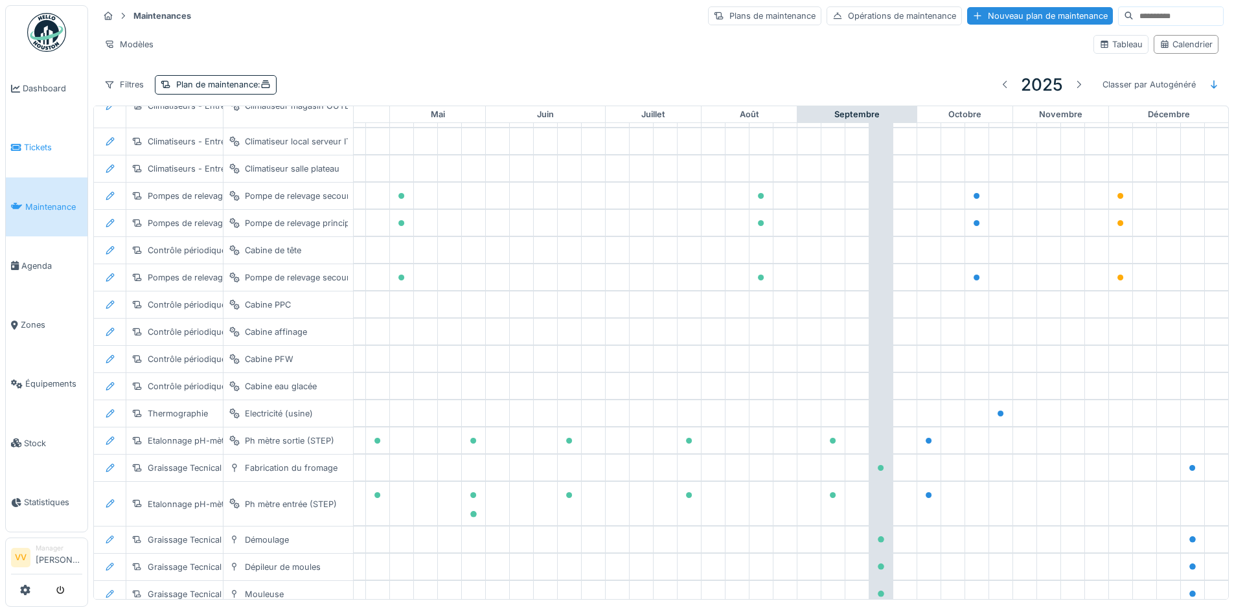
click at [39, 154] on link "Tickets" at bounding box center [47, 147] width 82 height 59
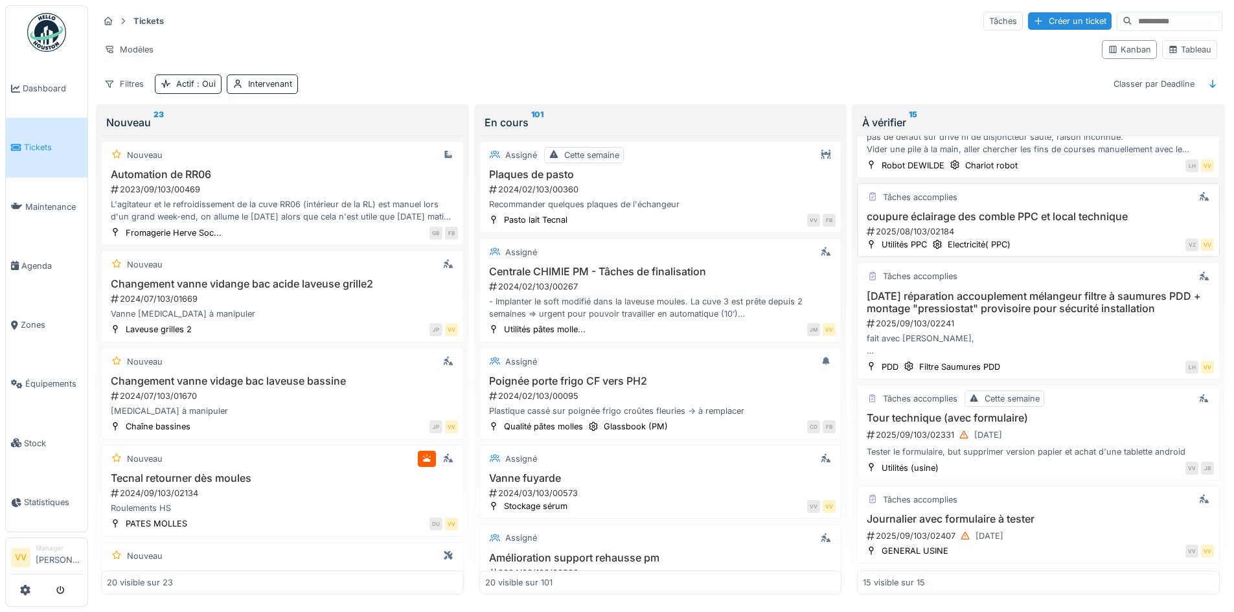
scroll to position [778, 0]
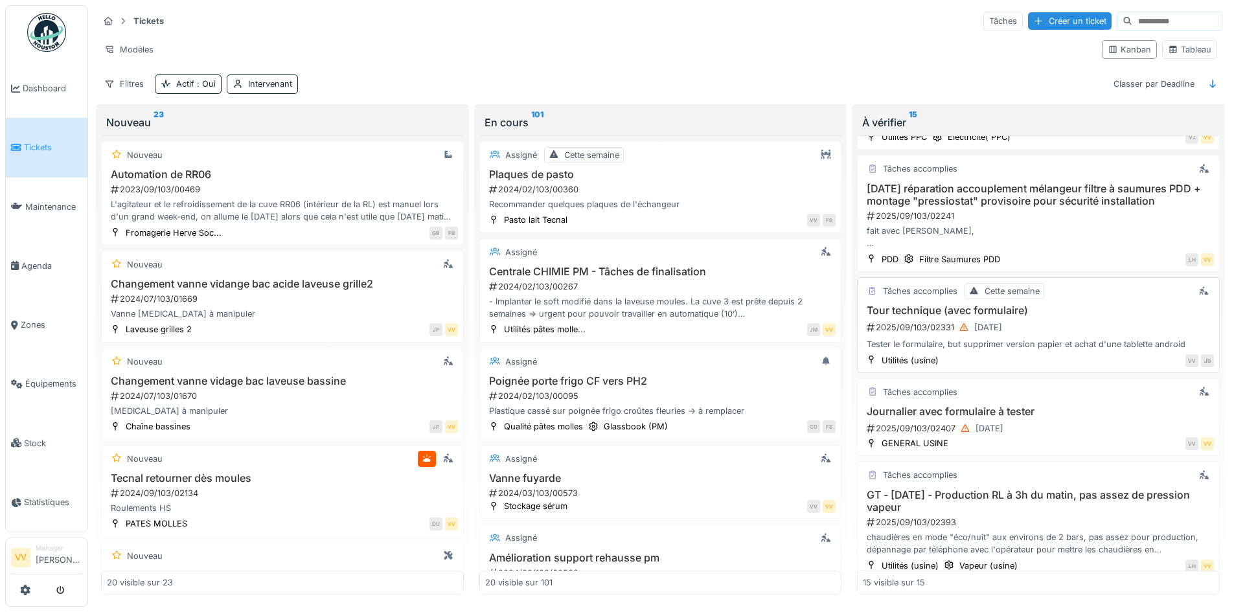
click at [1050, 338] on div "Tour technique (avec formulaire) 2025/09/103/02331 03/09/2025 Tester le formula…" at bounding box center [1038, 328] width 351 height 47
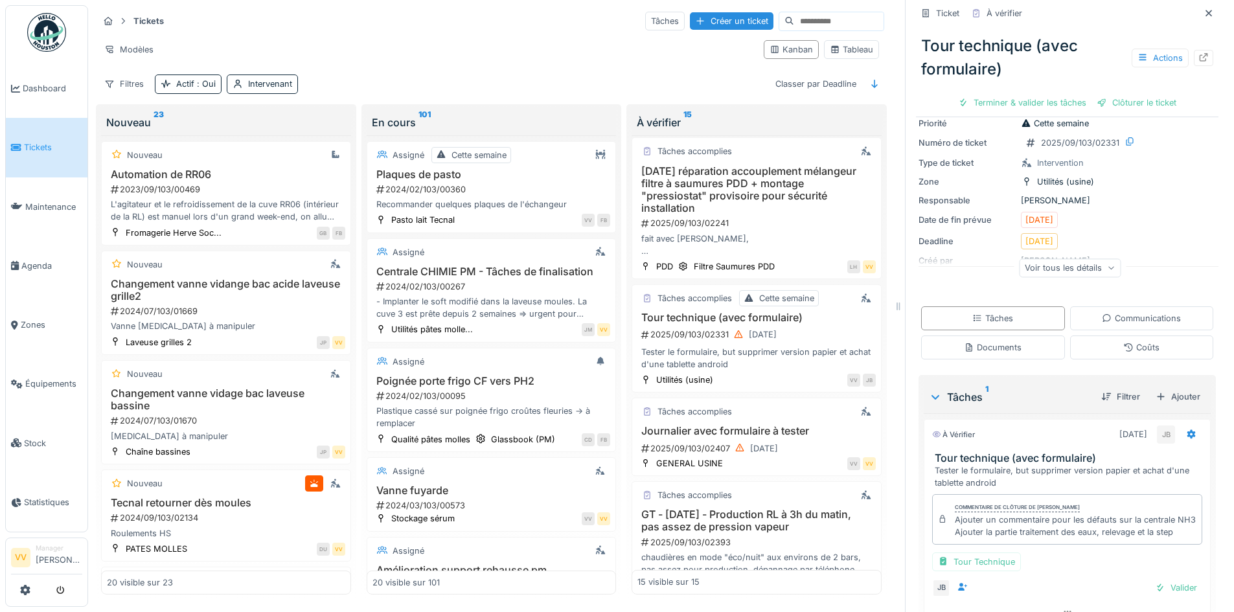
scroll to position [128, 0]
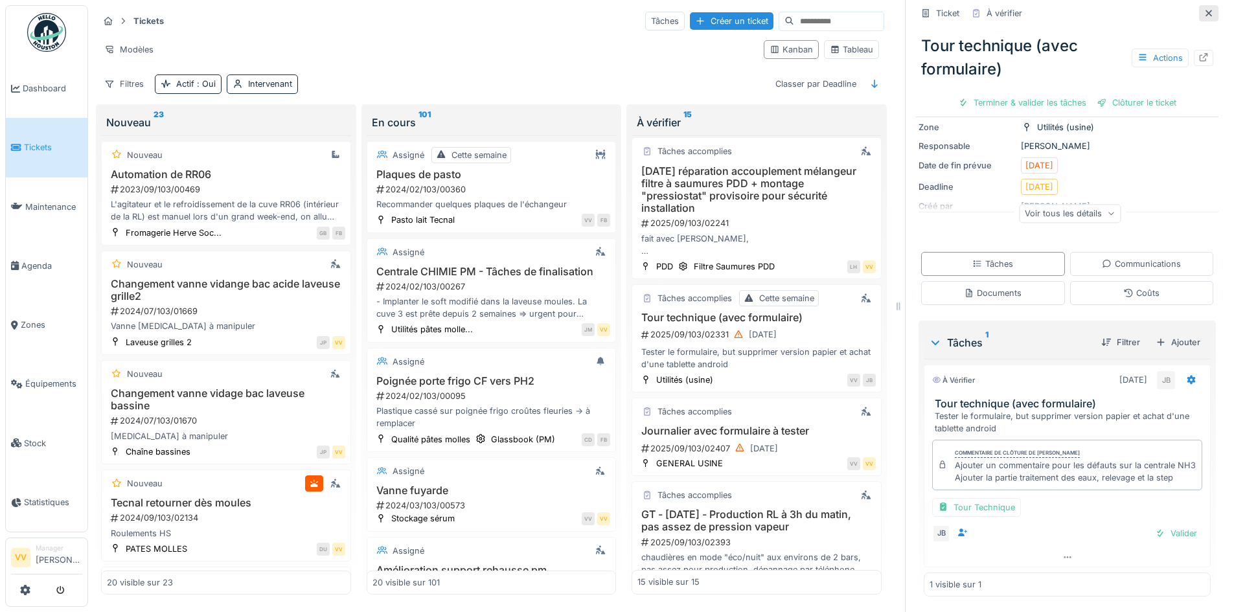
click at [1204, 19] on div at bounding box center [1209, 13] width 10 height 12
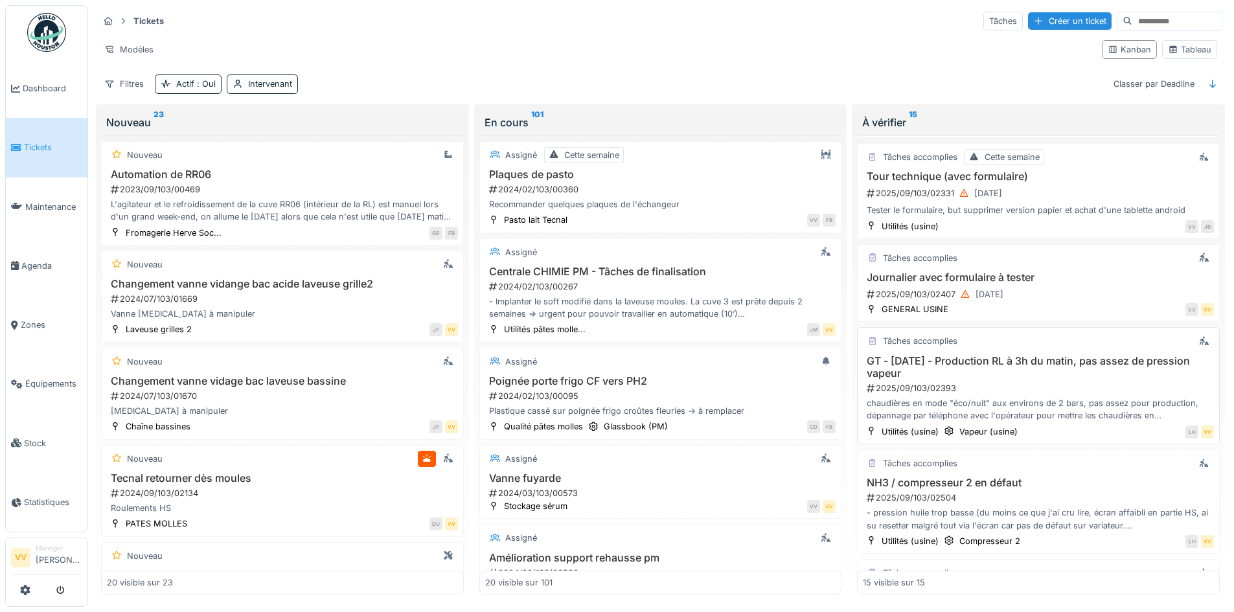
scroll to position [890, 0]
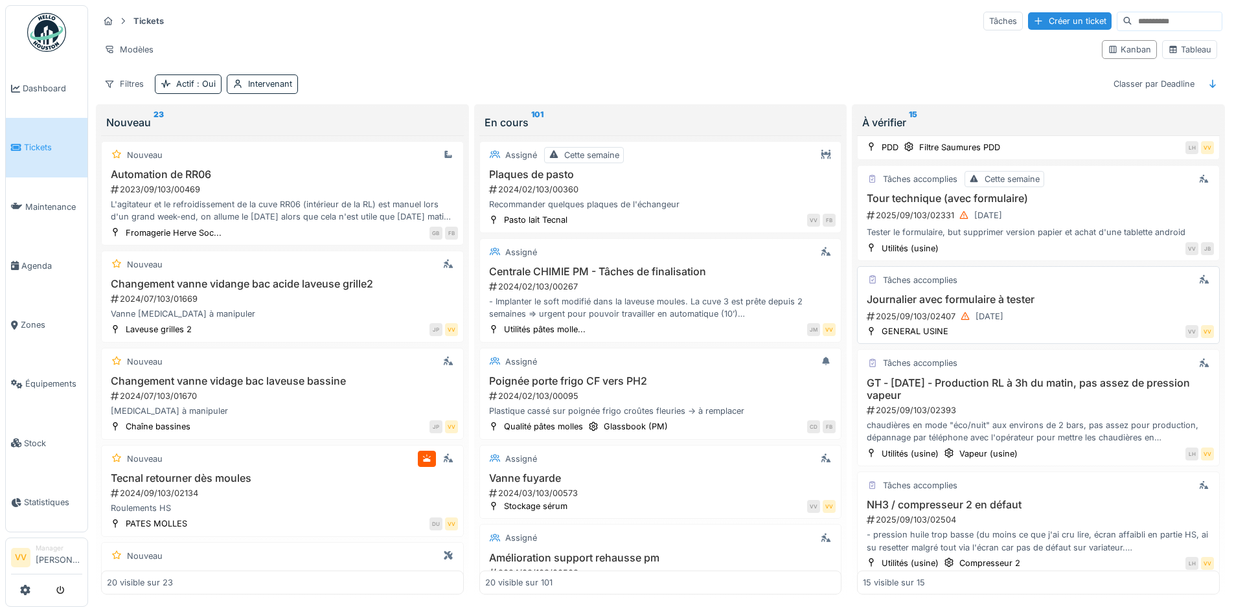
click at [1087, 305] on h3 "Journalier avec formulaire à tester" at bounding box center [1038, 300] width 351 height 12
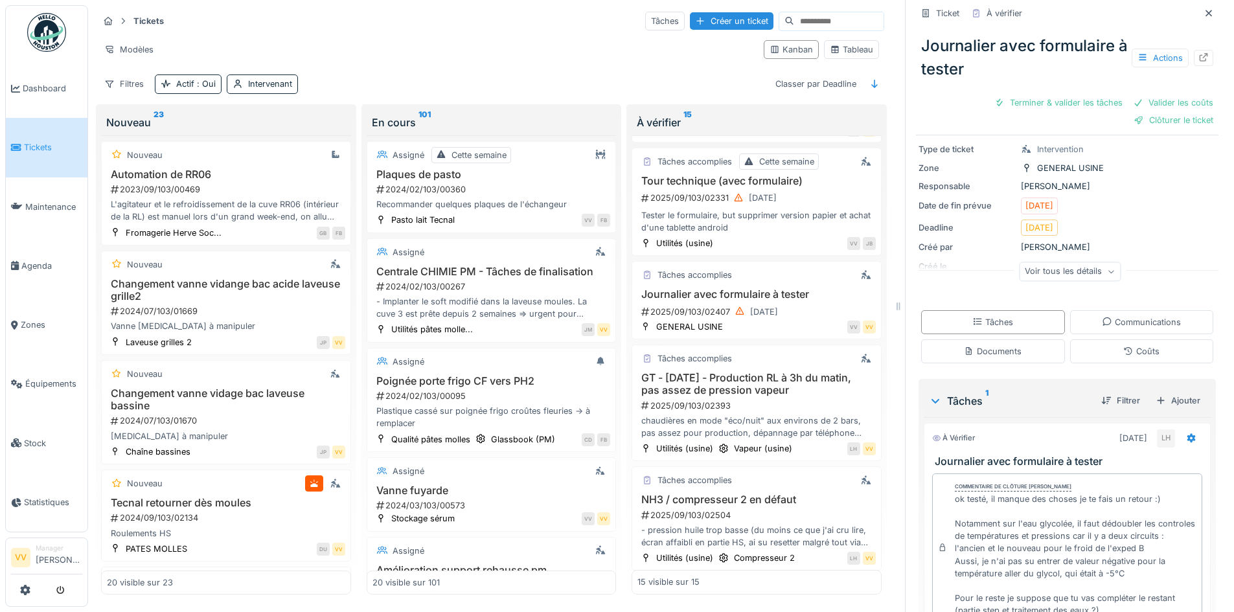
scroll to position [130, 0]
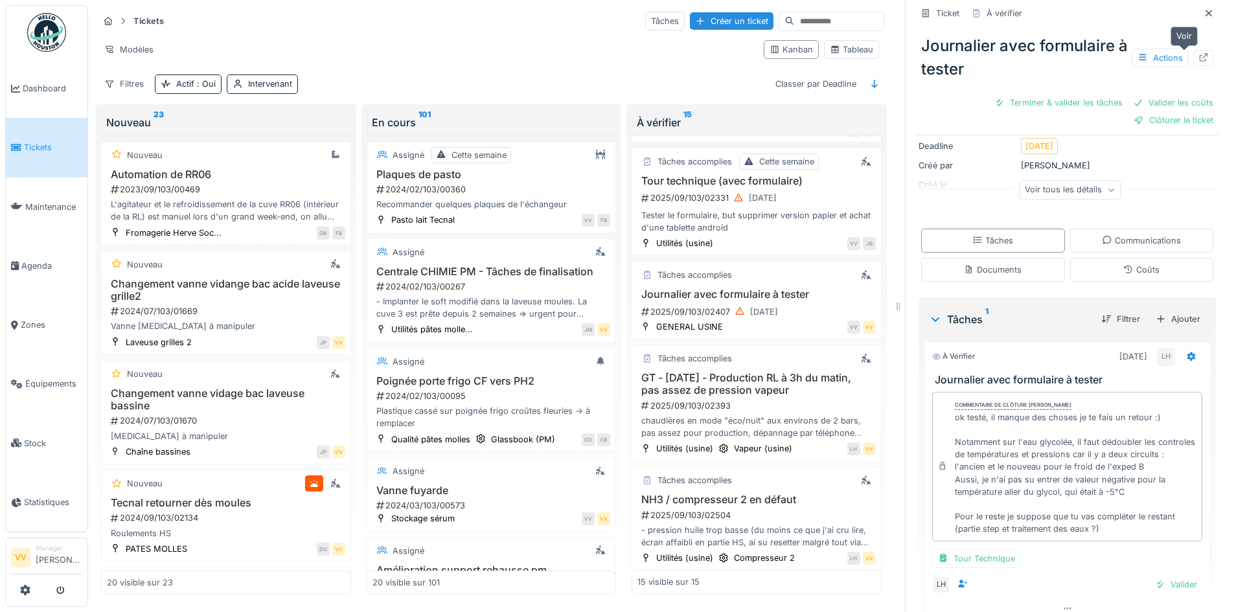
click at [1199, 58] on icon at bounding box center [1204, 57] width 10 height 8
click at [20, 593] on icon at bounding box center [25, 590] width 10 height 10
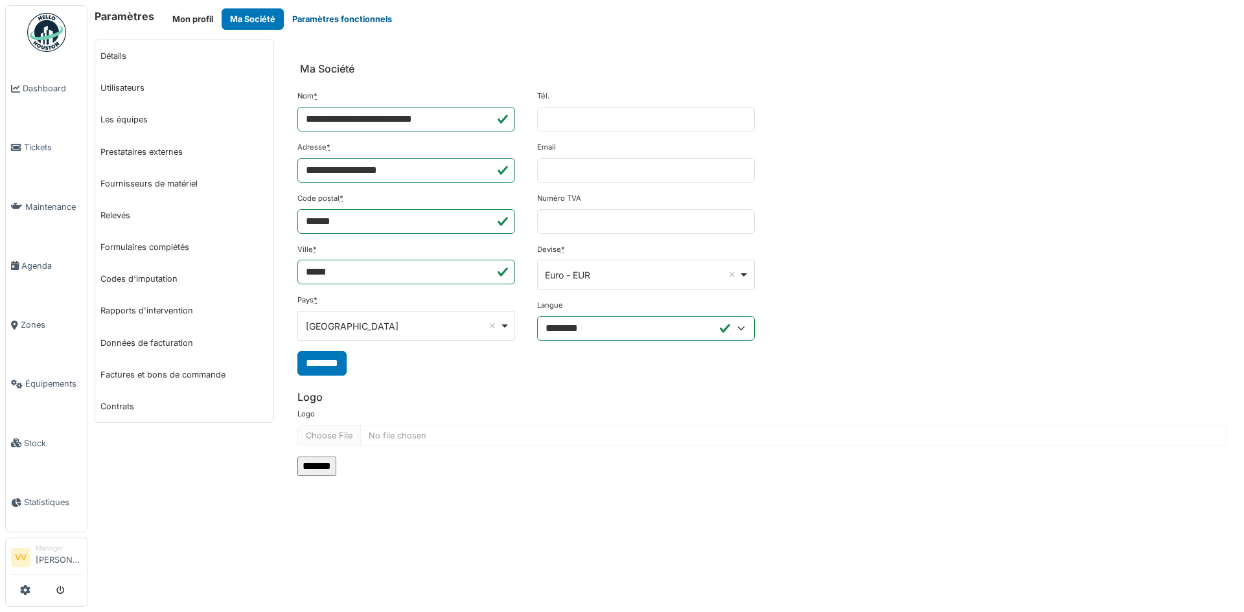
click at [303, 16] on button "Paramètres fonctionnels" at bounding box center [342, 18] width 117 height 21
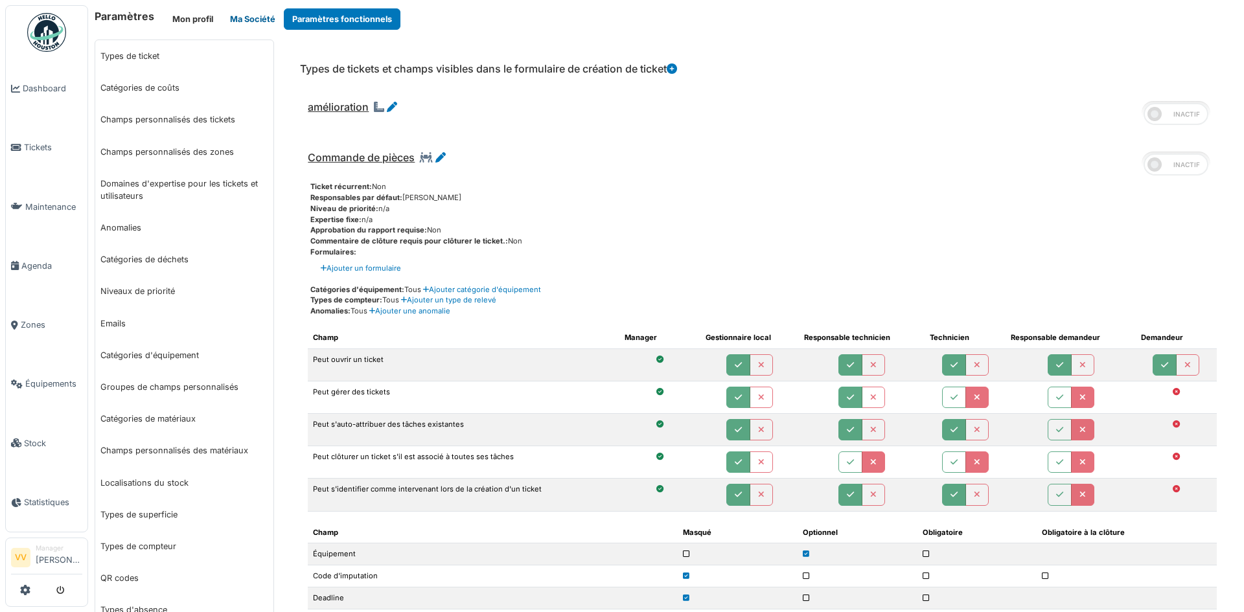
click at [253, 29] on button "Ma Société" at bounding box center [253, 18] width 62 height 21
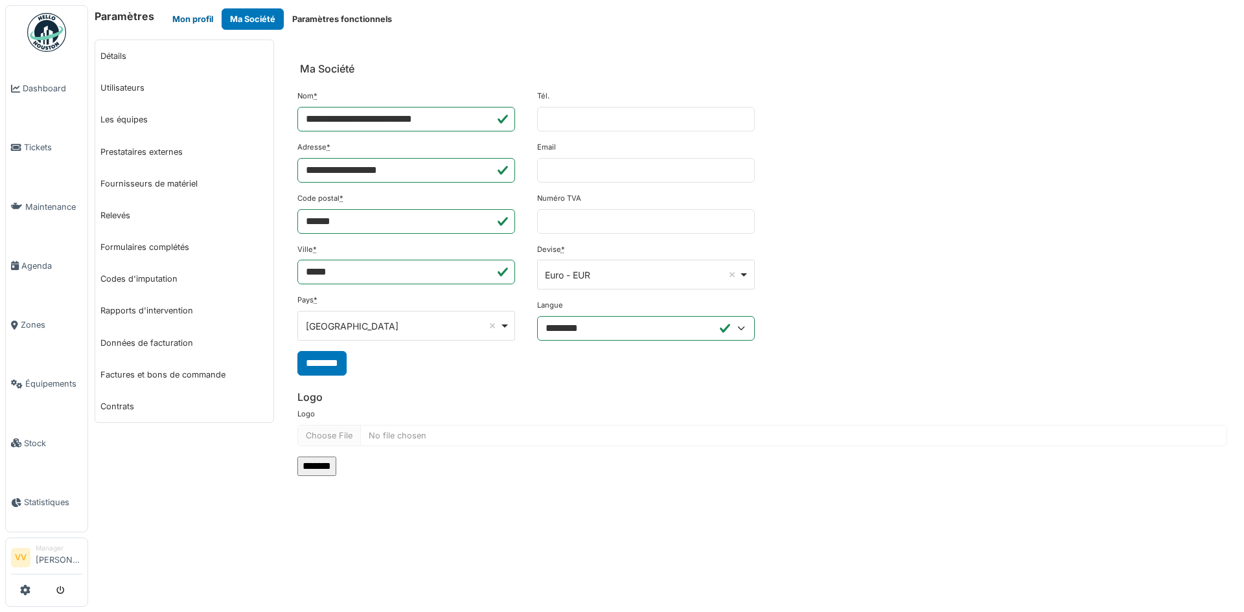
click at [189, 20] on button "Mon profil" at bounding box center [193, 18] width 58 height 21
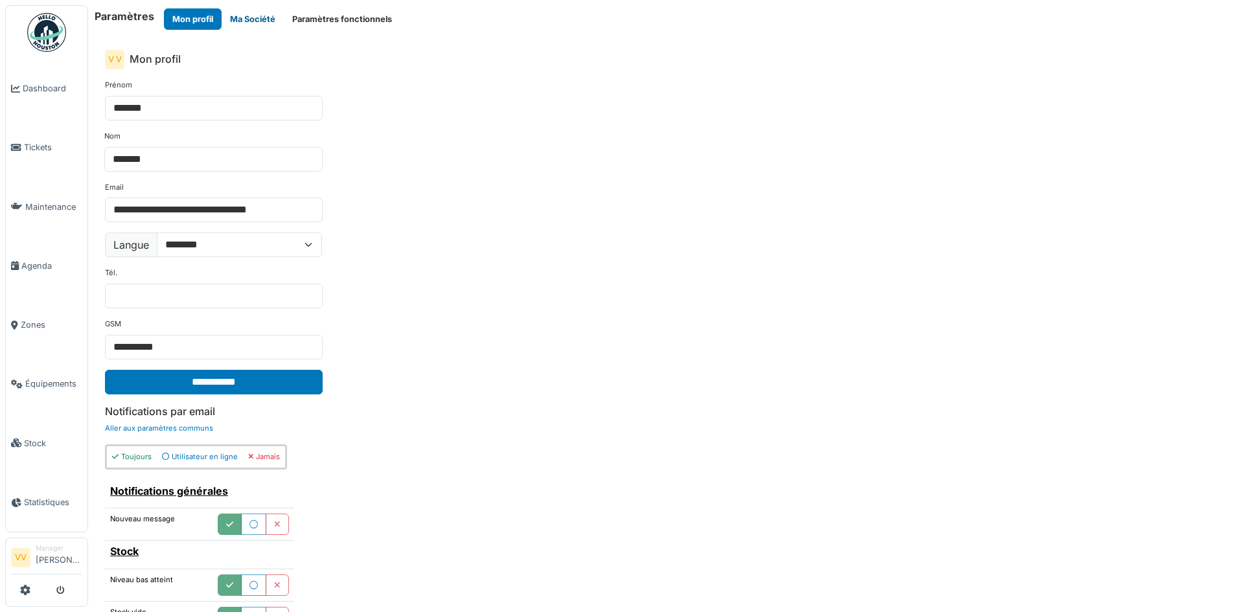
click at [257, 29] on button "Ma Société" at bounding box center [253, 18] width 62 height 21
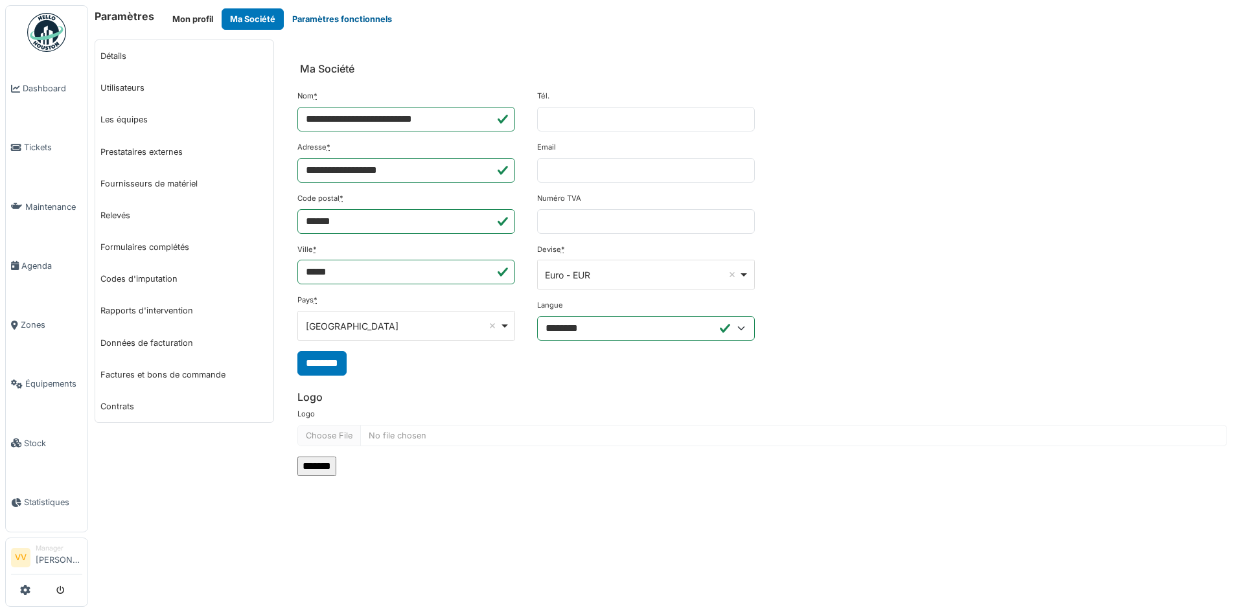
click at [306, 22] on button "Paramètres fonctionnels" at bounding box center [342, 18] width 117 height 21
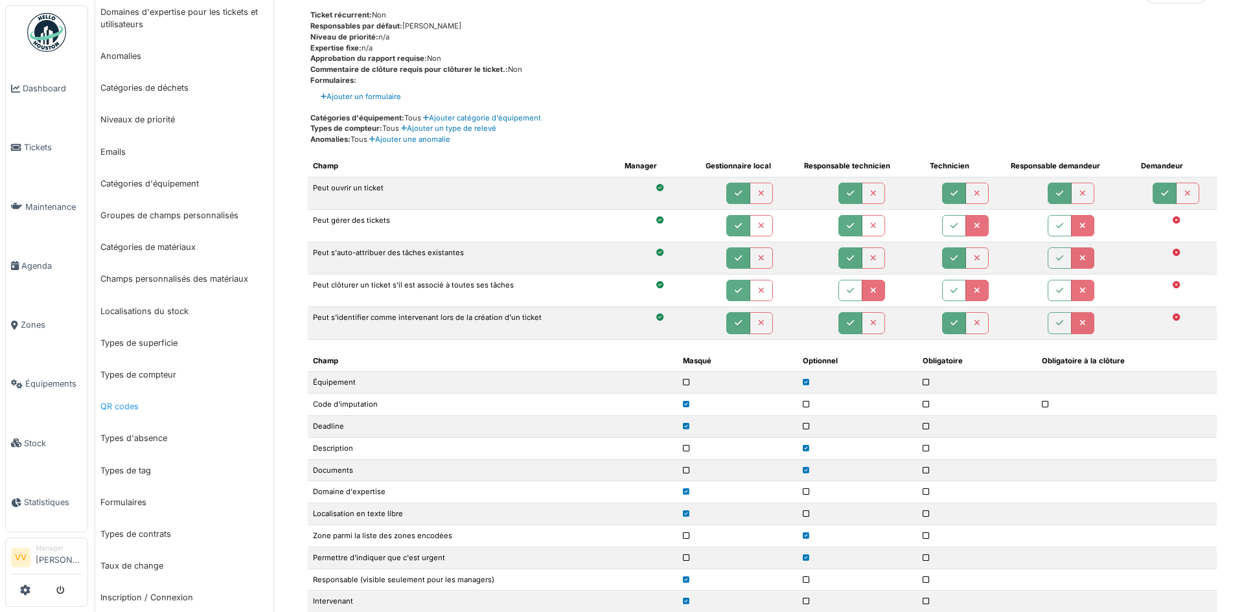
scroll to position [194, 0]
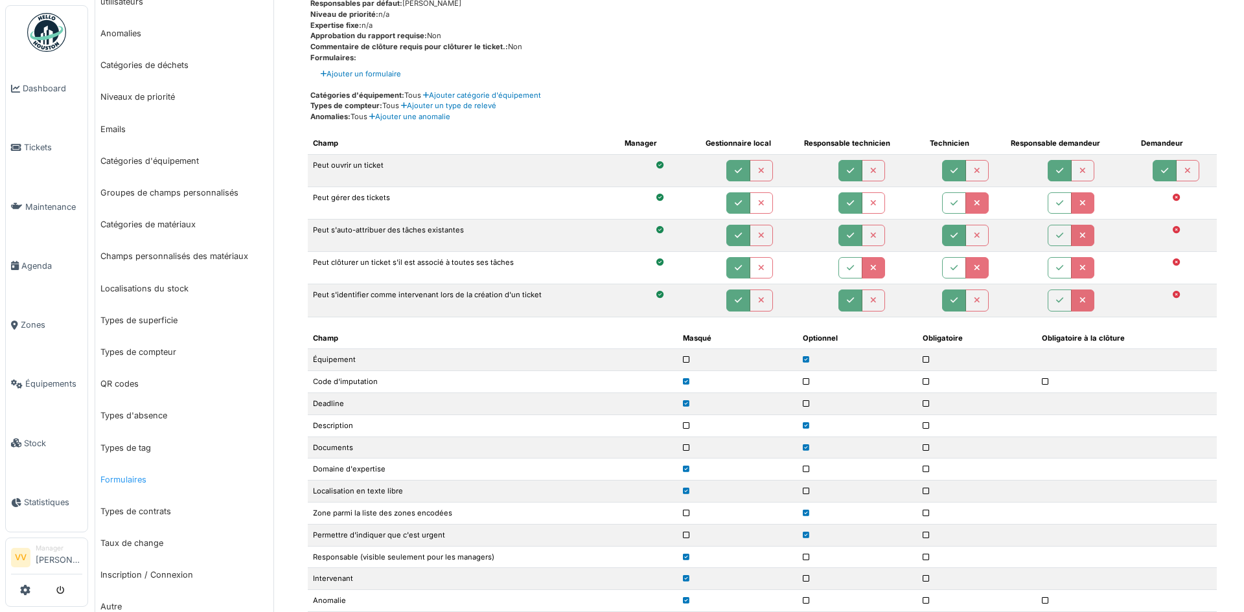
click at [130, 480] on link "Formulaires" at bounding box center [184, 480] width 178 height 32
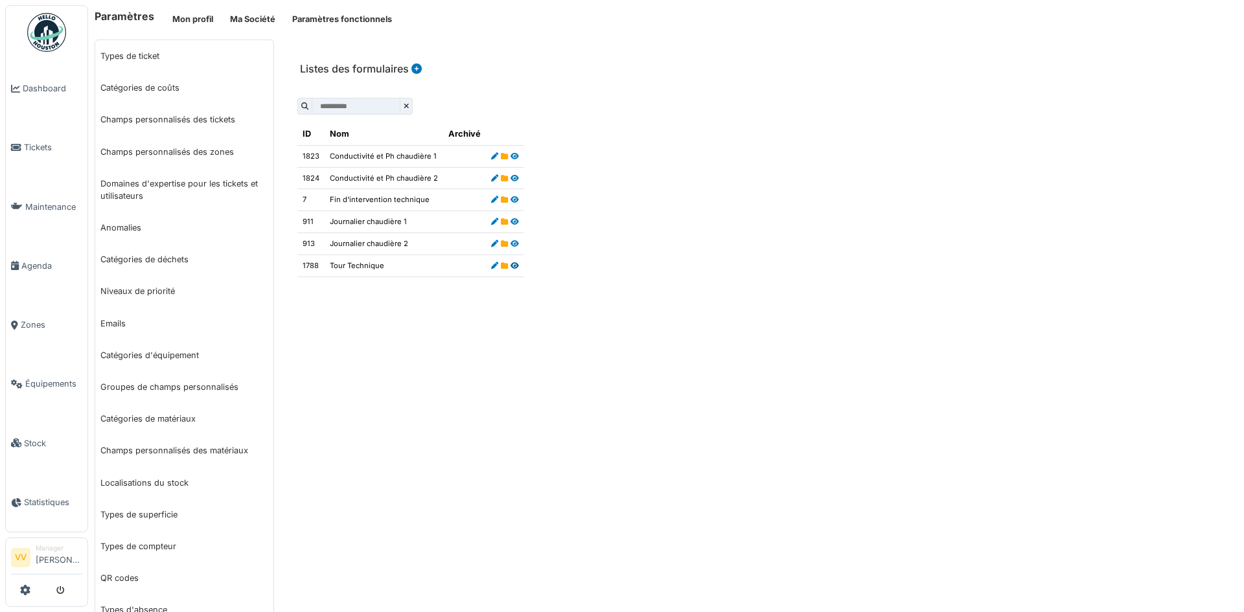
click at [511, 267] on icon at bounding box center [515, 265] width 8 height 7
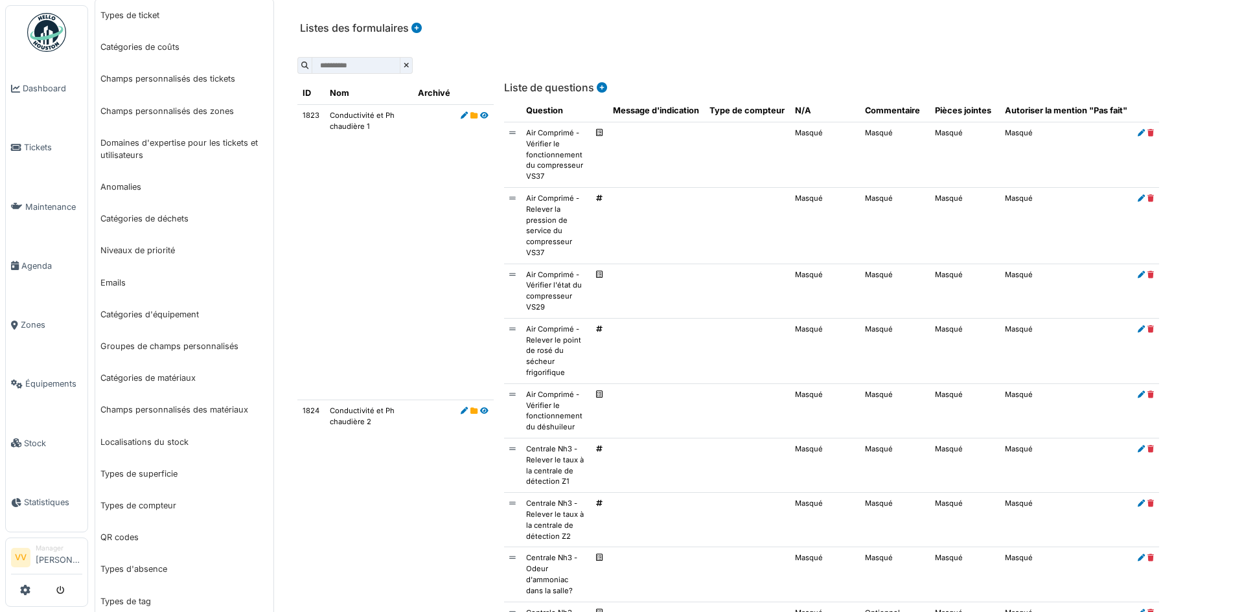
scroll to position [27, 0]
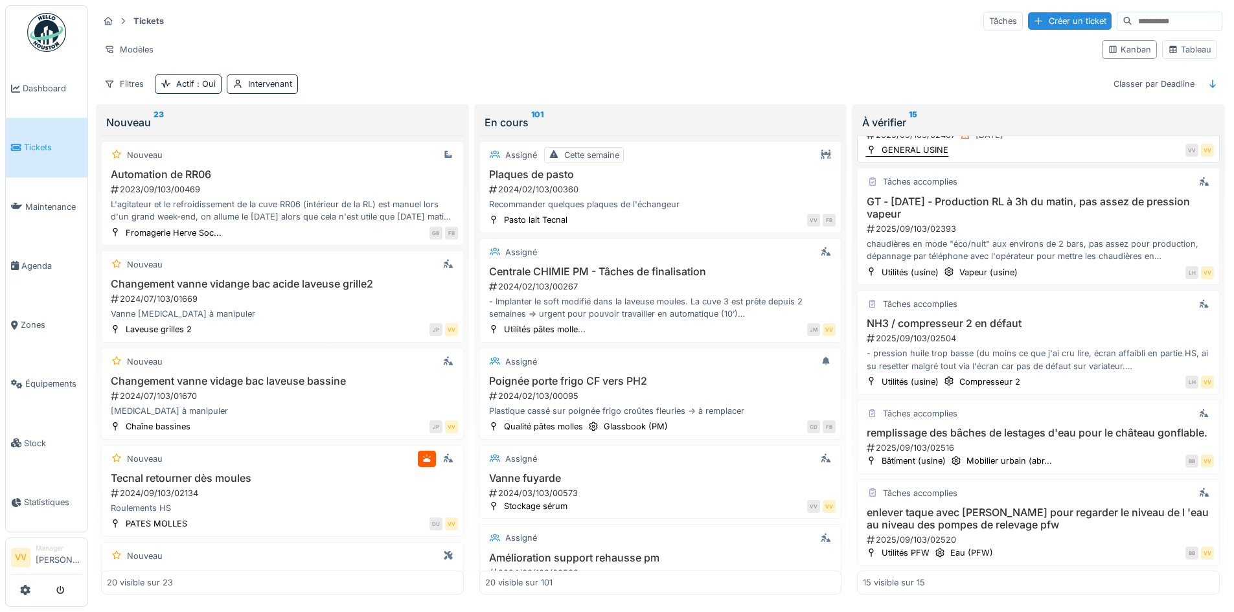
scroll to position [1083, 0]
click at [1001, 427] on h3 "remplissage des bâches de lestages d'eau pour le château gonflable." at bounding box center [1038, 433] width 351 height 12
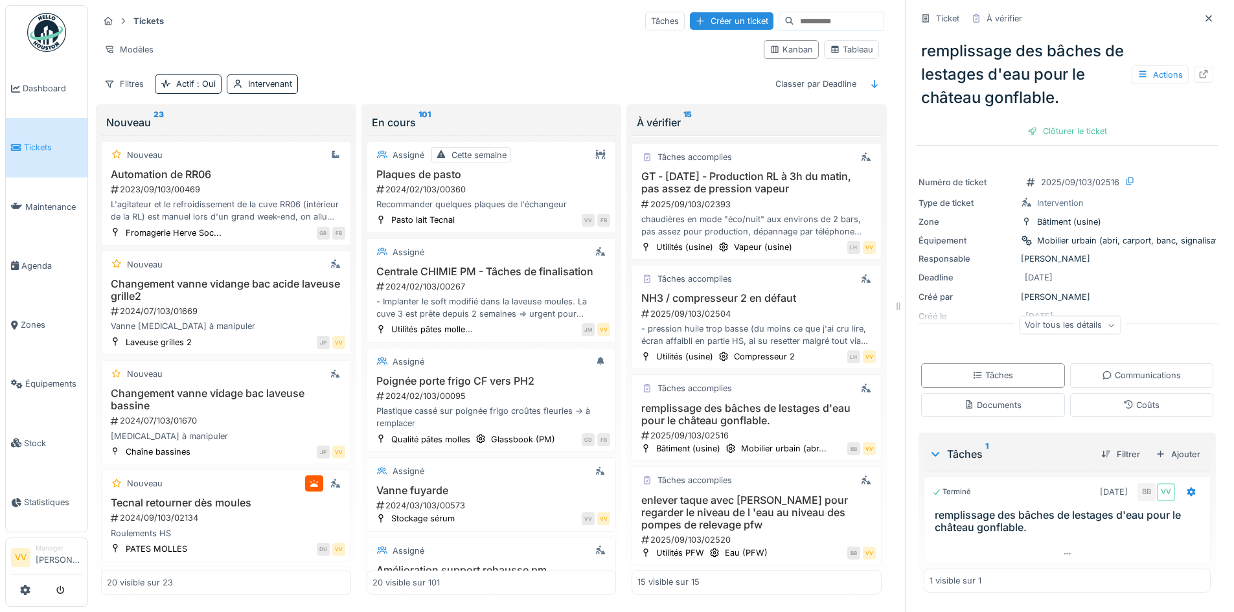
scroll to position [10, 0]
click at [1065, 122] on div "Clôturer le ticket" at bounding box center [1068, 130] width 90 height 17
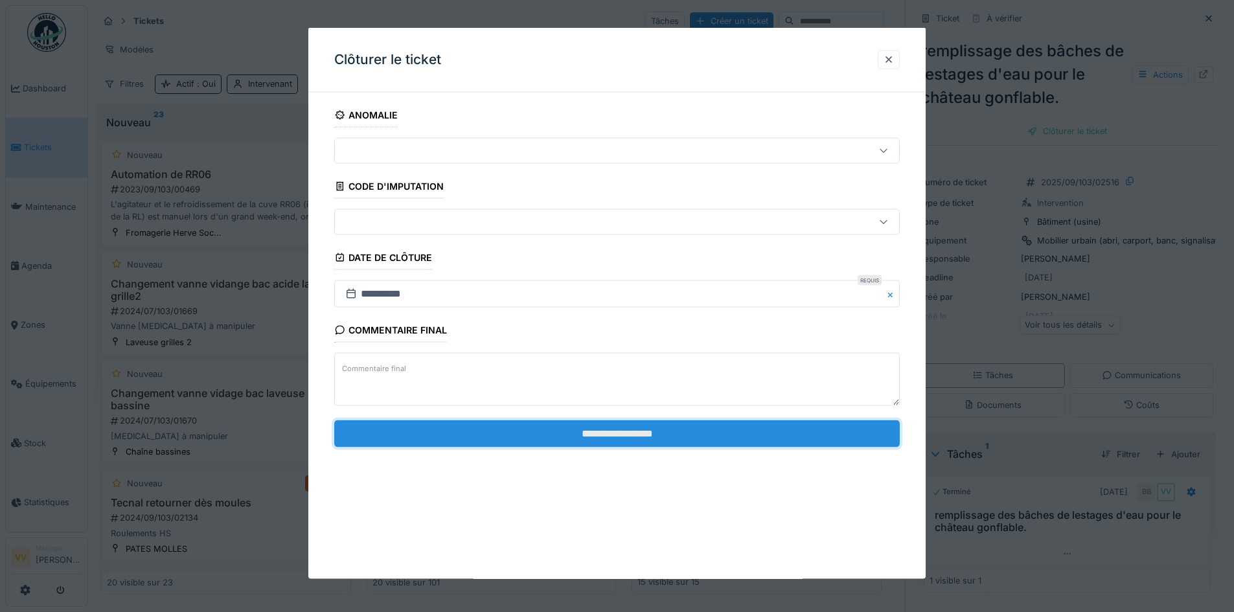
click at [827, 437] on input "**********" at bounding box center [617, 433] width 566 height 27
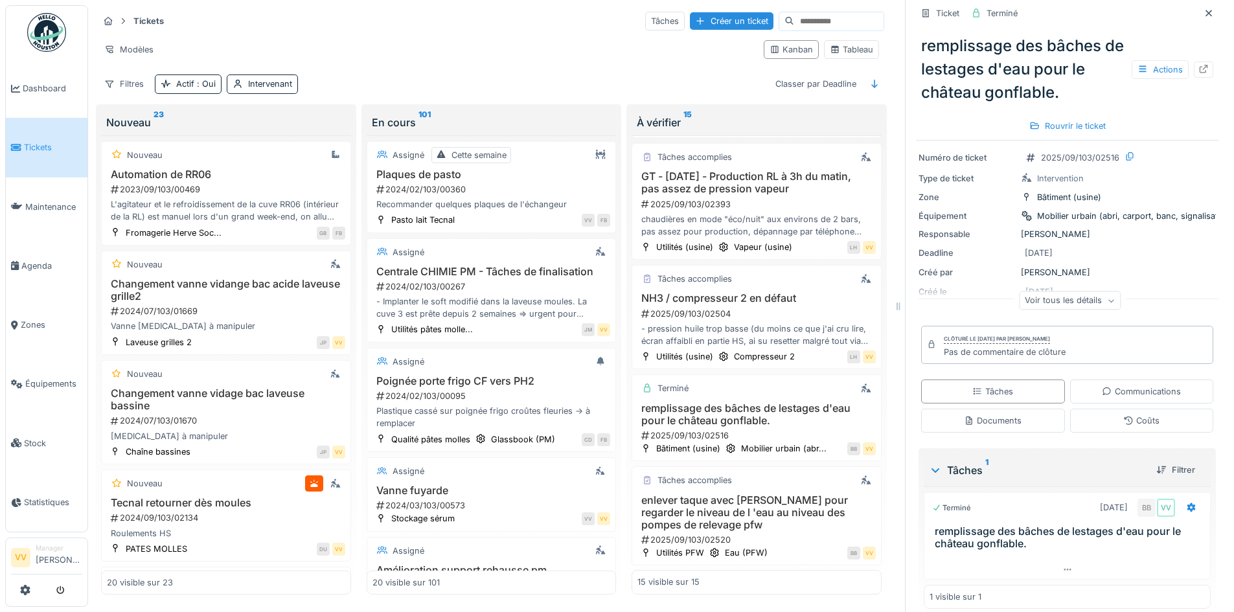
scroll to position [38, 0]
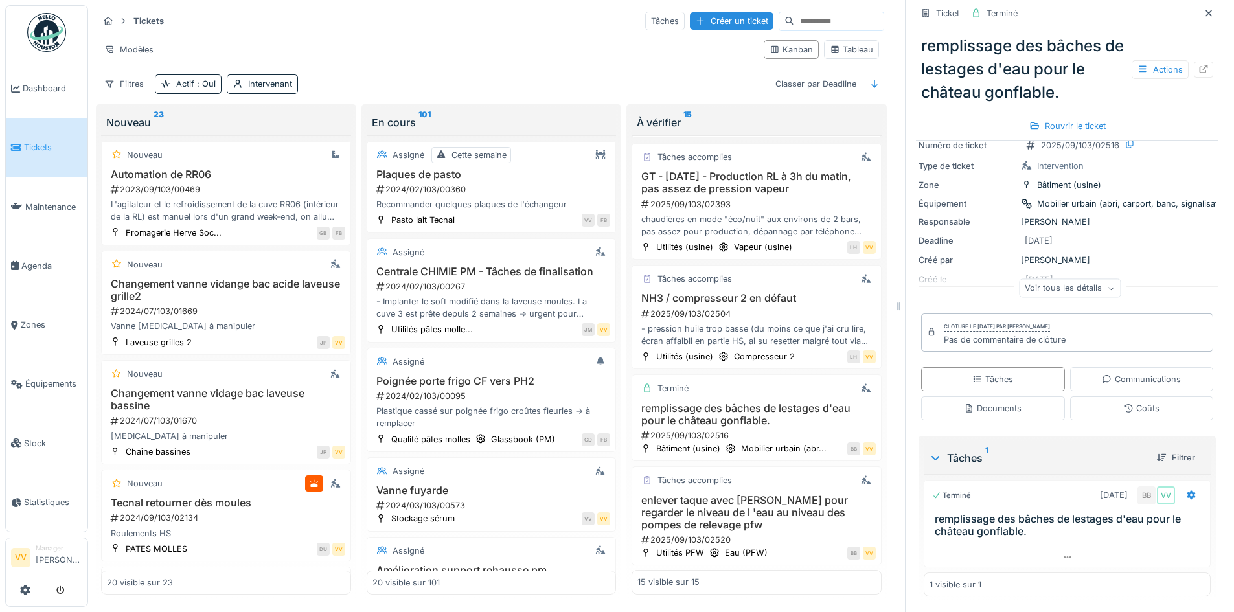
click at [36, 143] on span "Tickets" at bounding box center [53, 147] width 58 height 12
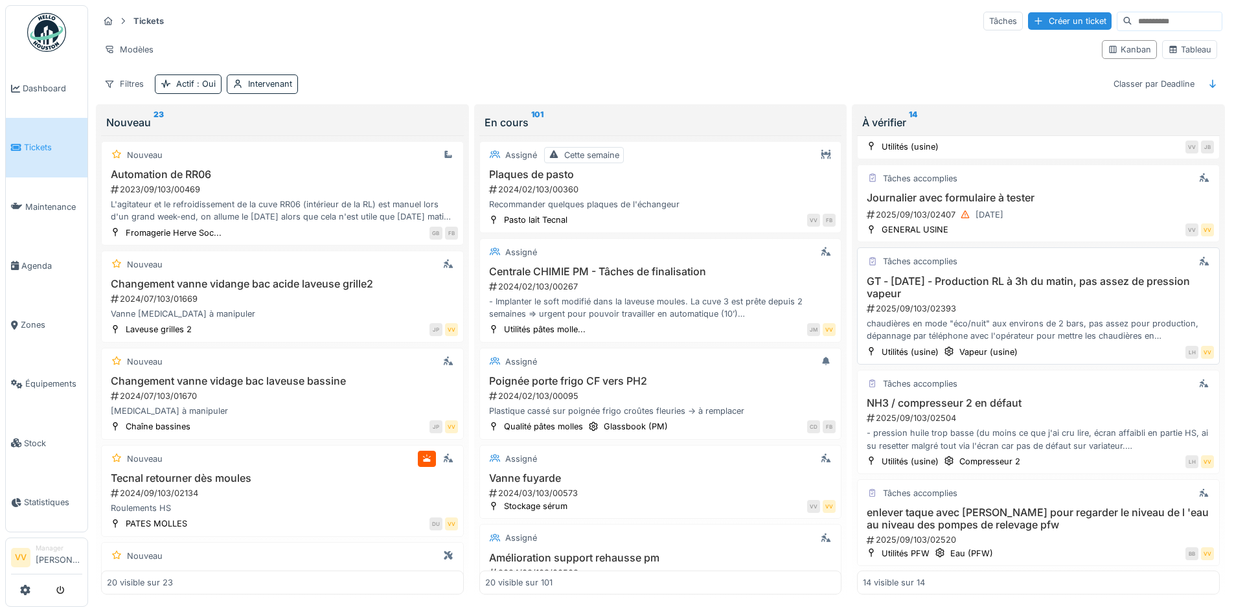
scroll to position [8, 0]
click at [1054, 493] on div "Tâches accomplies" at bounding box center [1038, 493] width 351 height 16
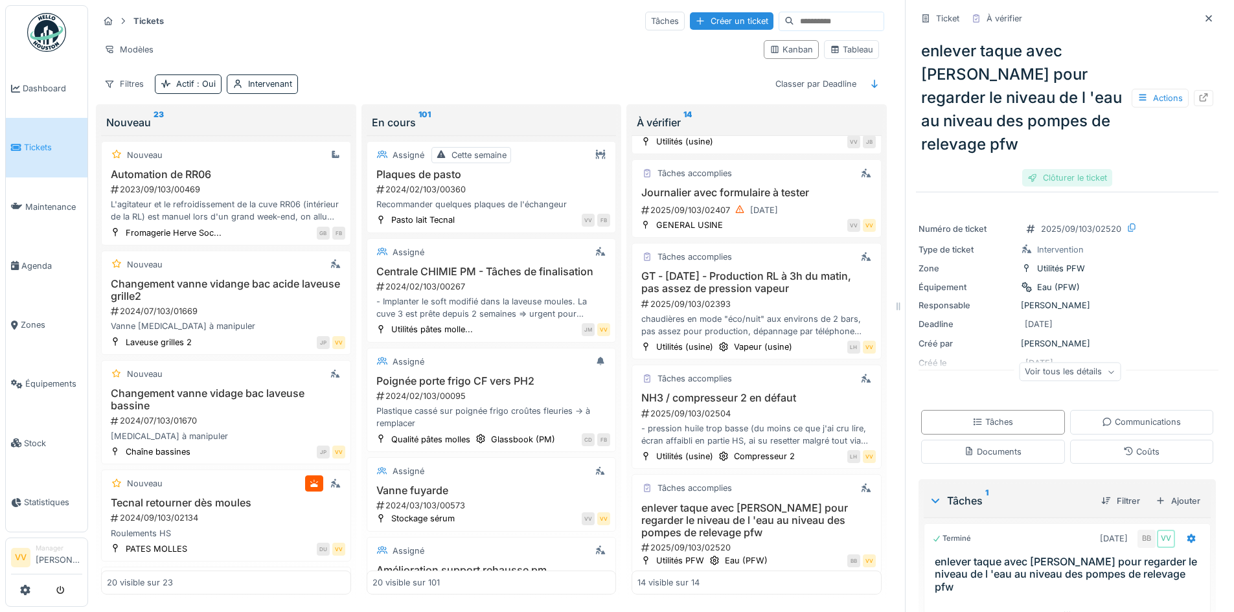
click at [1056, 169] on div "Clôturer le ticket" at bounding box center [1068, 177] width 90 height 17
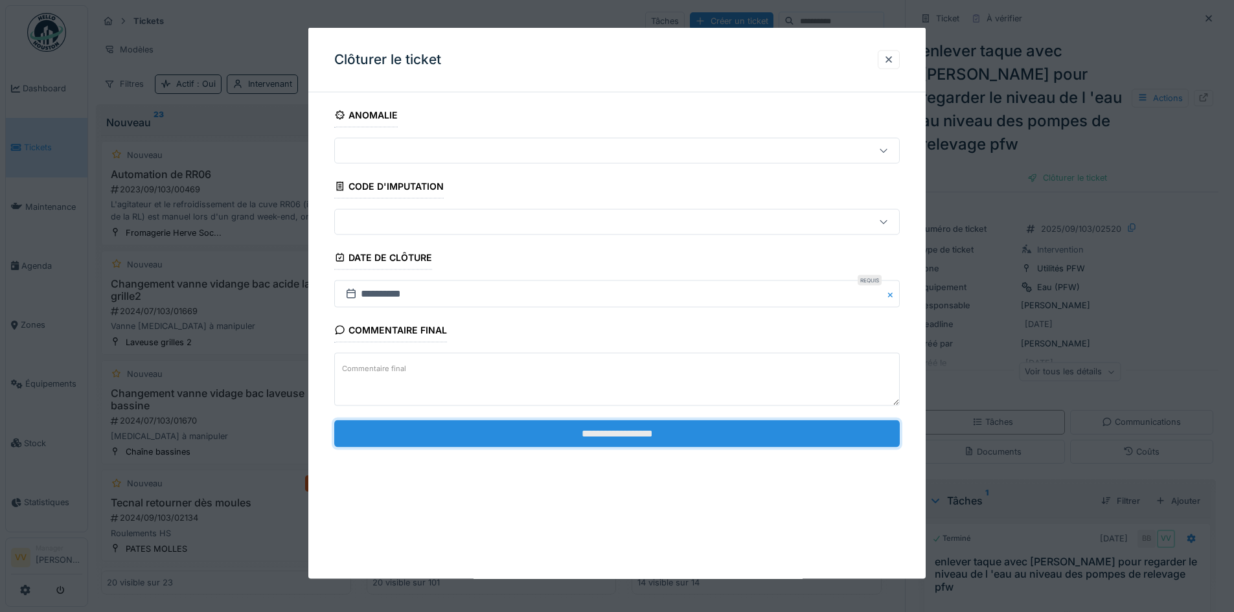
click at [752, 437] on input "**********" at bounding box center [617, 433] width 566 height 27
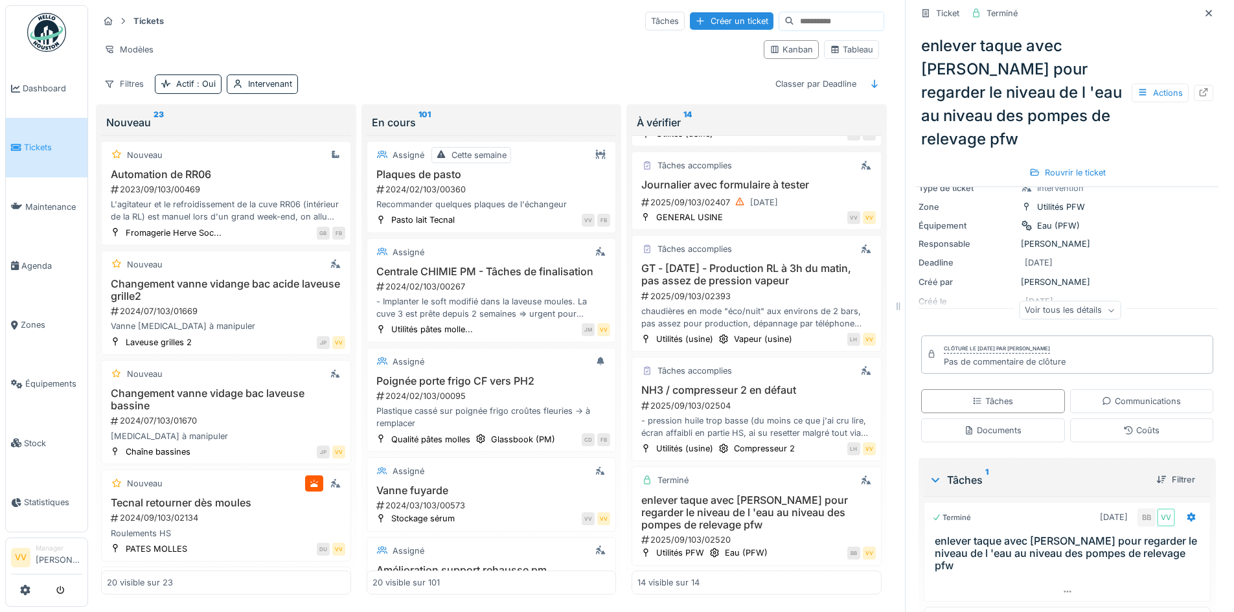
scroll to position [10, 0]
